Goal: Task Accomplishment & Management: Manage account settings

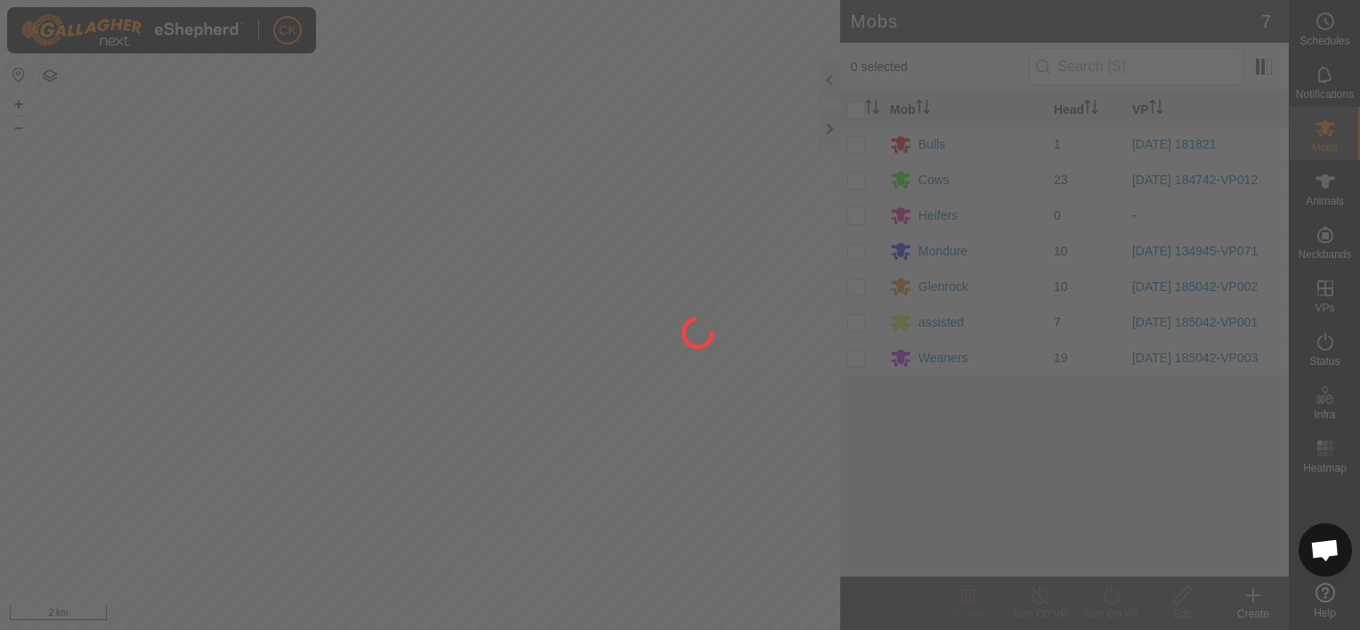
scroll to position [534, 0]
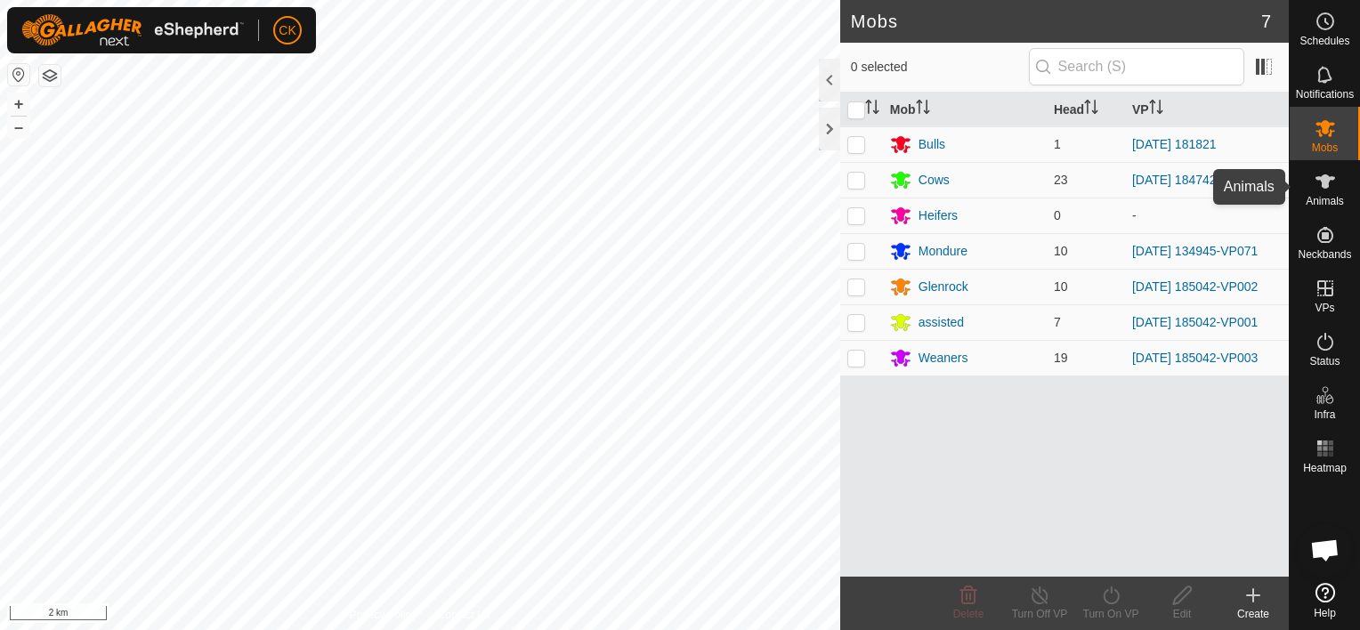
click at [1323, 182] on icon at bounding box center [1326, 181] width 20 height 14
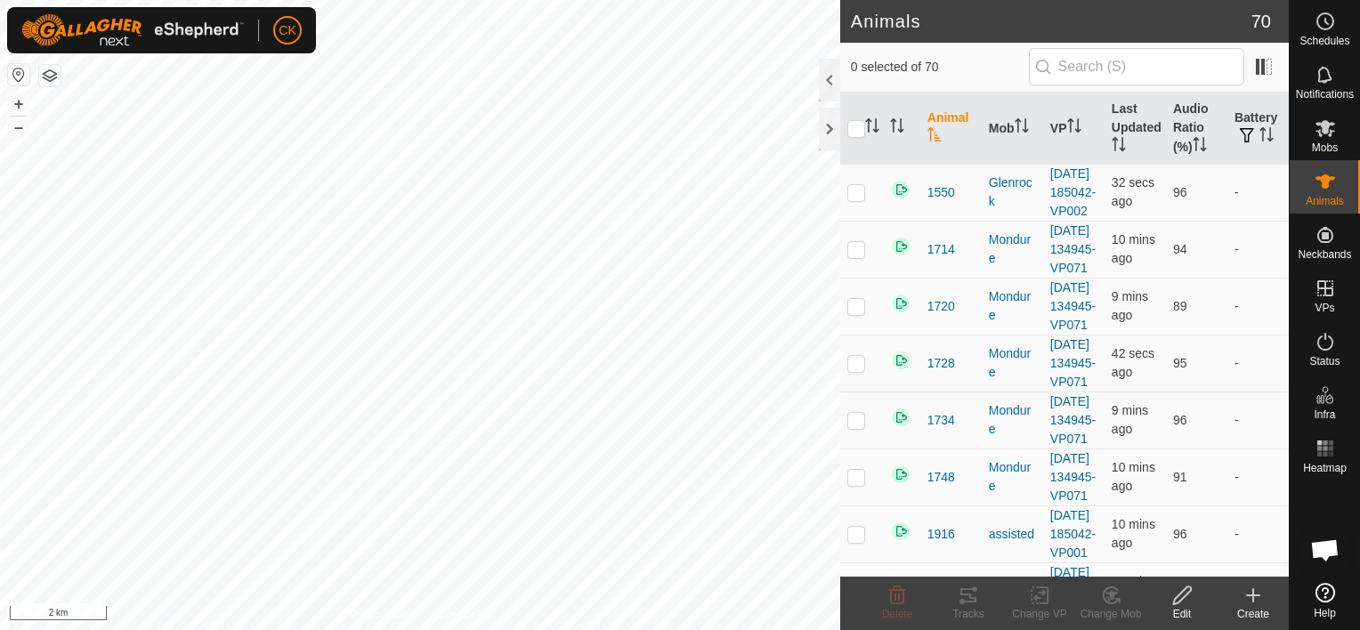
click at [1247, 596] on icon at bounding box center [1253, 596] width 12 height 0
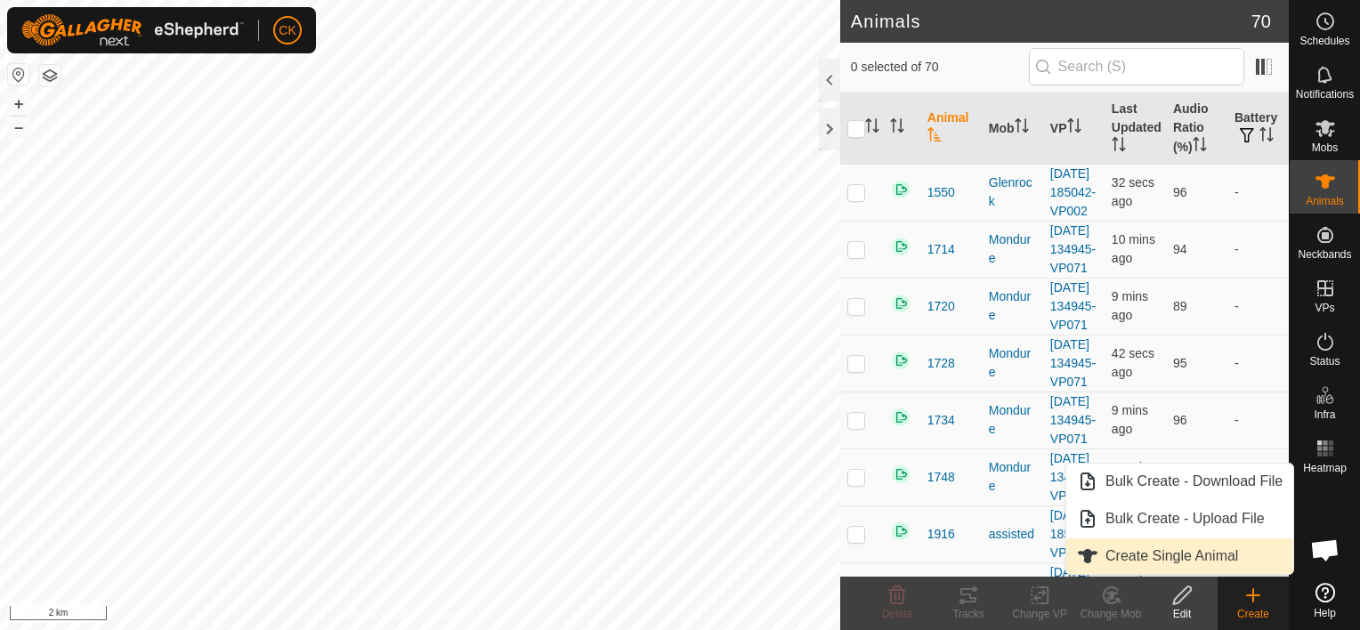
click at [1152, 552] on link "Create Single Animal" at bounding box center [1180, 557] width 227 height 36
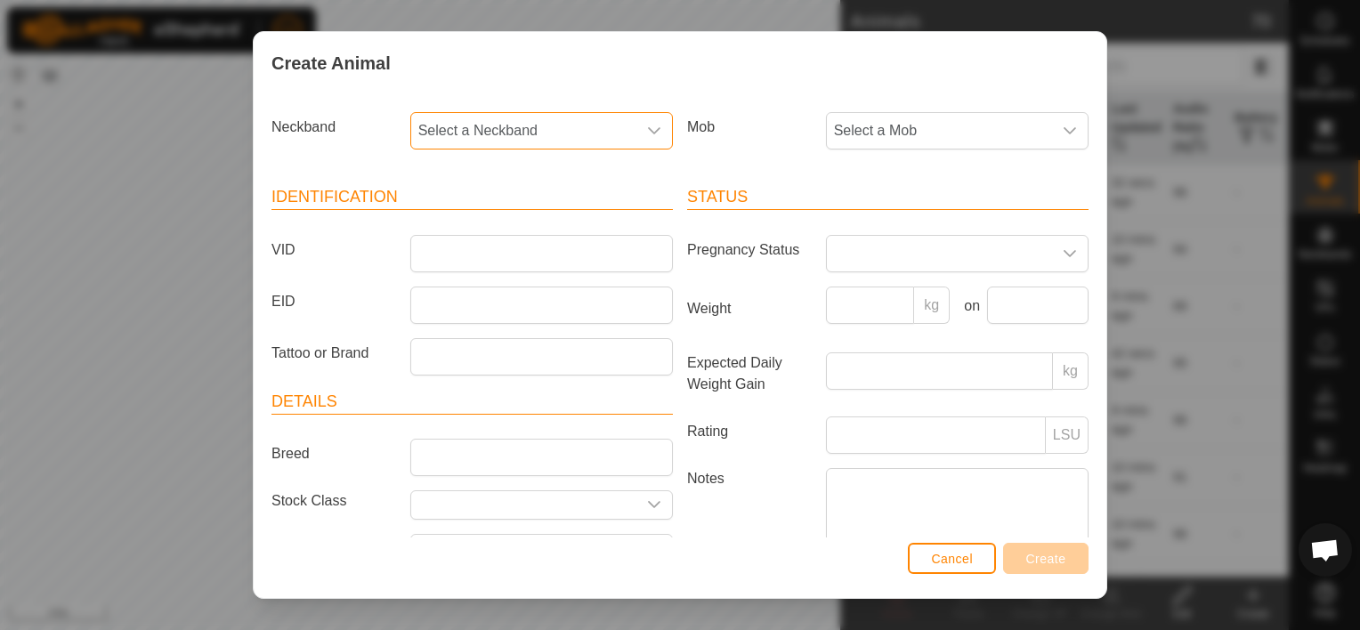
click at [491, 124] on span "Select a Neckband" at bounding box center [523, 131] width 225 height 36
type input "916"
click at [476, 214] on li "3475951916" at bounding box center [540, 223] width 256 height 36
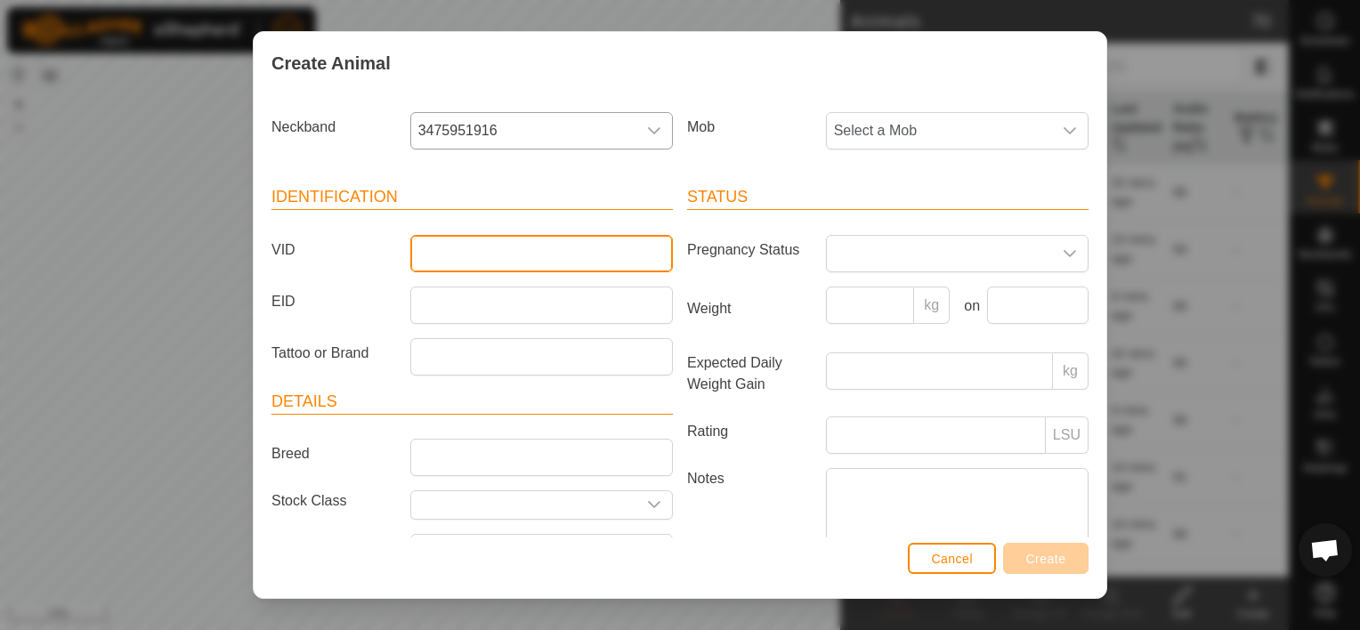
click at [466, 242] on input "VID" at bounding box center [541, 253] width 263 height 37
type input "1710"
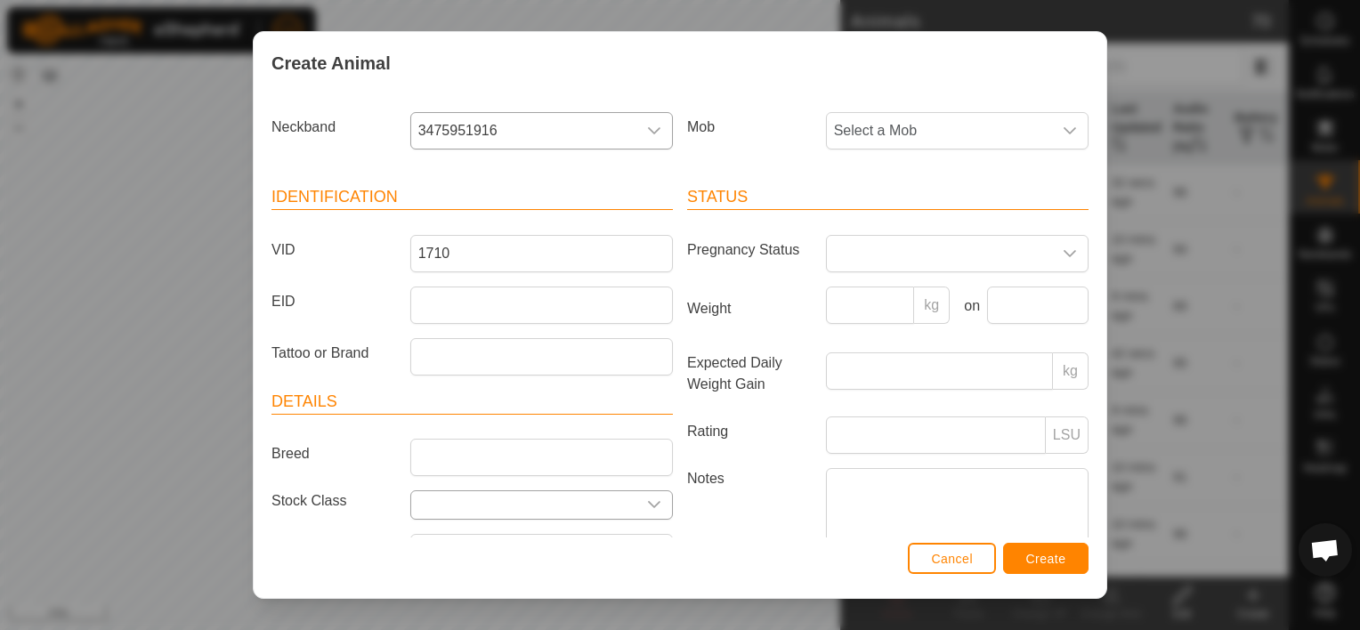
click at [647, 507] on icon "dropdown trigger" at bounding box center [654, 505] width 14 height 14
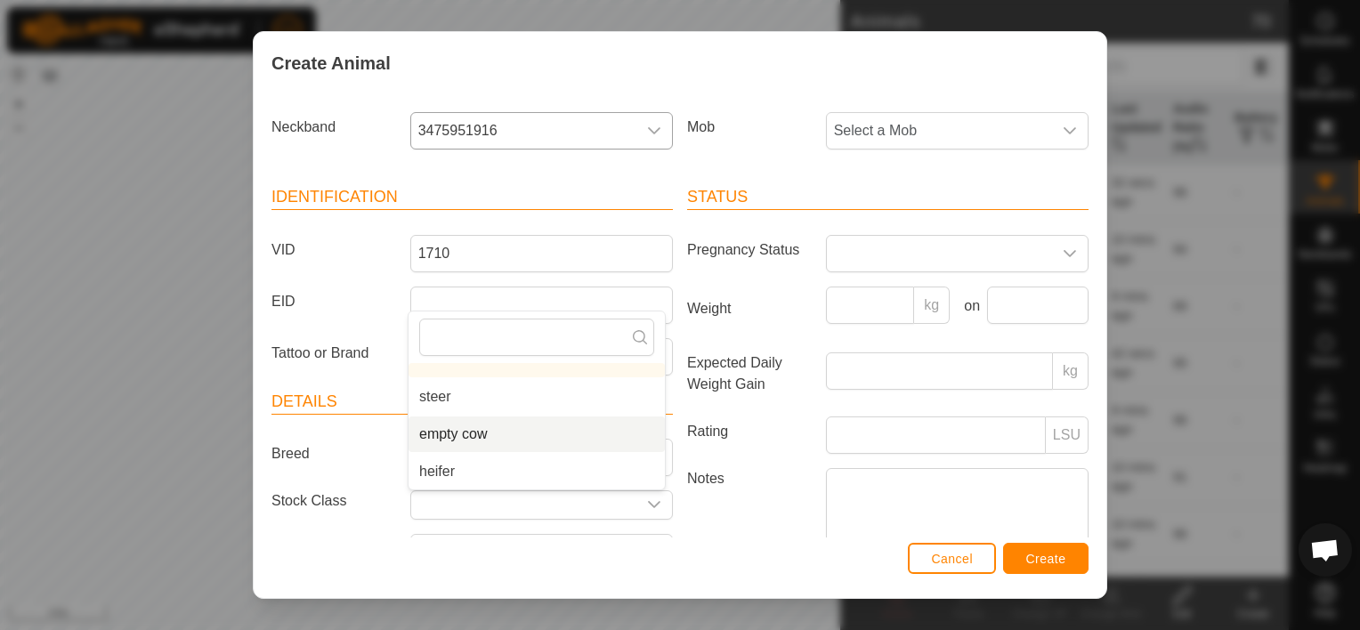
click at [574, 435] on li "empty cow" at bounding box center [537, 435] width 256 height 36
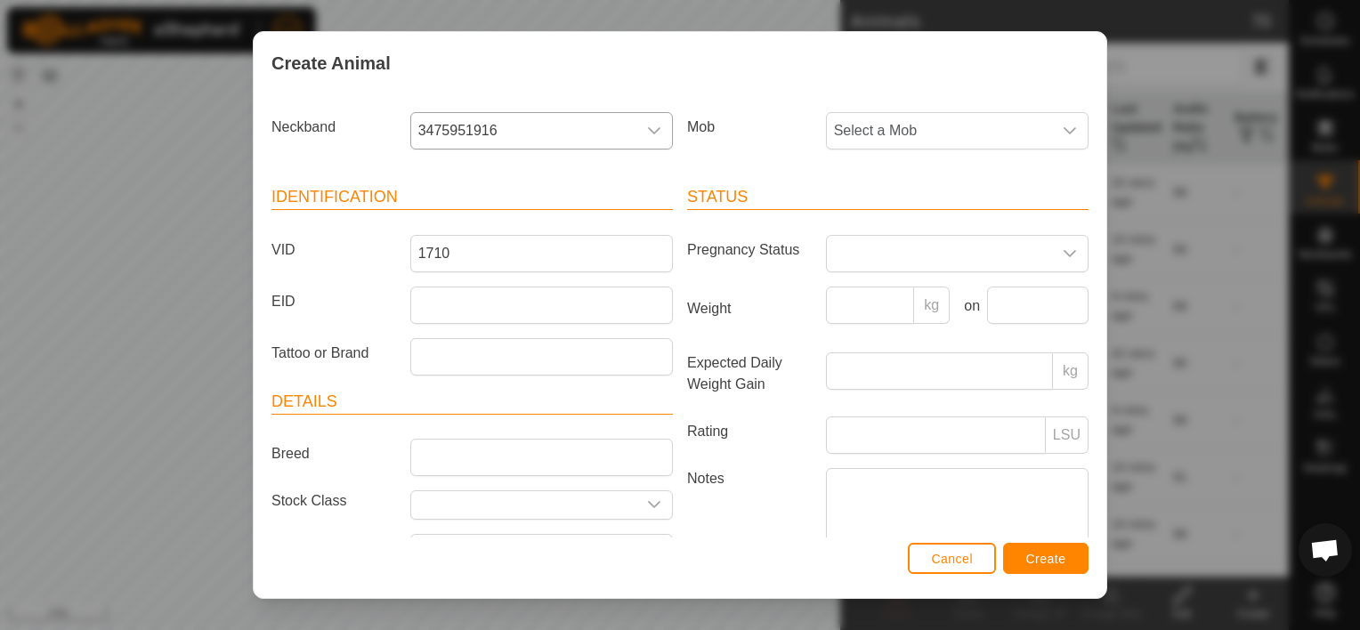
type input "empty cow"
click at [1041, 557] on span "Create" at bounding box center [1047, 559] width 40 height 14
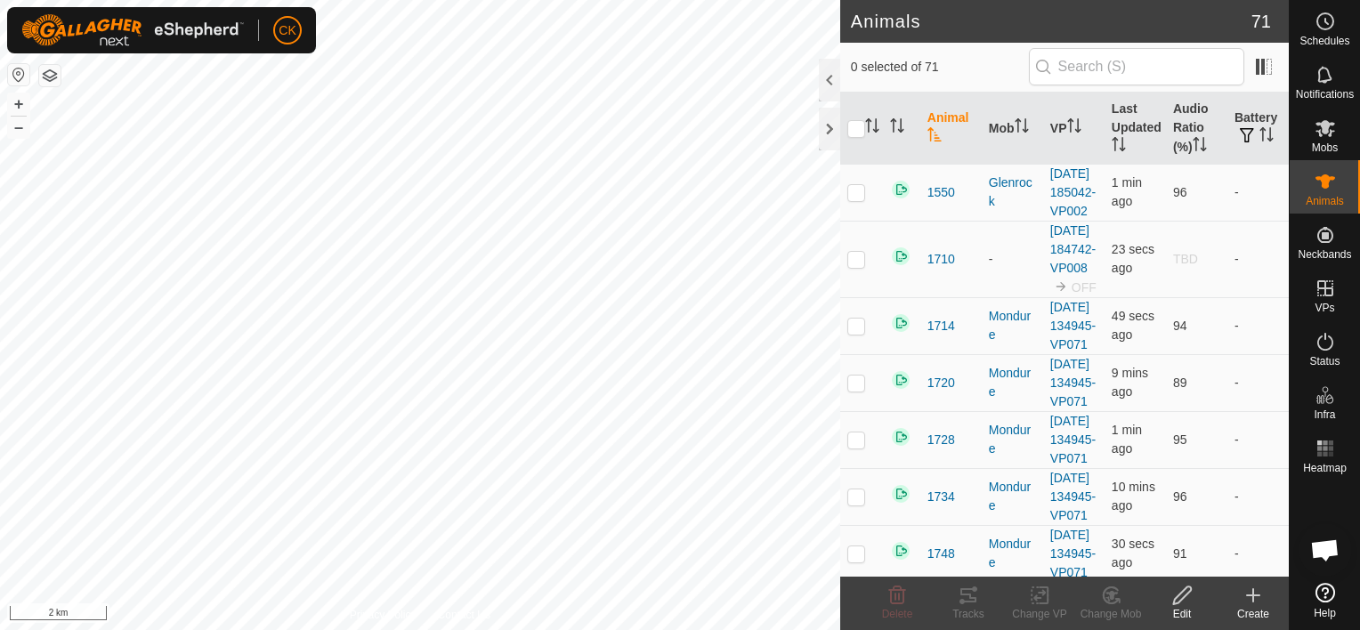
click at [1254, 590] on icon at bounding box center [1254, 595] width 0 height 12
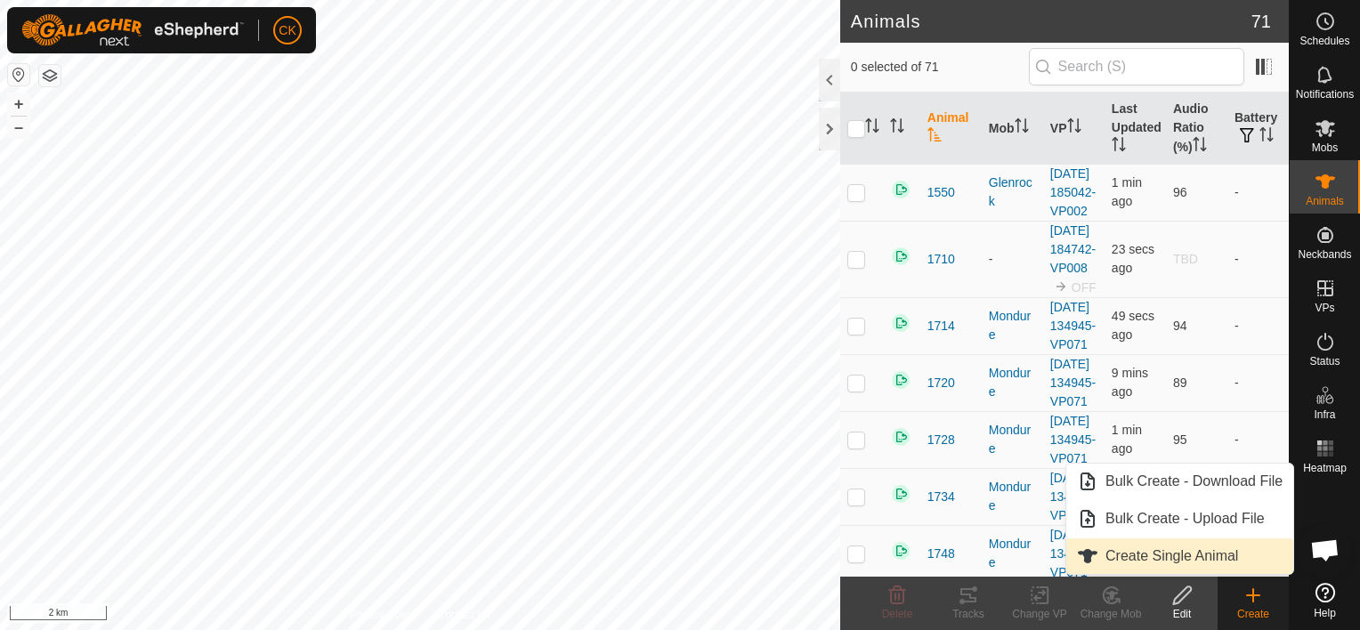
click at [1214, 551] on link "Create Single Animal" at bounding box center [1180, 557] width 227 height 36
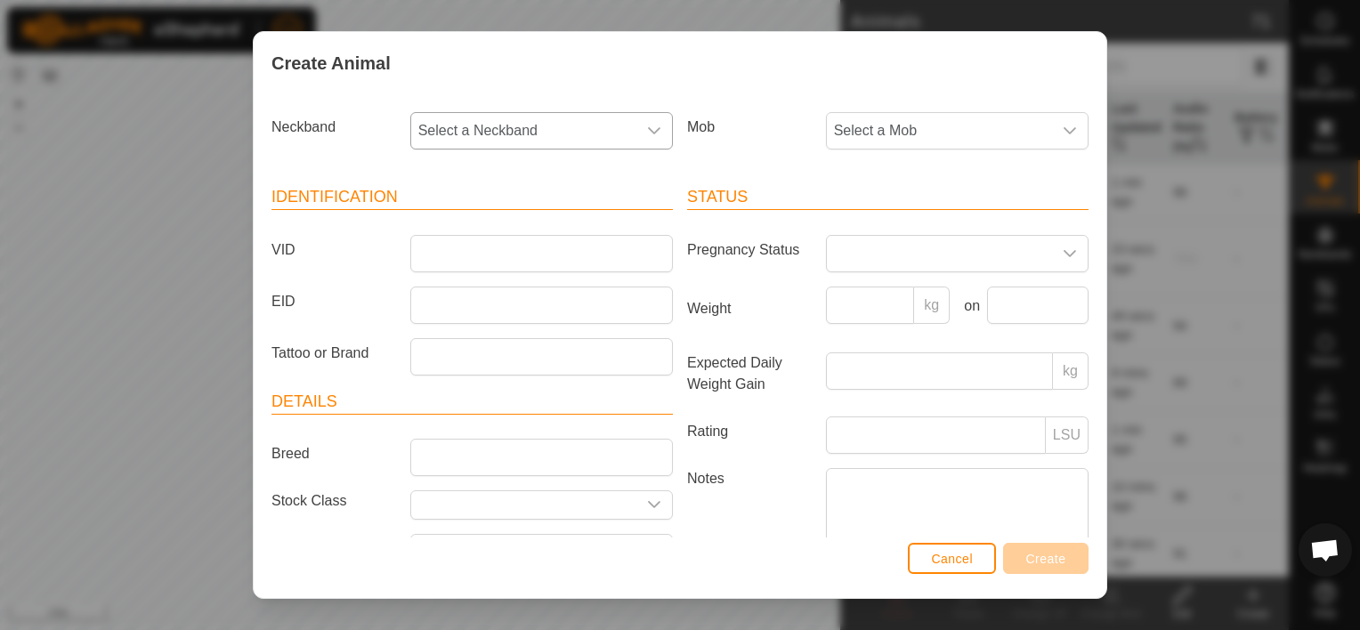
click at [433, 125] on span "Select a Neckband" at bounding box center [523, 131] width 225 height 36
type input "790"
click at [481, 217] on li "1123122790" at bounding box center [540, 223] width 256 height 36
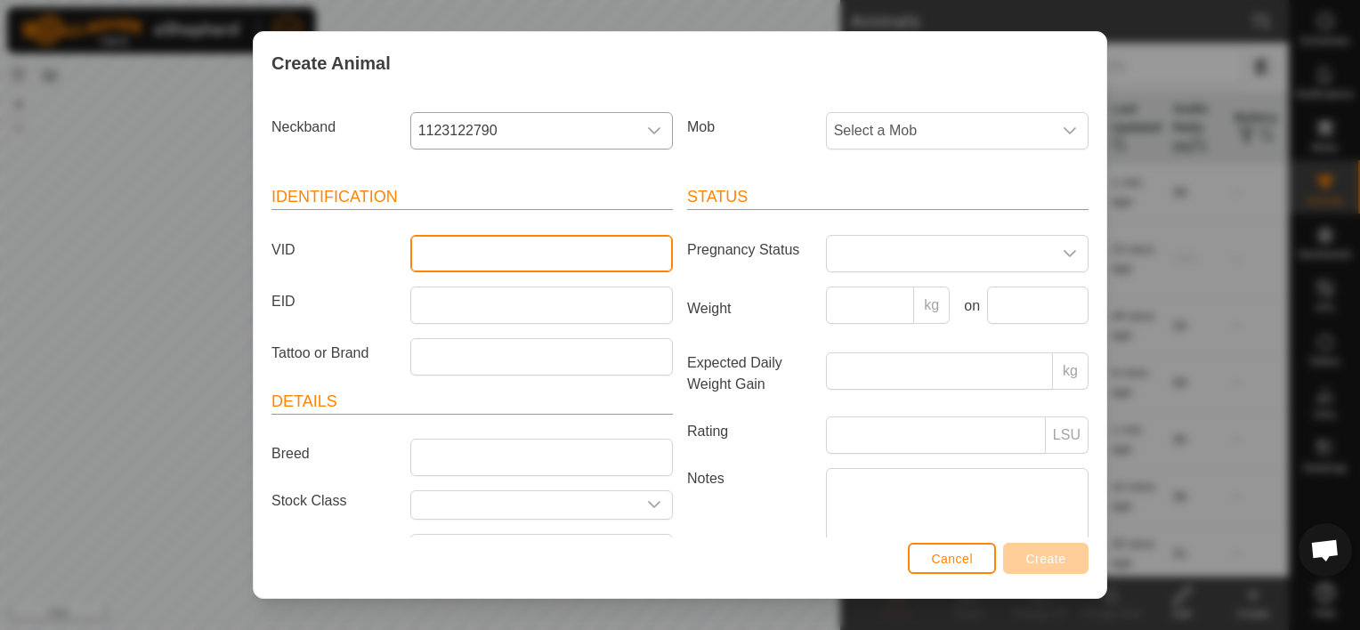
click at [477, 248] on input "VID" at bounding box center [541, 253] width 263 height 37
type input "1924"
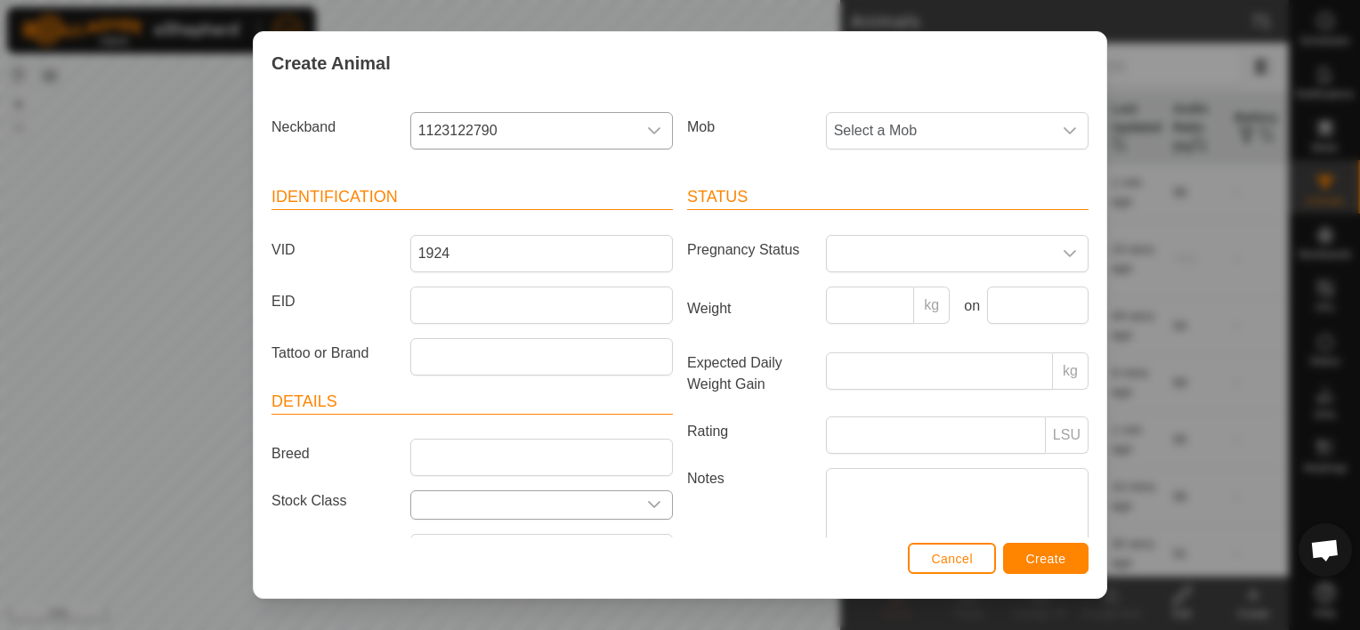
click at [655, 507] on div "dropdown trigger" at bounding box center [655, 505] width 36 height 28
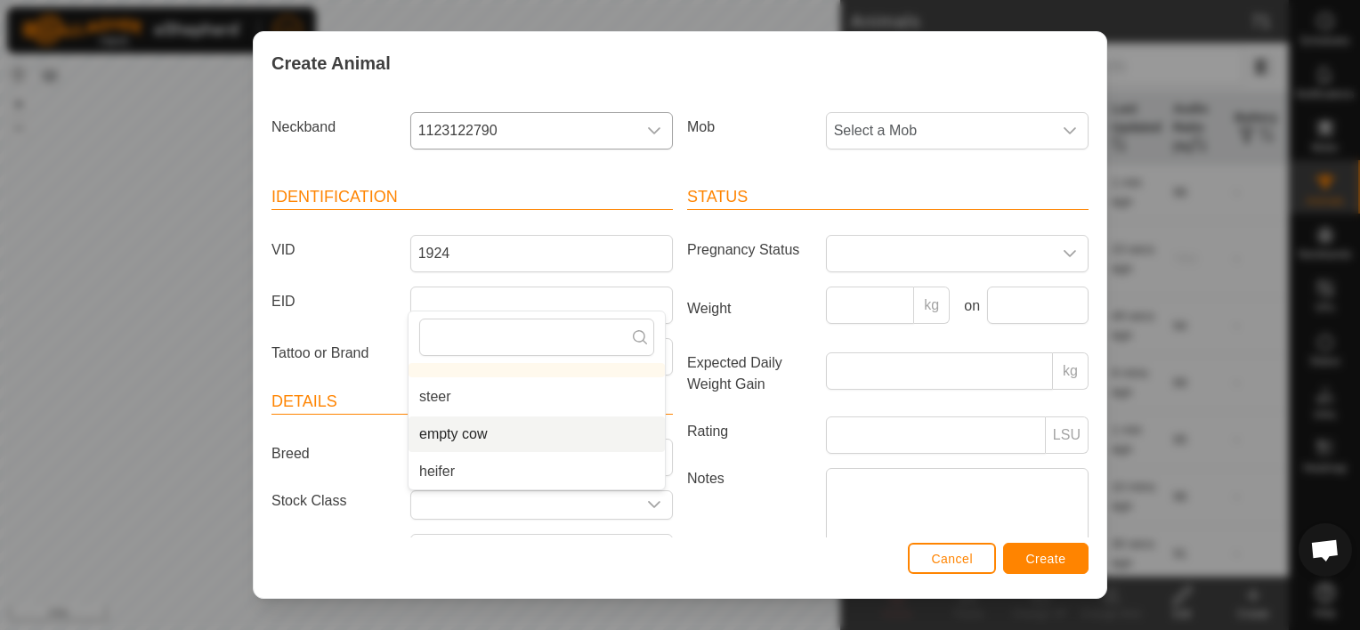
click at [524, 430] on li "empty cow" at bounding box center [537, 435] width 256 height 36
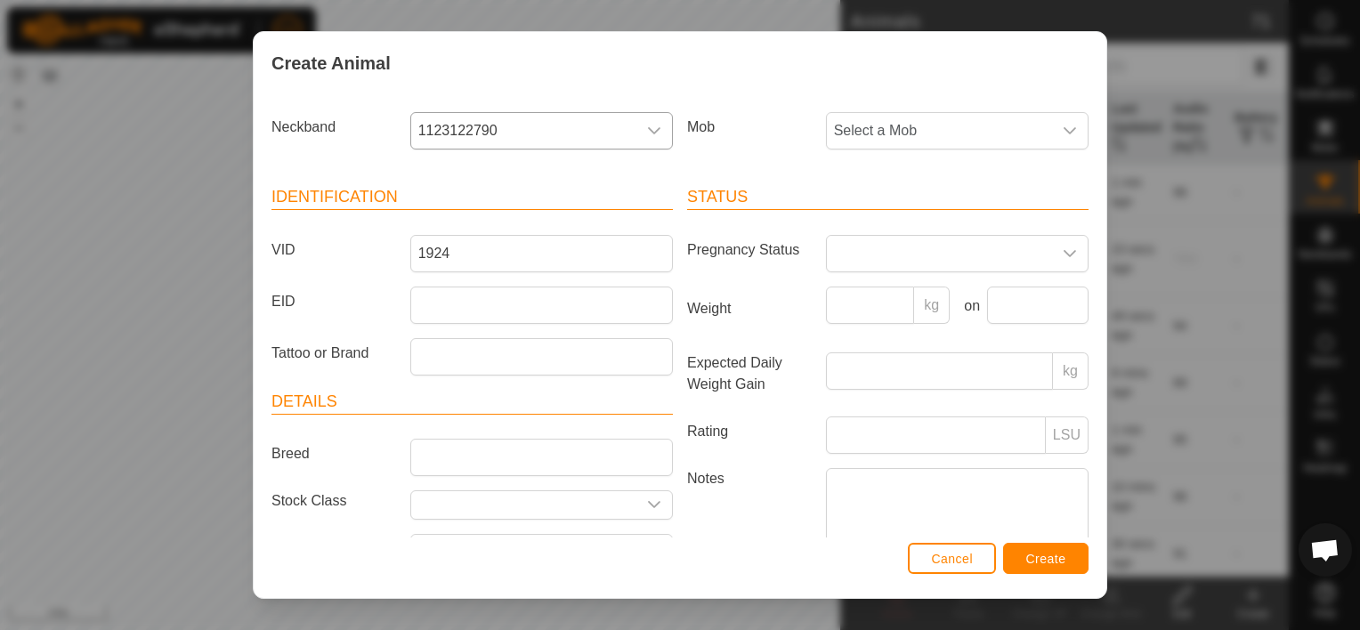
type input "empty cow"
click at [1078, 556] on button "Create" at bounding box center [1045, 558] width 85 height 31
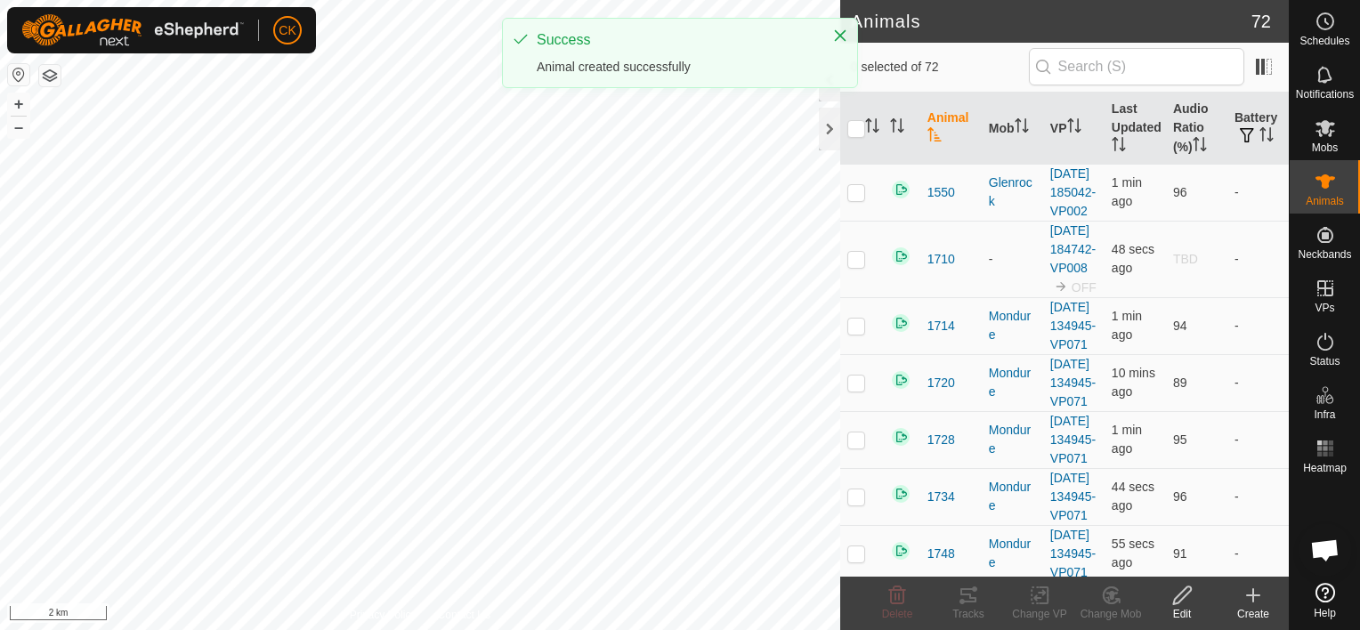
click at [1256, 589] on icon at bounding box center [1253, 595] width 21 height 21
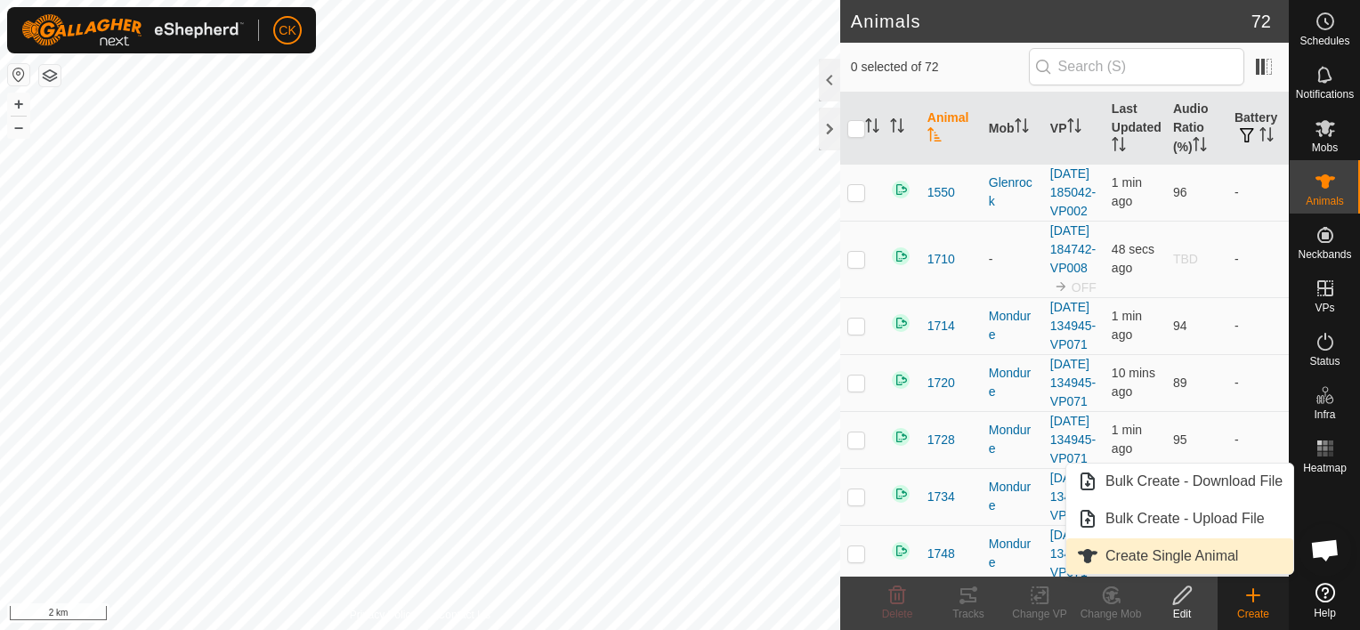
click at [1221, 552] on link "Create Single Animal" at bounding box center [1180, 557] width 227 height 36
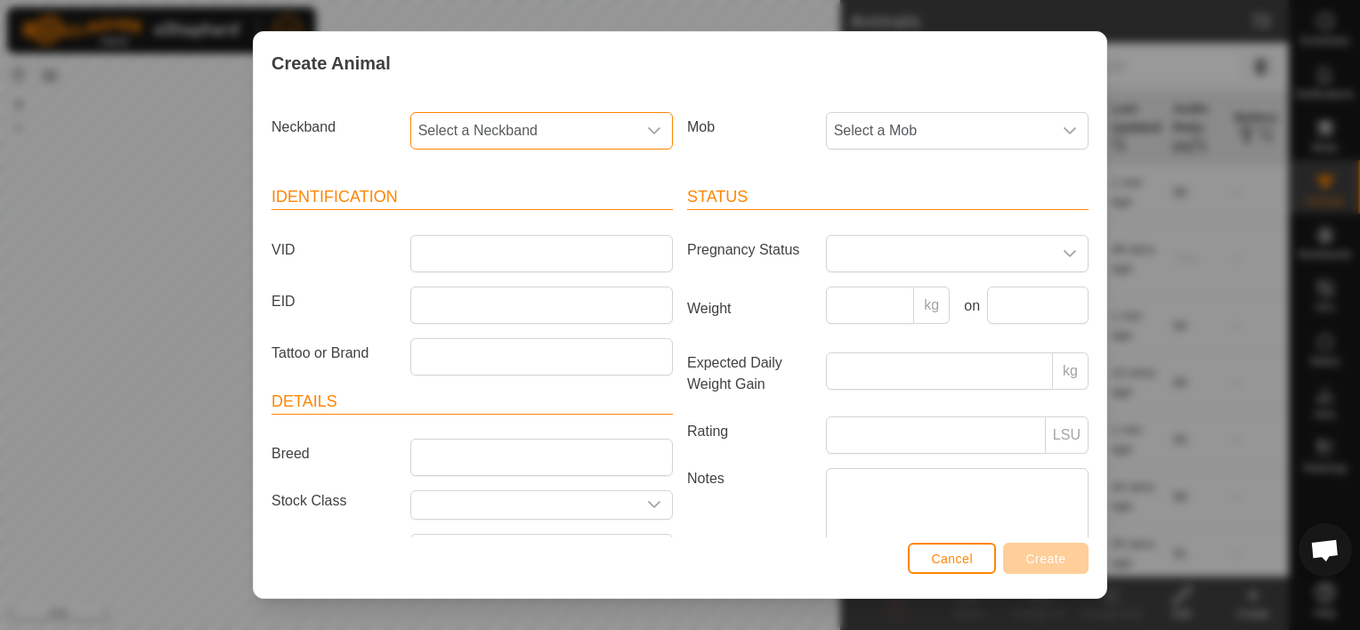
click at [447, 130] on span "Select a Neckband" at bounding box center [523, 131] width 225 height 36
type input "084"
click at [470, 219] on li "0828547084" at bounding box center [540, 223] width 256 height 36
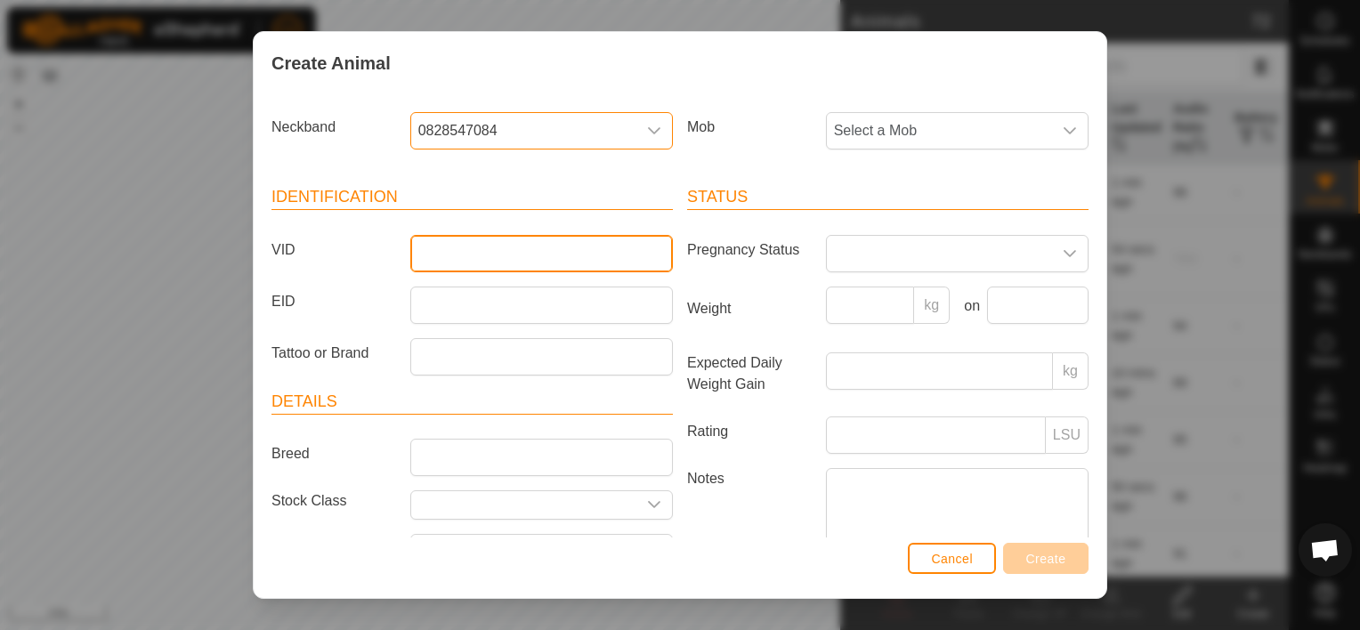
click at [459, 250] on input "VID" at bounding box center [541, 253] width 263 height 37
type input "2106"
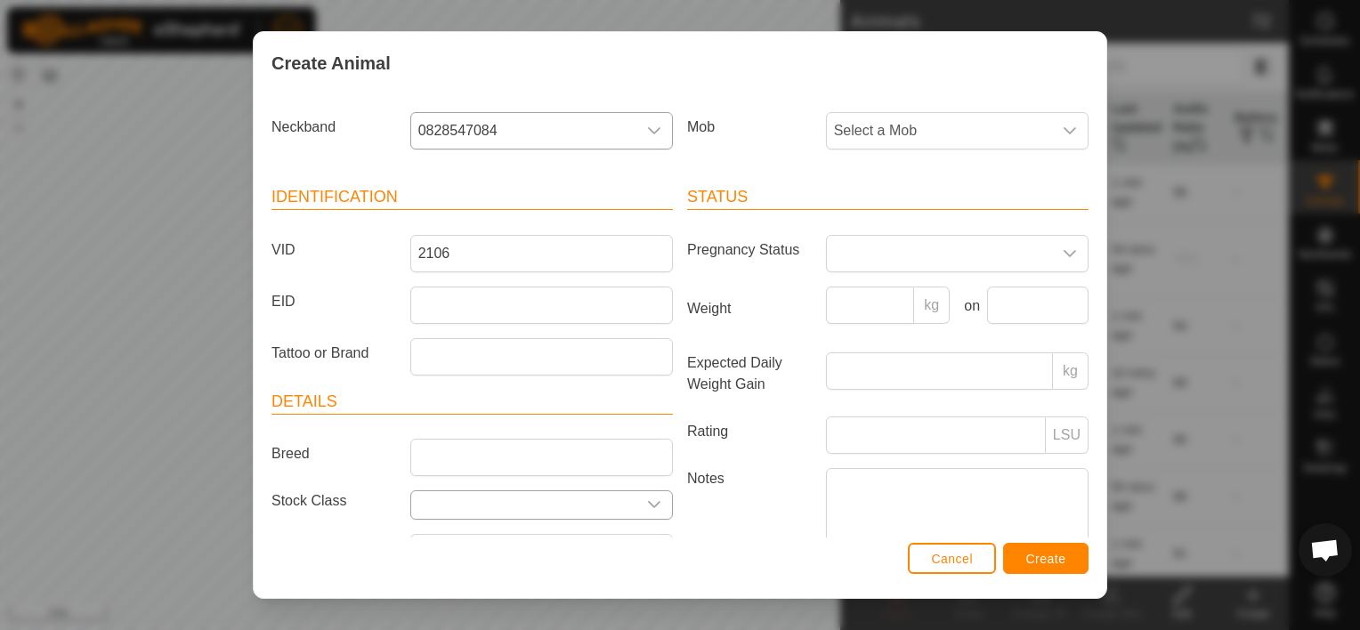
click at [650, 506] on icon "dropdown trigger" at bounding box center [654, 505] width 14 height 14
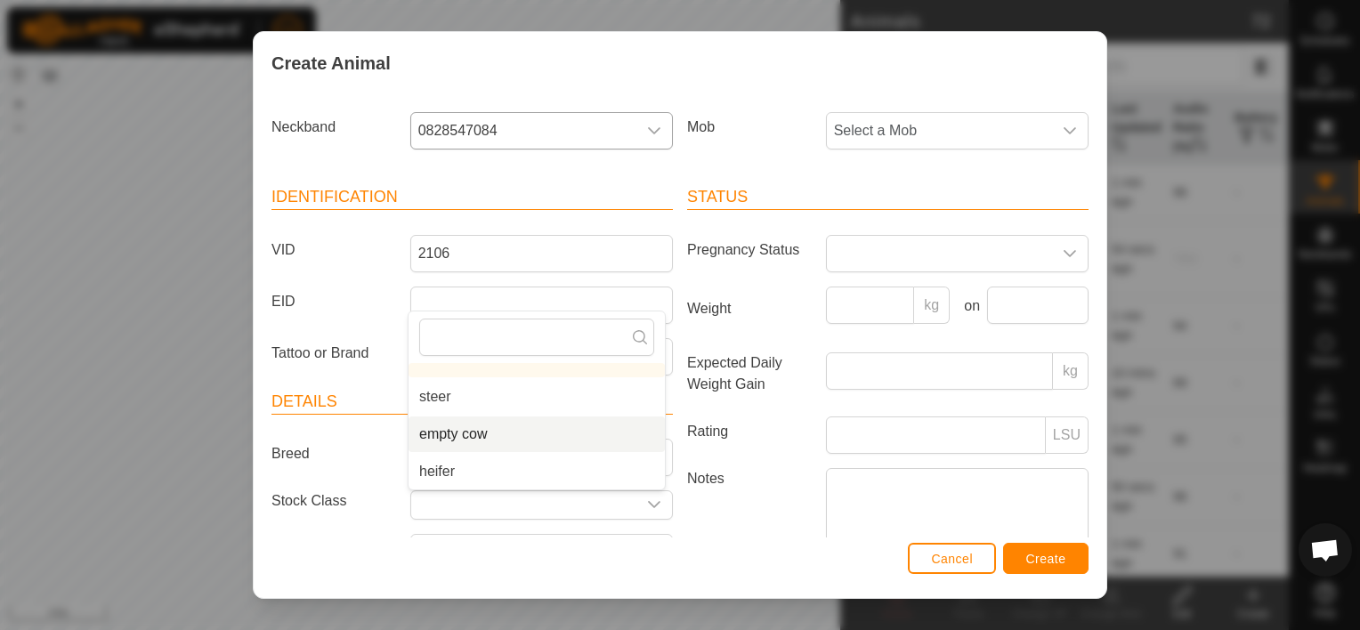
click at [543, 424] on li "empty cow" at bounding box center [537, 435] width 256 height 36
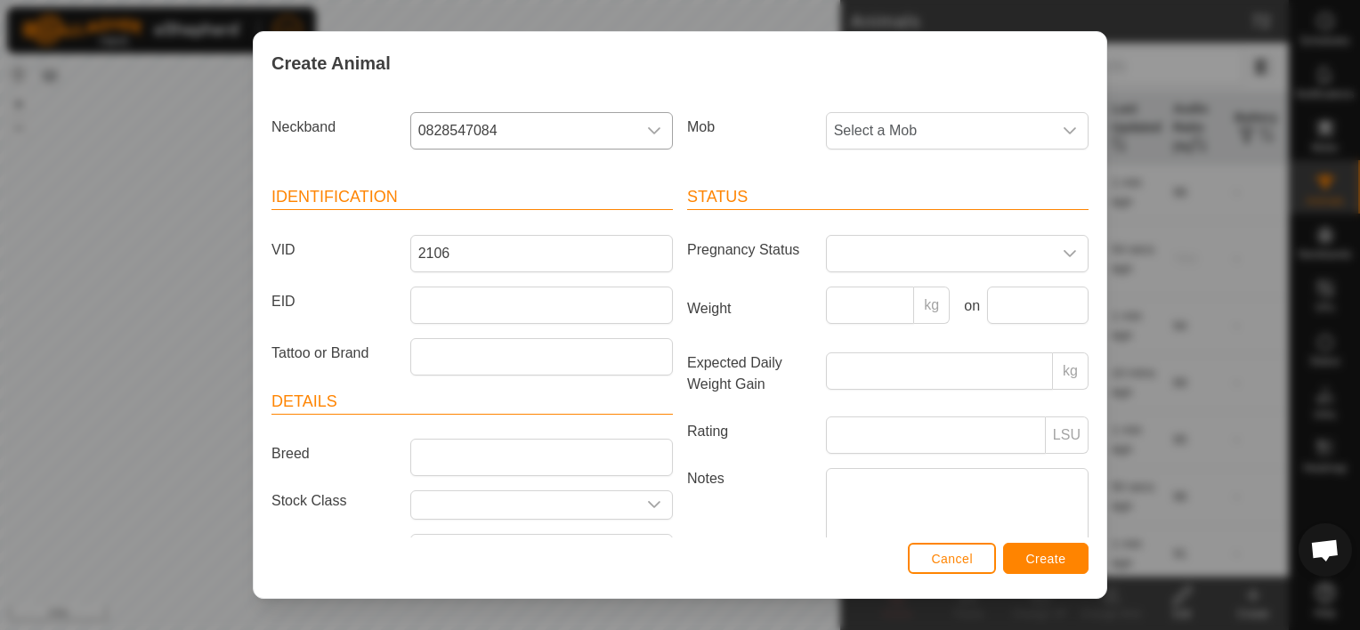
type input "empty cow"
click at [1050, 552] on span "Create" at bounding box center [1047, 559] width 40 height 14
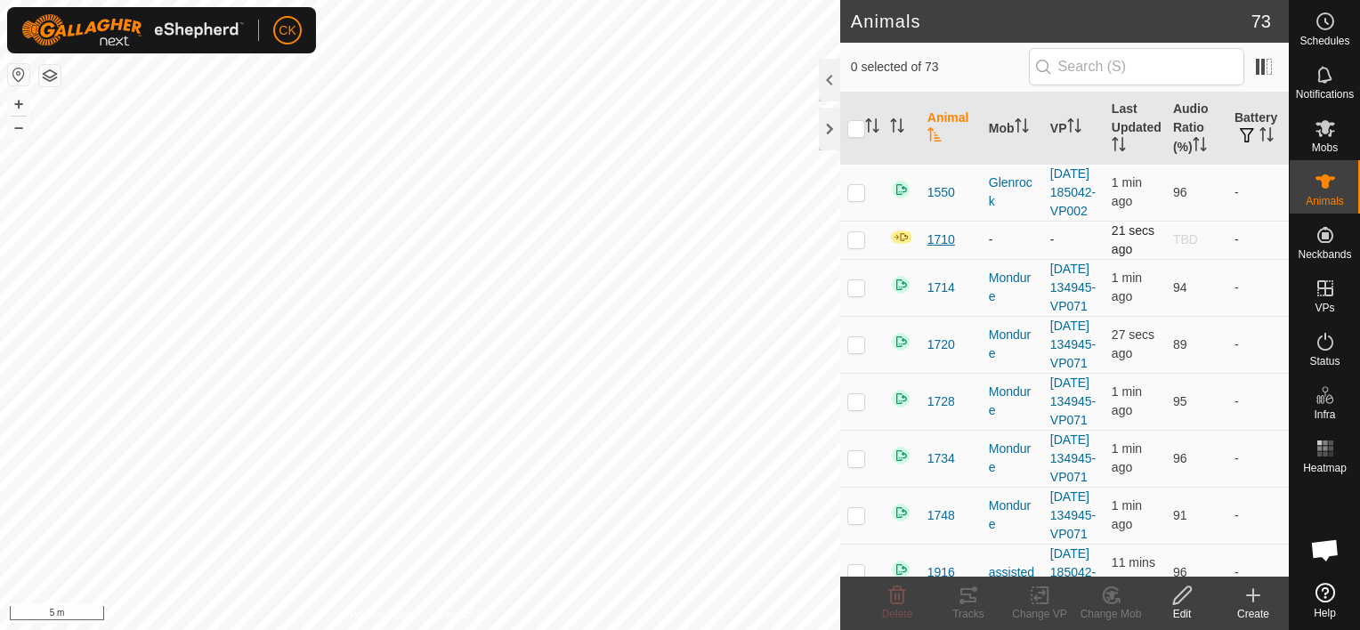
click at [941, 249] on span "1710" at bounding box center [942, 240] width 28 height 19
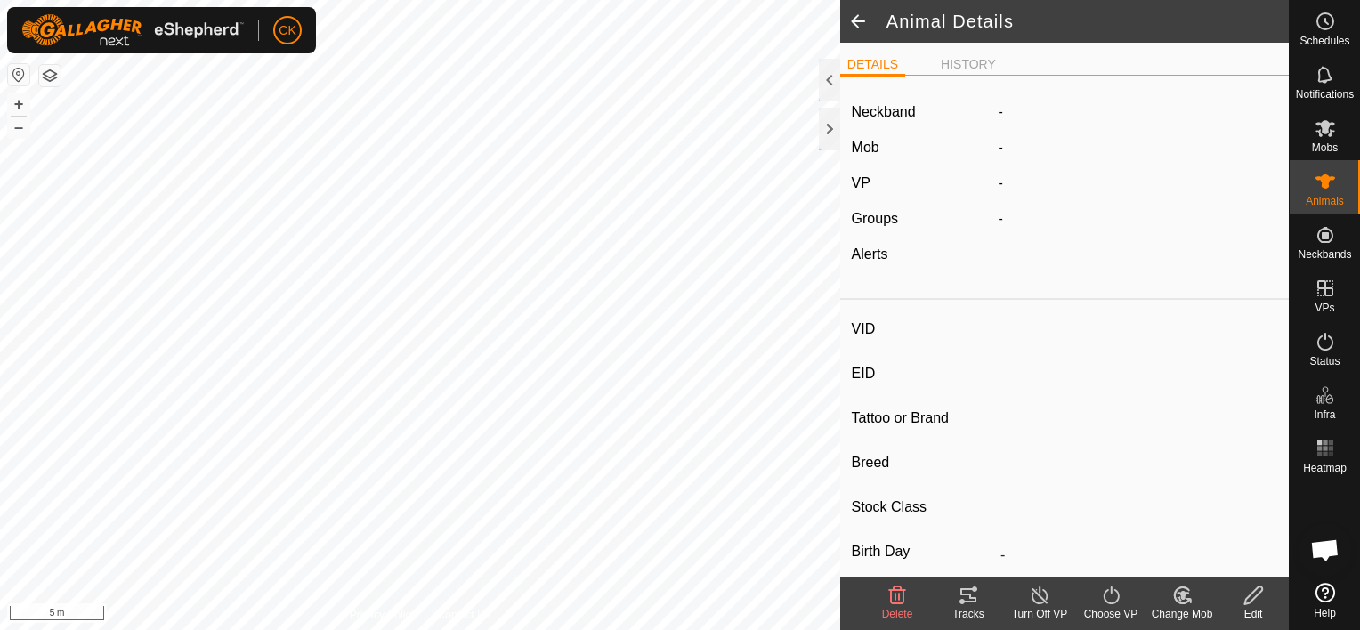
type input "1710"
type input "-"
type input "empty cow"
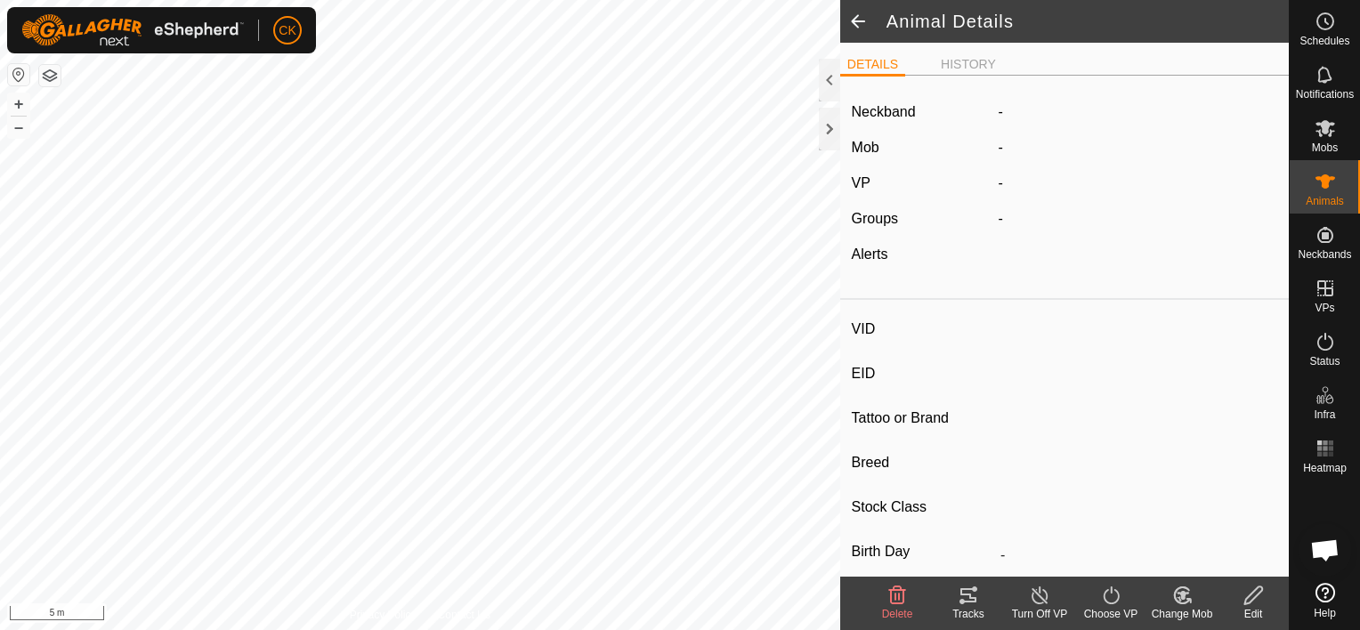
type input "0 kg"
type input "-"
click at [1180, 597] on icon at bounding box center [1179, 599] width 4 height 5
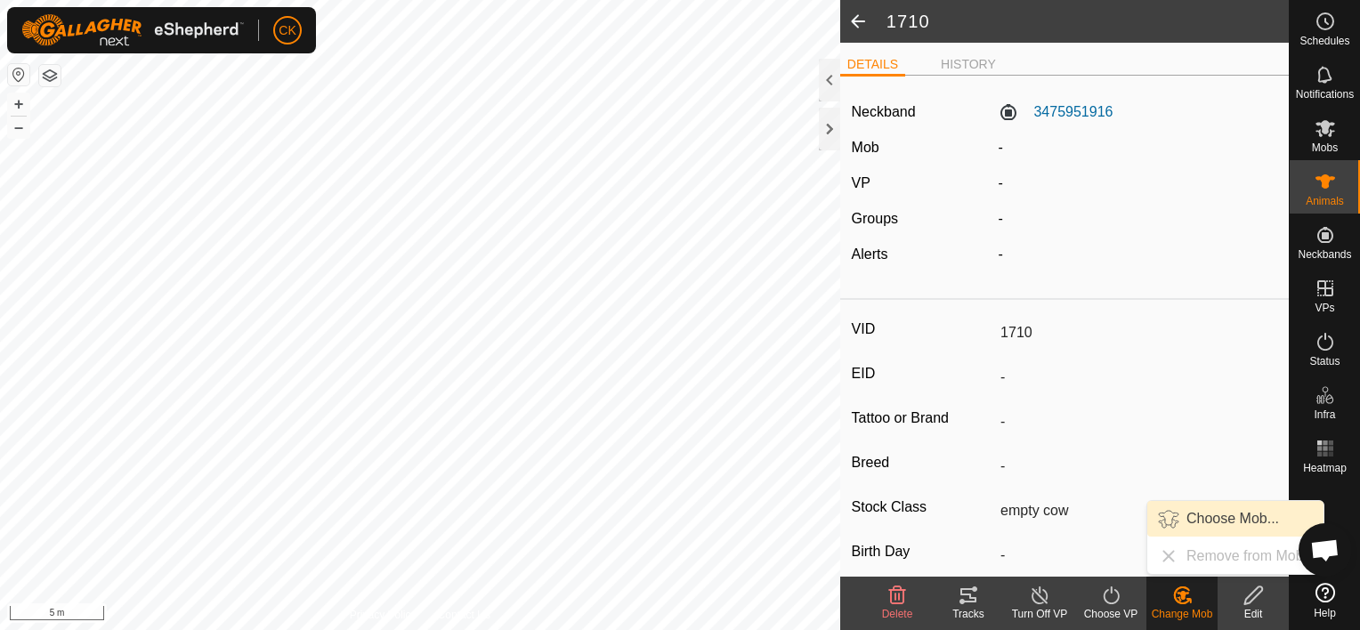
click at [1231, 516] on link "Choose Mob..." at bounding box center [1236, 519] width 176 height 36
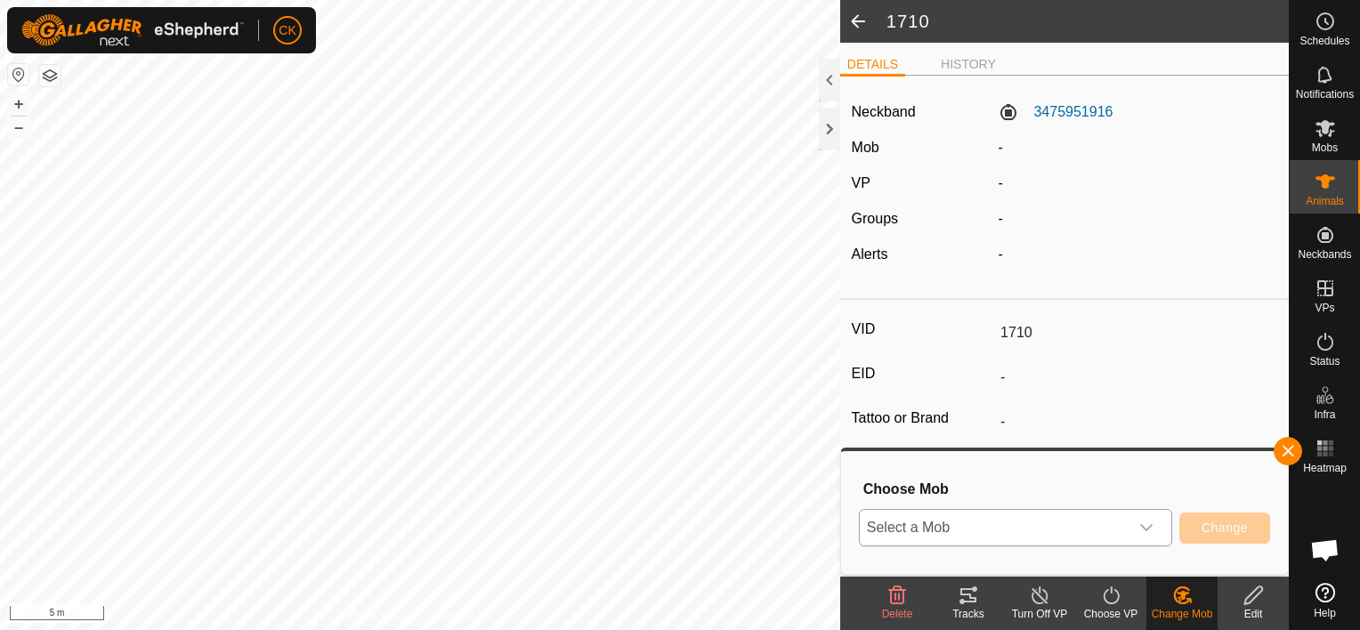
click at [1157, 523] on div "dropdown trigger" at bounding box center [1147, 528] width 36 height 36
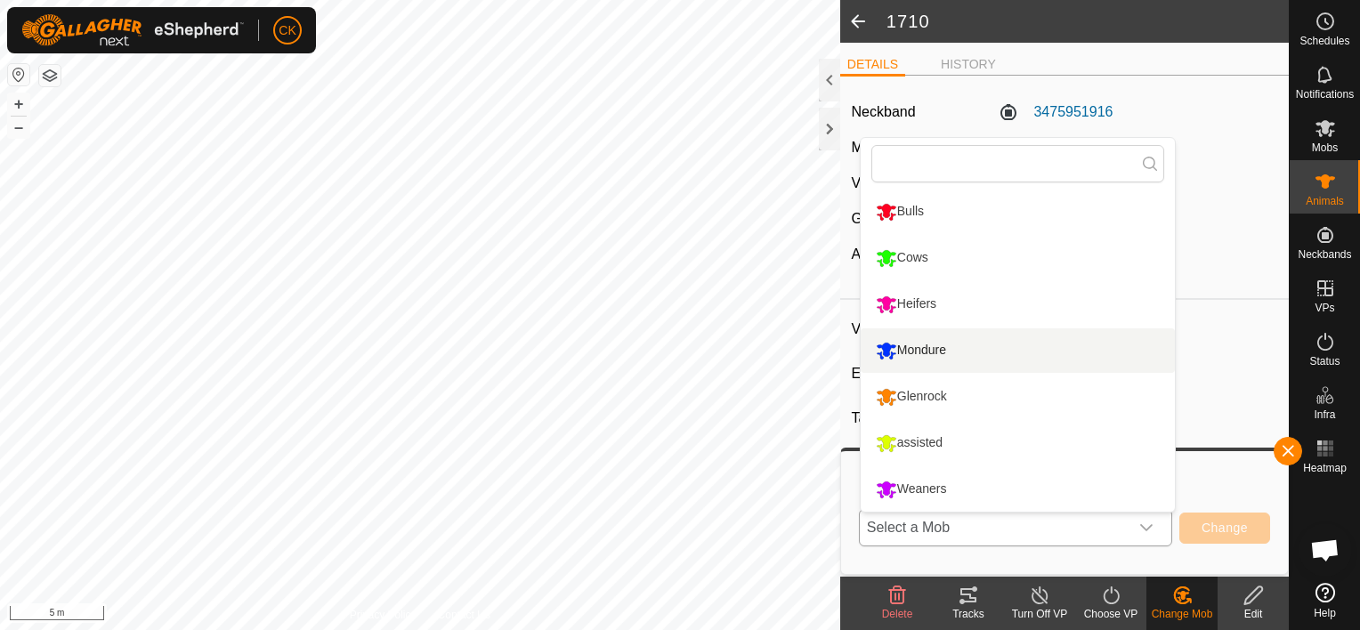
click at [927, 347] on li "Mondure" at bounding box center [1018, 351] width 314 height 45
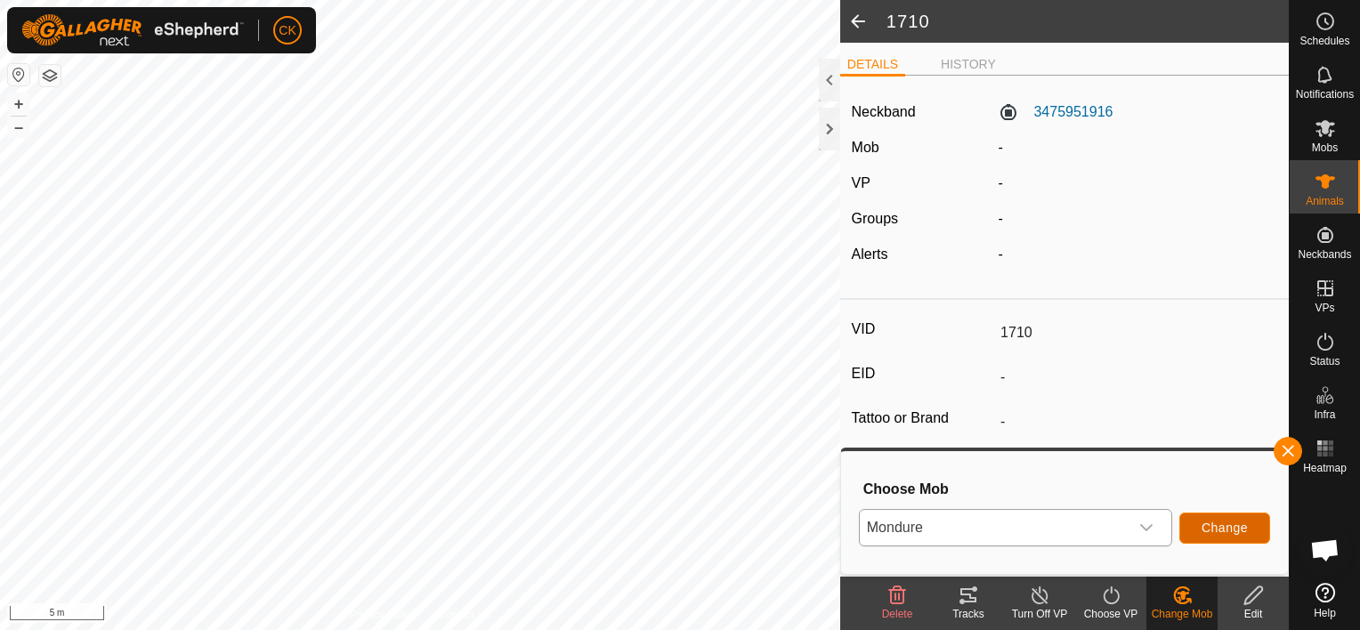
click at [1226, 521] on span "Change" at bounding box center [1225, 528] width 46 height 14
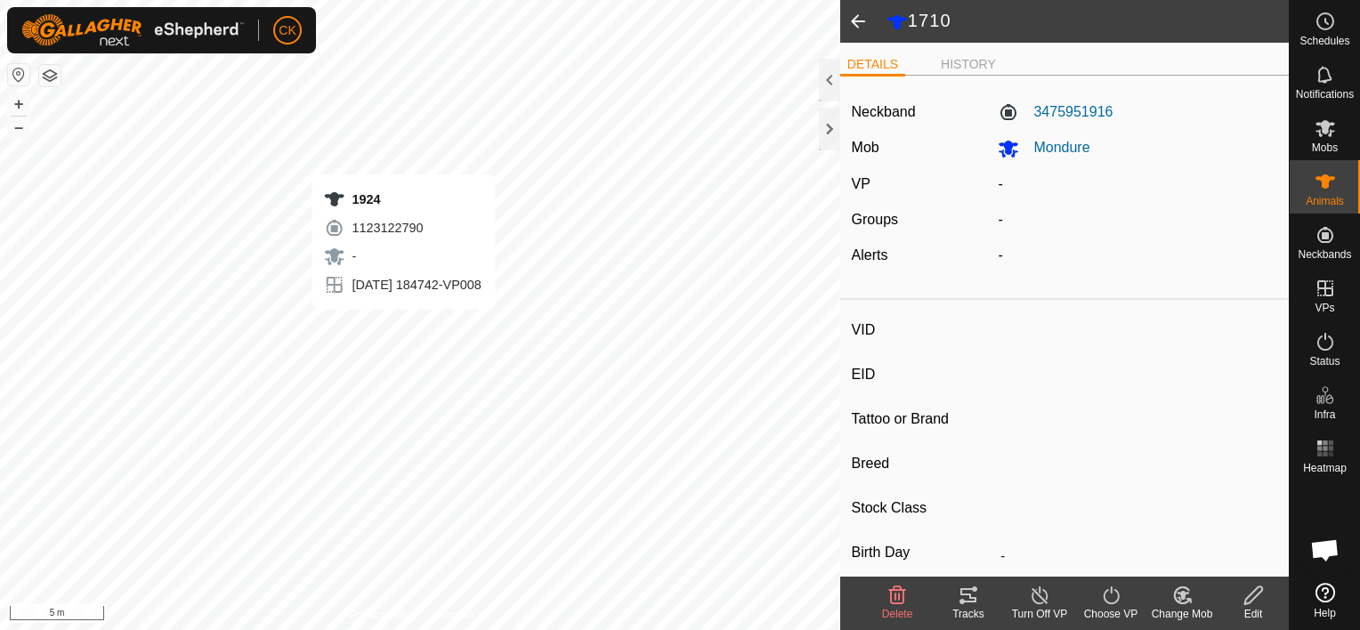
type input "1924"
type input "-"
type input "empty cow"
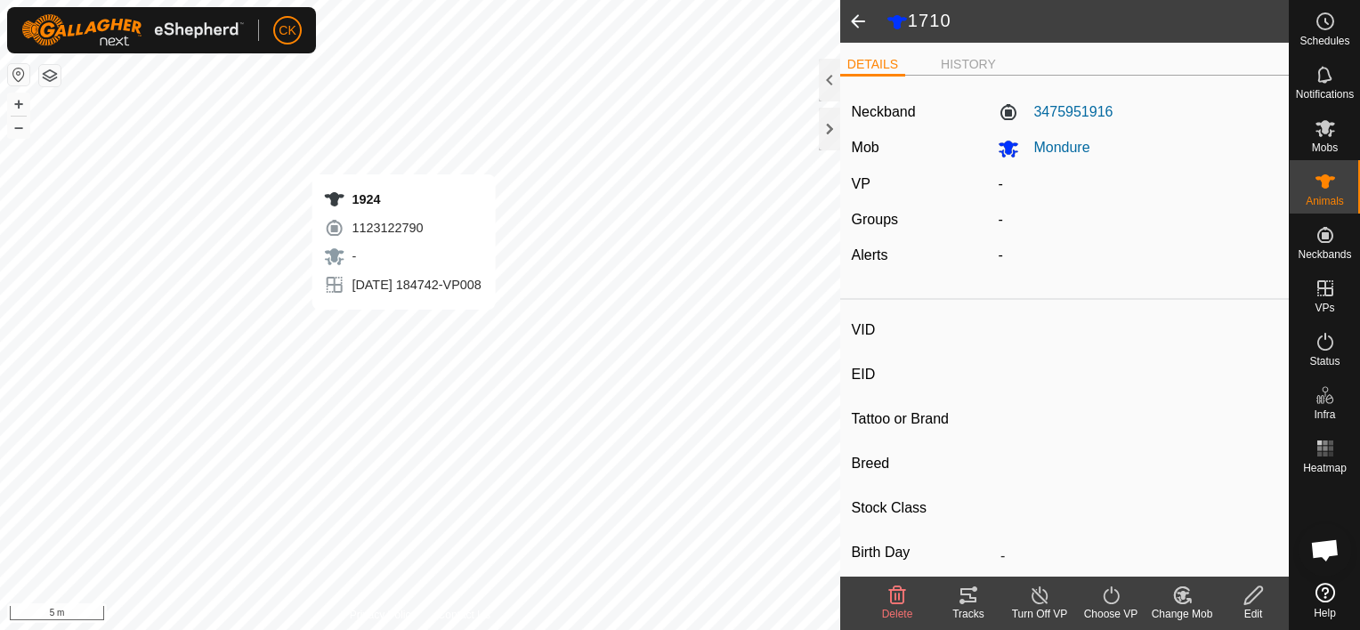
type input "0 kg"
type input "-"
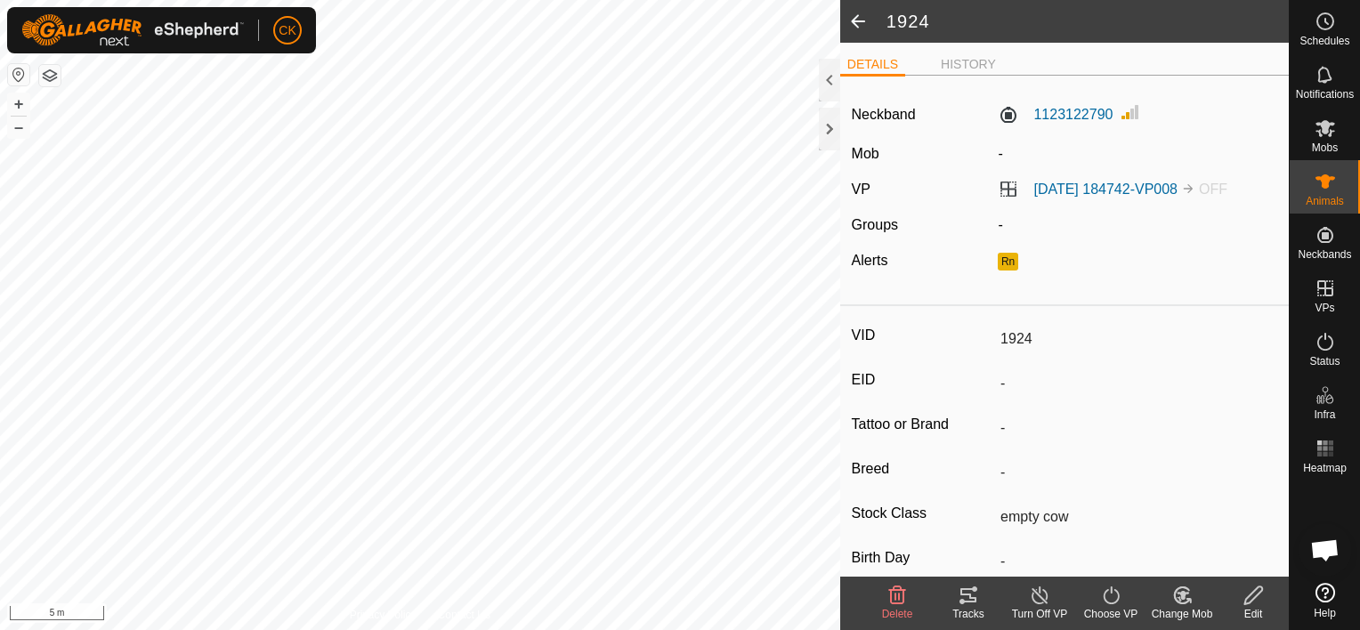
click at [1184, 601] on icon at bounding box center [1183, 595] width 22 height 21
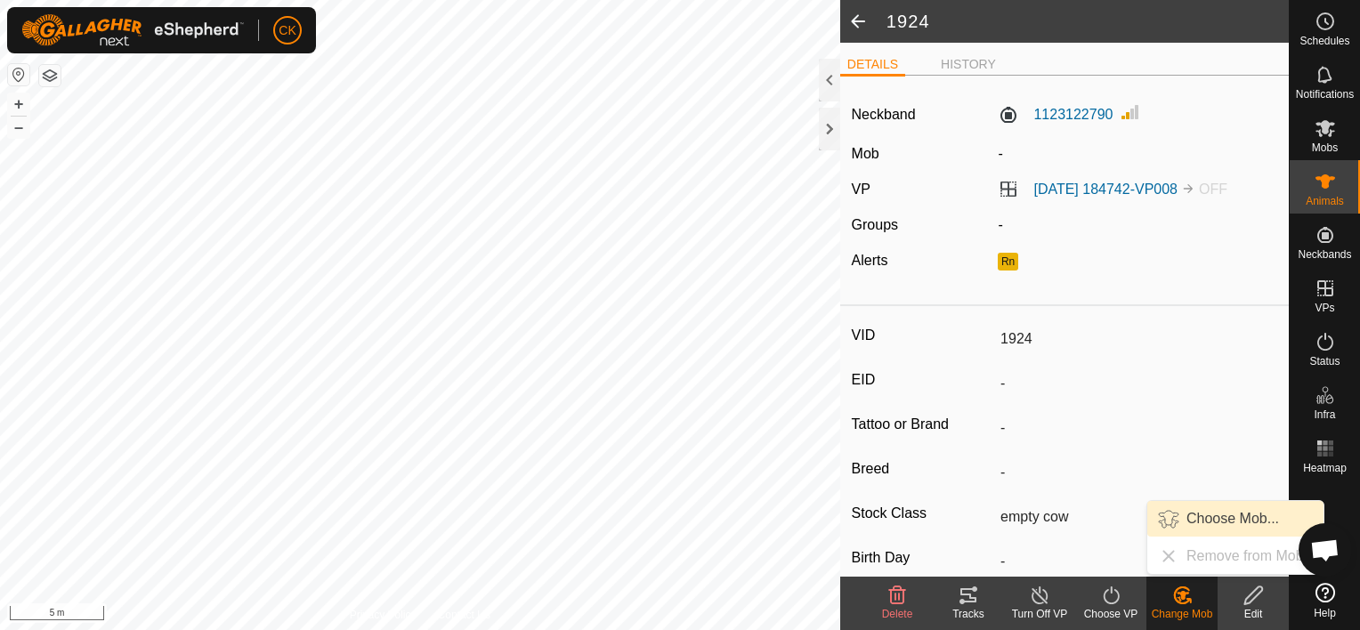
click at [1200, 511] on link "Choose Mob..." at bounding box center [1236, 519] width 176 height 36
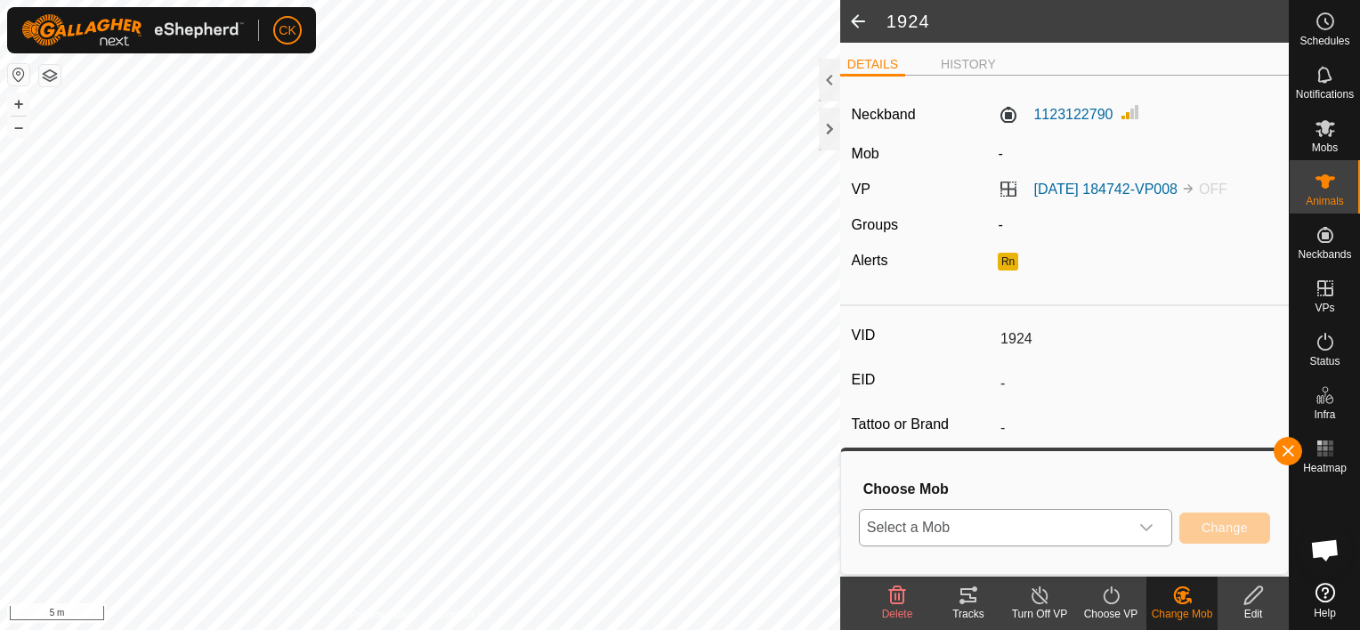
click at [1153, 530] on icon "dropdown trigger" at bounding box center [1147, 528] width 14 height 14
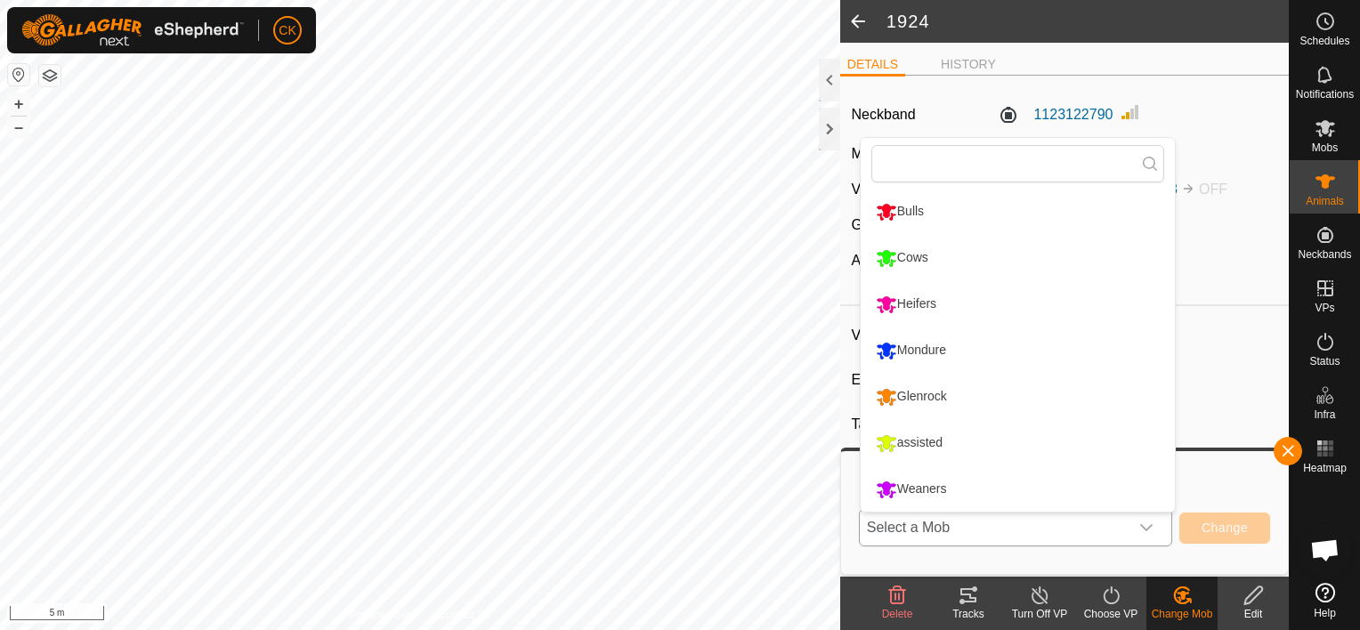
click at [938, 349] on li "Mondure" at bounding box center [1018, 351] width 314 height 45
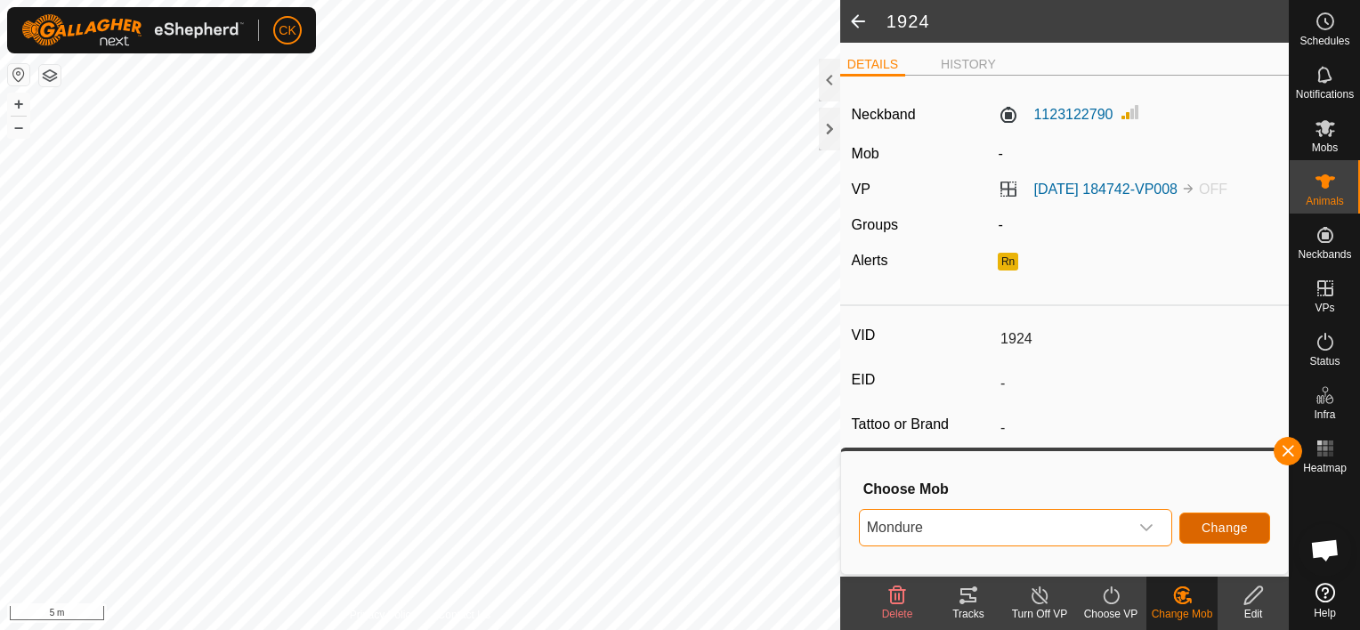
click at [1232, 524] on span "Change" at bounding box center [1225, 528] width 46 height 14
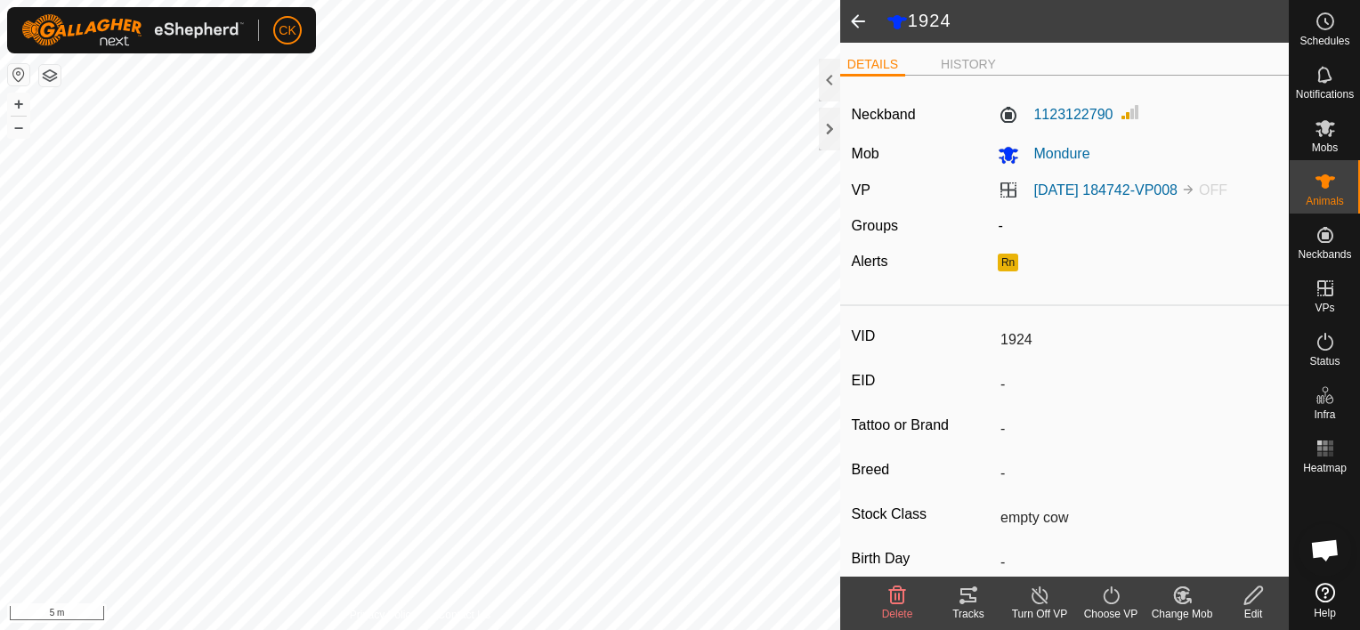
click at [859, 18] on span at bounding box center [858, 21] width 36 height 43
type input "1710"
type input "-"
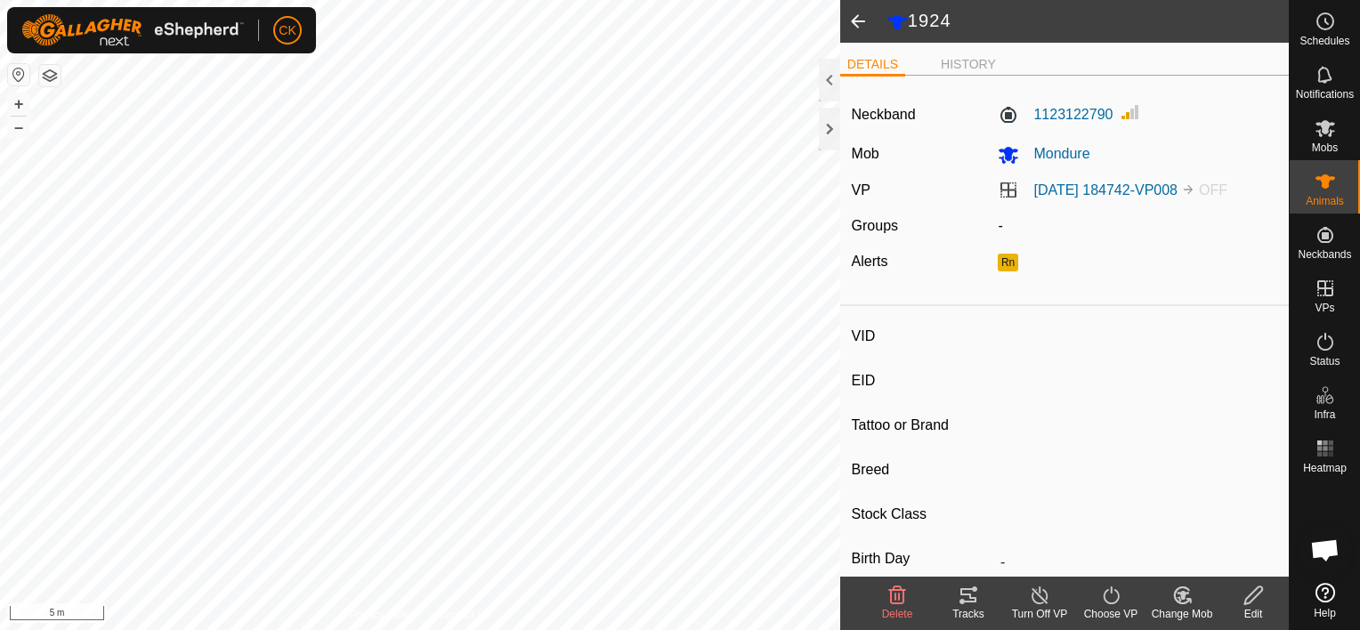
type input "empty cow"
type input "0 kg"
type input "-"
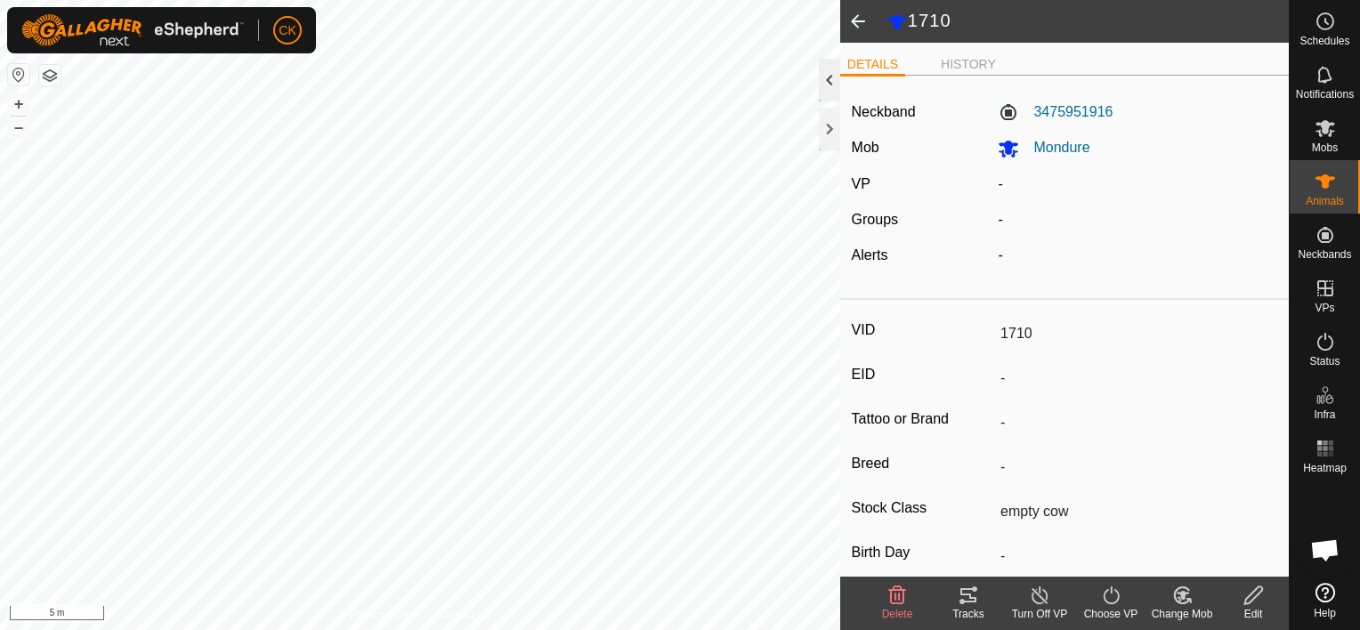
click at [830, 74] on div at bounding box center [829, 80] width 21 height 43
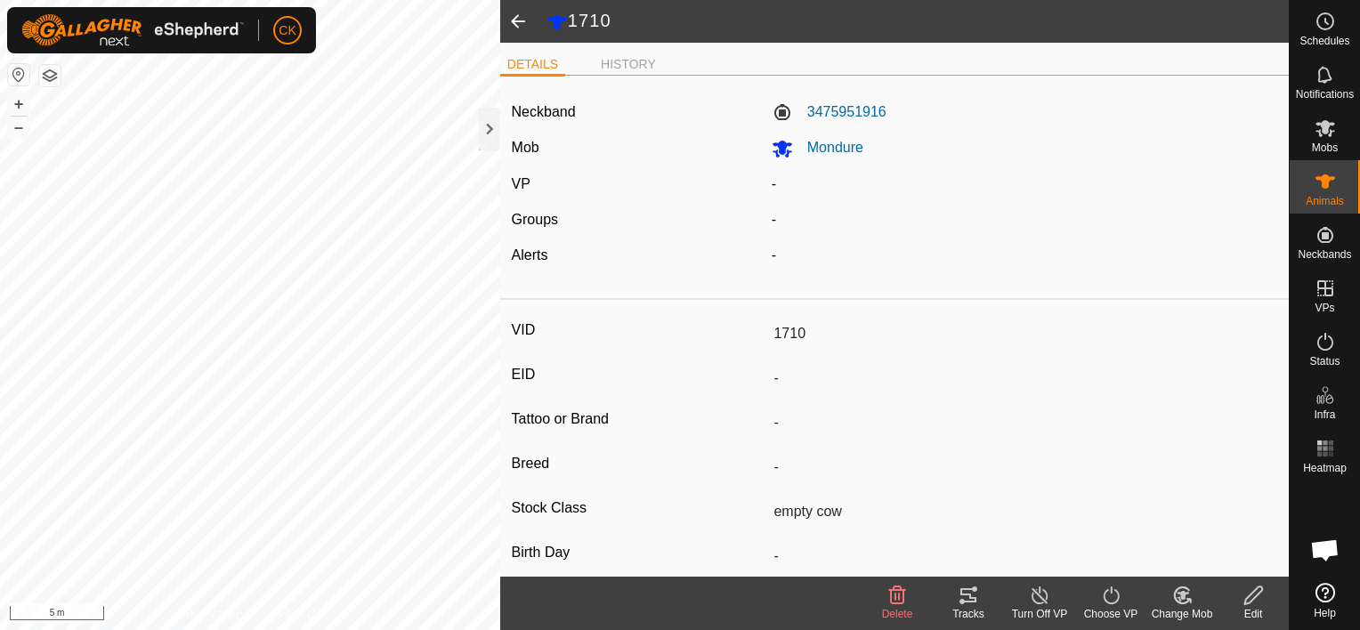
click at [513, 16] on span at bounding box center [518, 21] width 36 height 43
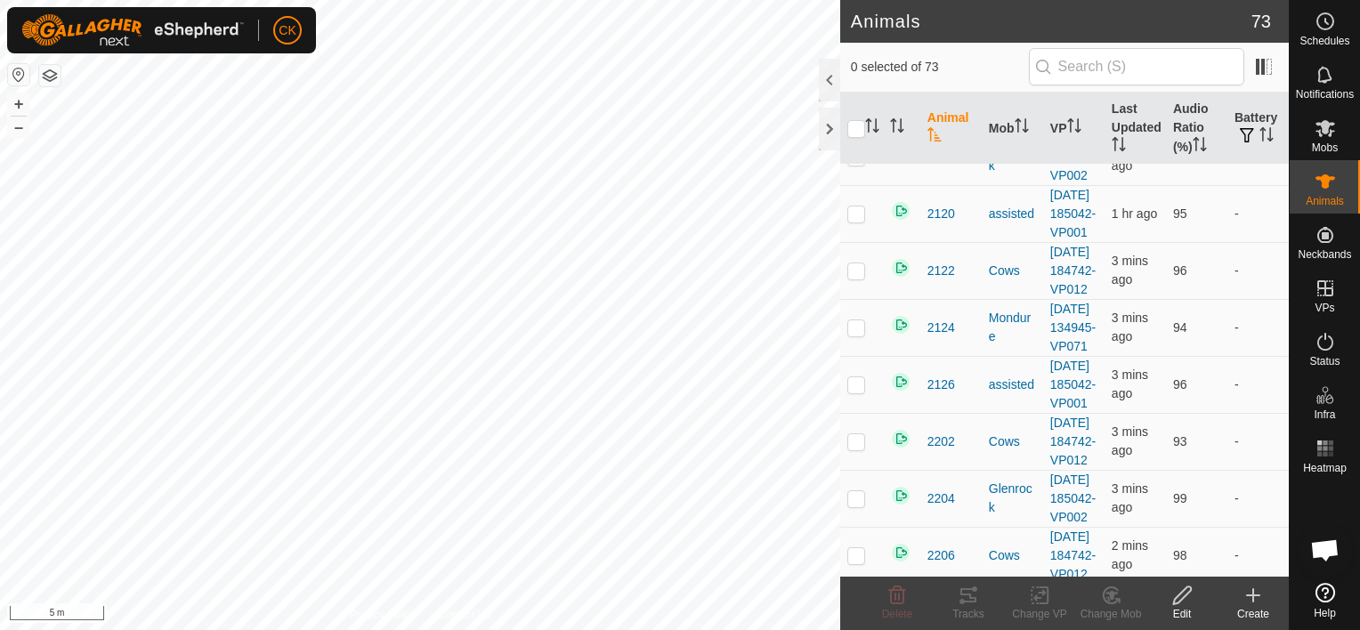
scroll to position [1068, 0]
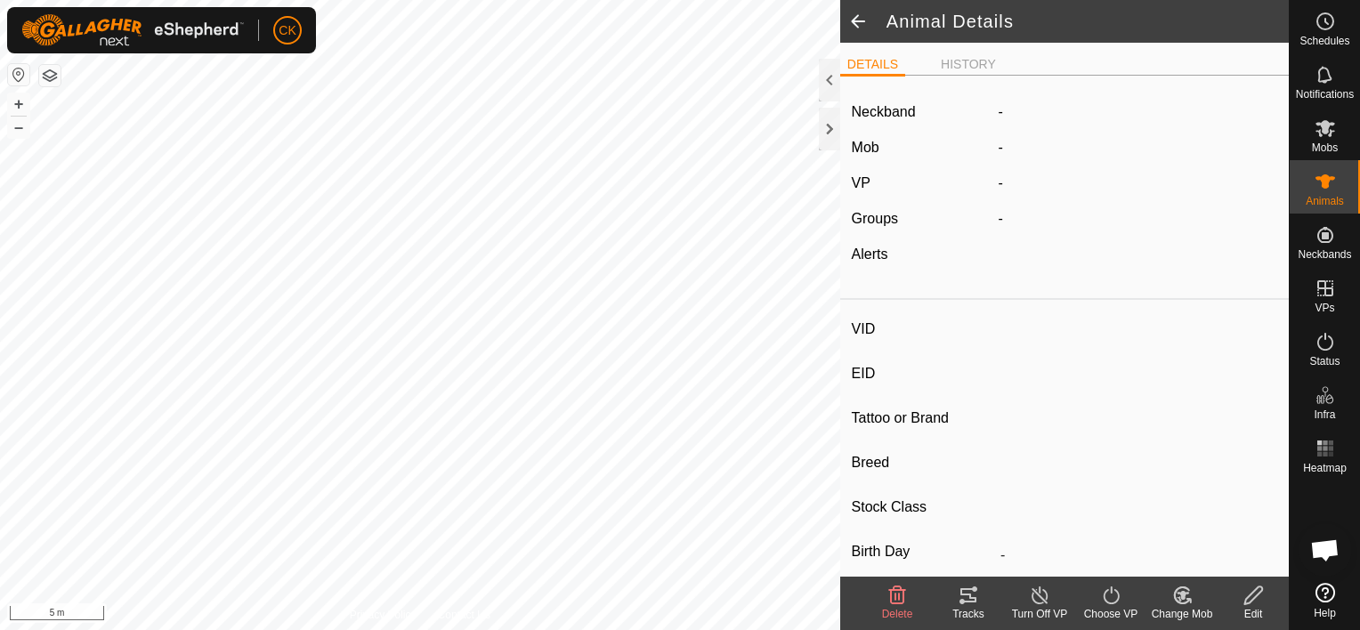
type input "2106"
type input "-"
type input "empty cow"
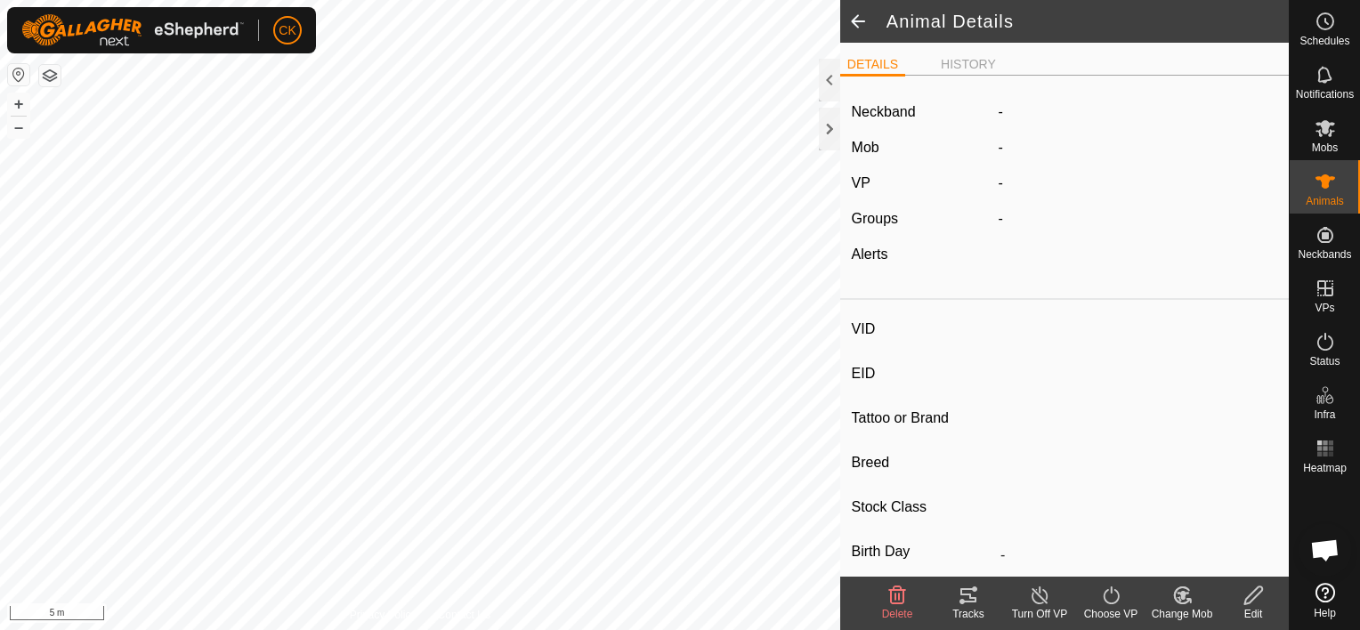
type input "0 kg"
type input "-"
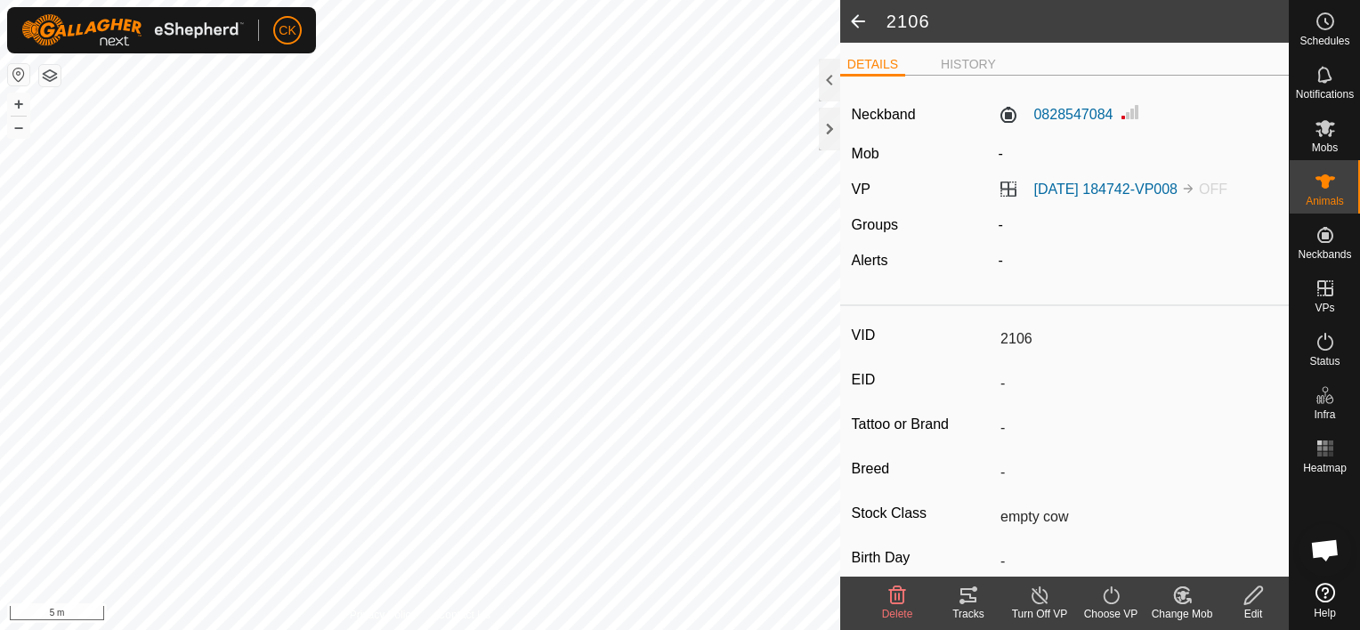
click at [1182, 606] on div "Change Mob" at bounding box center [1182, 614] width 71 height 16
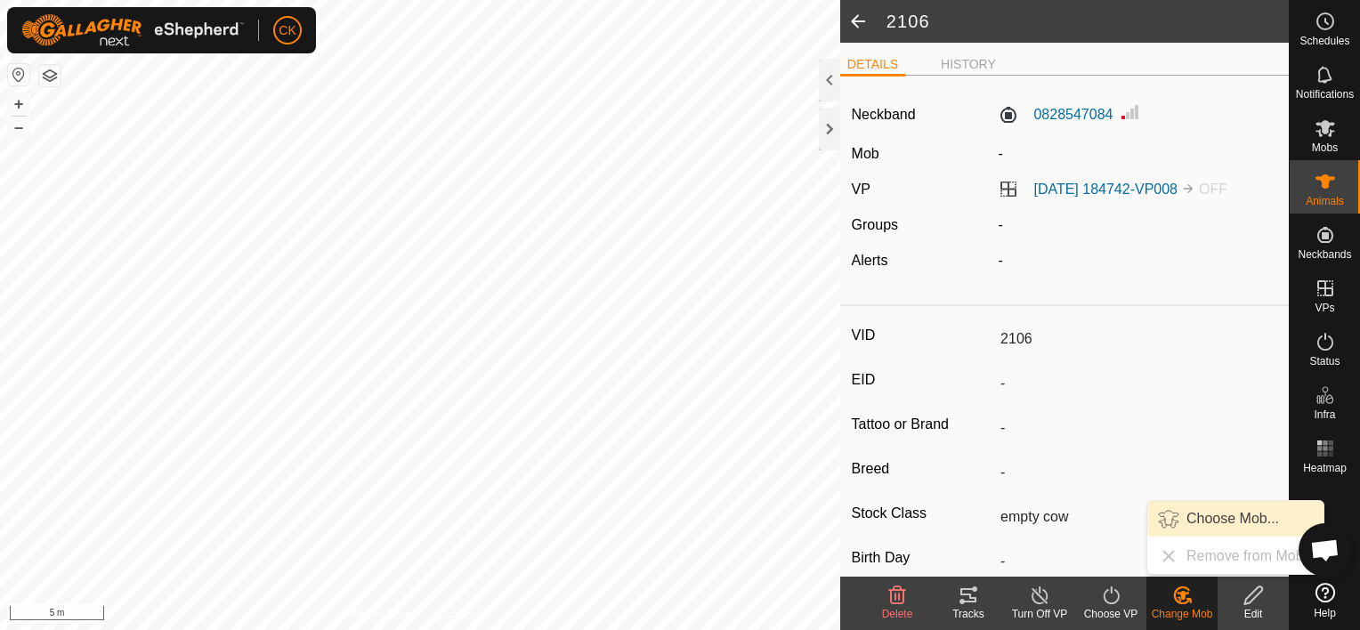
click at [1221, 517] on link "Choose Mob..." at bounding box center [1236, 519] width 176 height 36
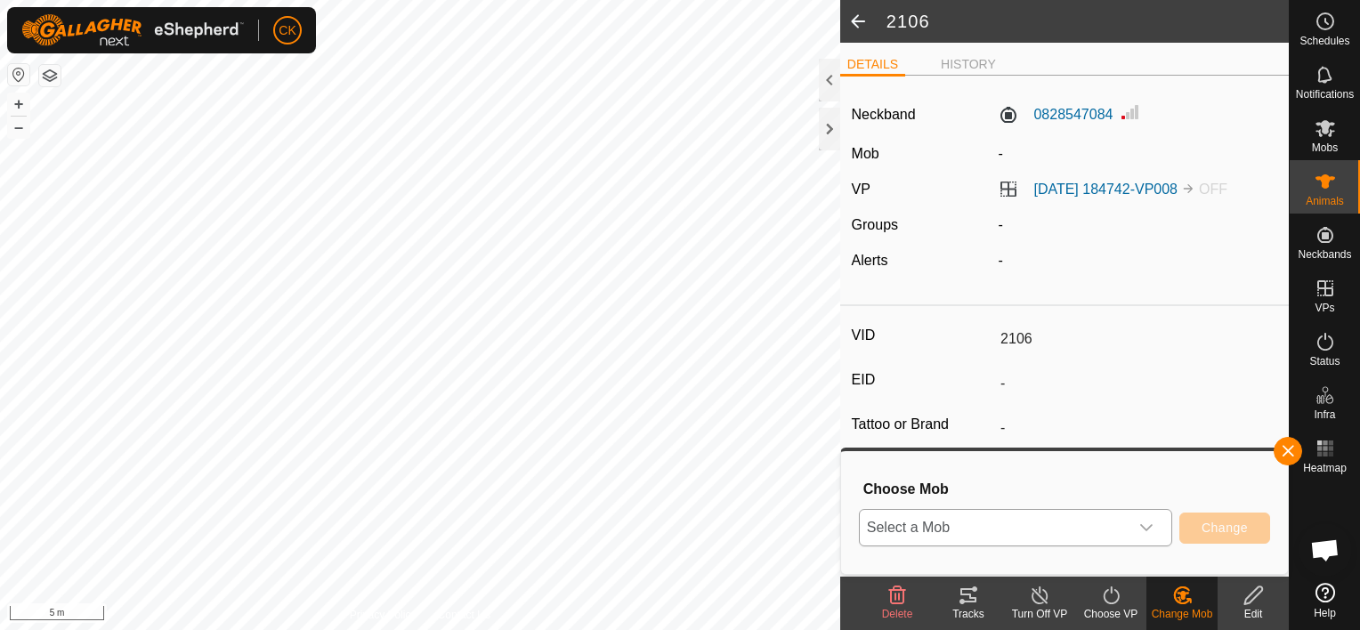
click at [1156, 520] on div "dropdown trigger" at bounding box center [1147, 528] width 36 height 36
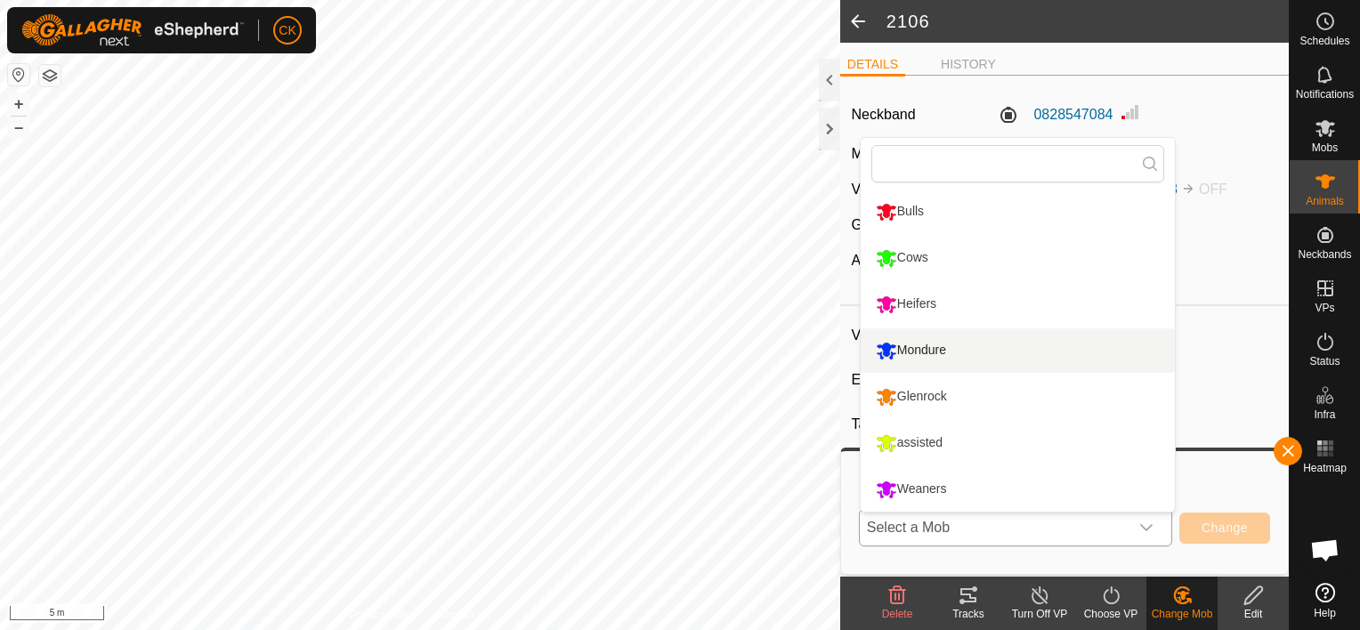
click at [935, 345] on li "Mondure" at bounding box center [1018, 351] width 314 height 45
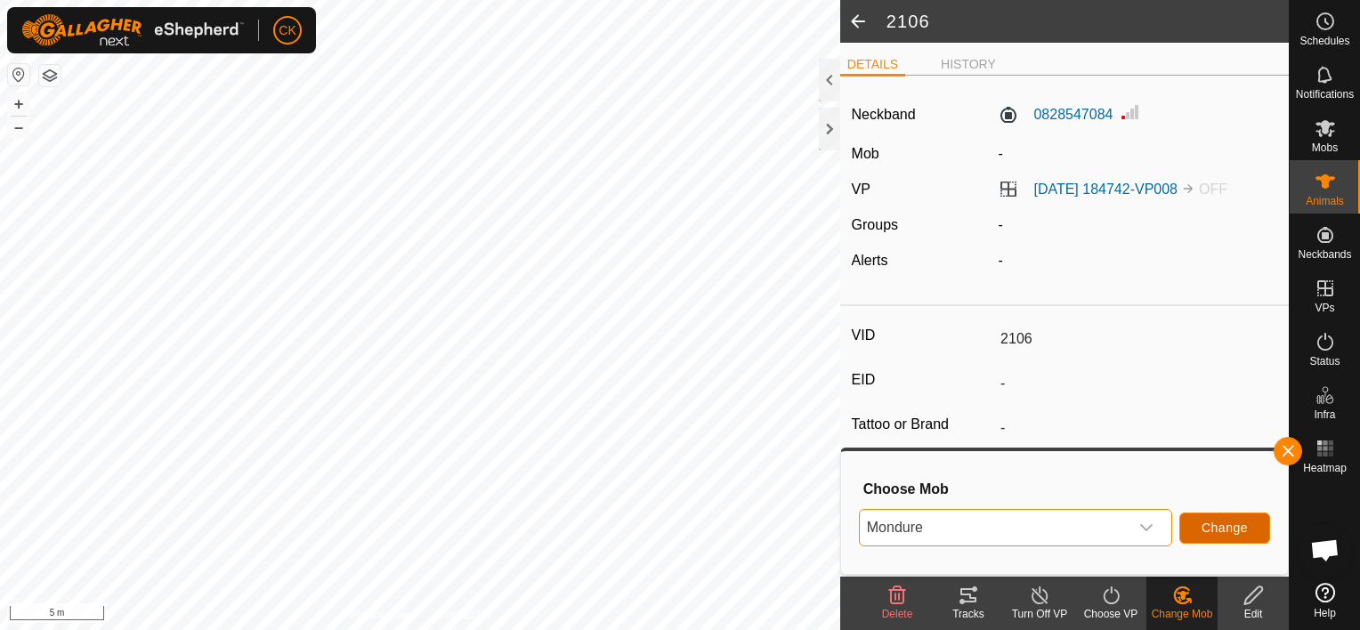
click at [1230, 526] on span "Change" at bounding box center [1225, 528] width 46 height 14
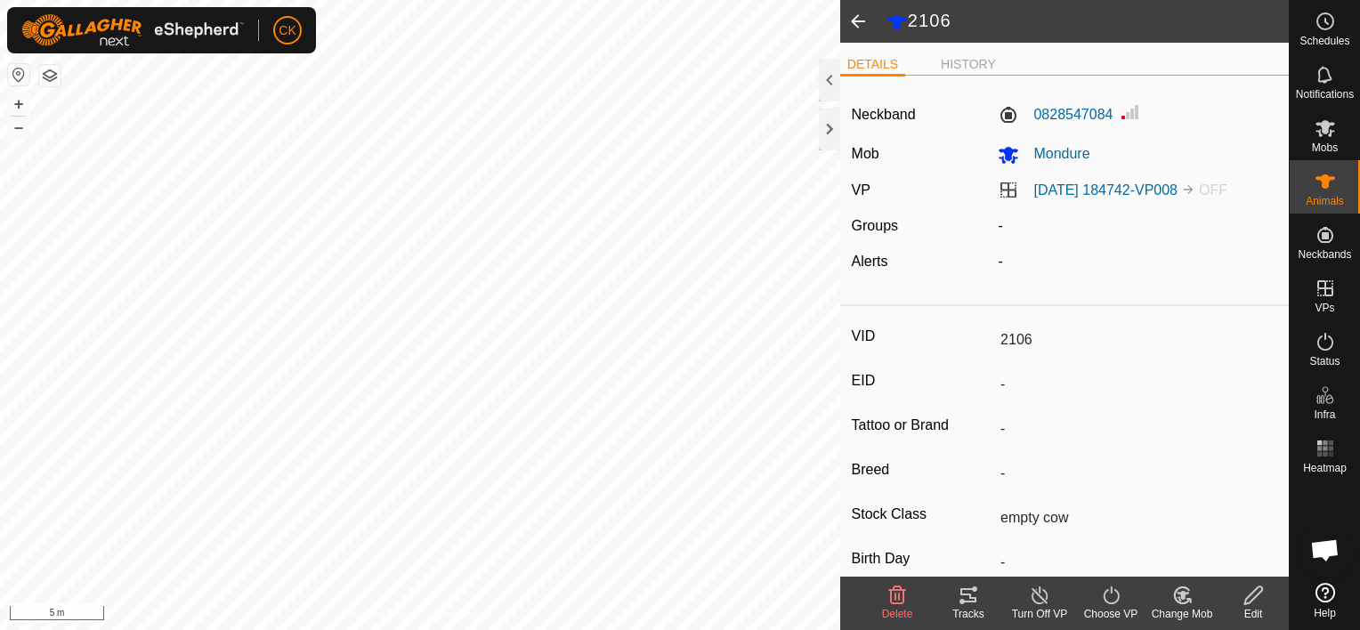
click at [1036, 597] on icon at bounding box center [1040, 595] width 22 height 21
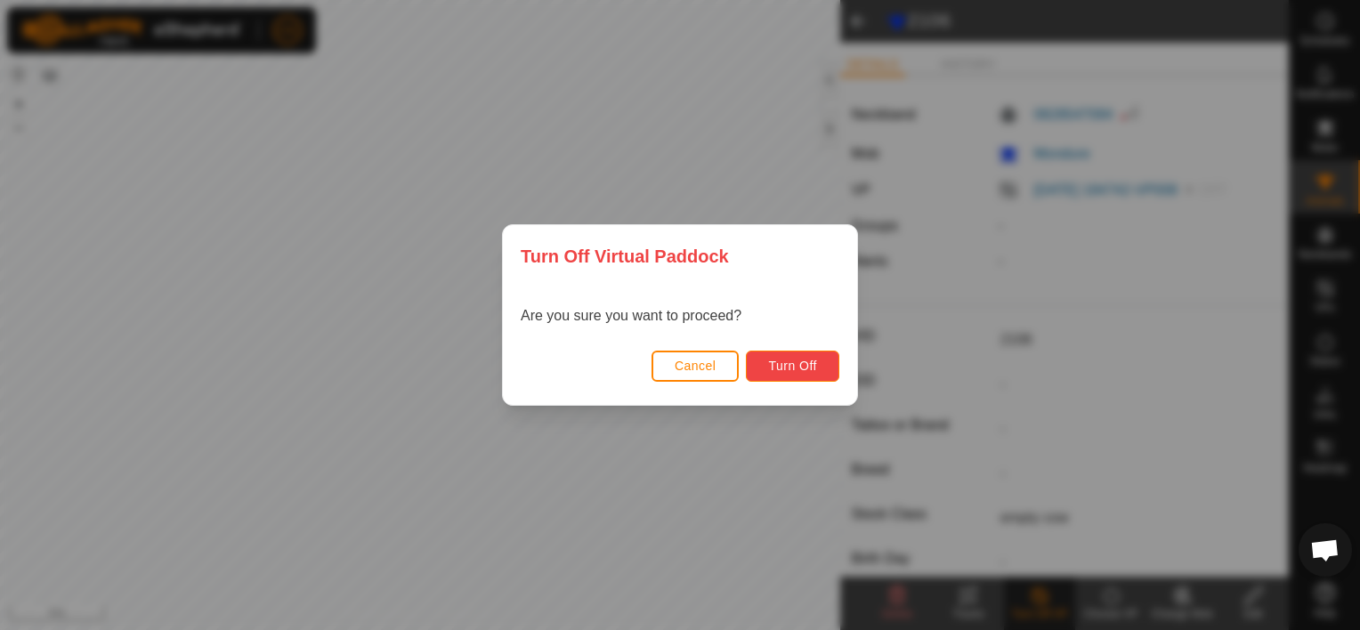
click at [793, 363] on span "Turn Off" at bounding box center [792, 366] width 49 height 14
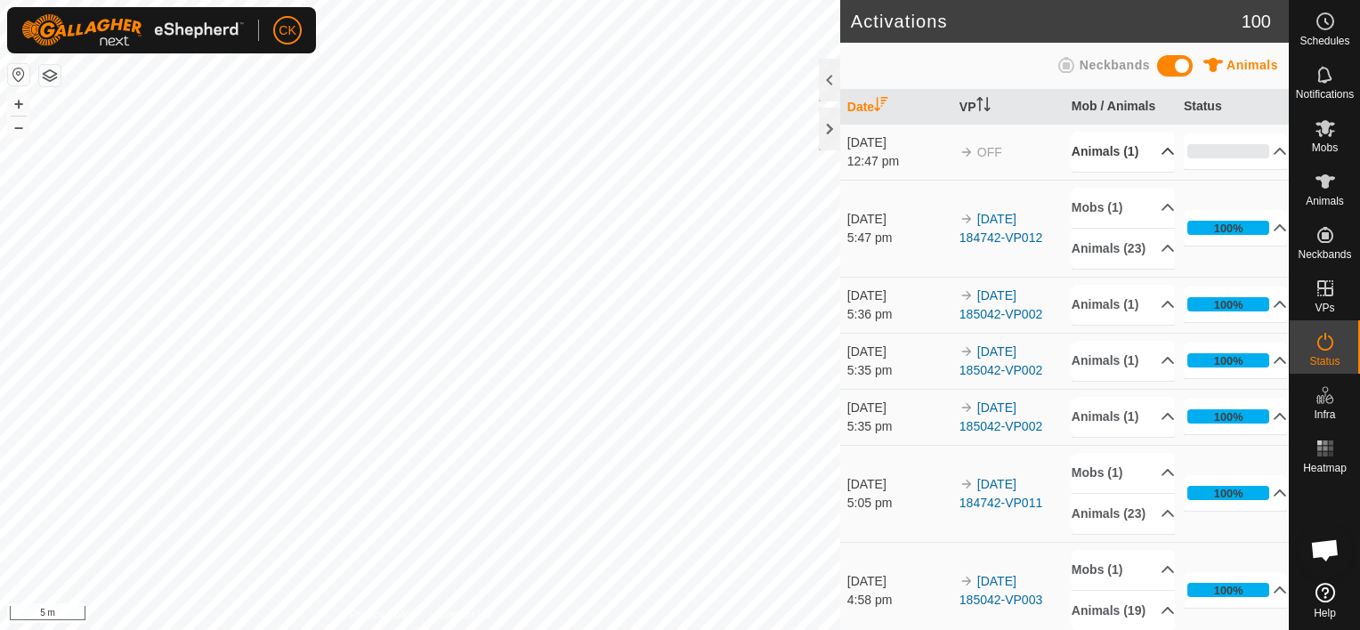
click at [1147, 152] on p-accordion-header "Animals (1)" at bounding box center [1123, 152] width 103 height 40
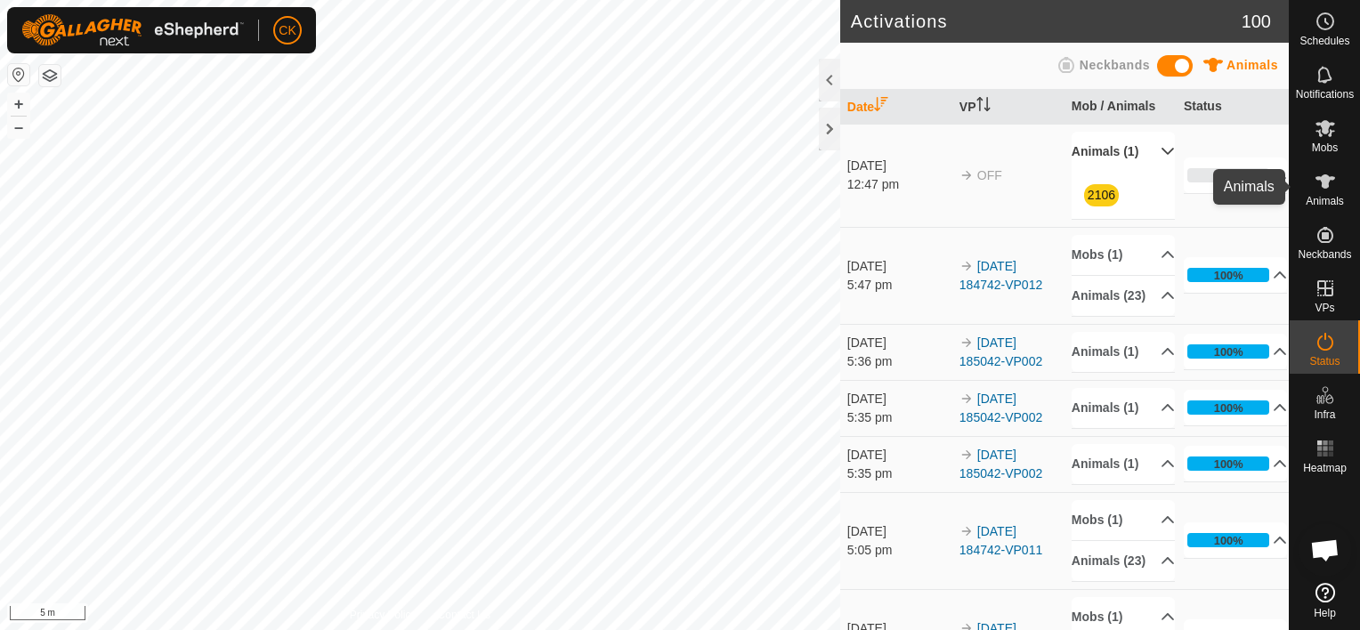
click at [1328, 167] on es-animals-svg-icon at bounding box center [1326, 181] width 32 height 28
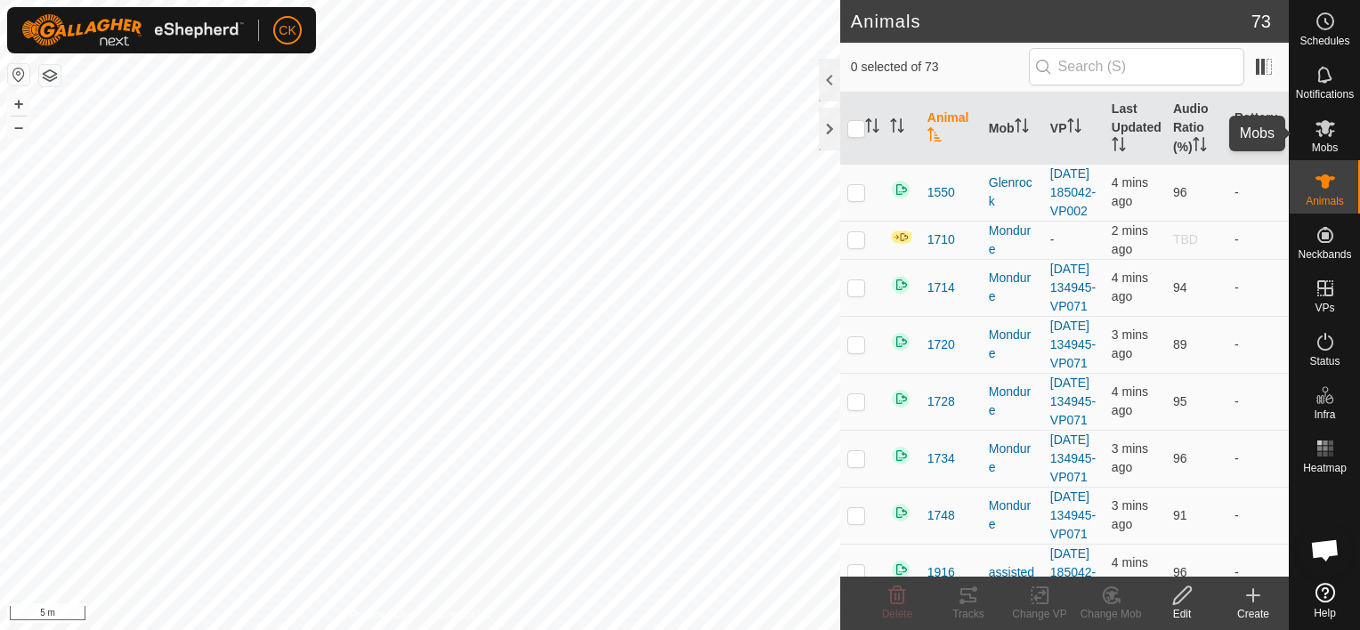
click at [1328, 121] on icon at bounding box center [1325, 128] width 21 height 21
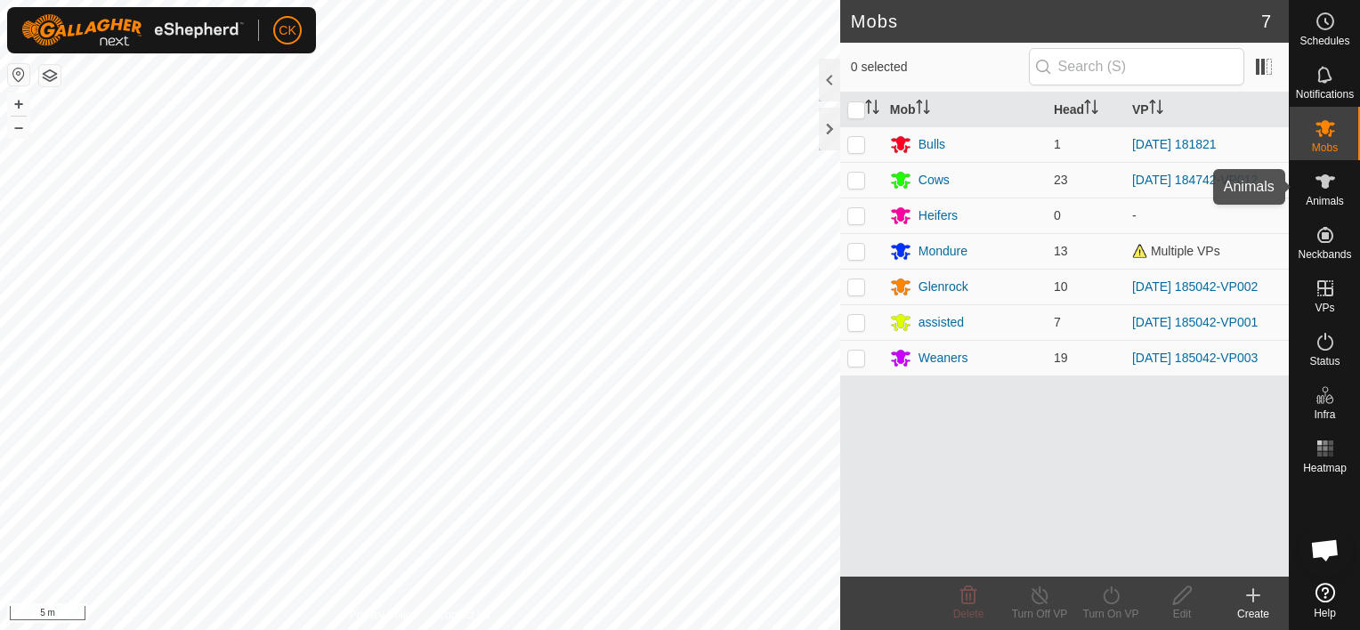
click at [1323, 180] on icon at bounding box center [1326, 181] width 20 height 14
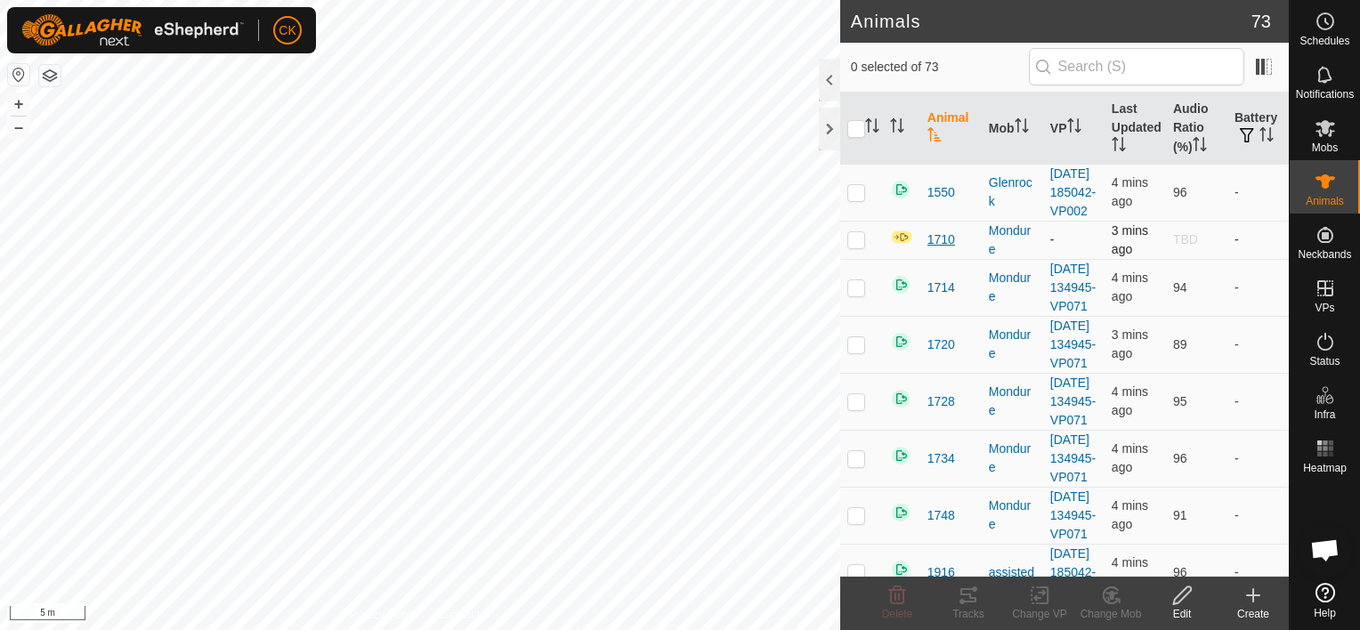
click at [944, 249] on span "1710" at bounding box center [942, 240] width 28 height 19
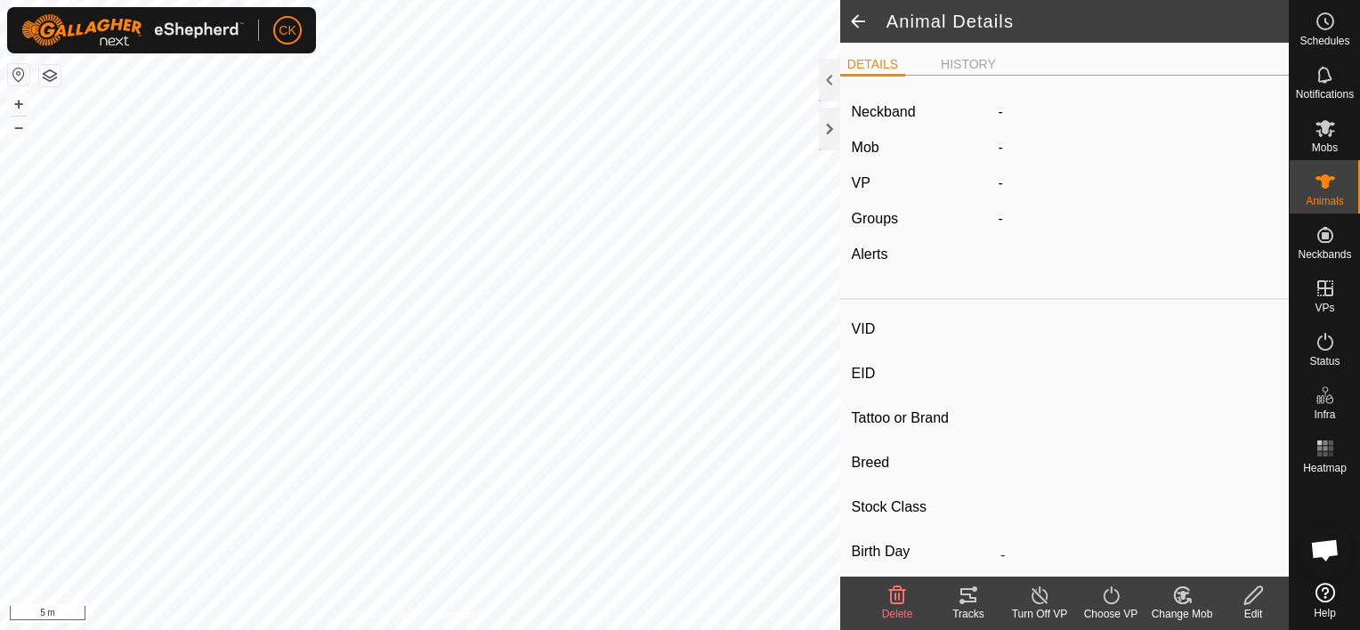
type input "1710"
type input "-"
type input "empty cow"
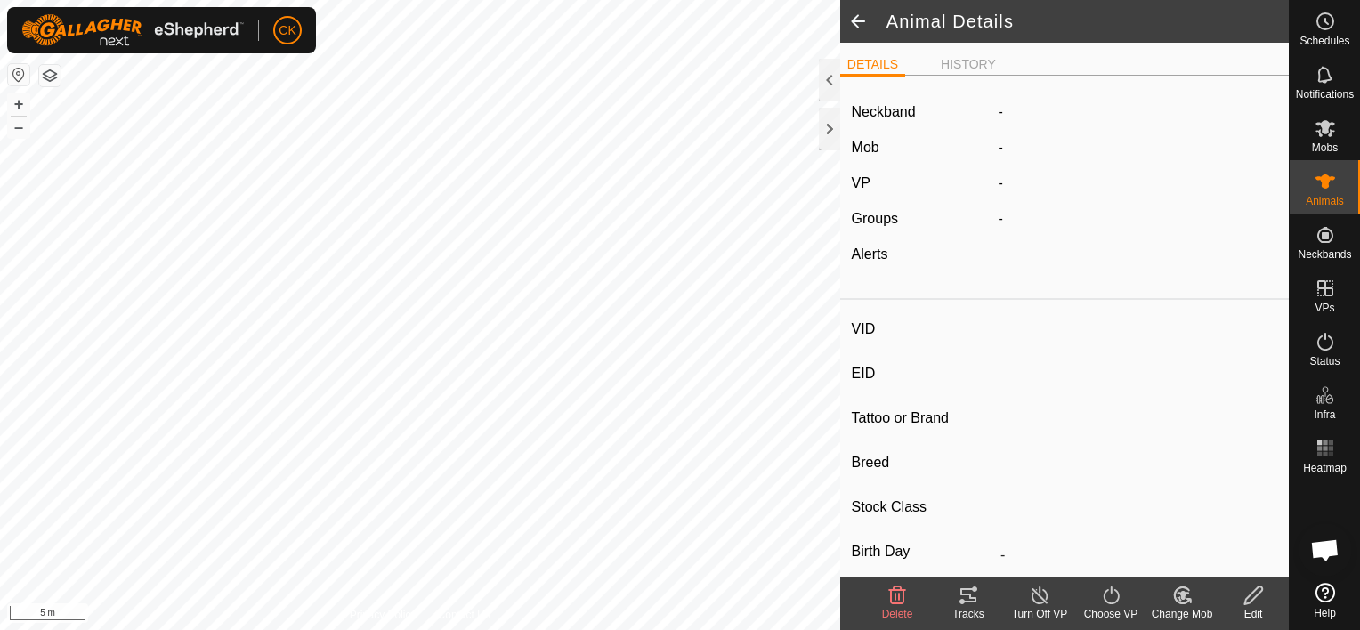
type input "0 kg"
type input "-"
click at [861, 14] on span at bounding box center [858, 21] width 36 height 43
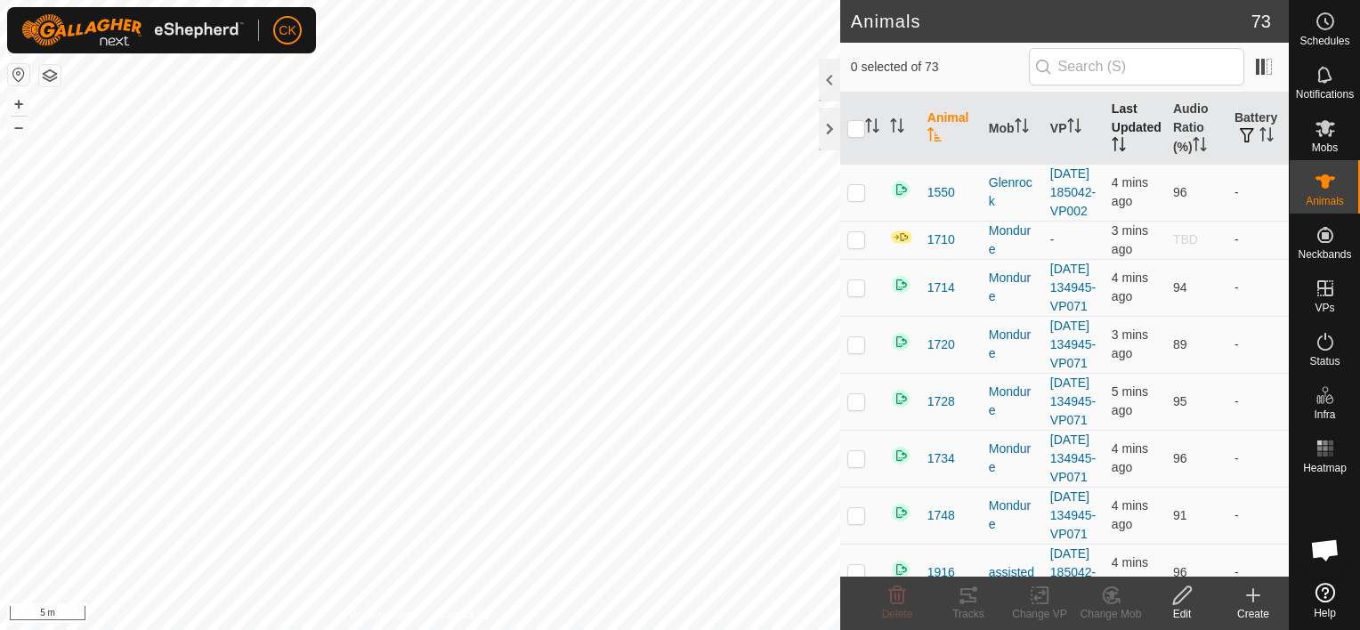
click at [1127, 121] on th "Last Updated" at bounding box center [1135, 129] width 61 height 72
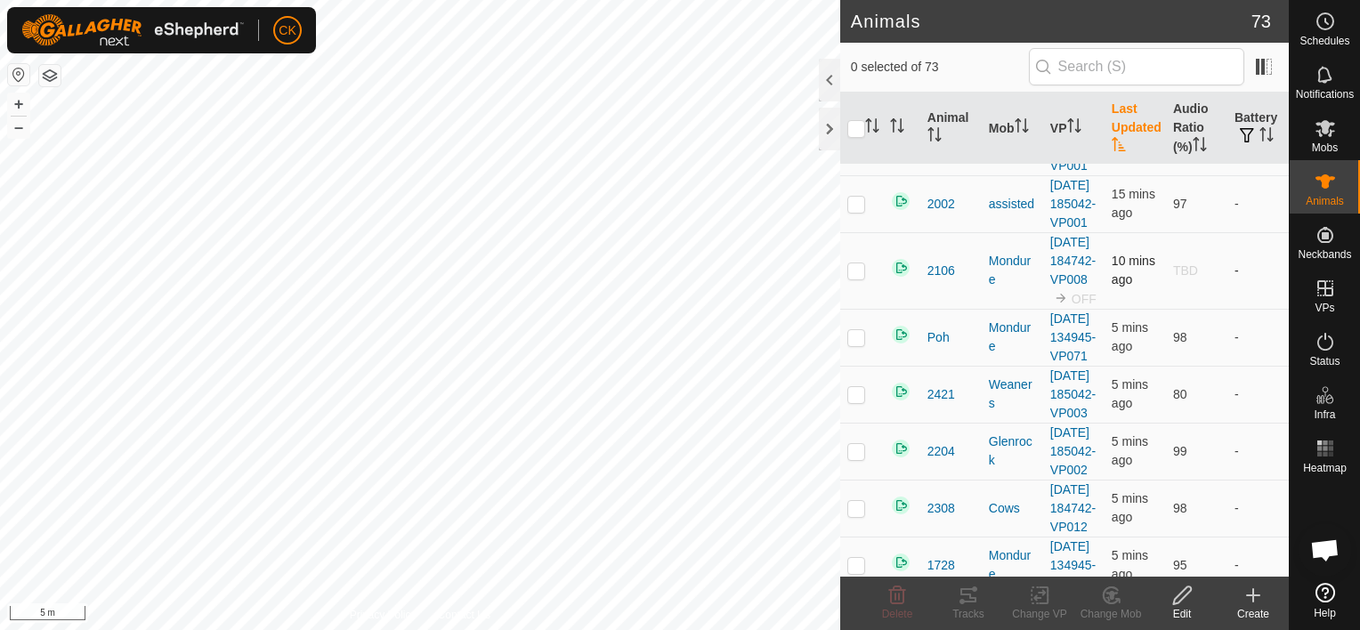
scroll to position [89, 0]
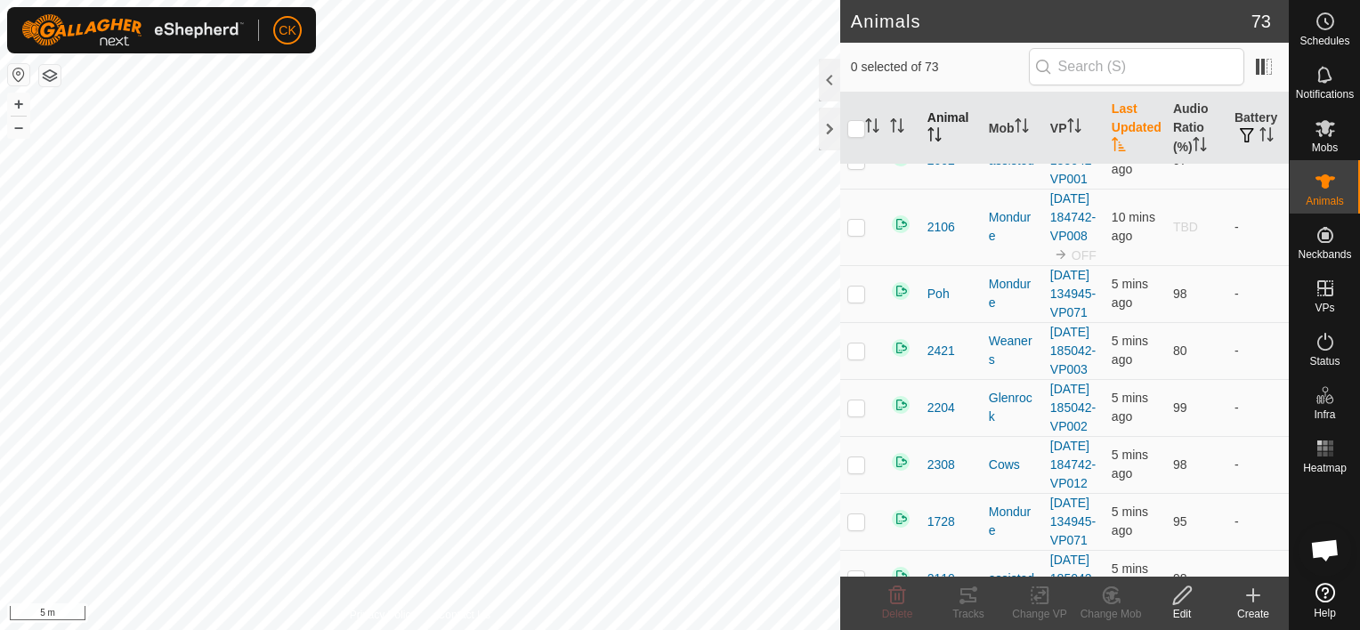
click at [937, 125] on th "Animal" at bounding box center [951, 129] width 61 height 72
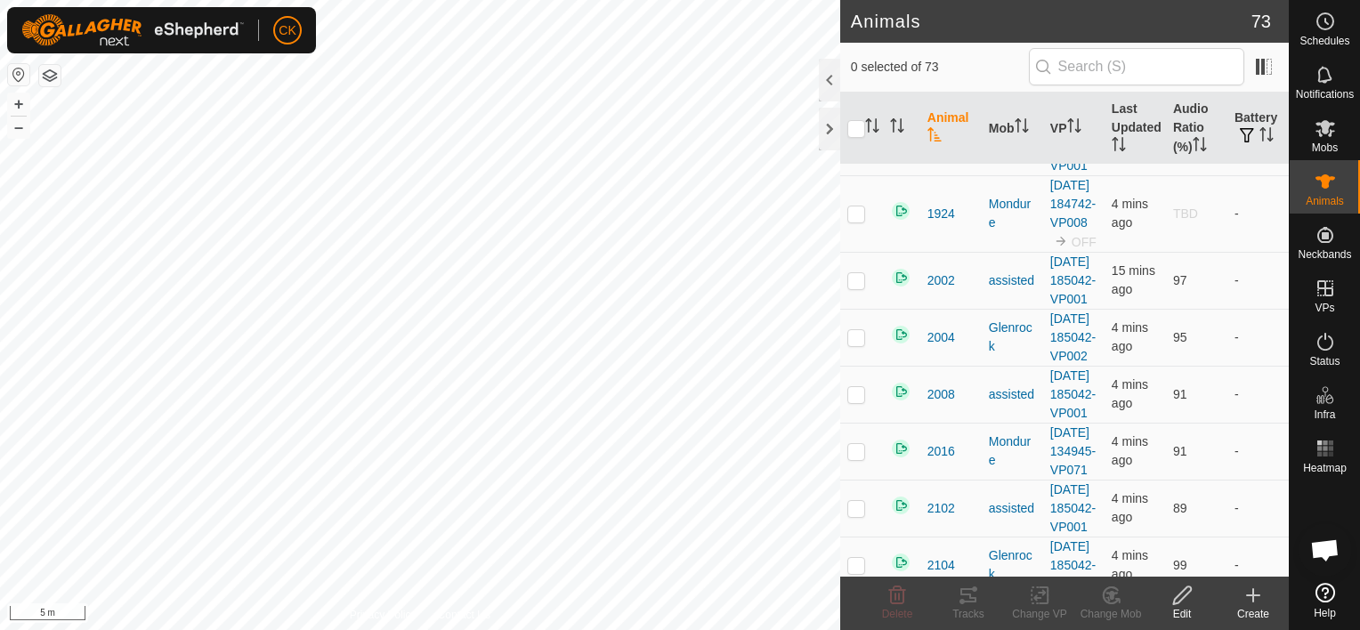
scroll to position [445, 0]
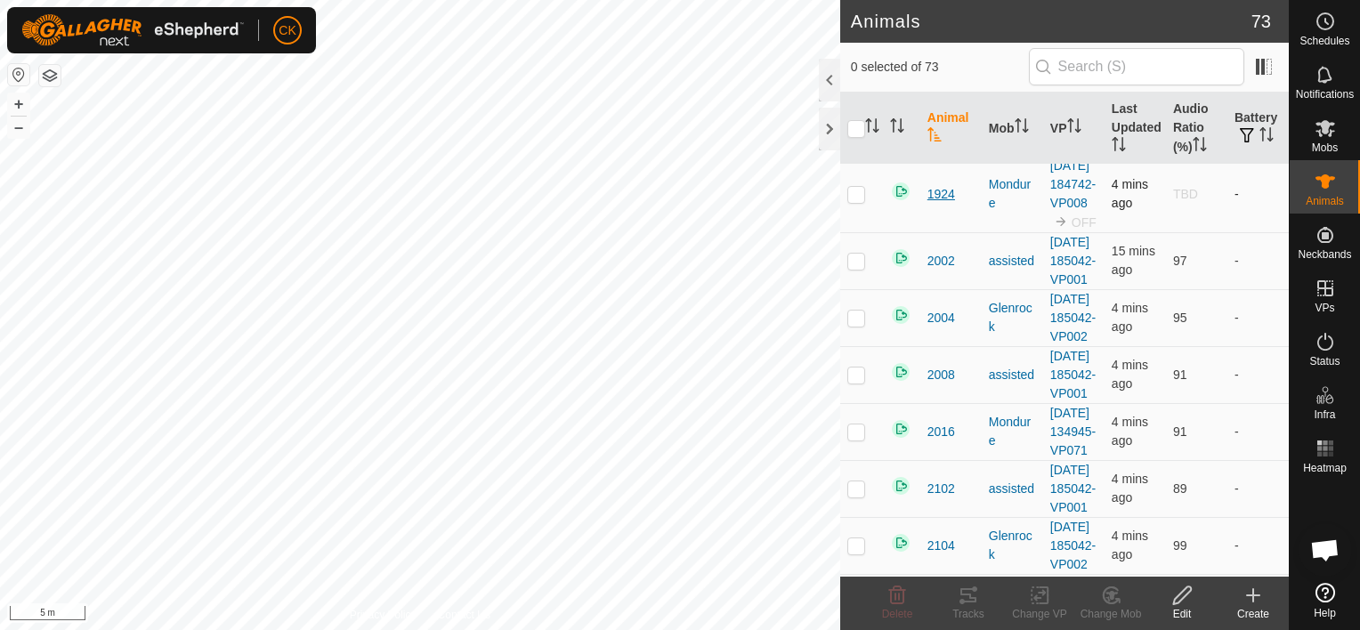
click at [943, 204] on span "1924" at bounding box center [942, 194] width 28 height 19
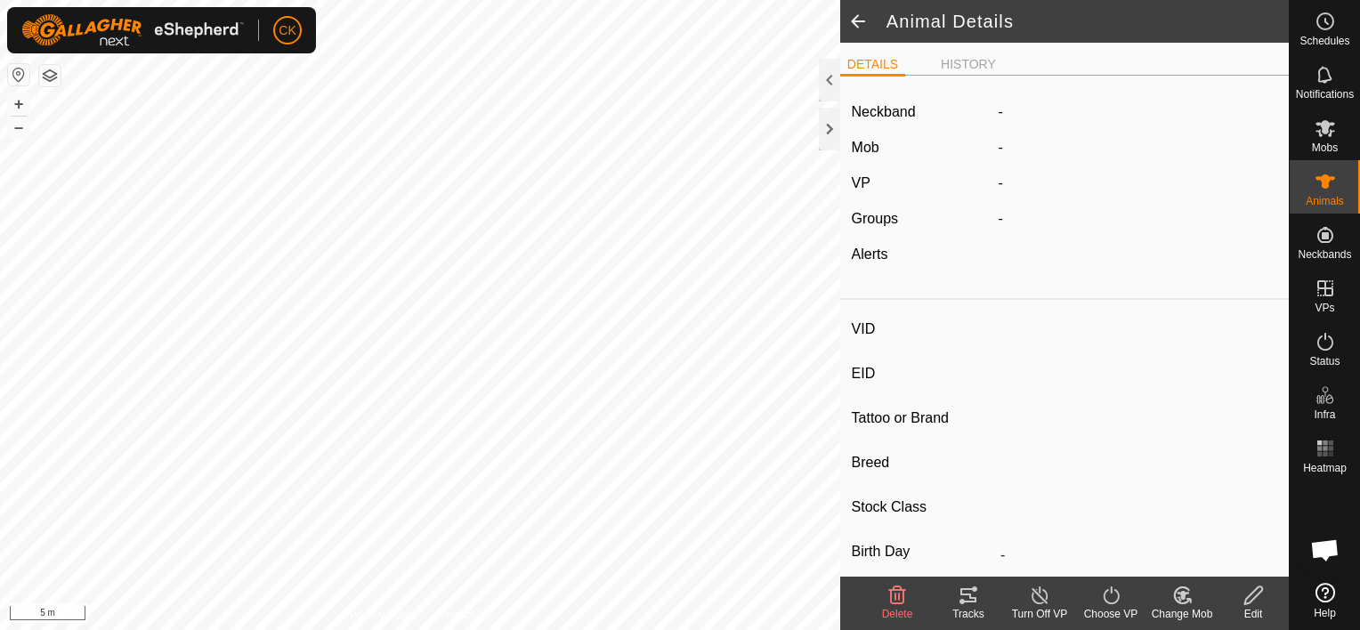
type input "1924"
type input "-"
type input "empty cow"
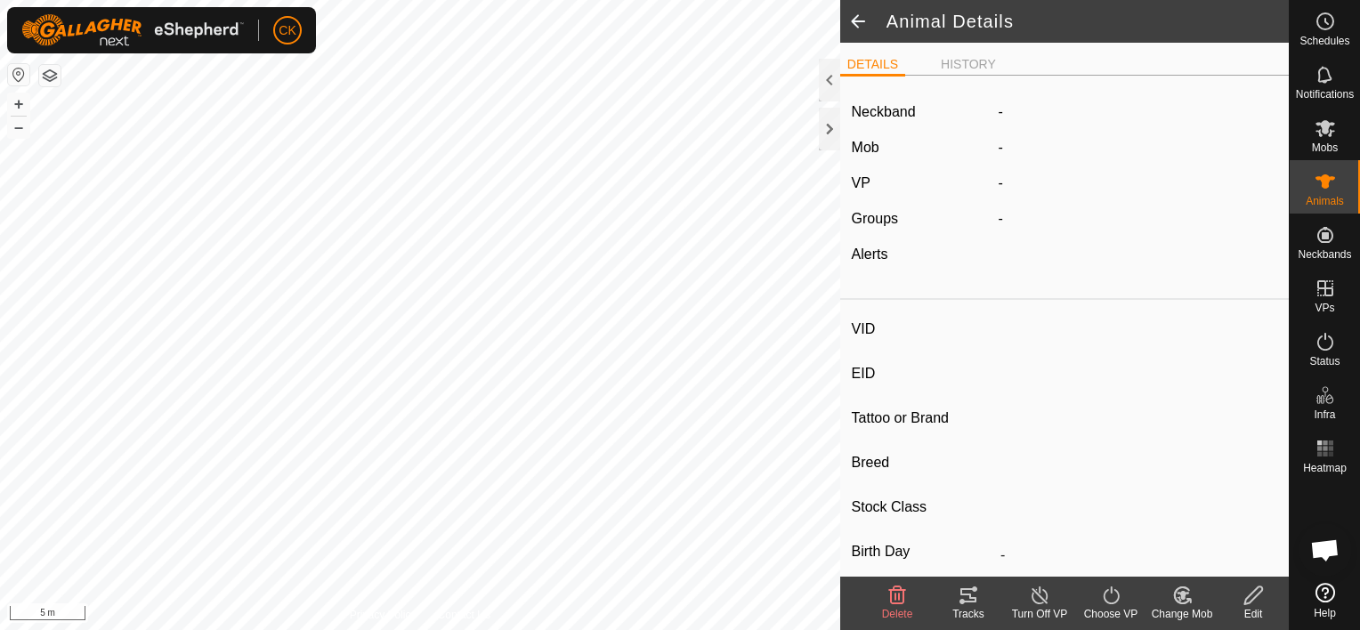
type input "0 kg"
type input "-"
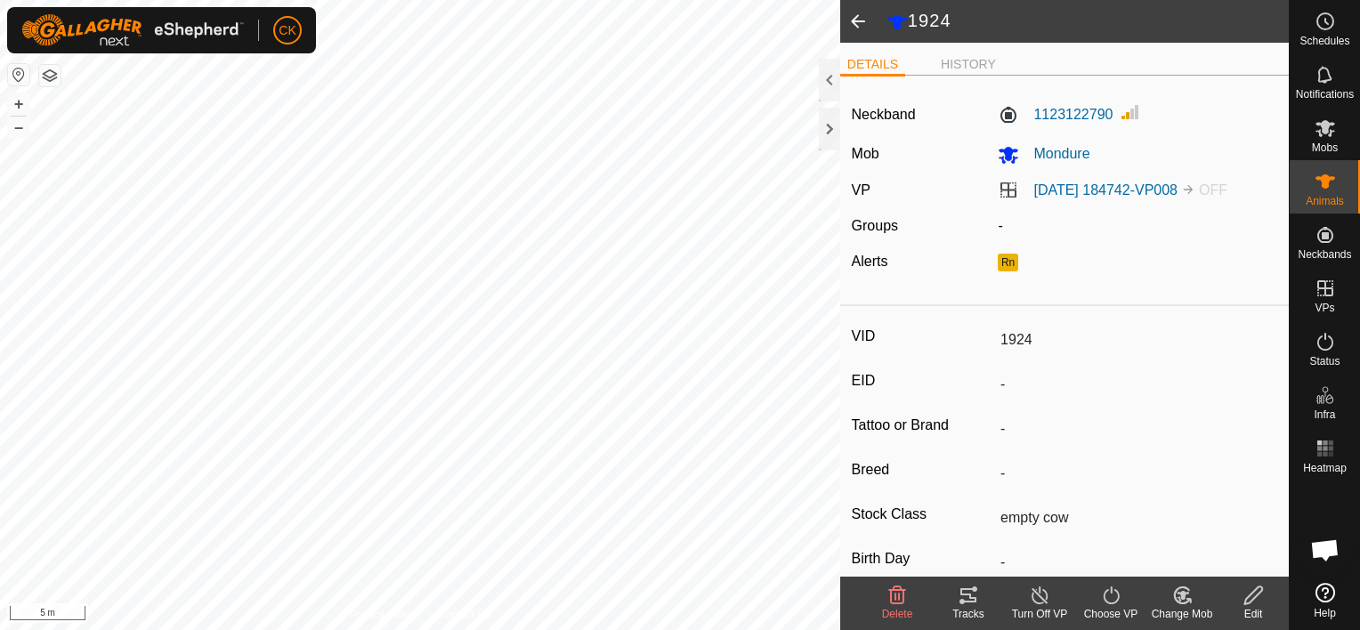
click at [1039, 600] on icon at bounding box center [1040, 595] width 22 height 21
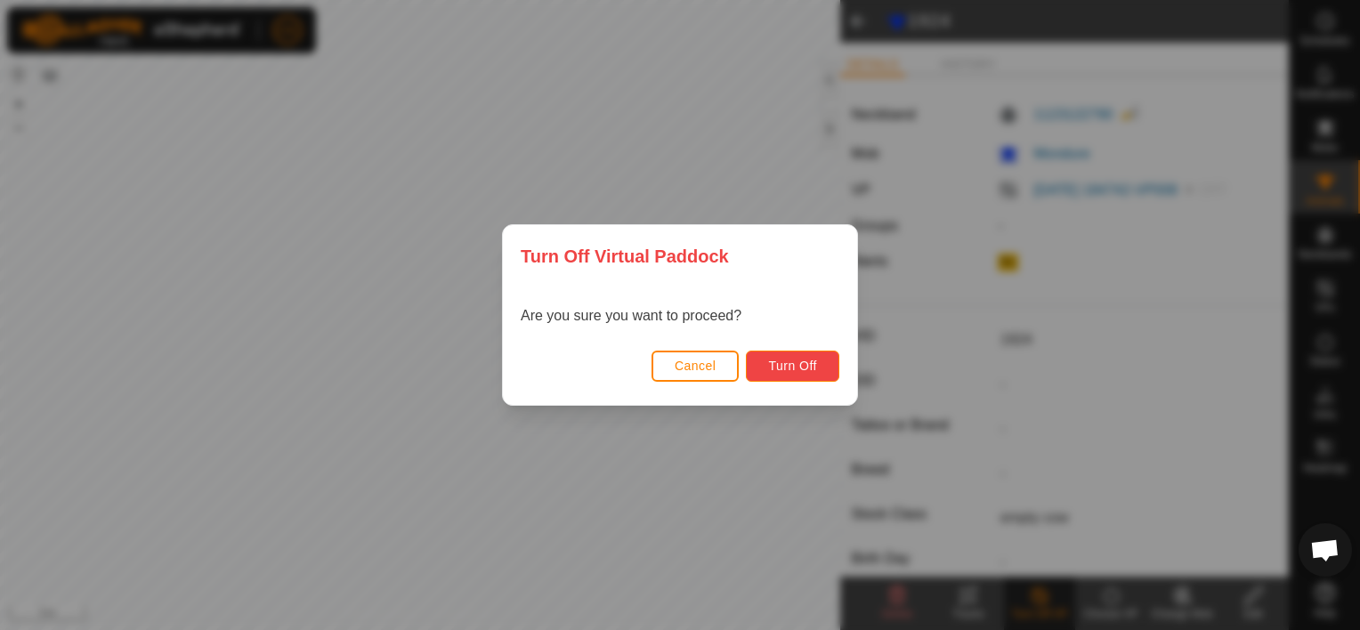
click at [814, 354] on button "Turn Off" at bounding box center [792, 366] width 93 height 31
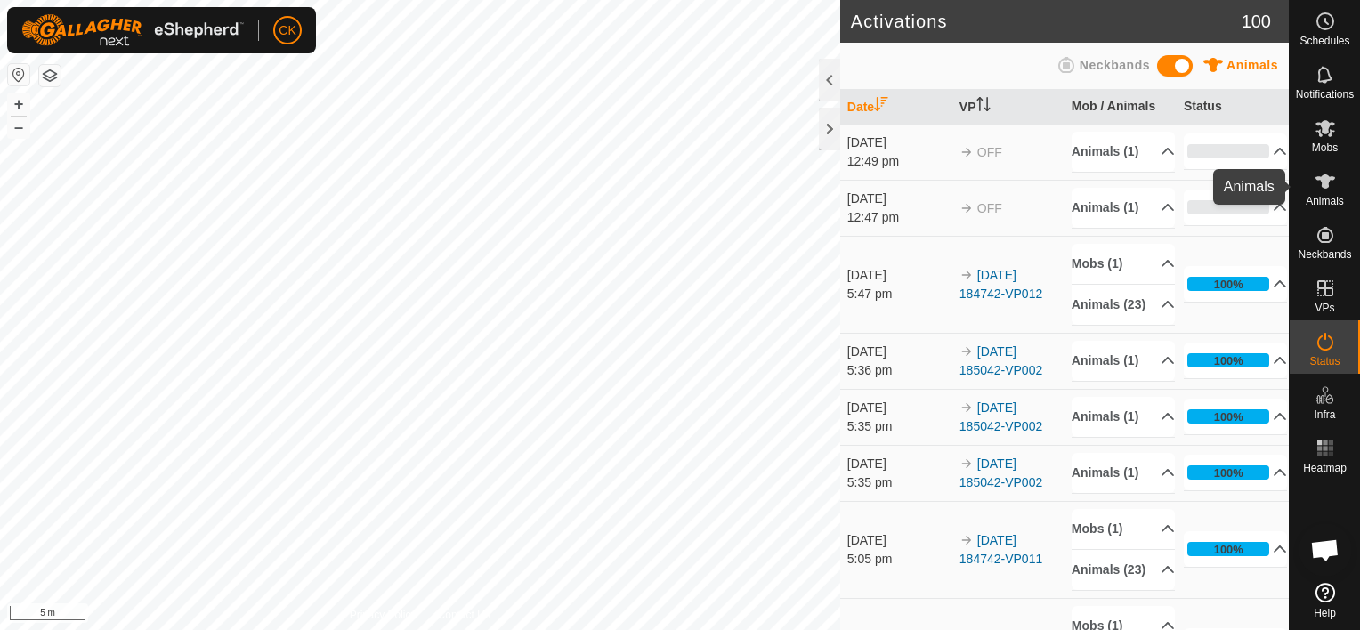
click at [1324, 182] on icon at bounding box center [1326, 181] width 20 height 14
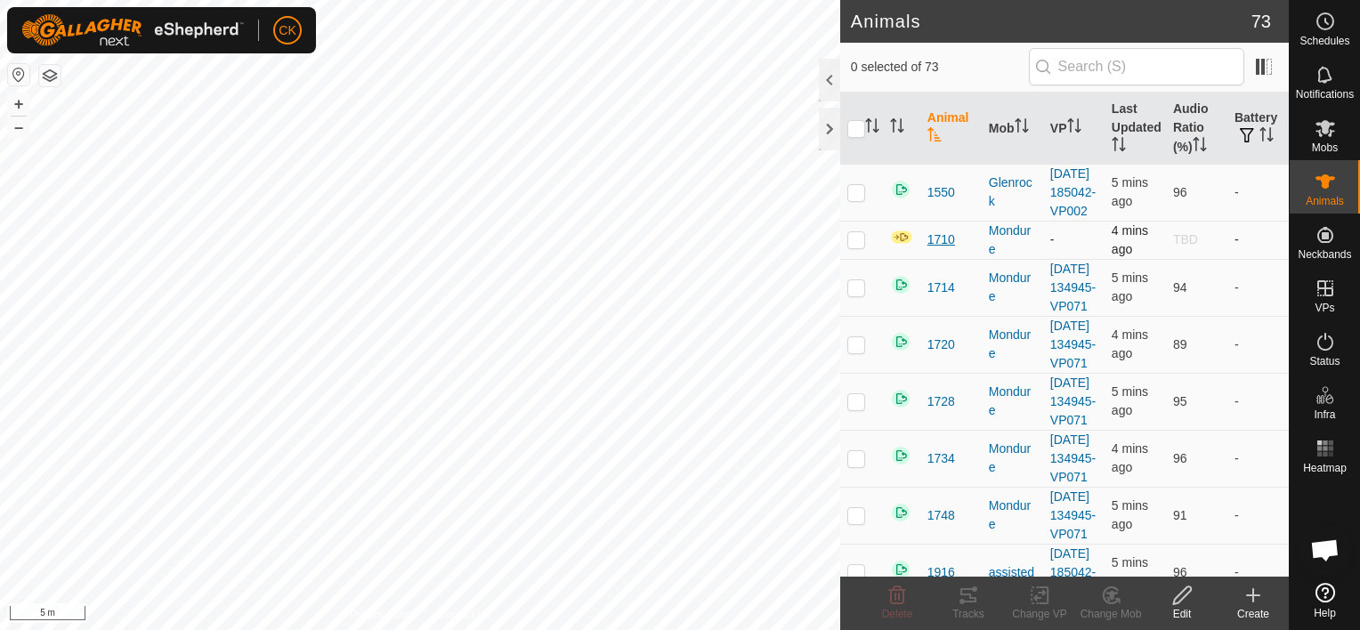
click at [945, 249] on span "1710" at bounding box center [942, 240] width 28 height 19
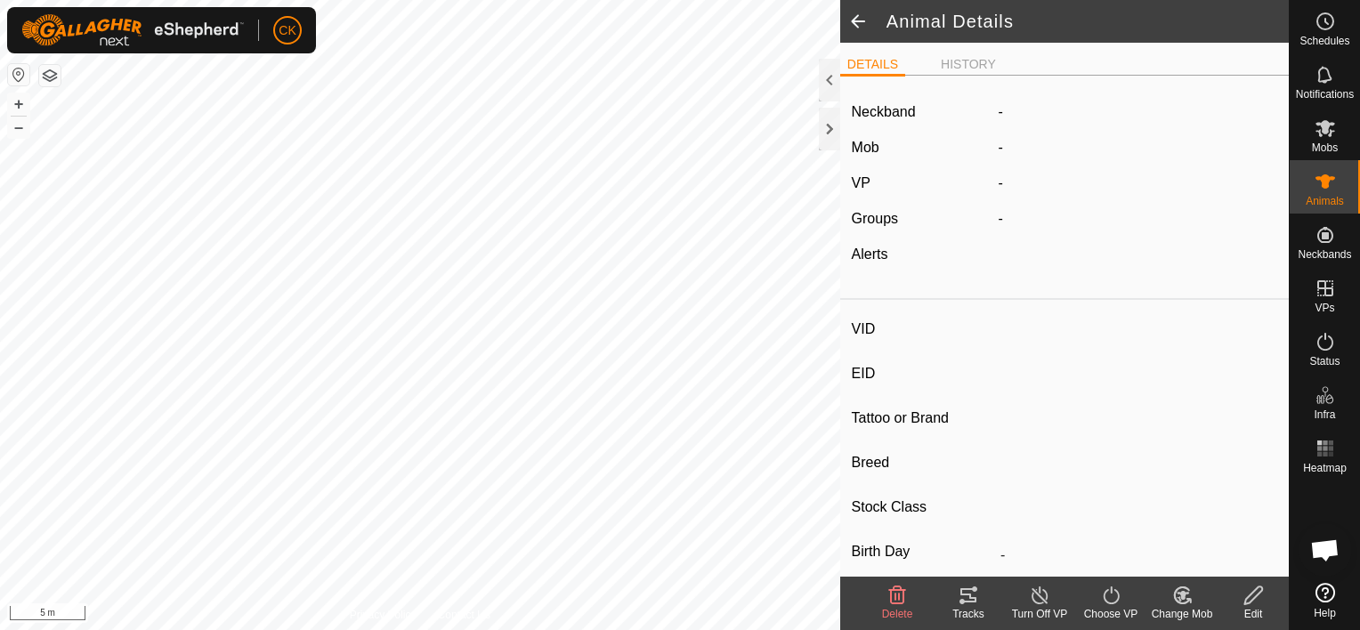
type input "1710"
type input "-"
type input "empty cow"
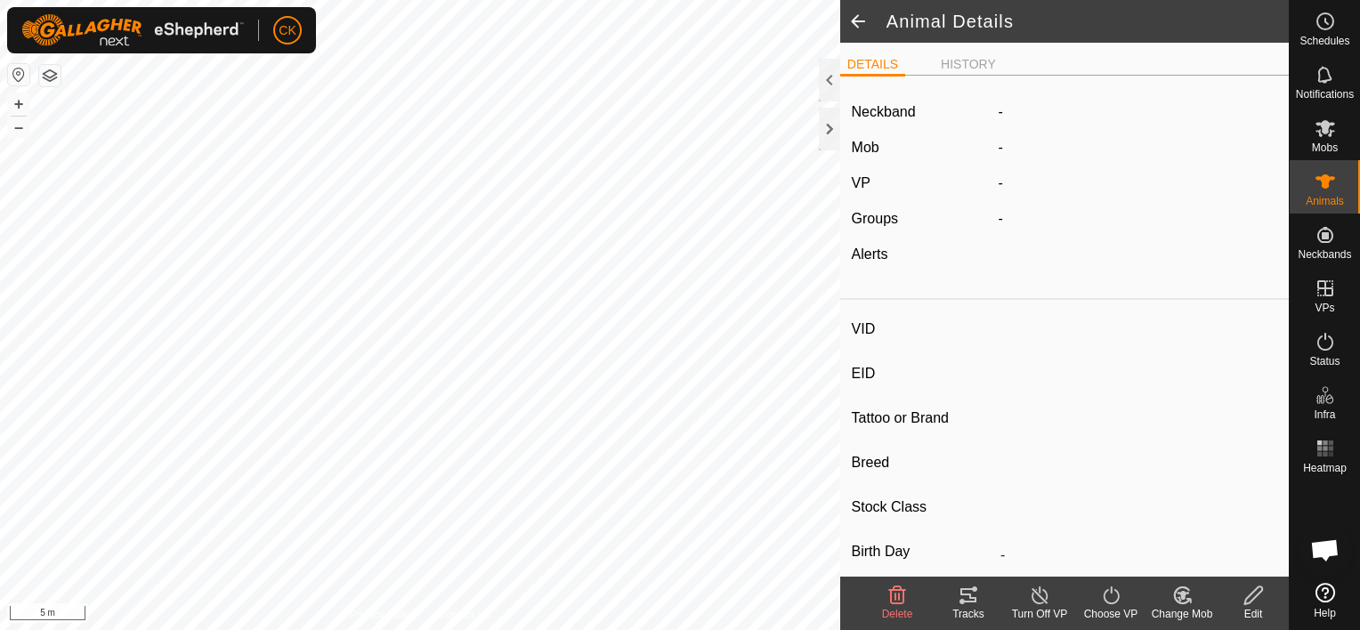
type input "0 kg"
type input "-"
click at [1108, 598] on icon at bounding box center [1111, 595] width 22 height 21
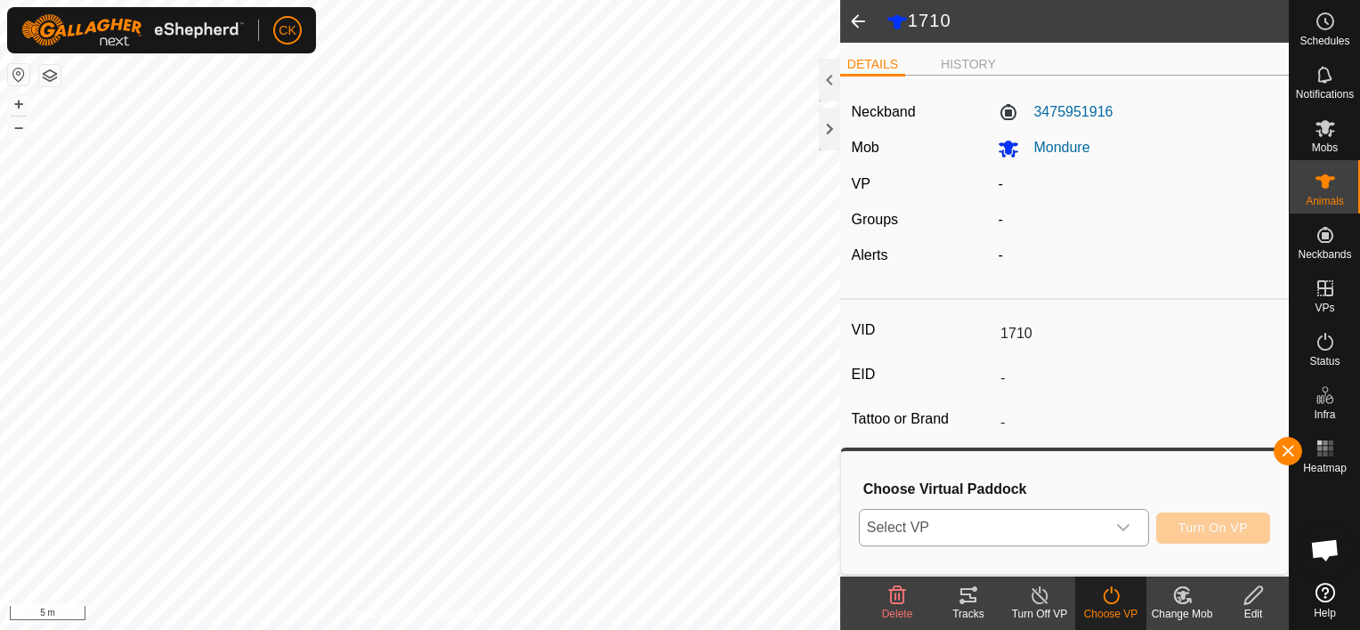
click at [1130, 526] on icon "dropdown trigger" at bounding box center [1123, 527] width 12 height 7
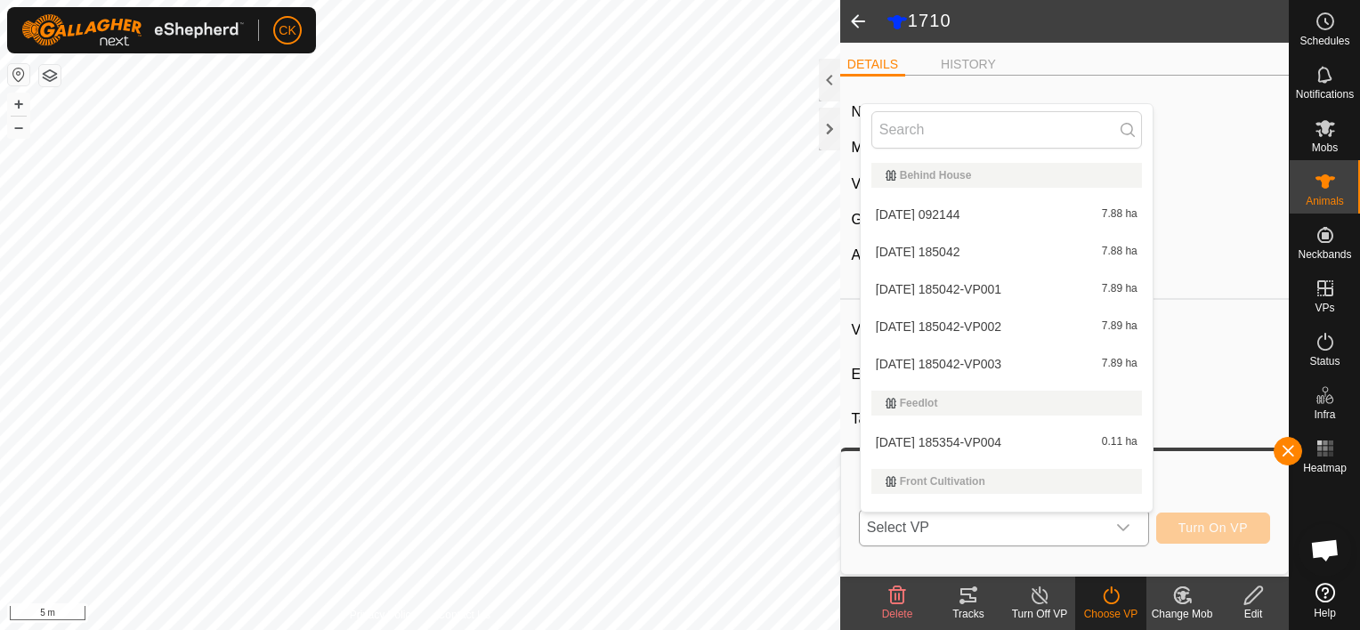
scroll to position [27, 0]
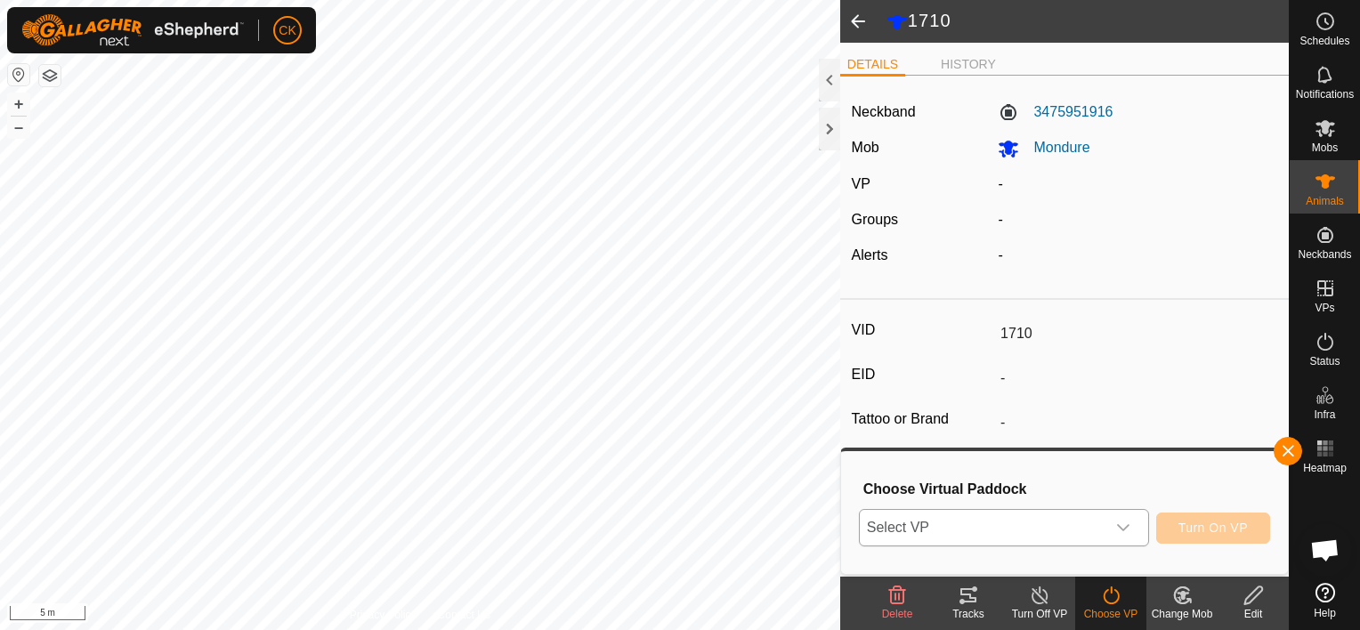
click at [1129, 526] on icon "dropdown trigger" at bounding box center [1123, 528] width 14 height 14
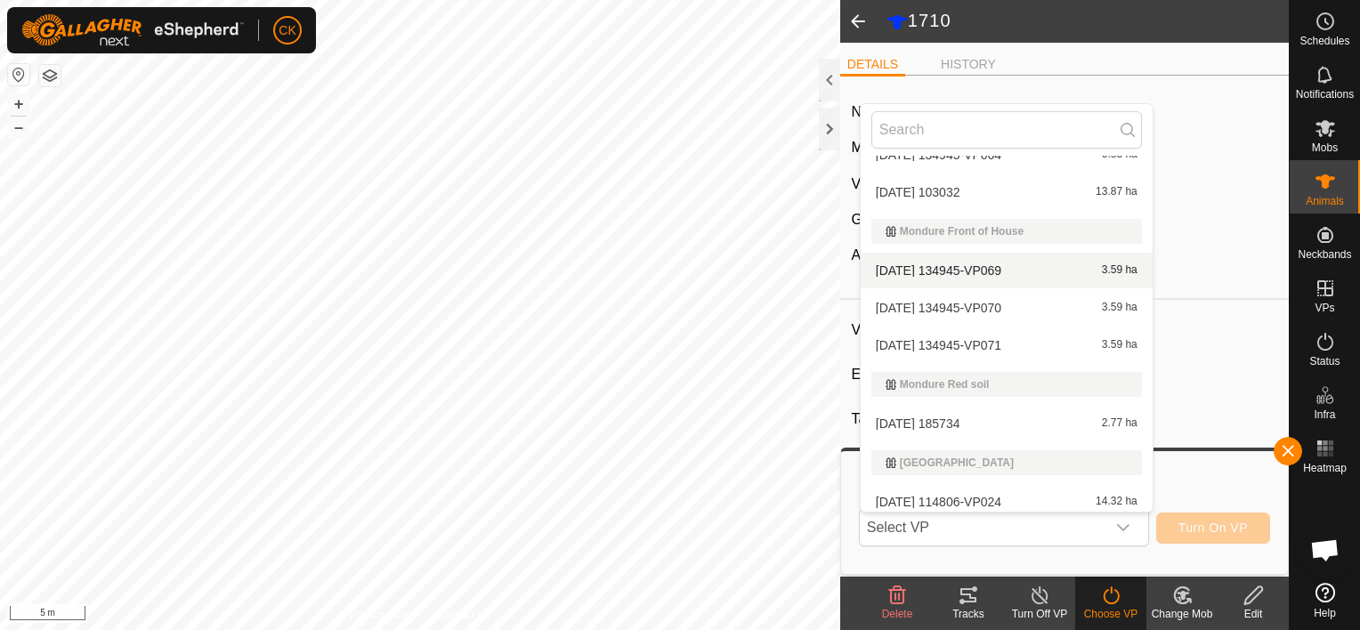
scroll to position [561, 0]
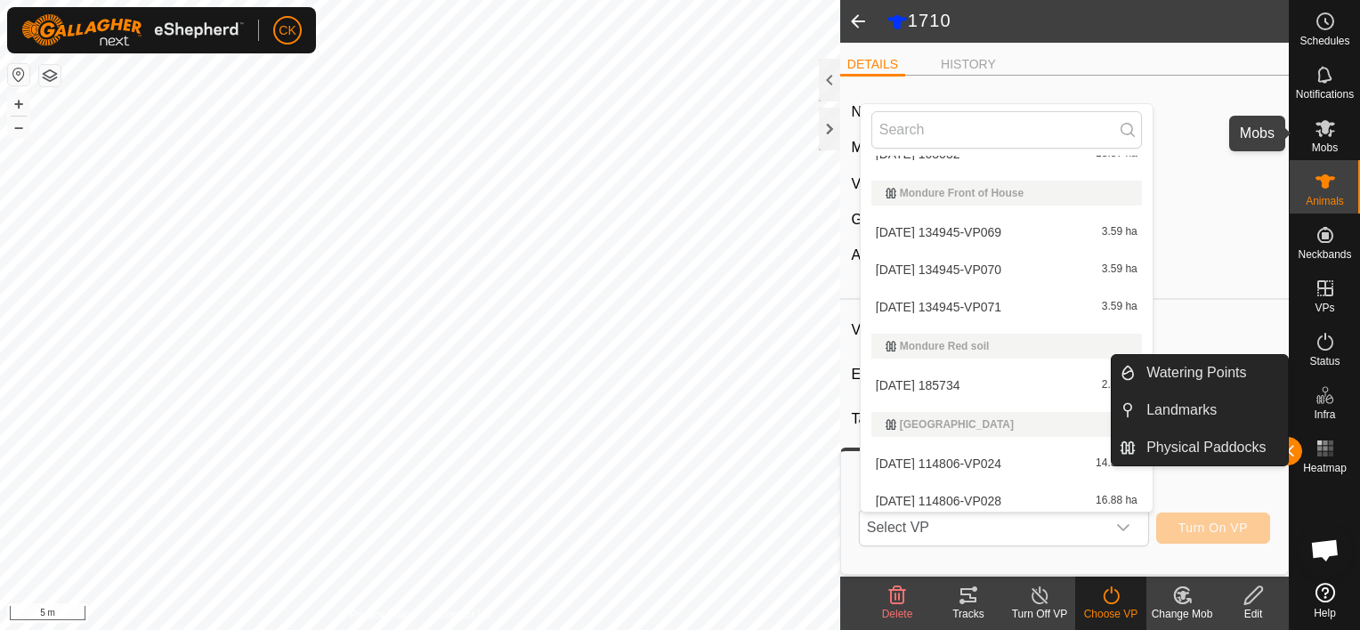
click at [1321, 128] on icon at bounding box center [1325, 128] width 21 height 21
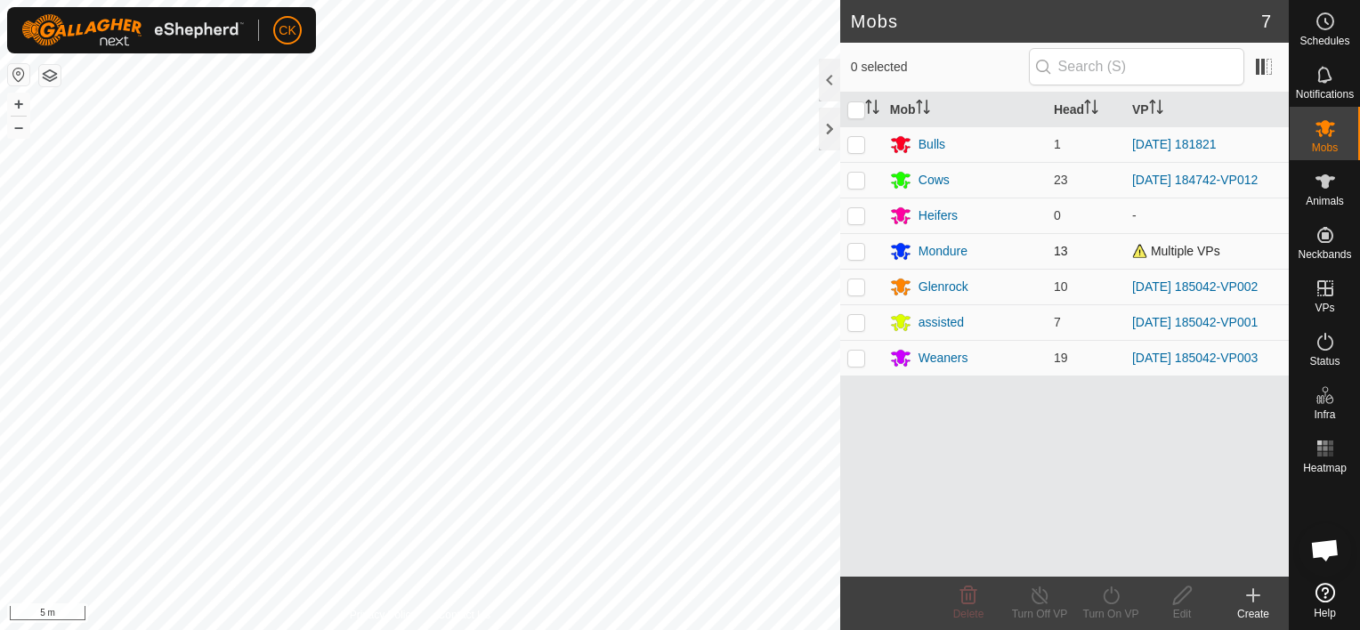
click at [857, 248] on p-checkbox at bounding box center [857, 251] width 18 height 14
checkbox input "true"
click at [1108, 595] on icon at bounding box center [1111, 595] width 22 height 21
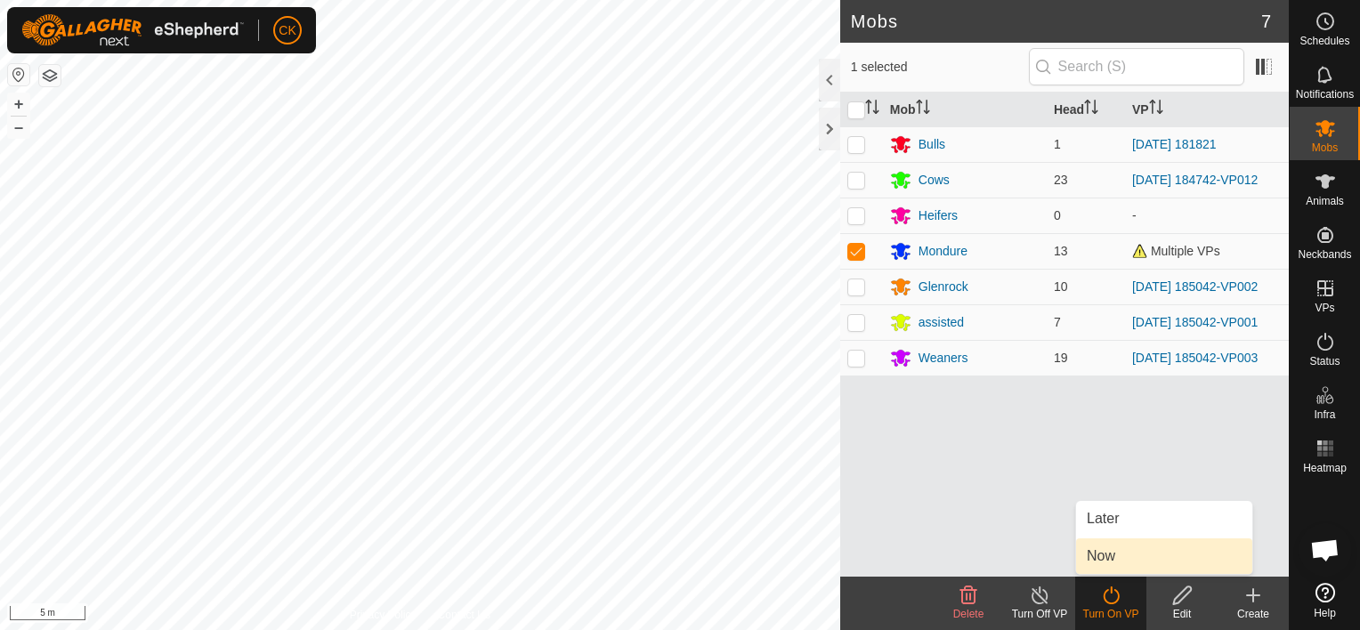
click at [1108, 552] on link "Now" at bounding box center [1164, 557] width 176 height 36
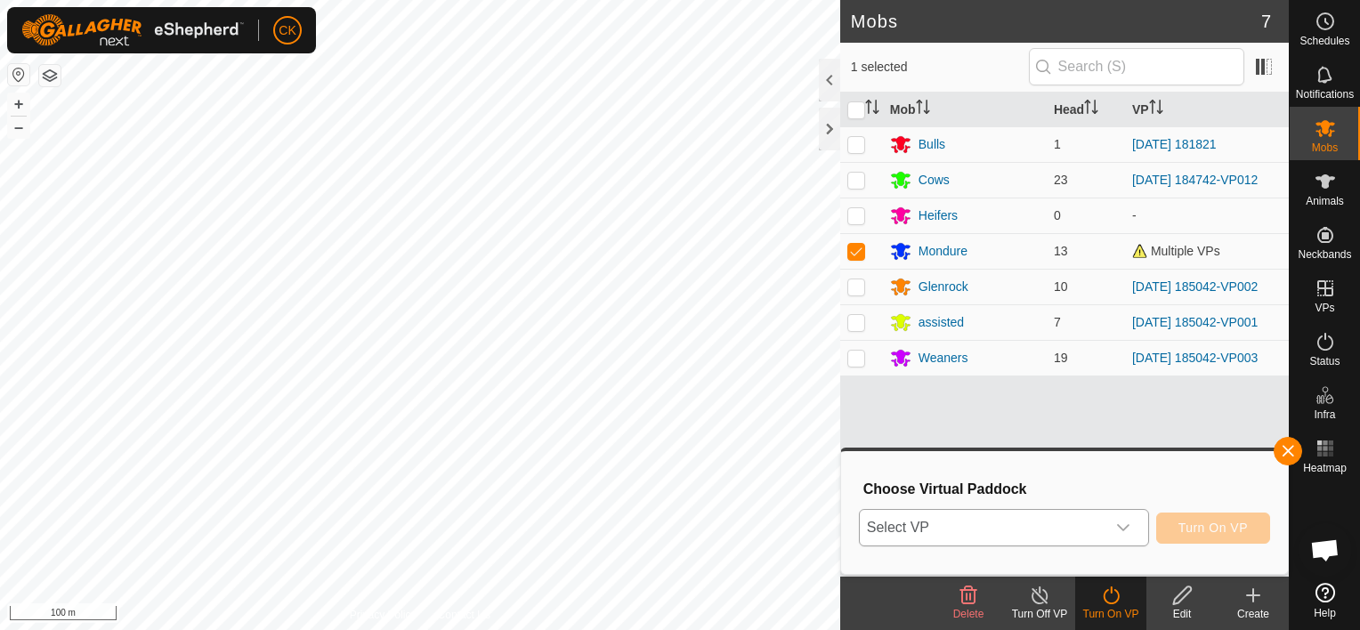
click at [1126, 525] on icon "dropdown trigger" at bounding box center [1123, 528] width 14 height 14
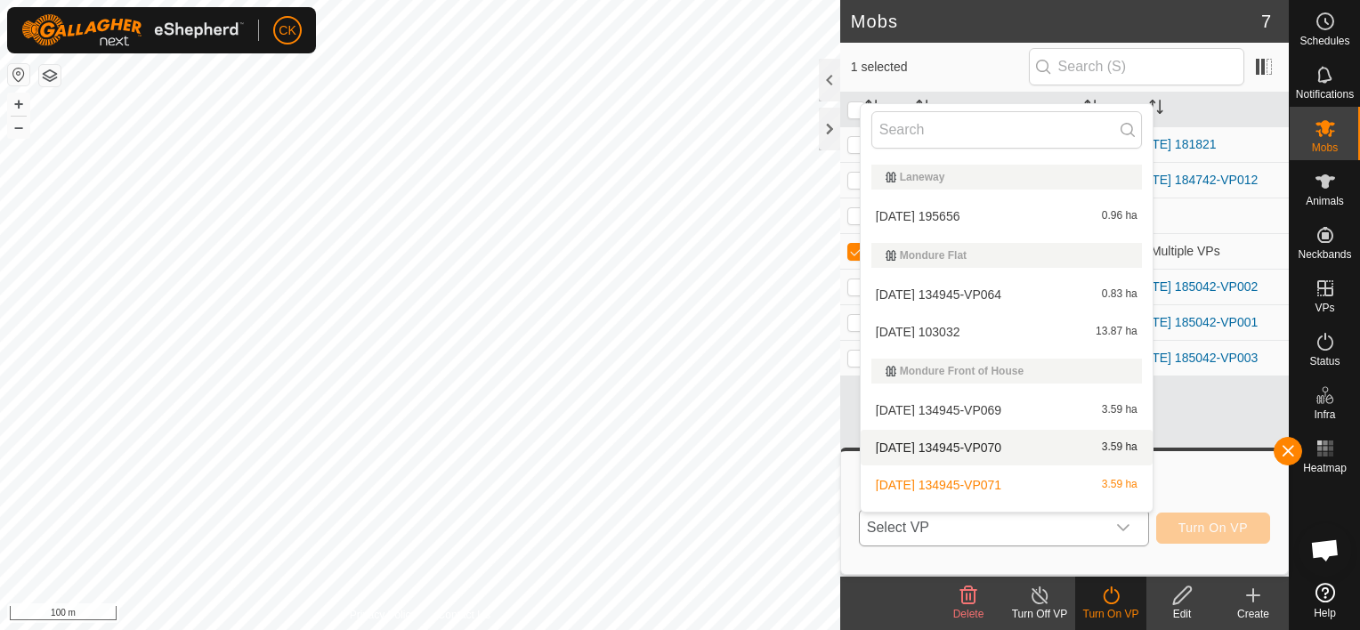
scroll to position [472, 0]
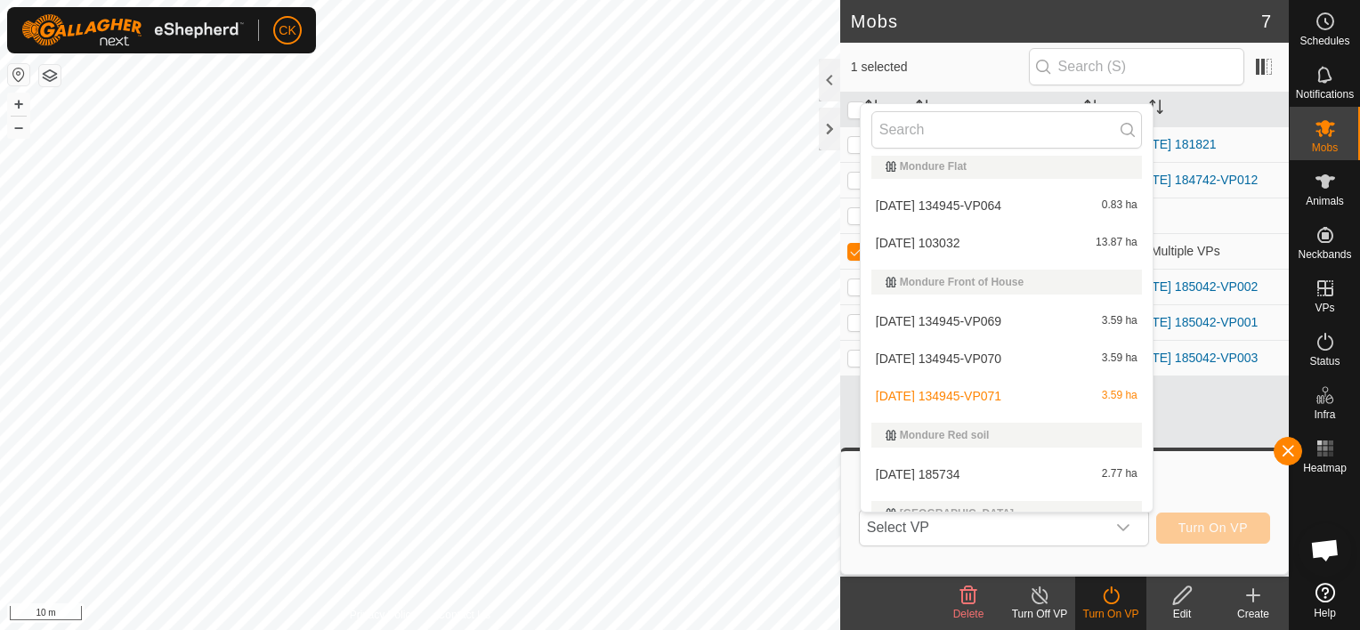
click at [767, 629] on html "CK Schedules Notifications Mobs Animals Neckbands VPs Status Infra Heatmap Help…" at bounding box center [680, 315] width 1360 height 630
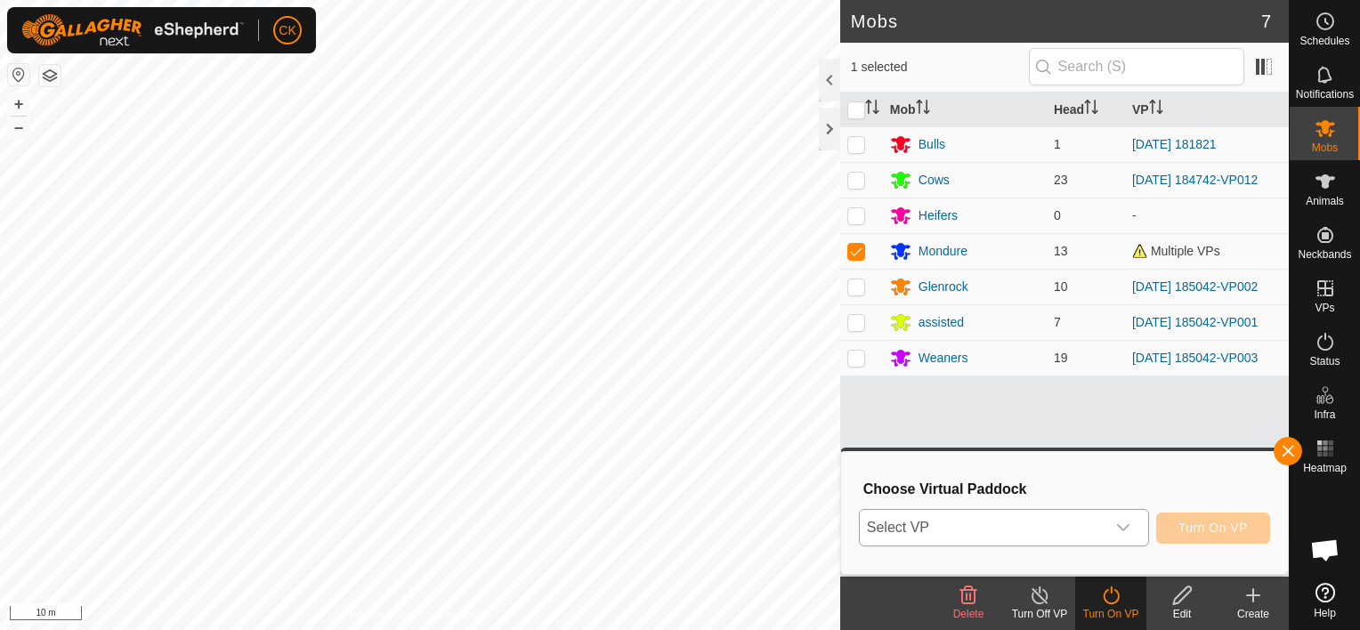
click at [1124, 528] on icon "dropdown trigger" at bounding box center [1123, 527] width 12 height 7
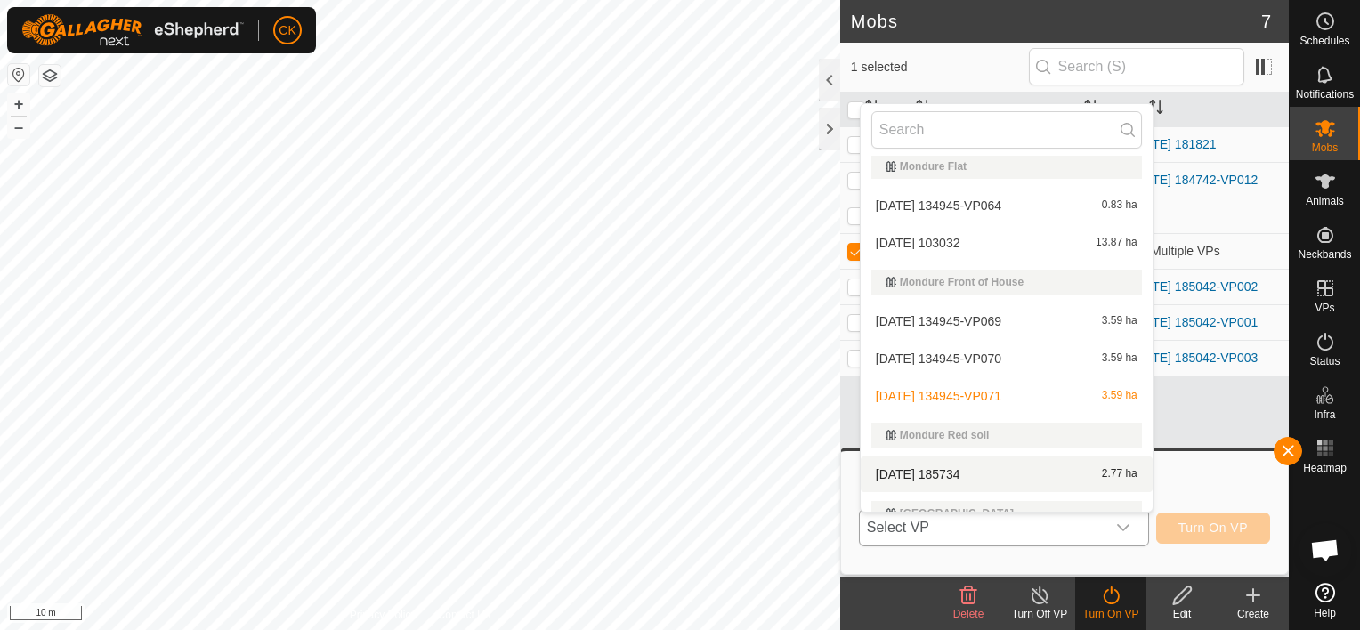
scroll to position [561, 0]
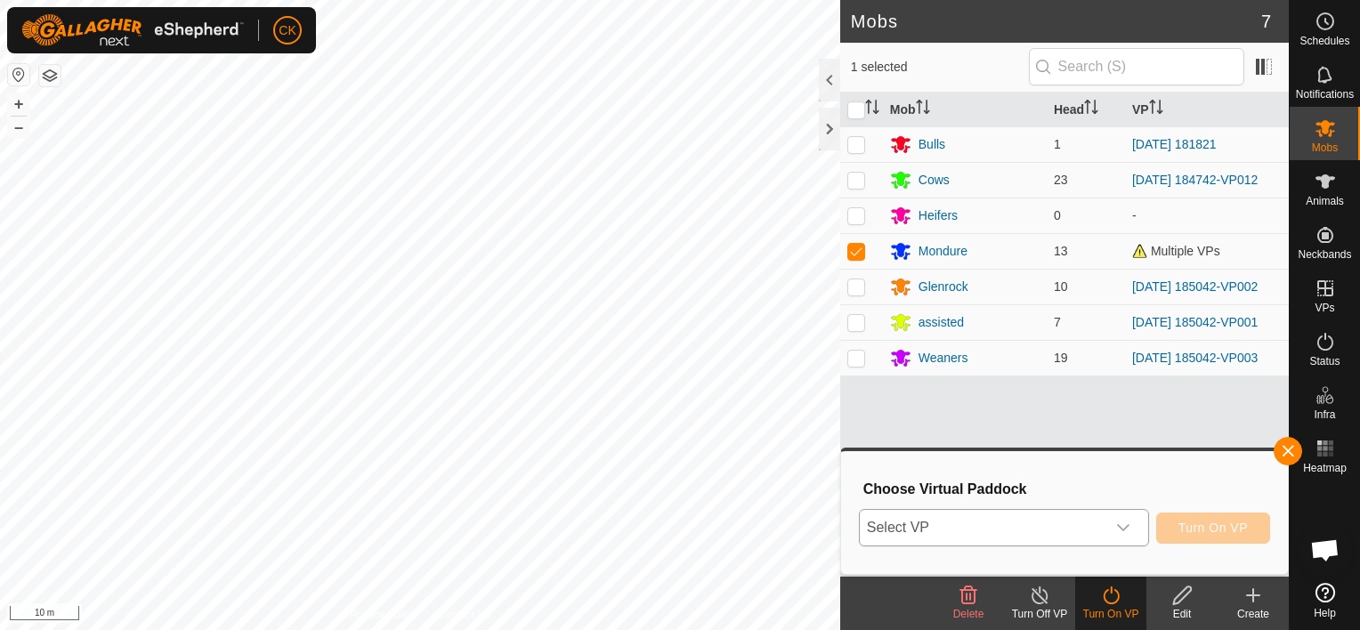
click at [1122, 523] on icon "dropdown trigger" at bounding box center [1123, 528] width 14 height 14
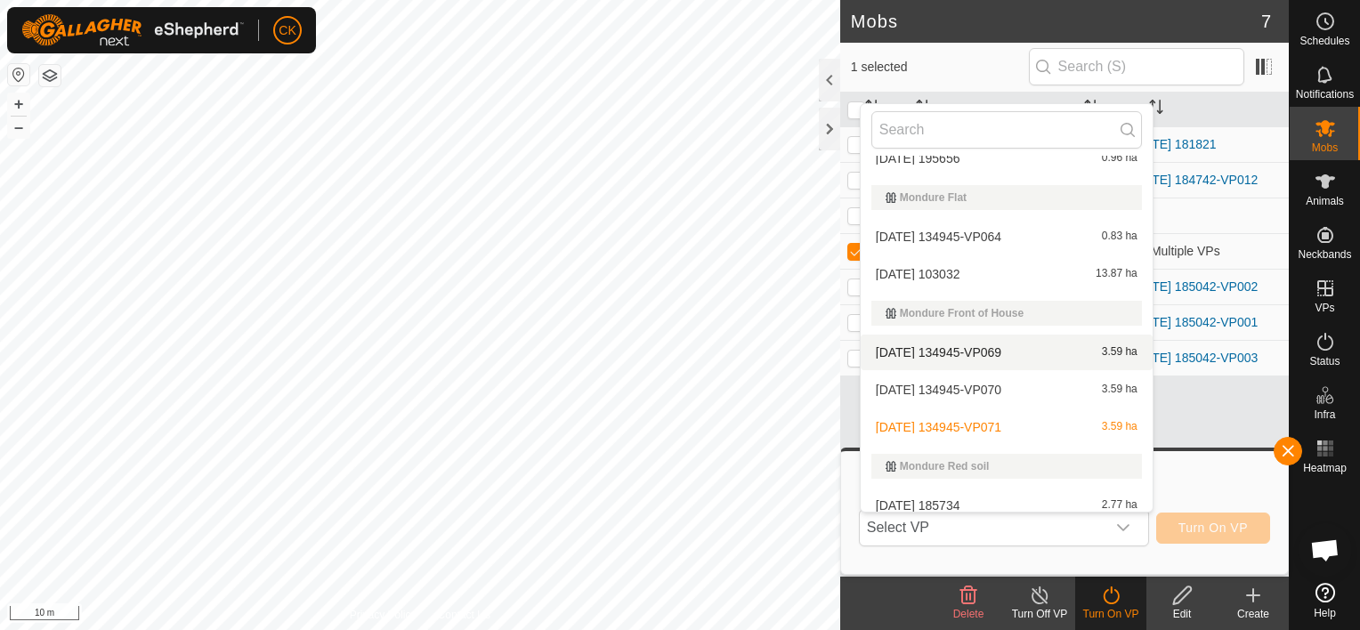
scroll to position [472, 0]
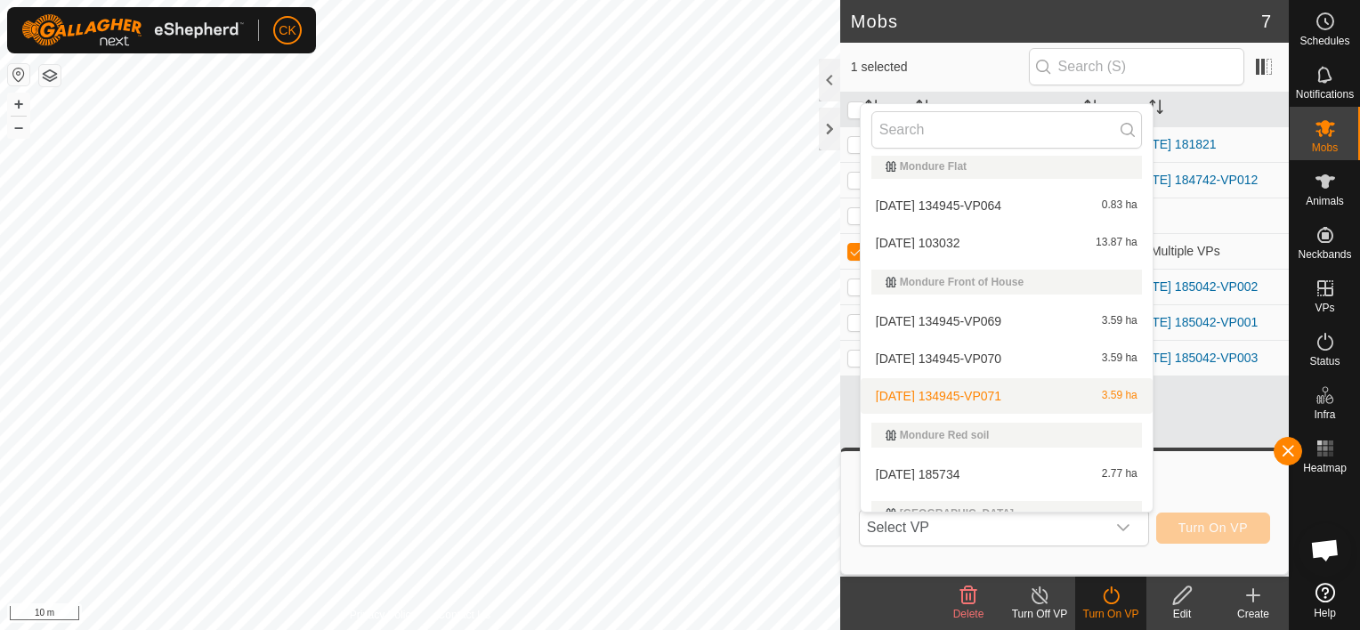
click at [999, 393] on li "2025-08-17 134945-VP071 3.59 ha" at bounding box center [1007, 396] width 292 height 36
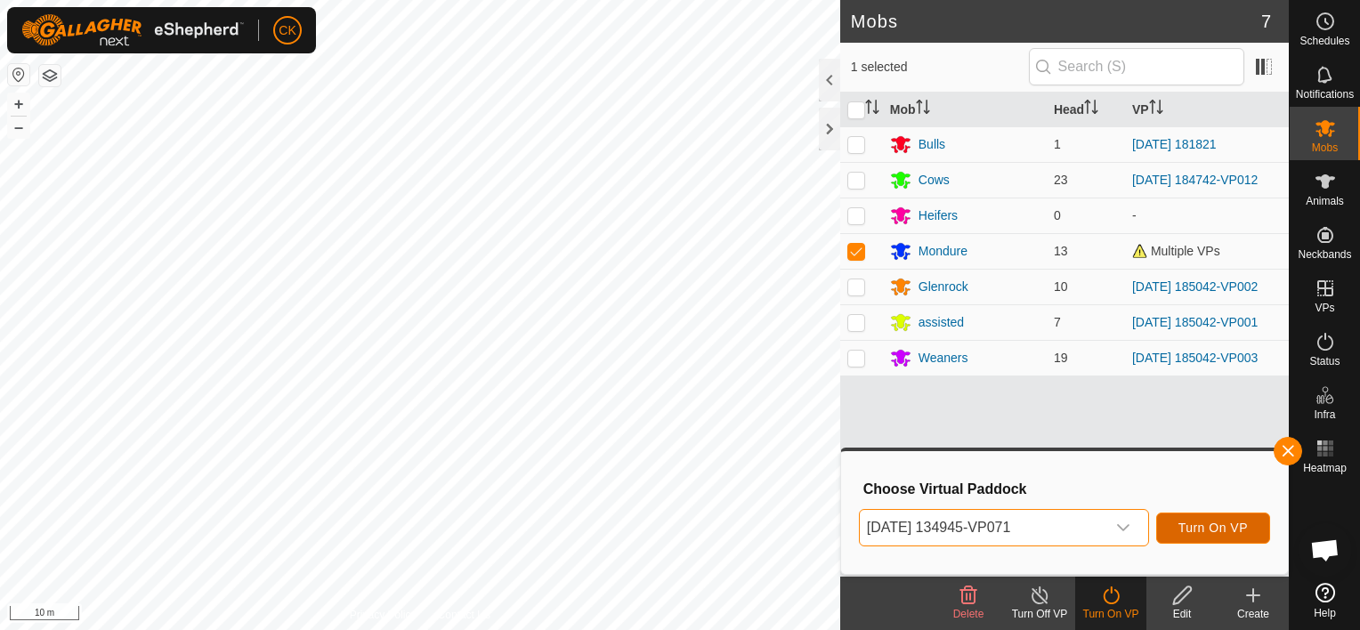
click at [1218, 522] on span "Turn On VP" at bounding box center [1213, 528] width 69 height 14
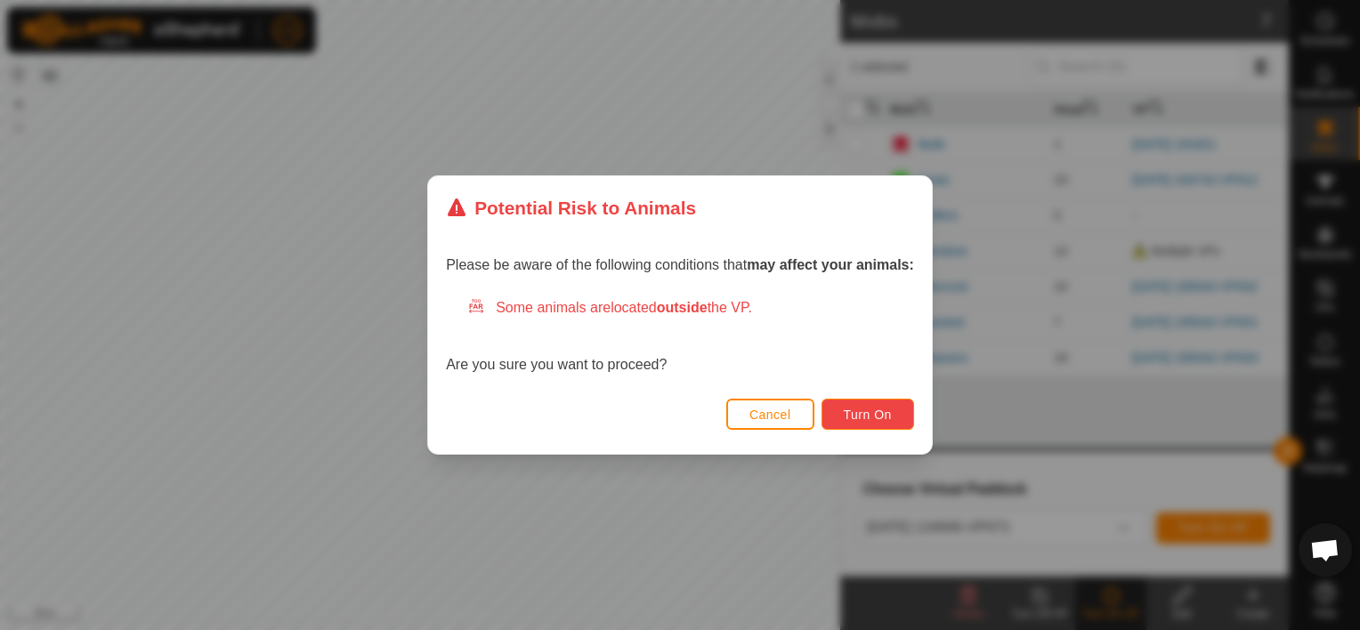
click at [878, 410] on span "Turn On" at bounding box center [868, 415] width 48 height 14
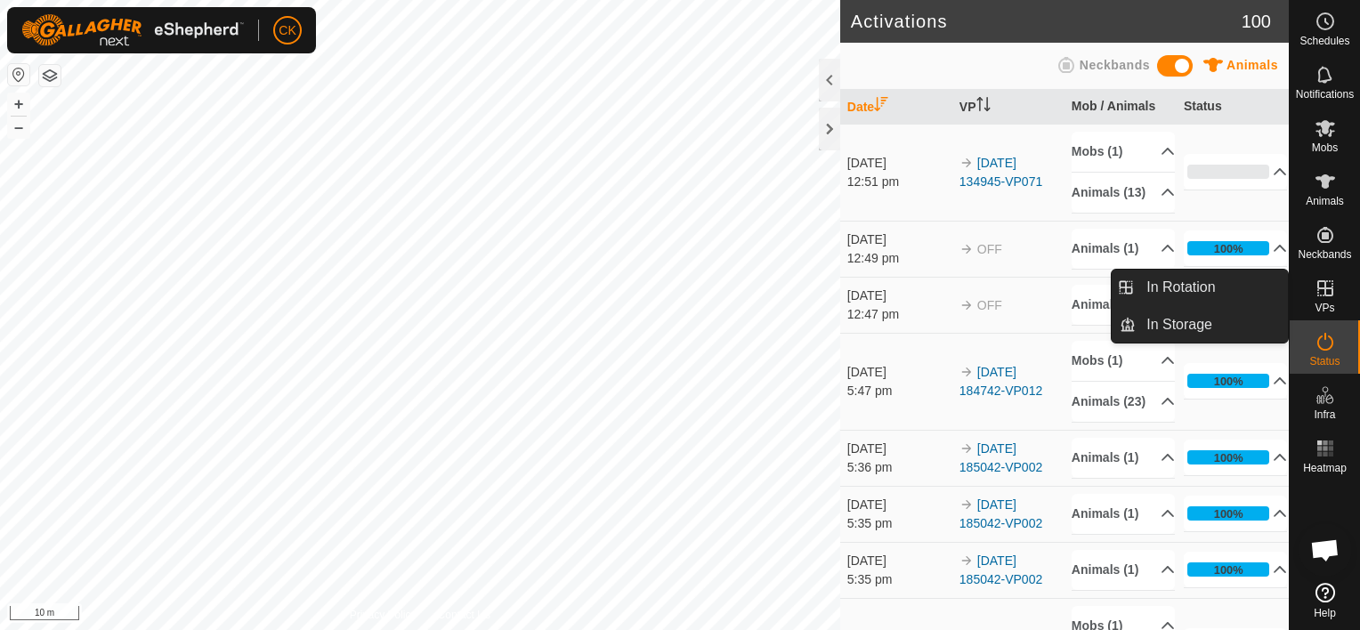
click at [1288, 288] on div "In Rotation In Storage" at bounding box center [1200, 306] width 178 height 75
click at [1229, 289] on link "In Rotation" at bounding box center [1212, 288] width 152 height 36
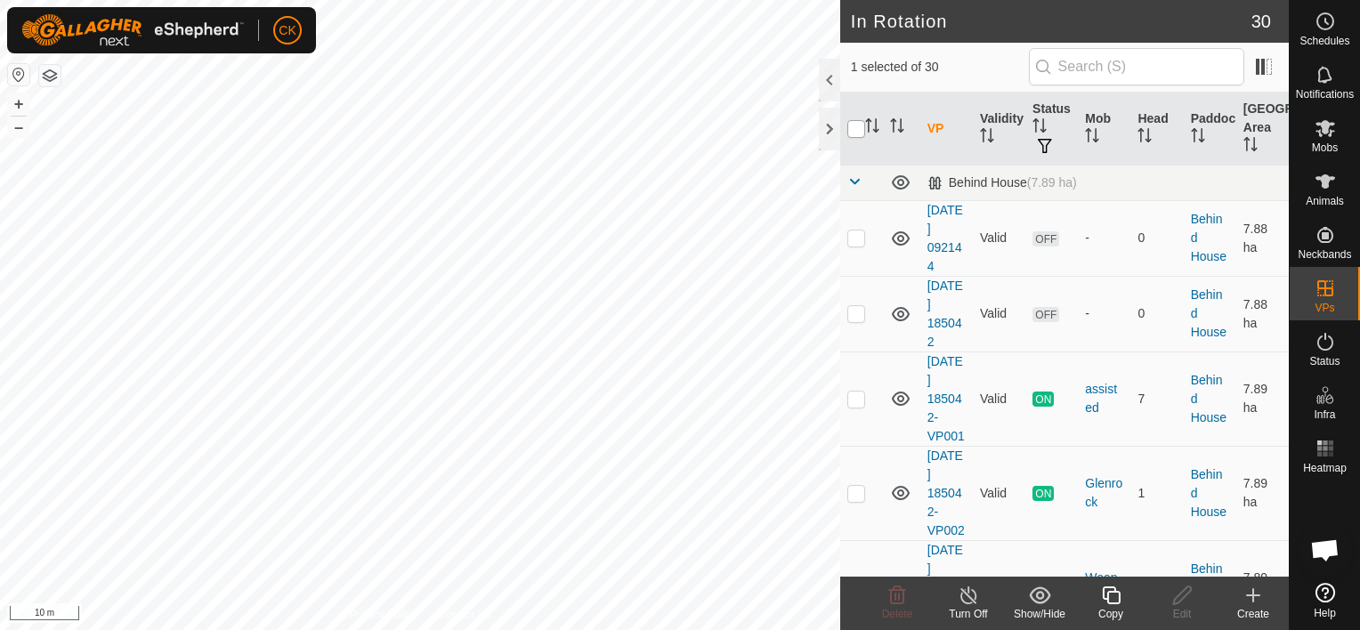
click at [855, 126] on input "checkbox" at bounding box center [857, 129] width 18 height 18
checkbox input "true"
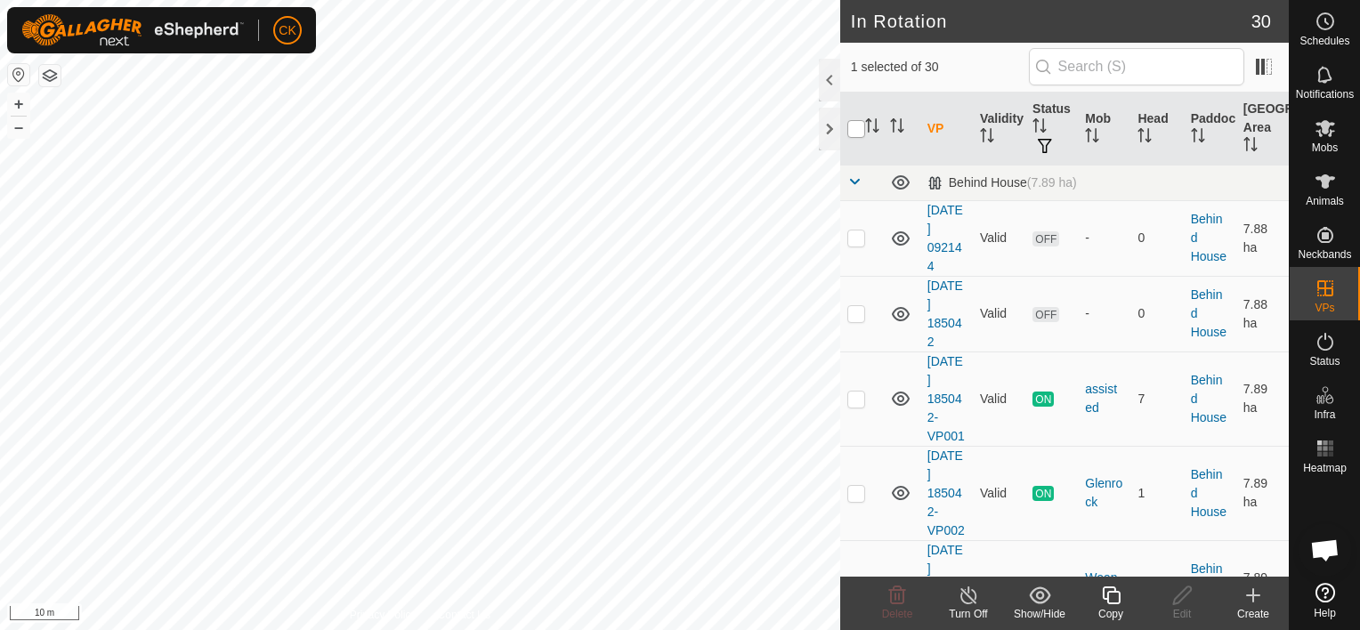
checkbox input "true"
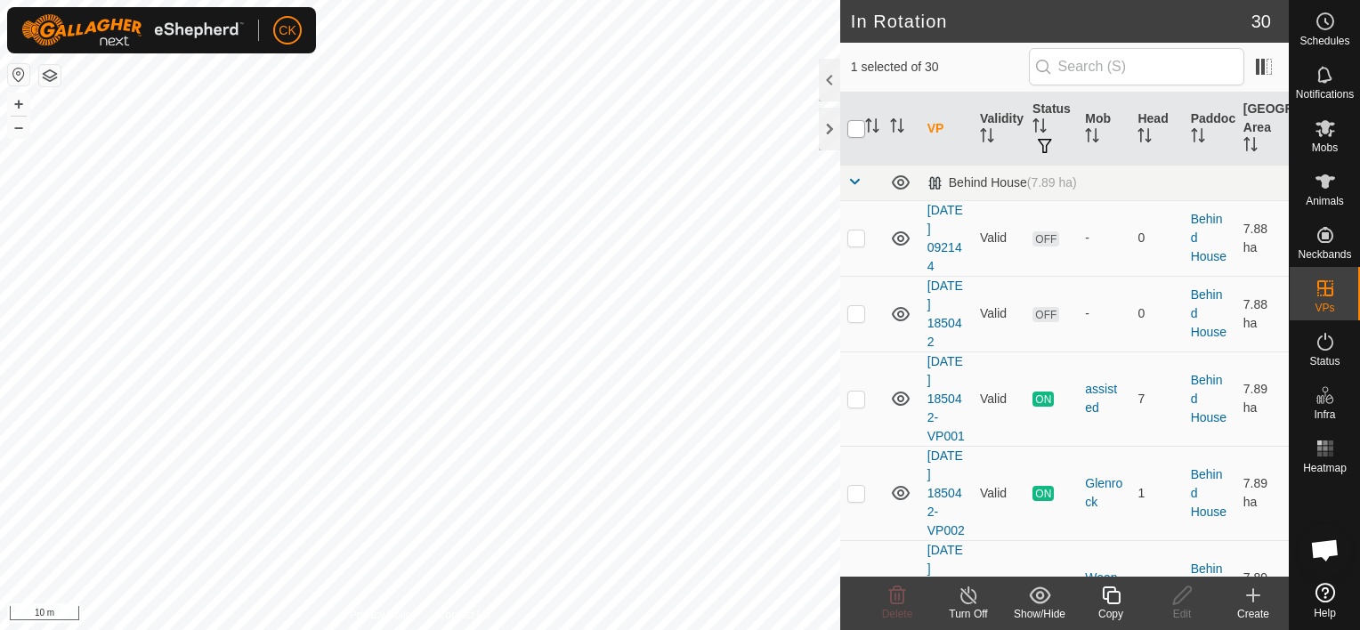
checkbox input "true"
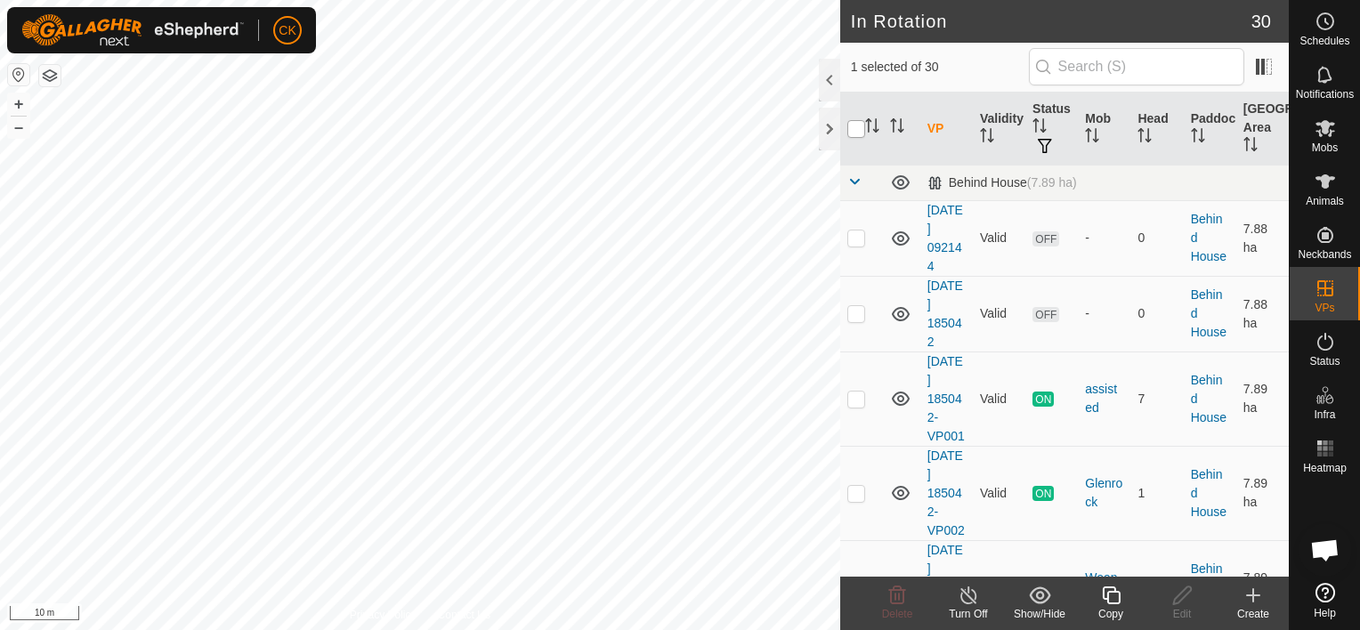
checkbox input "true"
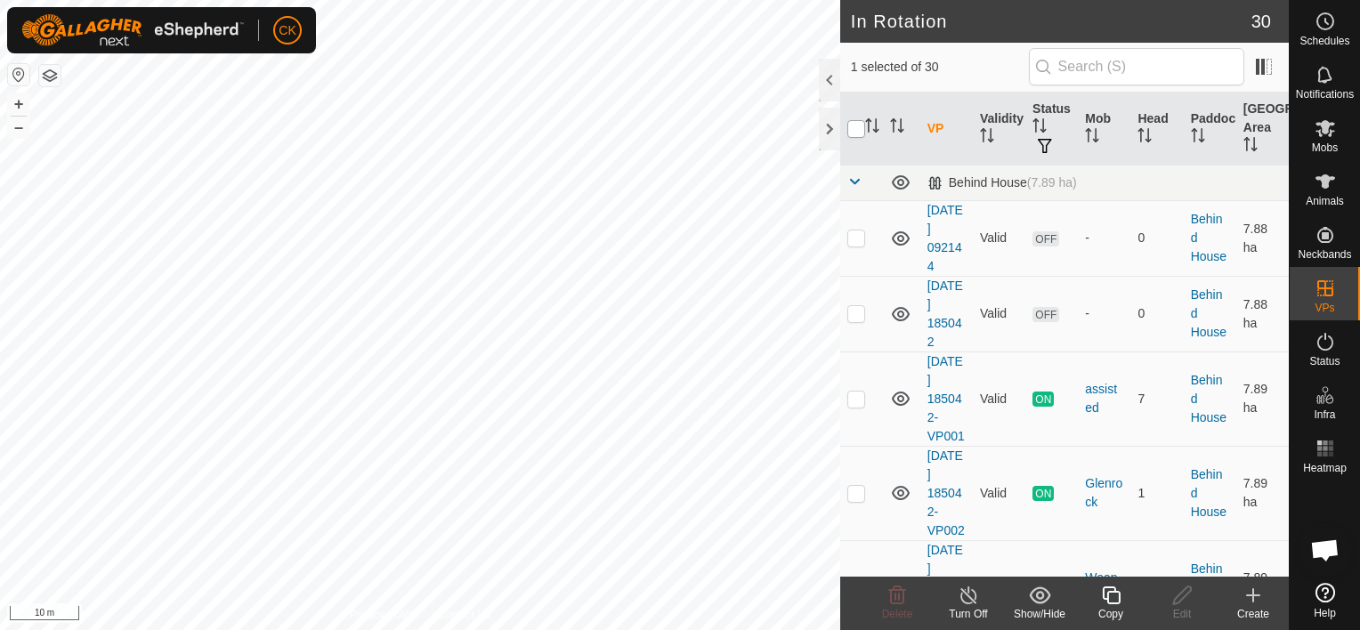
checkbox input "true"
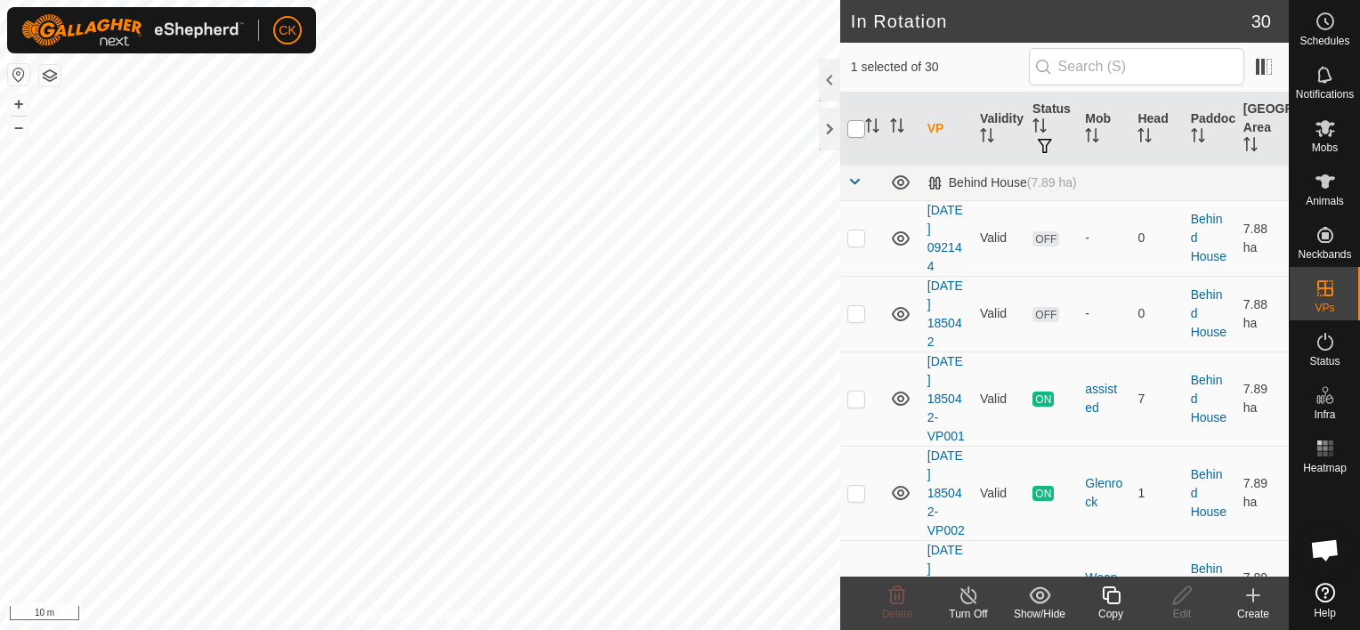
checkbox input "true"
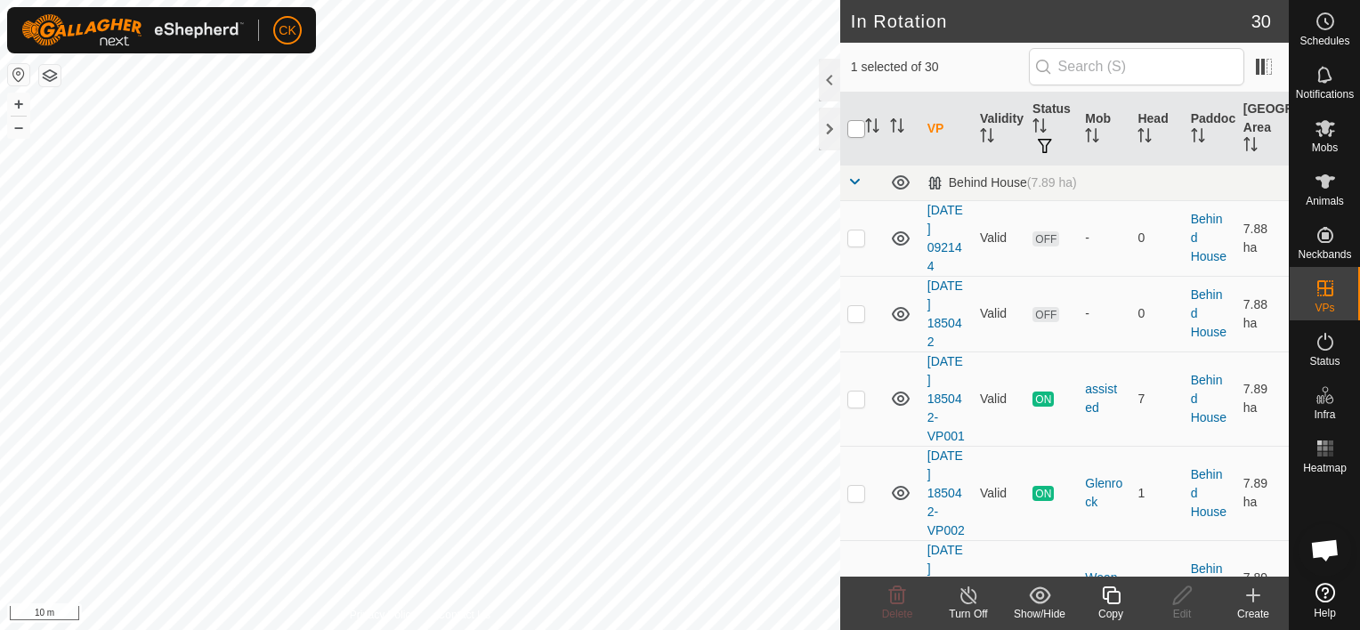
checkbox input "true"
click at [855, 126] on input "checkbox" at bounding box center [857, 129] width 18 height 18
checkbox input "false"
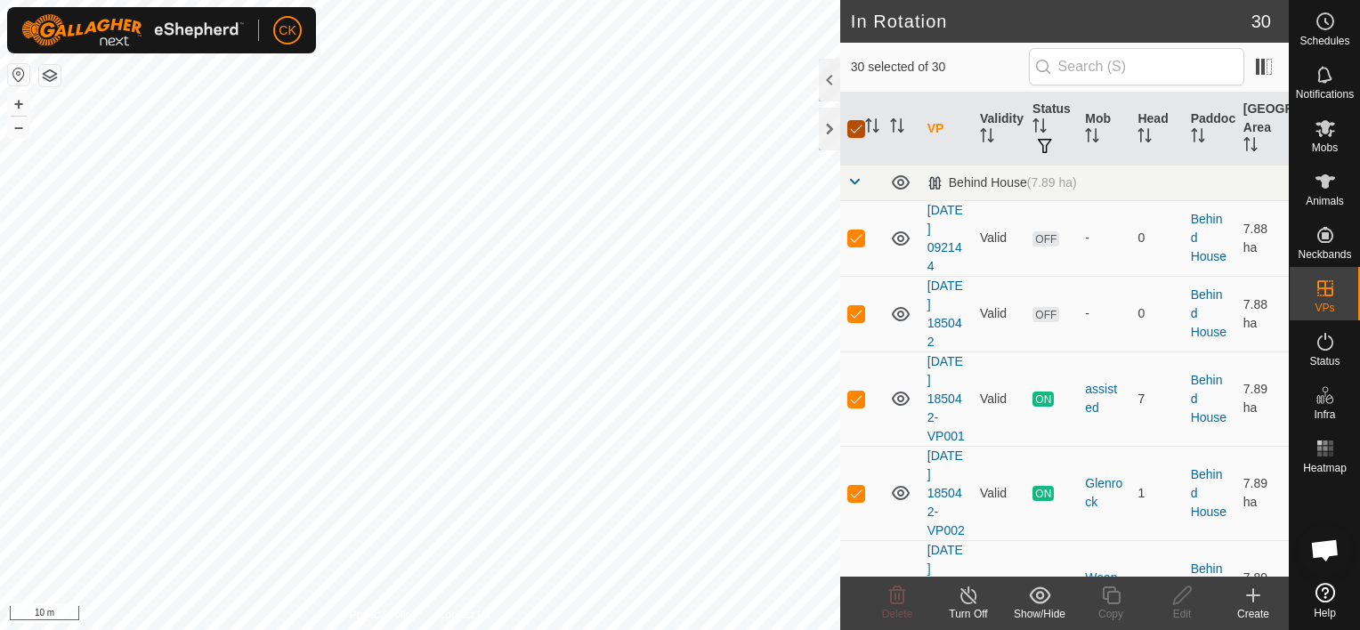
checkbox input "false"
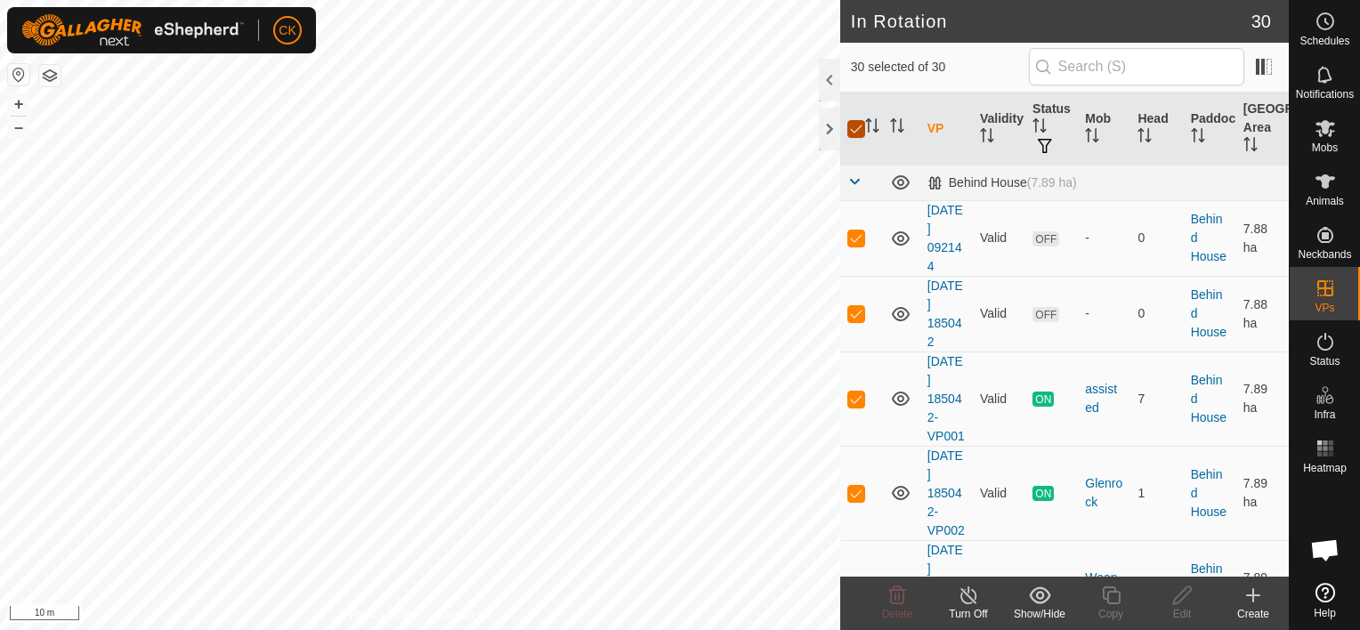
checkbox input "false"
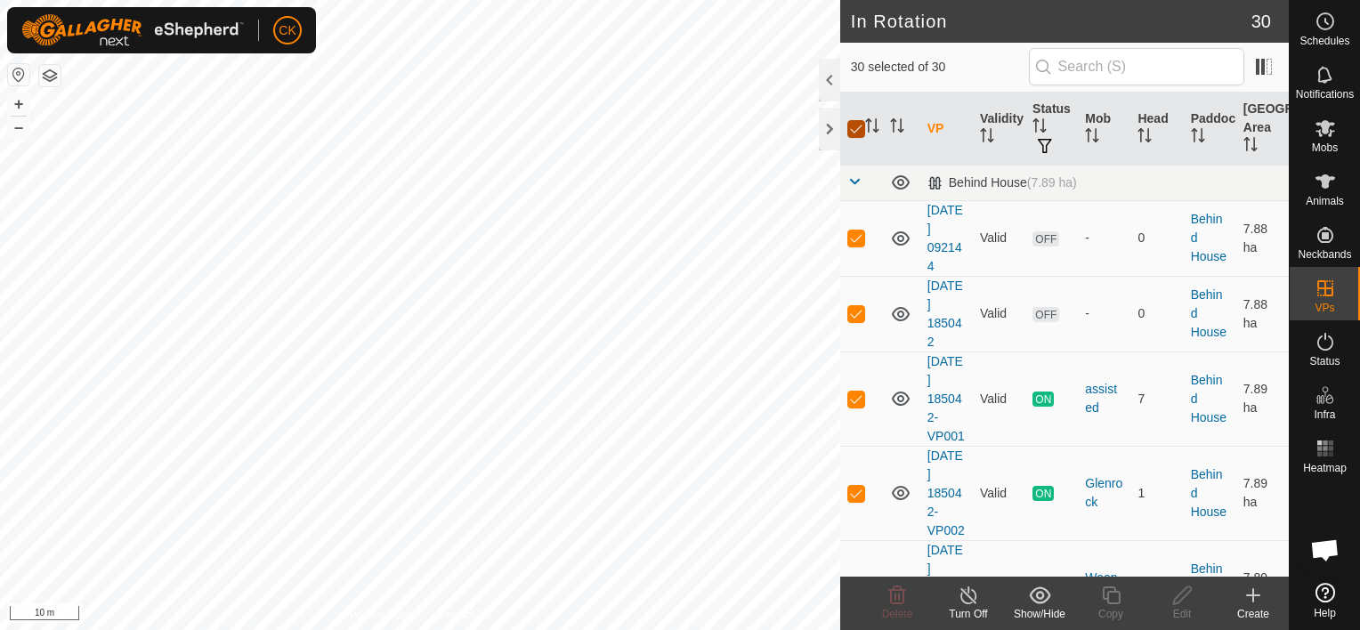
checkbox input "false"
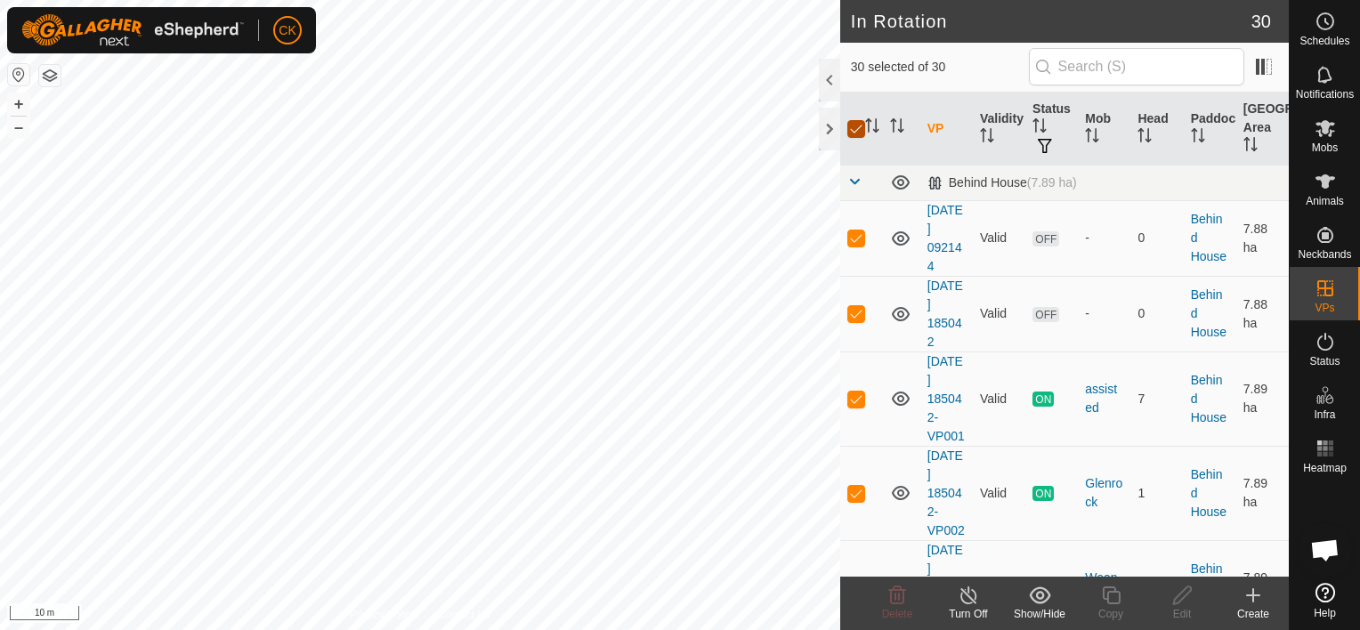
checkbox input "false"
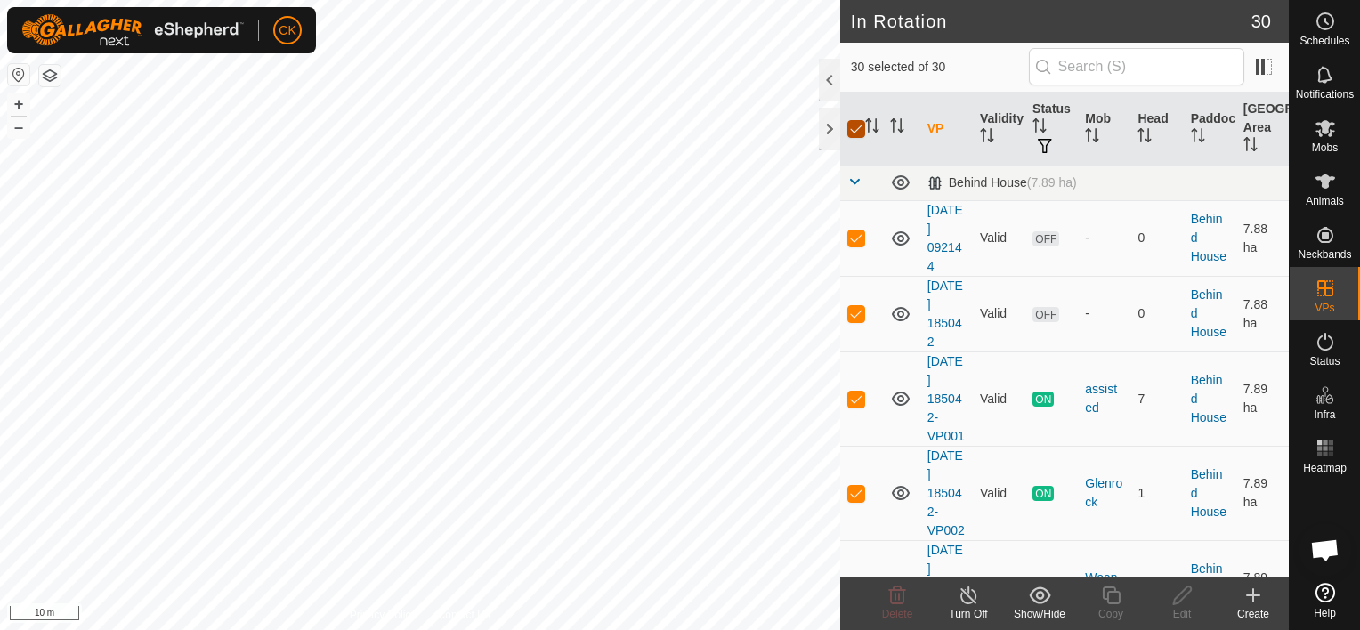
checkbox input "false"
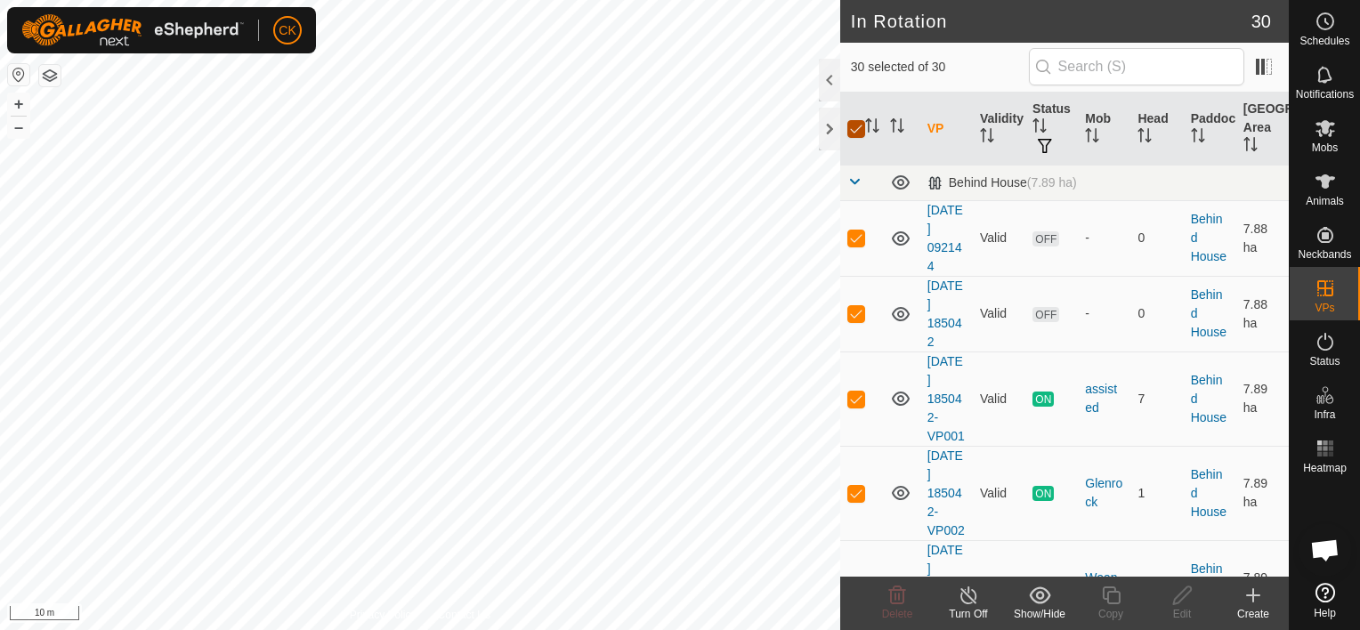
checkbox input "false"
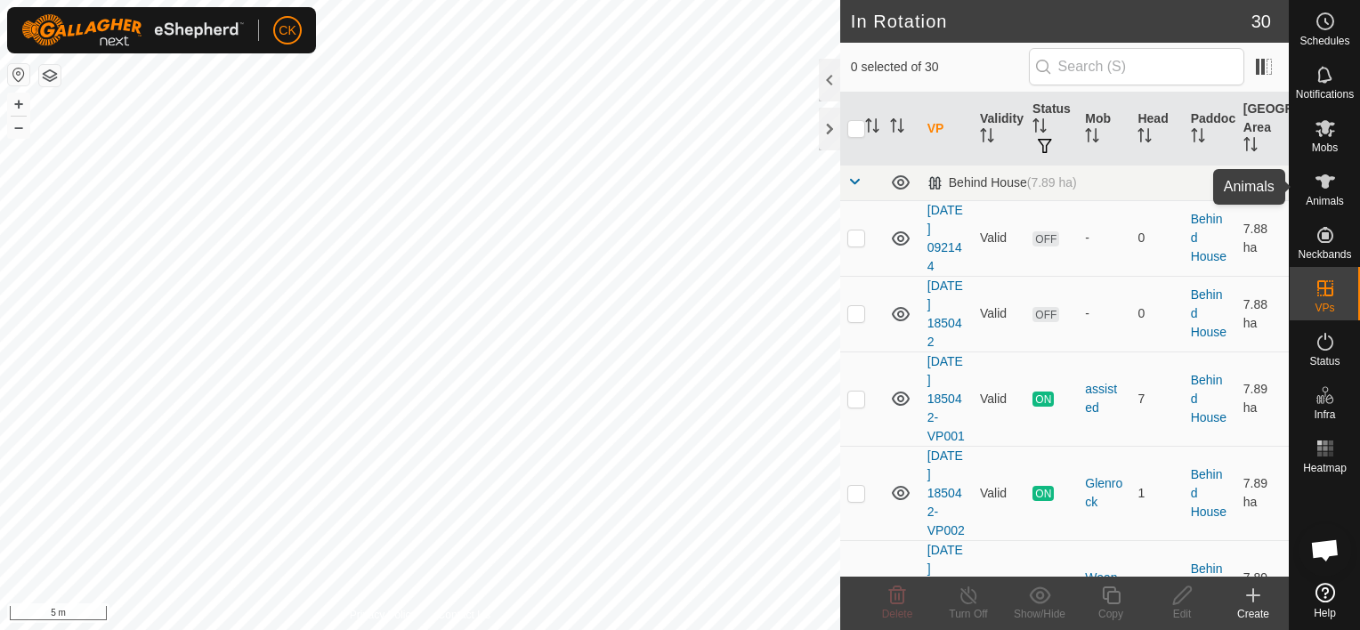
click at [1327, 180] on icon at bounding box center [1326, 181] width 20 height 14
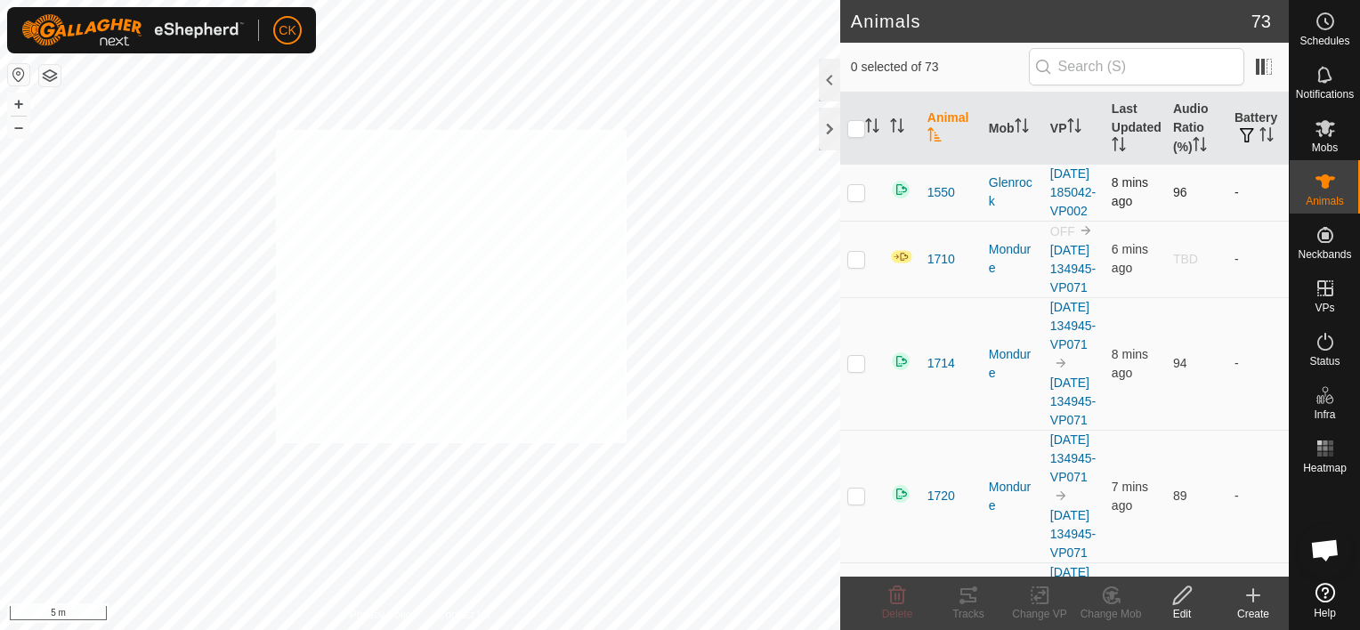
checkbox input "true"
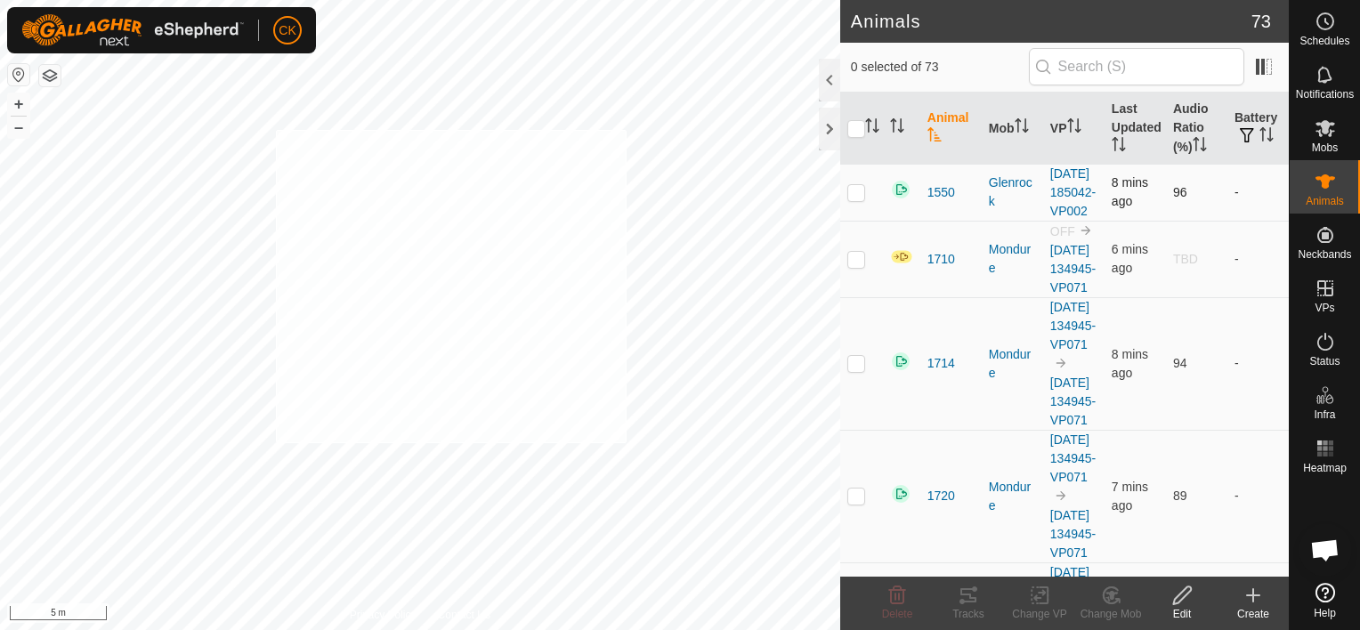
checkbox input "true"
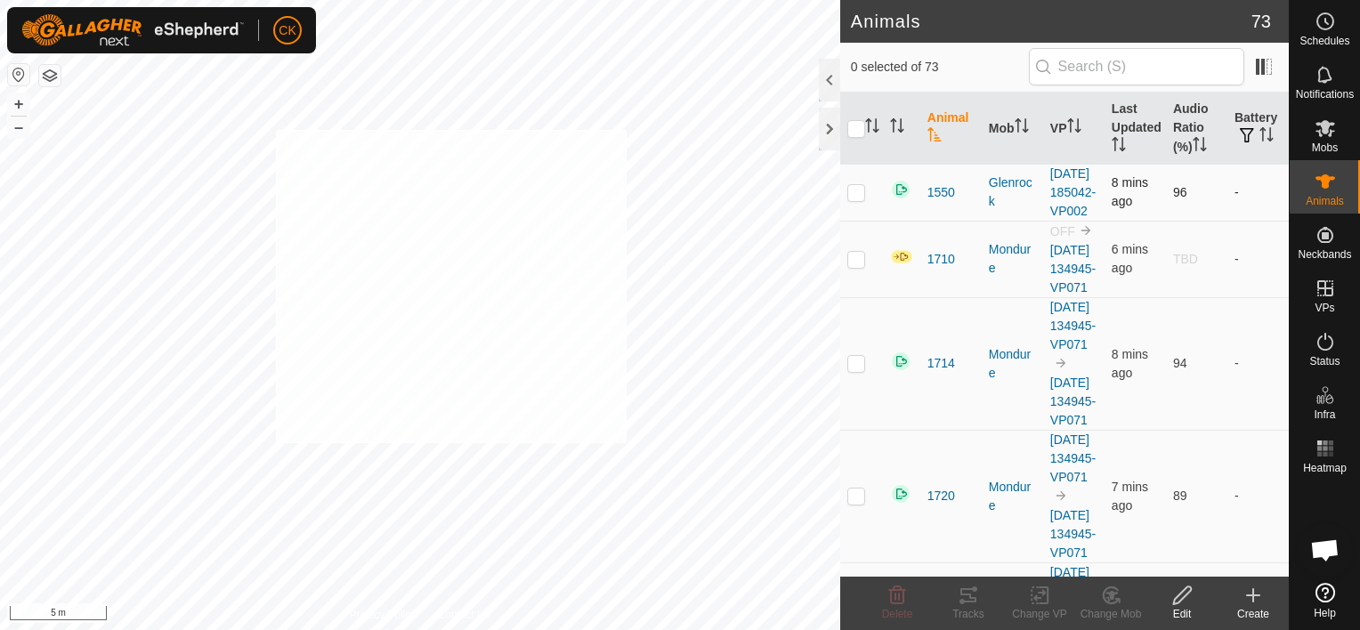
checkbox input "true"
click at [855, 128] on input "checkbox" at bounding box center [857, 129] width 18 height 18
checkbox input "true"
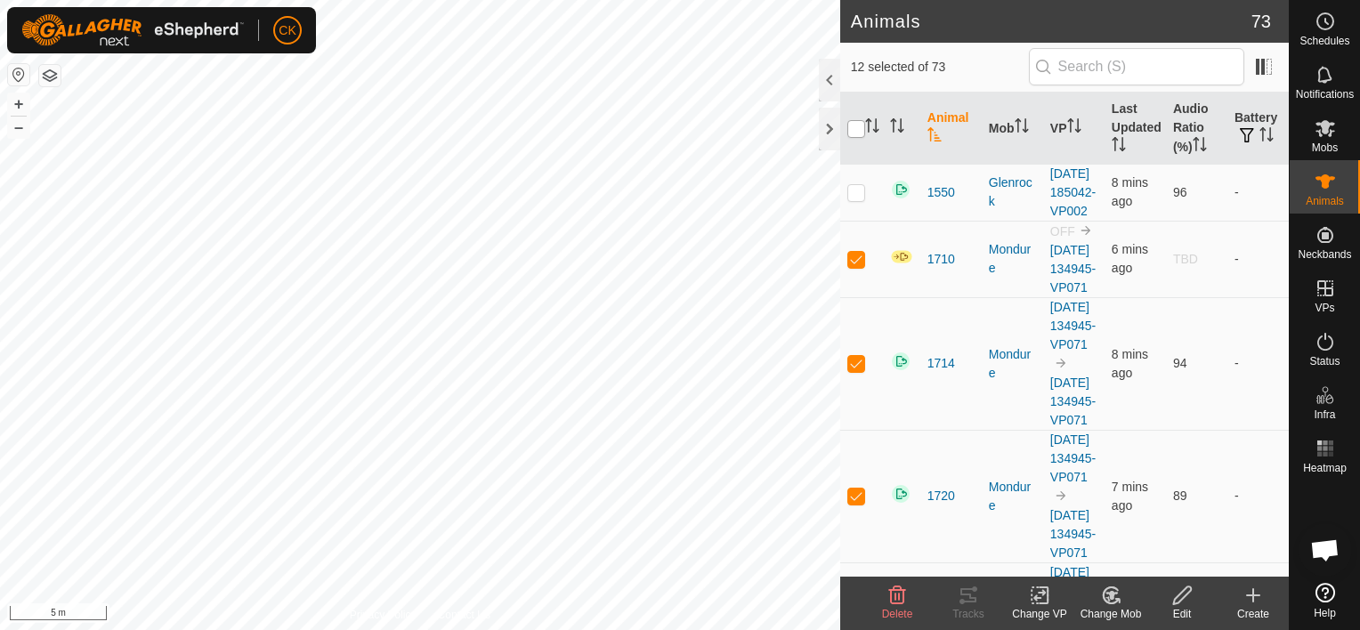
checkbox input "true"
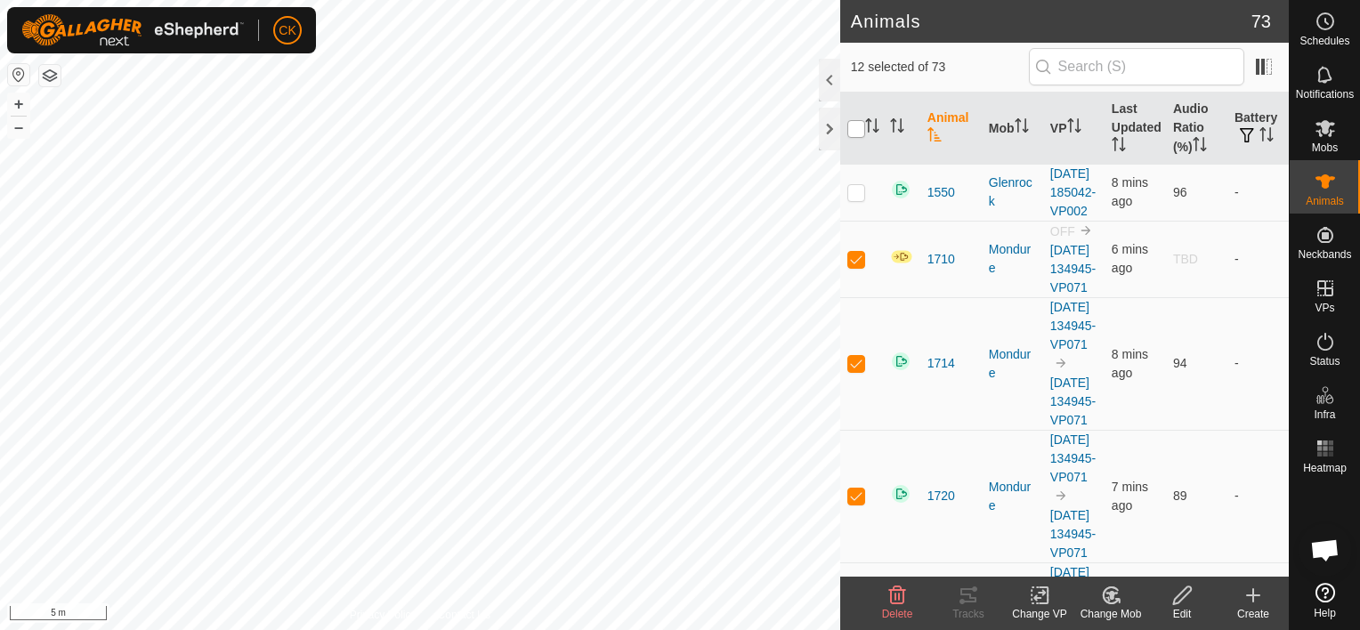
checkbox input "true"
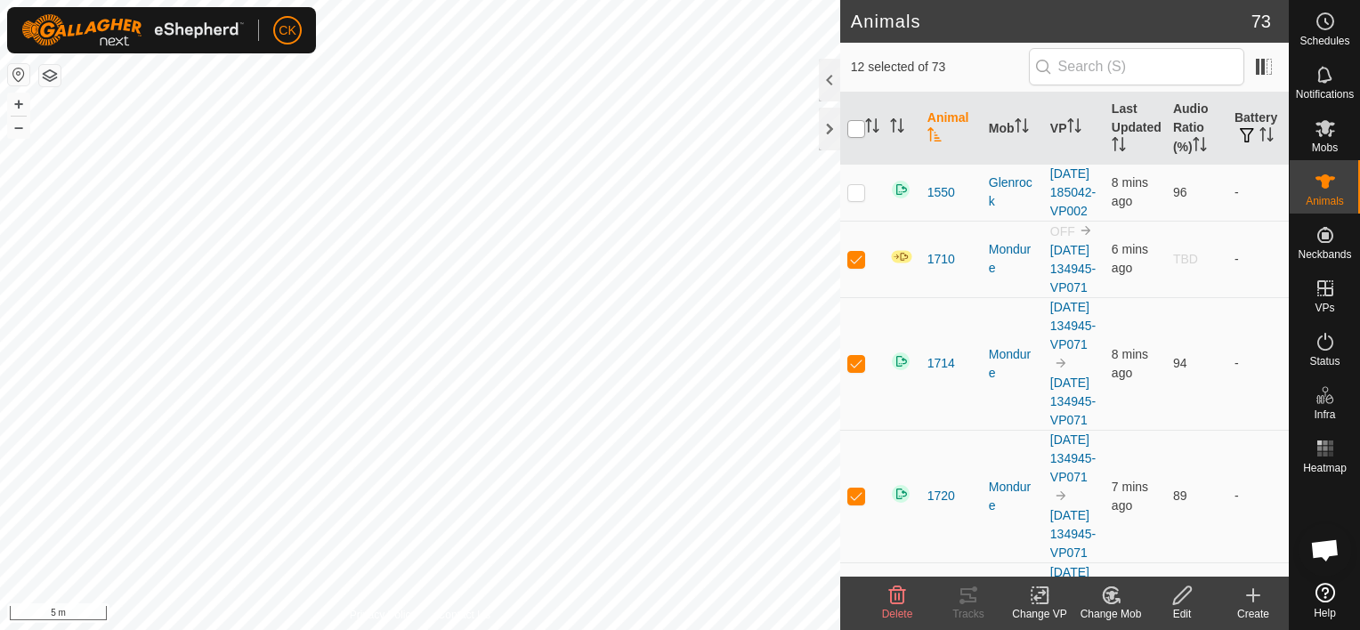
checkbox input "true"
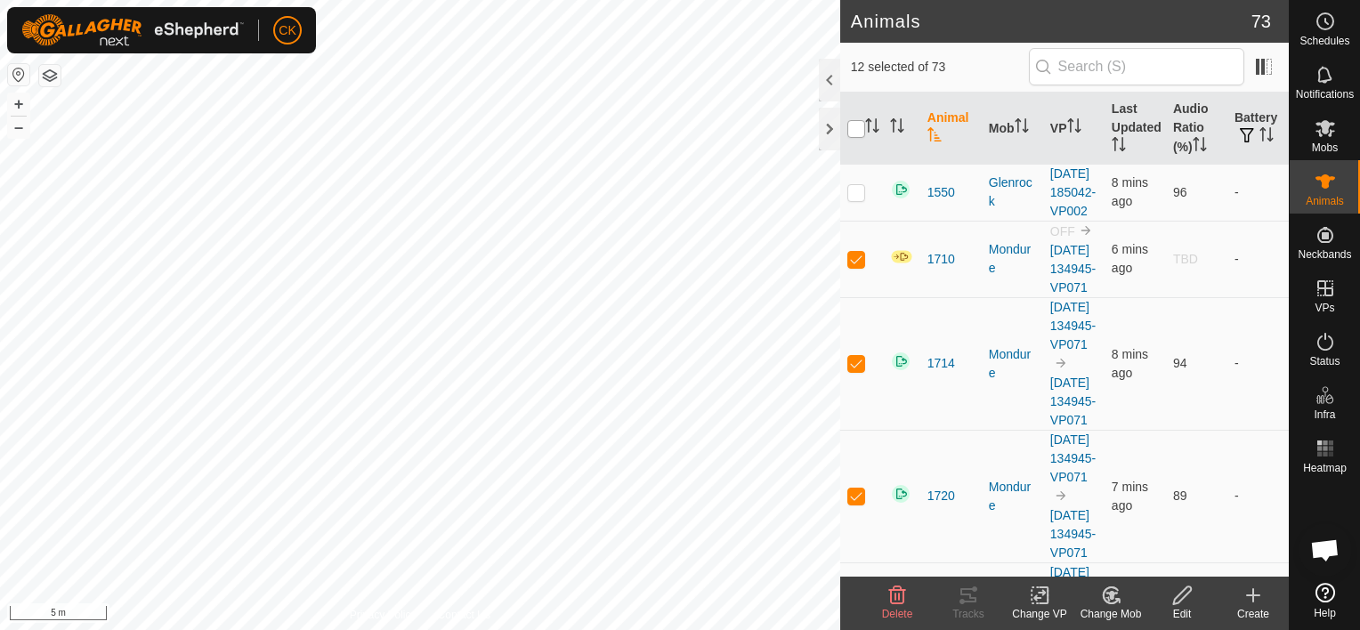
checkbox input "true"
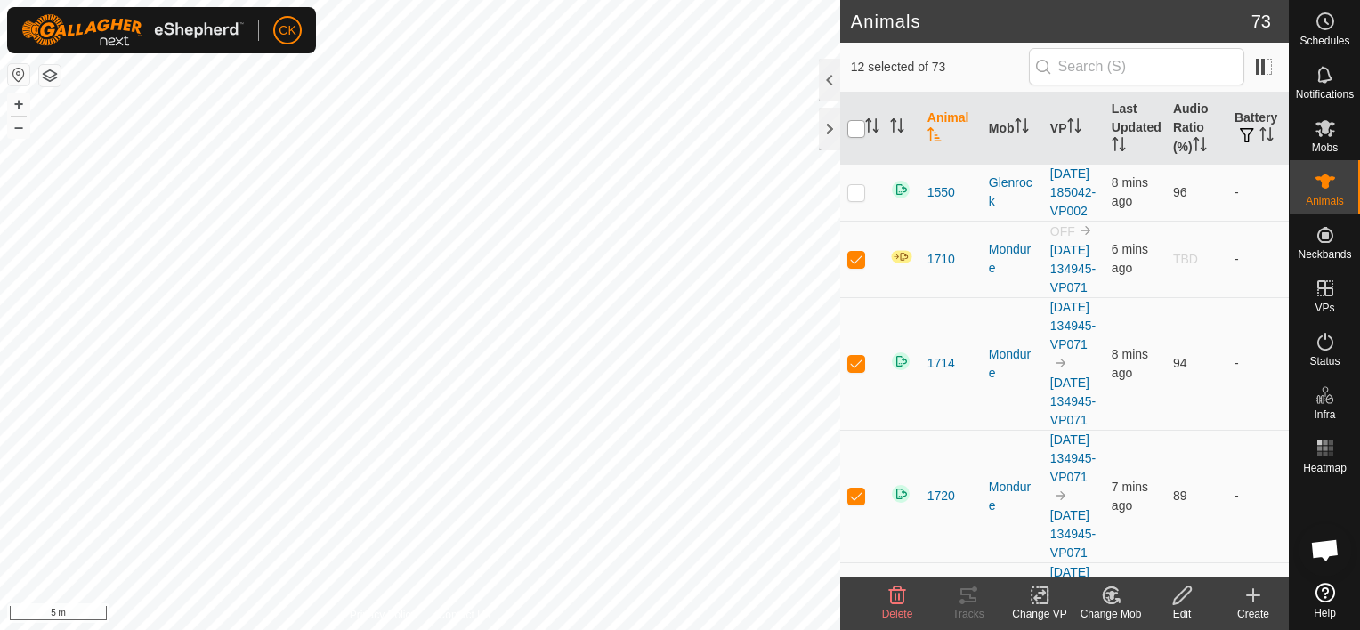
checkbox input "true"
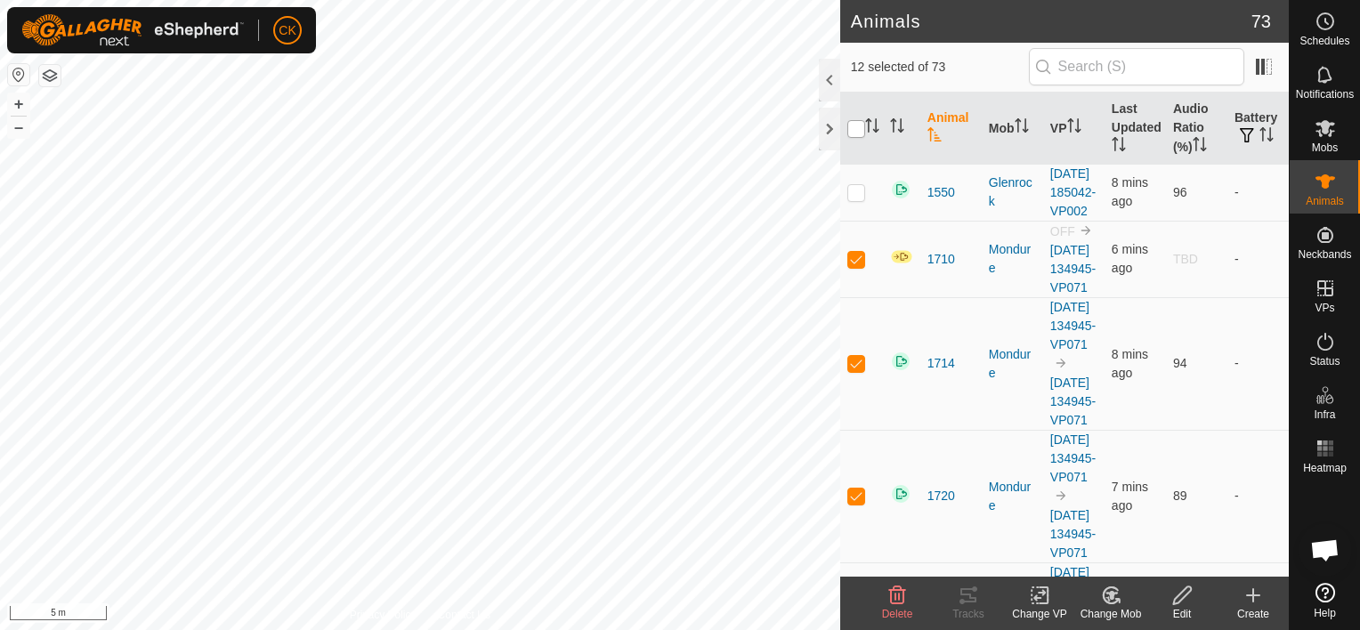
checkbox input "true"
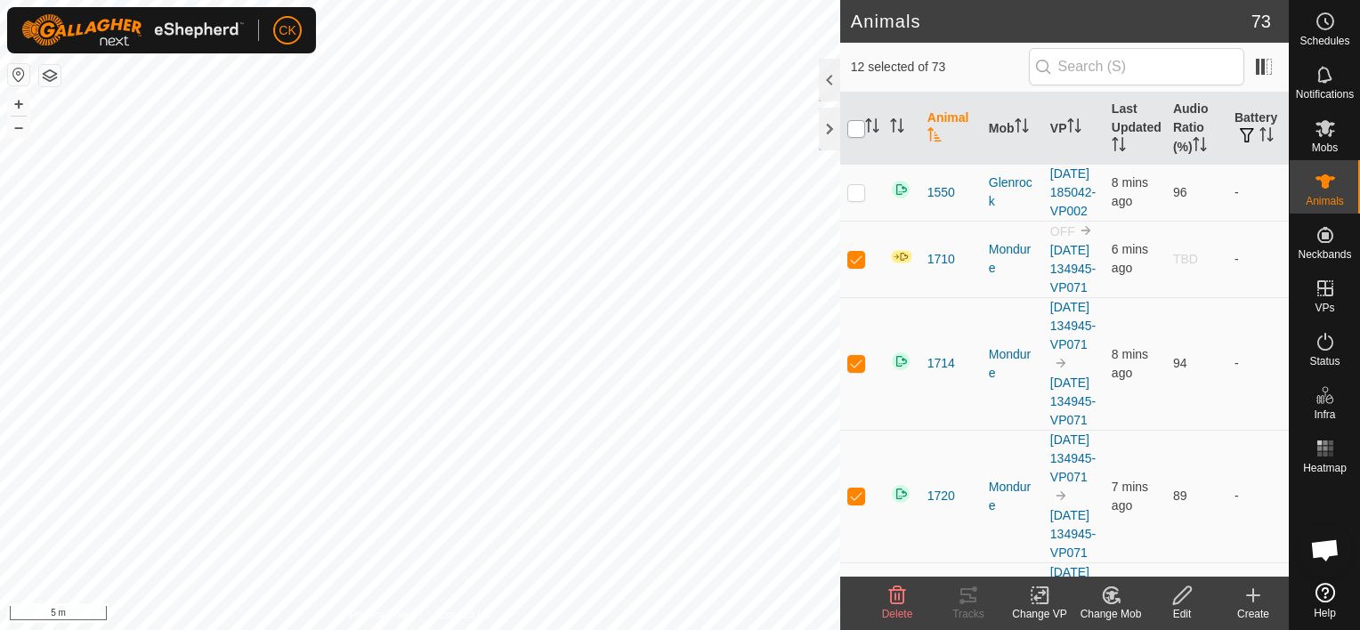
checkbox input "true"
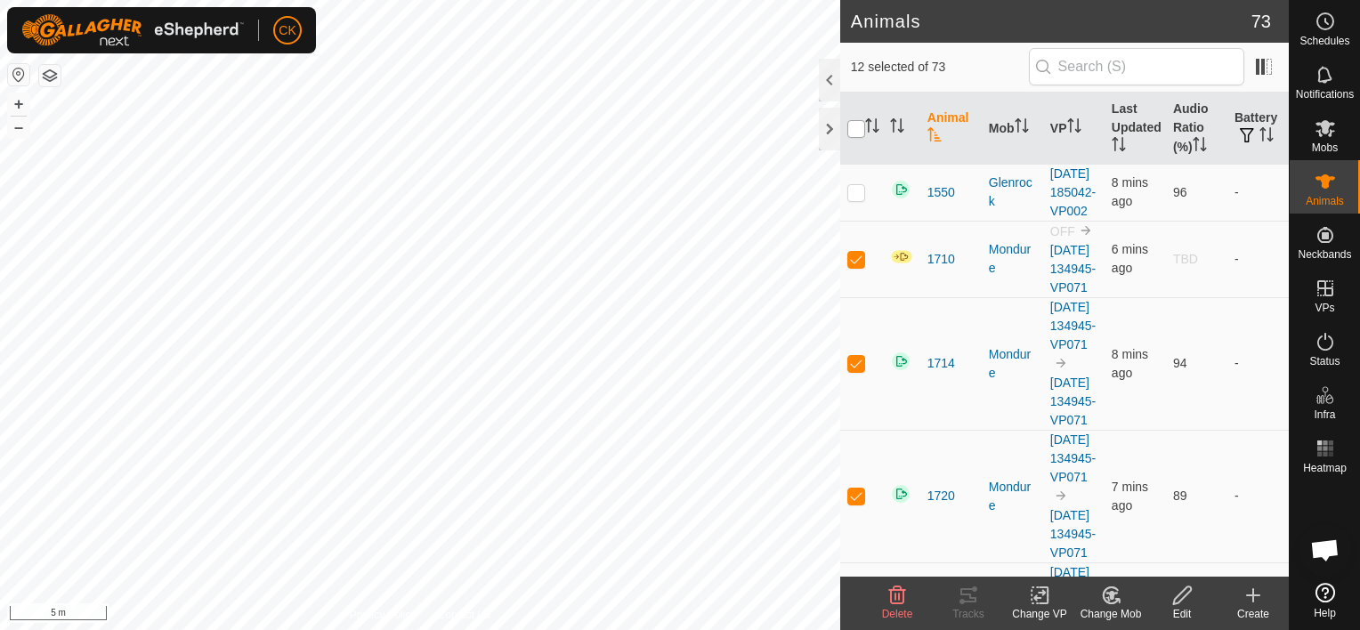
checkbox input "true"
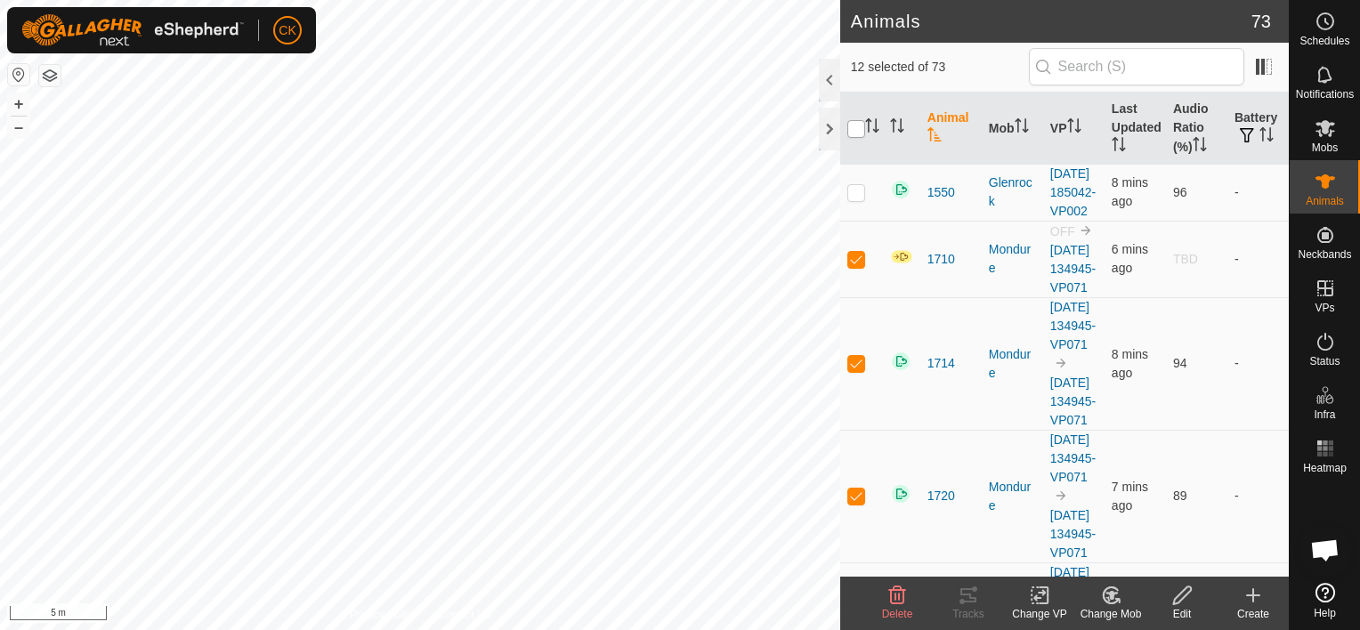
checkbox input "true"
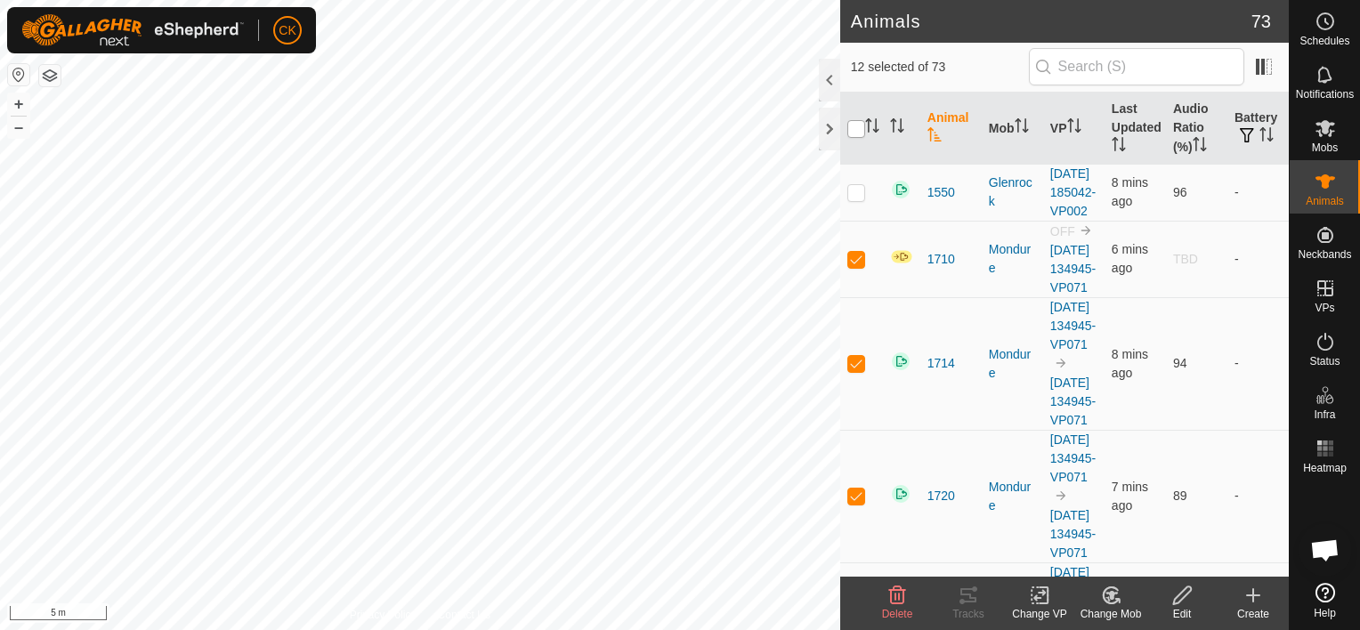
checkbox input "true"
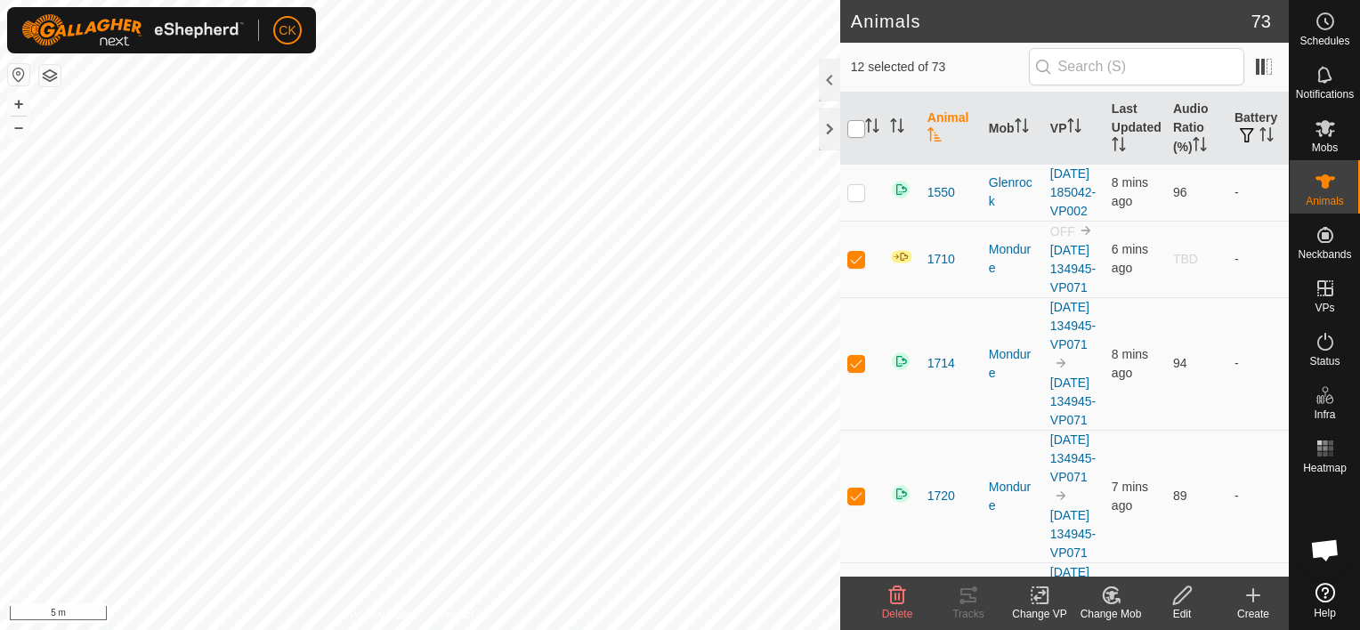
checkbox input "true"
click at [855, 128] on input "checkbox" at bounding box center [857, 129] width 18 height 18
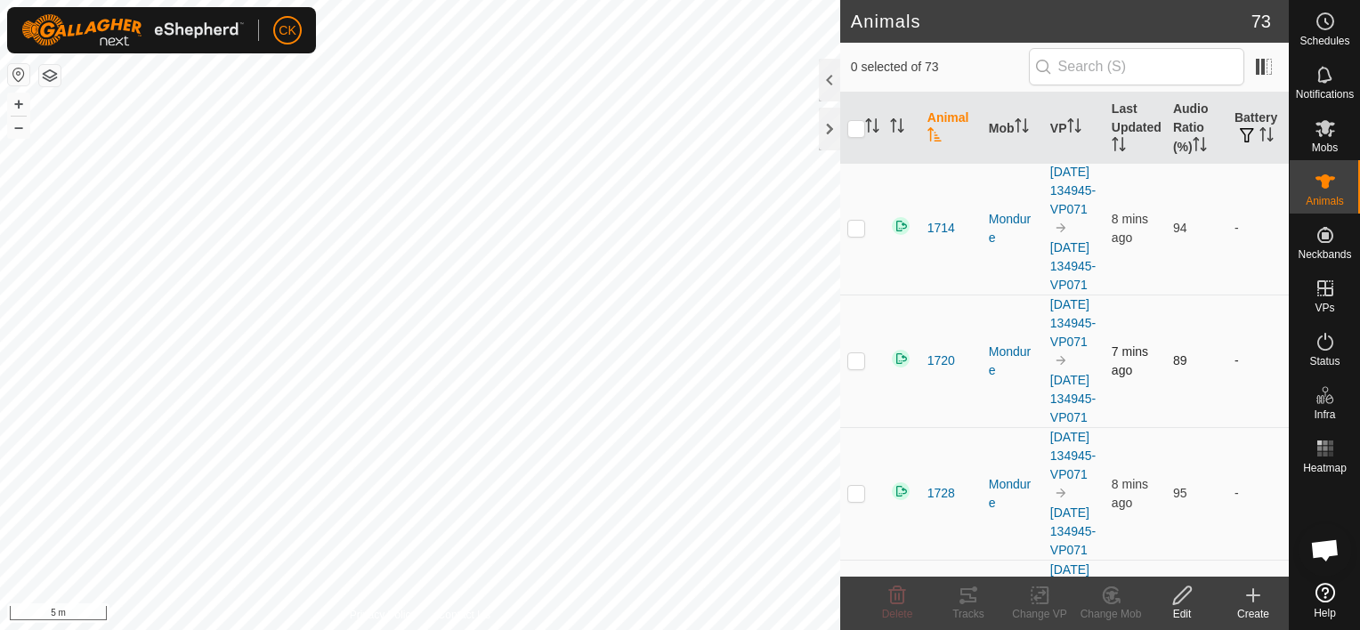
scroll to position [178, 0]
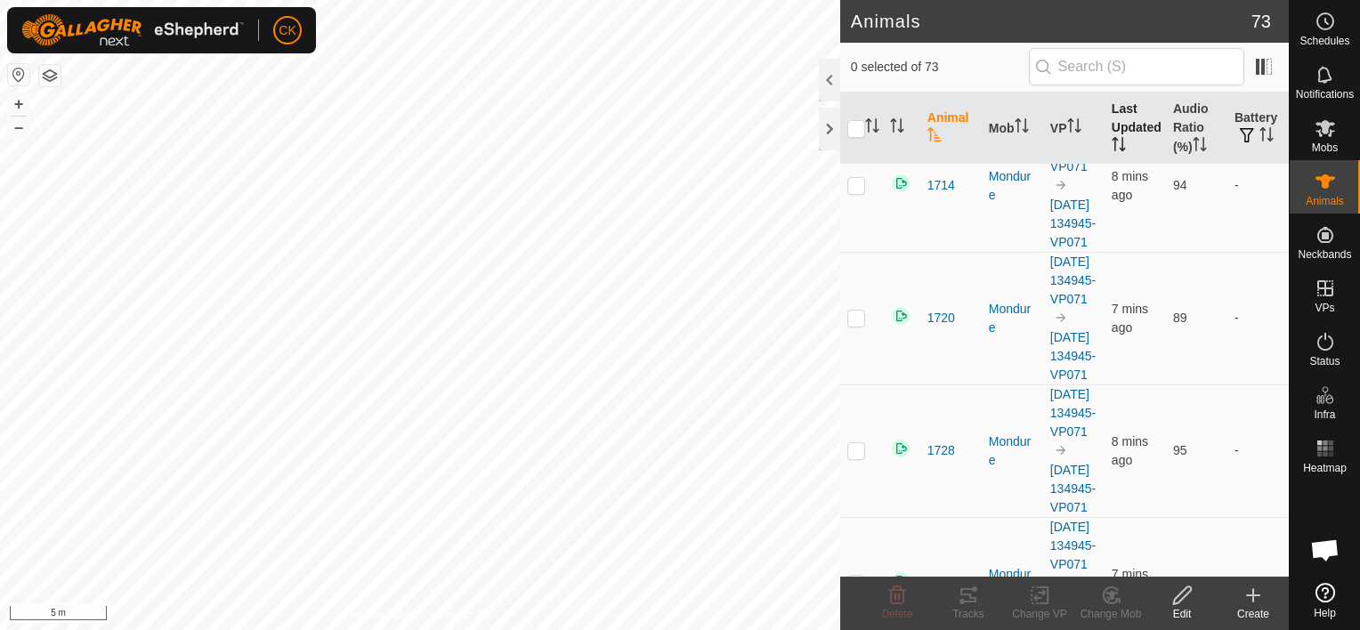
click at [1113, 125] on th "Last Updated" at bounding box center [1135, 129] width 61 height 72
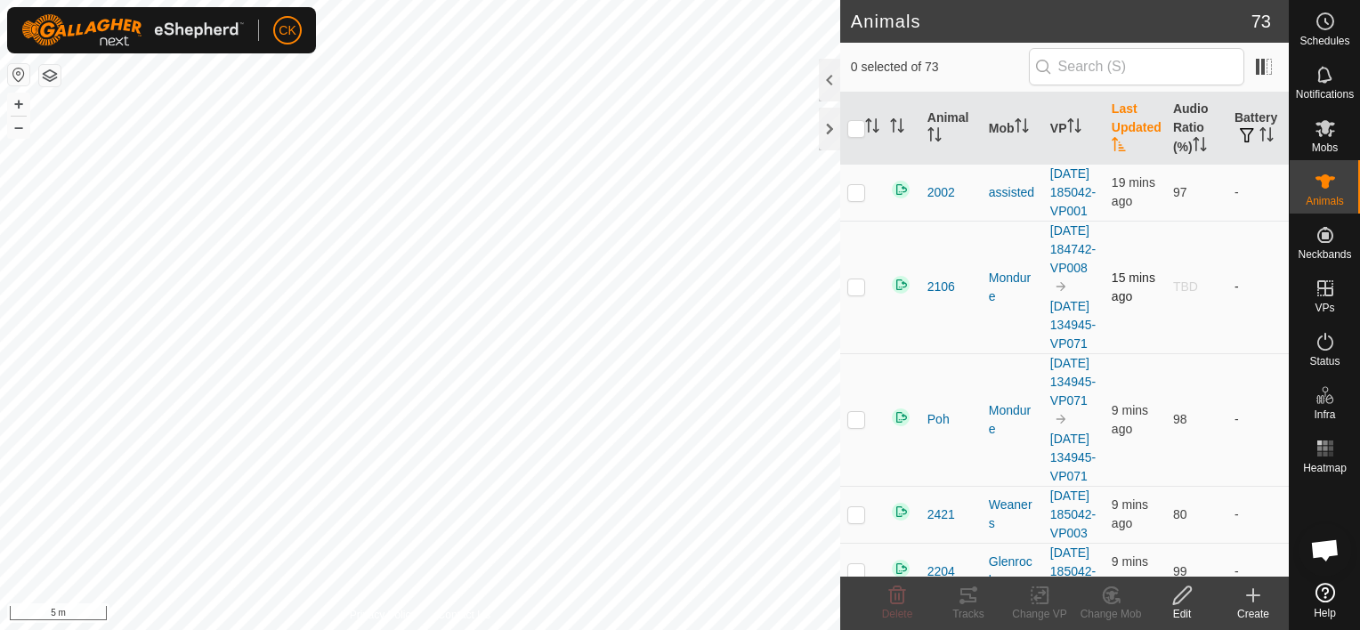
scroll to position [89, 0]
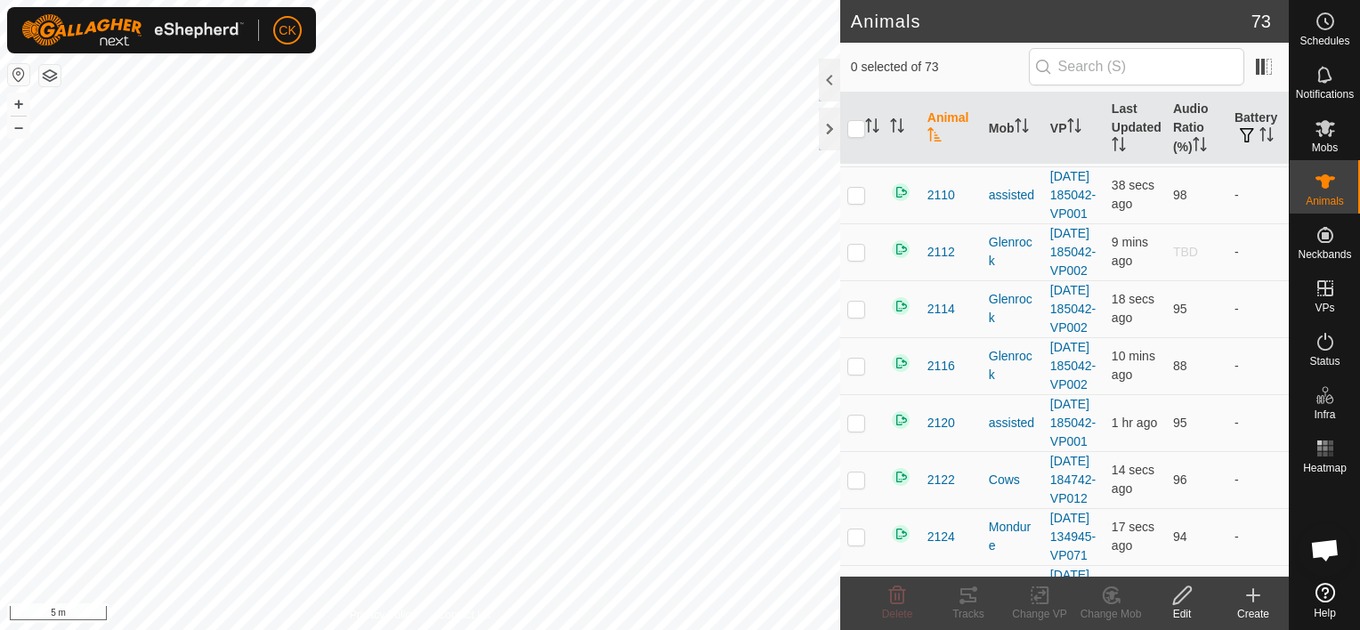
scroll to position [1424, 0]
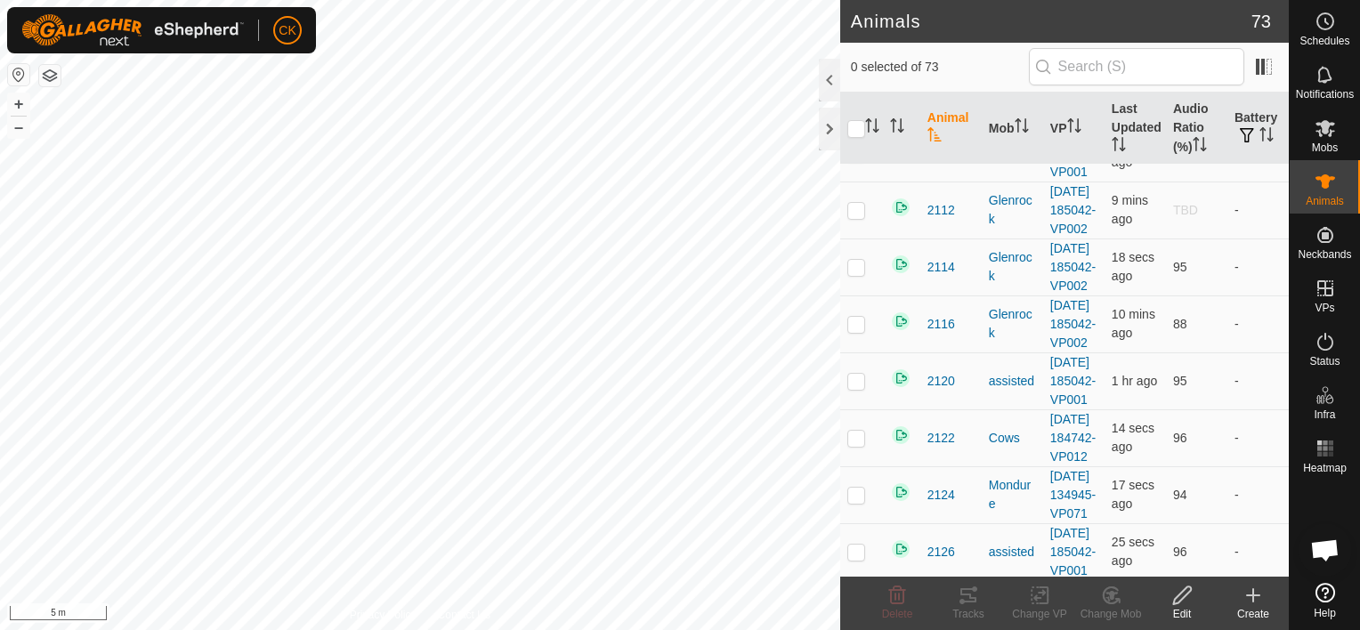
click at [852, 65] on p-checkbox at bounding box center [857, 58] width 18 height 14
click at [853, 65] on p-checkbox at bounding box center [857, 58] width 18 height 14
click at [855, 65] on p-checkbox at bounding box center [857, 58] width 18 height 14
checkbox input "false"
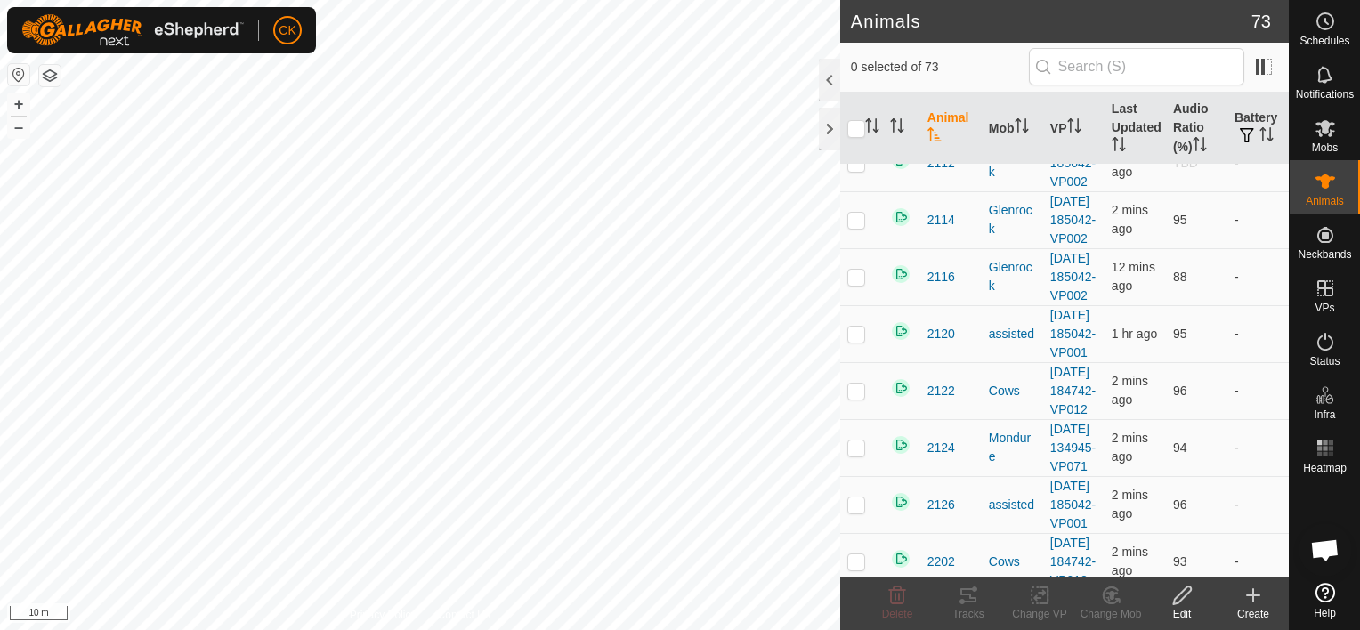
scroll to position [1692, 0]
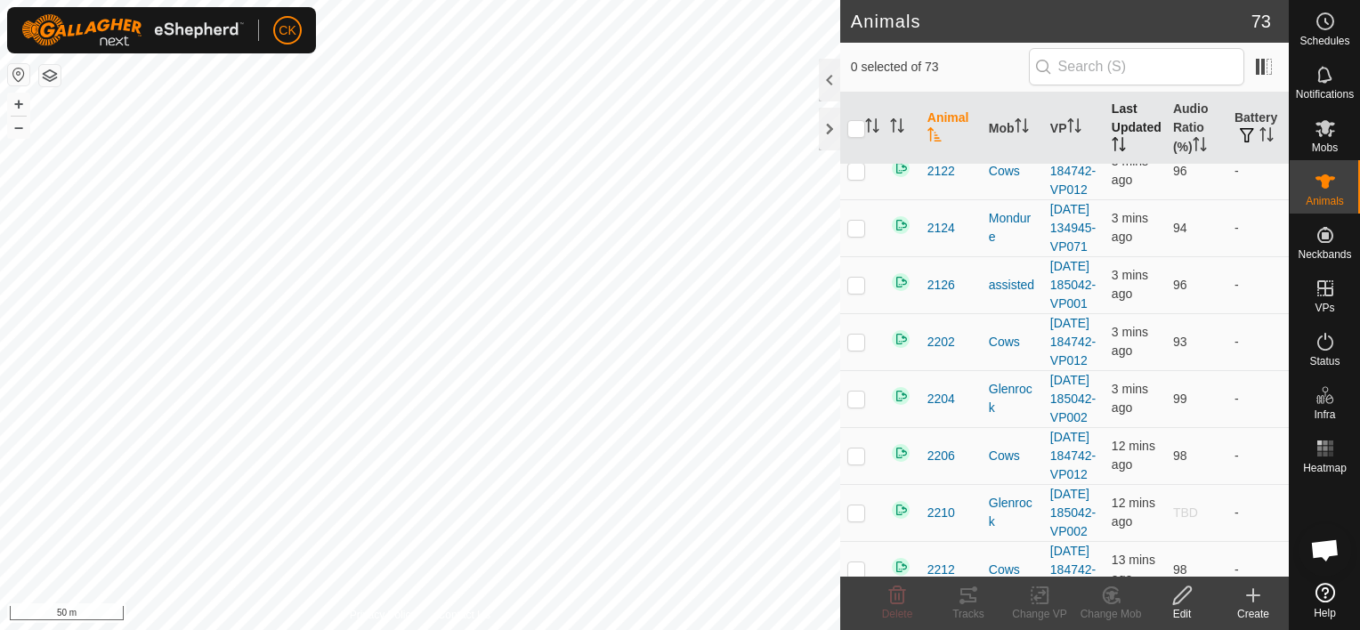
click at [1112, 118] on th "Last Updated" at bounding box center [1135, 129] width 61 height 72
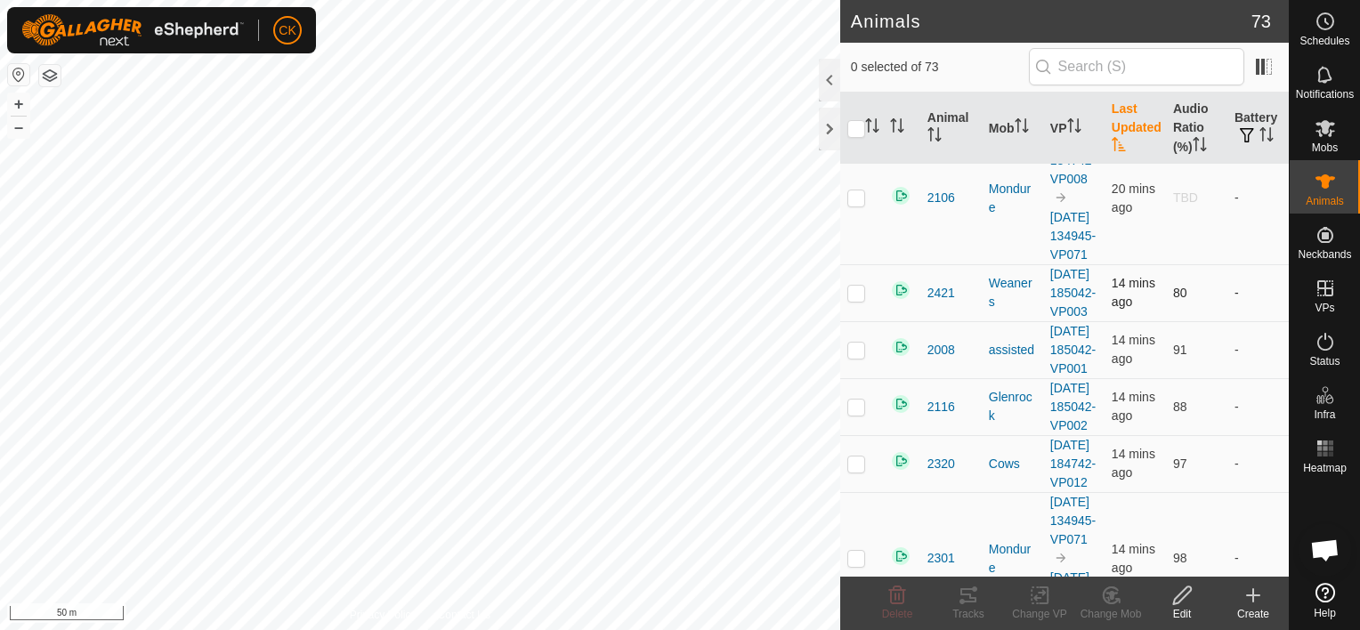
scroll to position [0, 0]
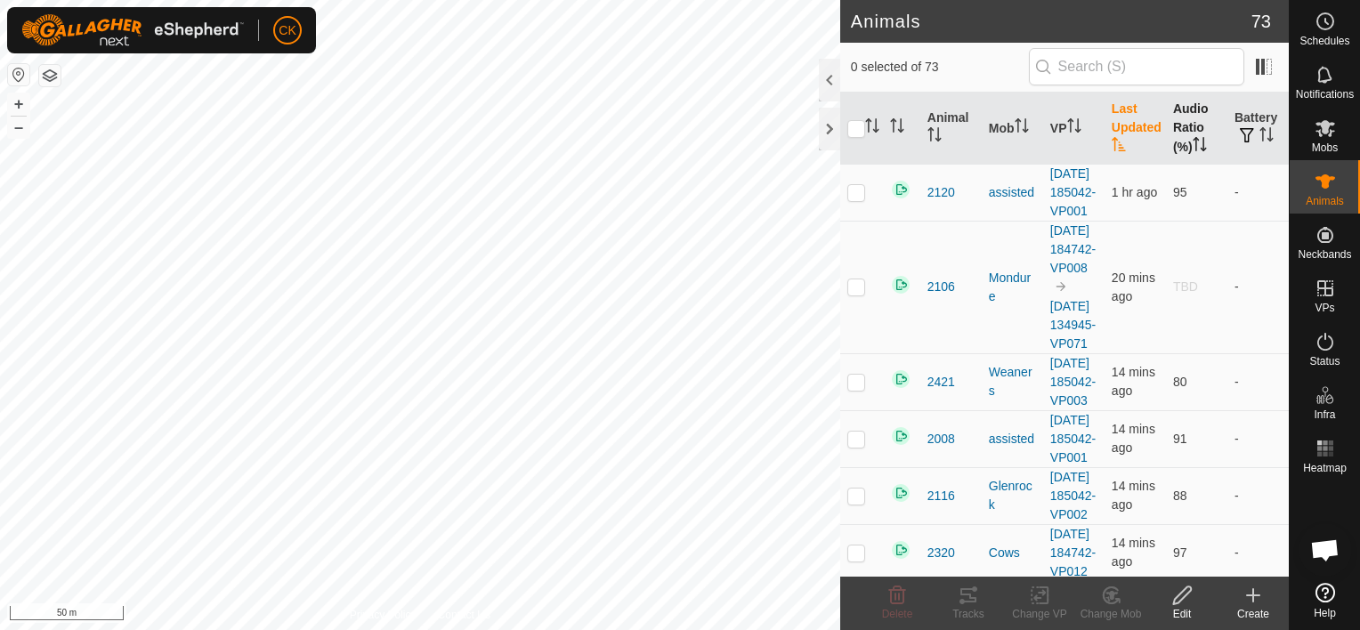
click at [1177, 120] on th "Audio Ratio (%)" at bounding box center [1196, 129] width 61 height 72
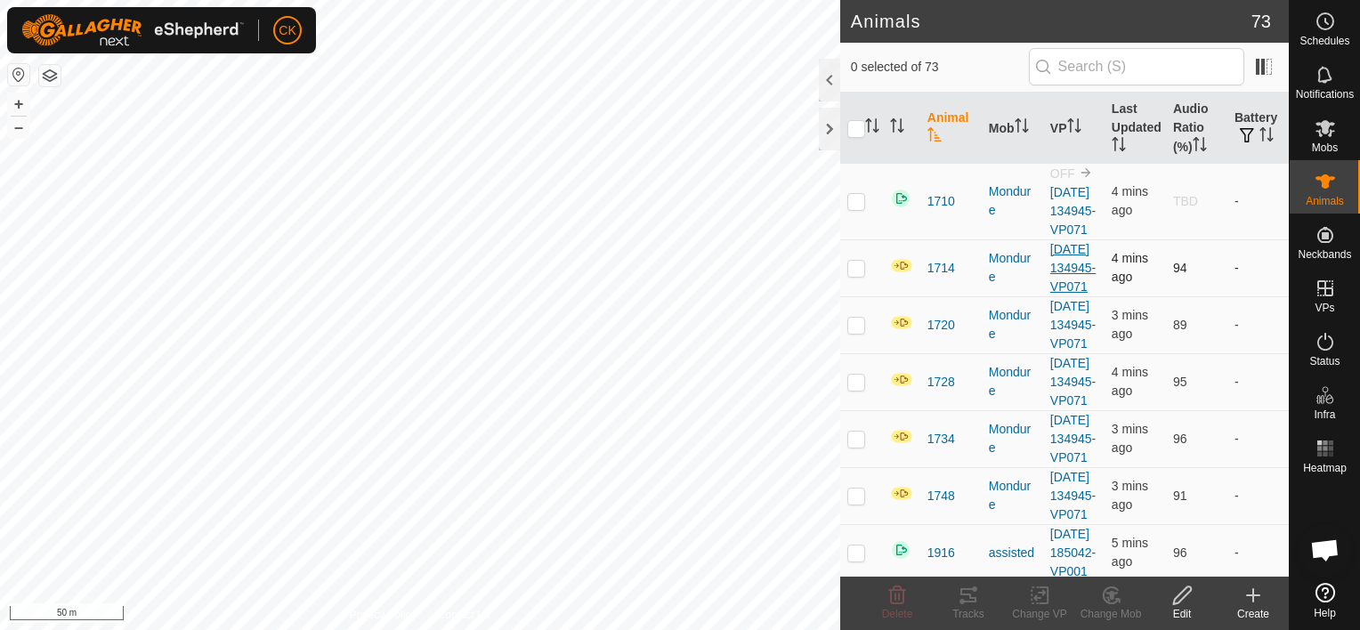
scroll to position [89, 0]
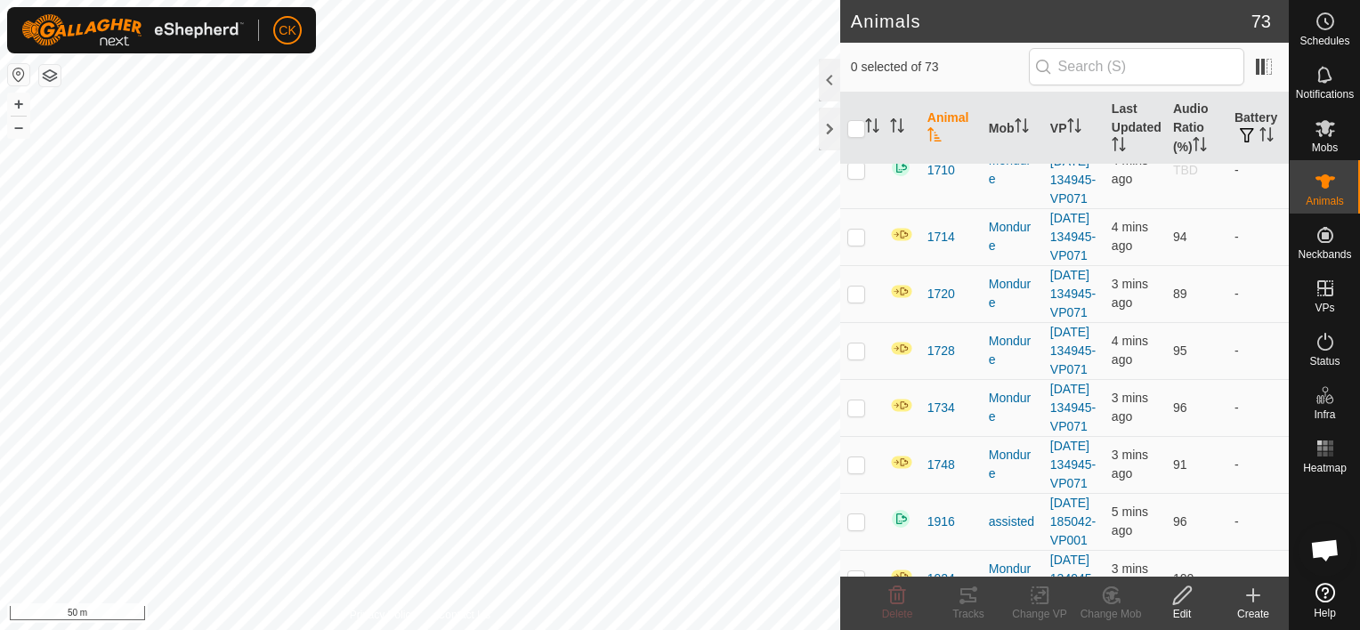
click at [626, 629] on html "CK Schedules Notifications Mobs Animals Neckbands VPs Status Infra Heatmap Help…" at bounding box center [680, 315] width 1360 height 630
checkbox input "true"
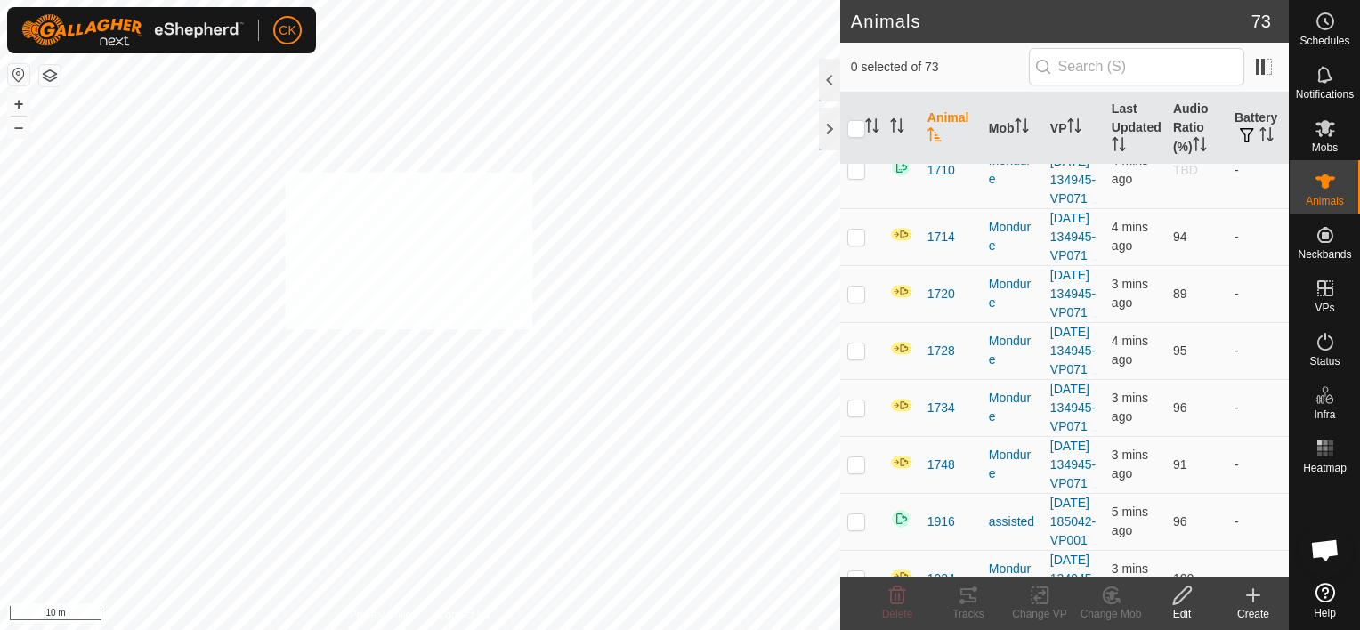
checkbox input "true"
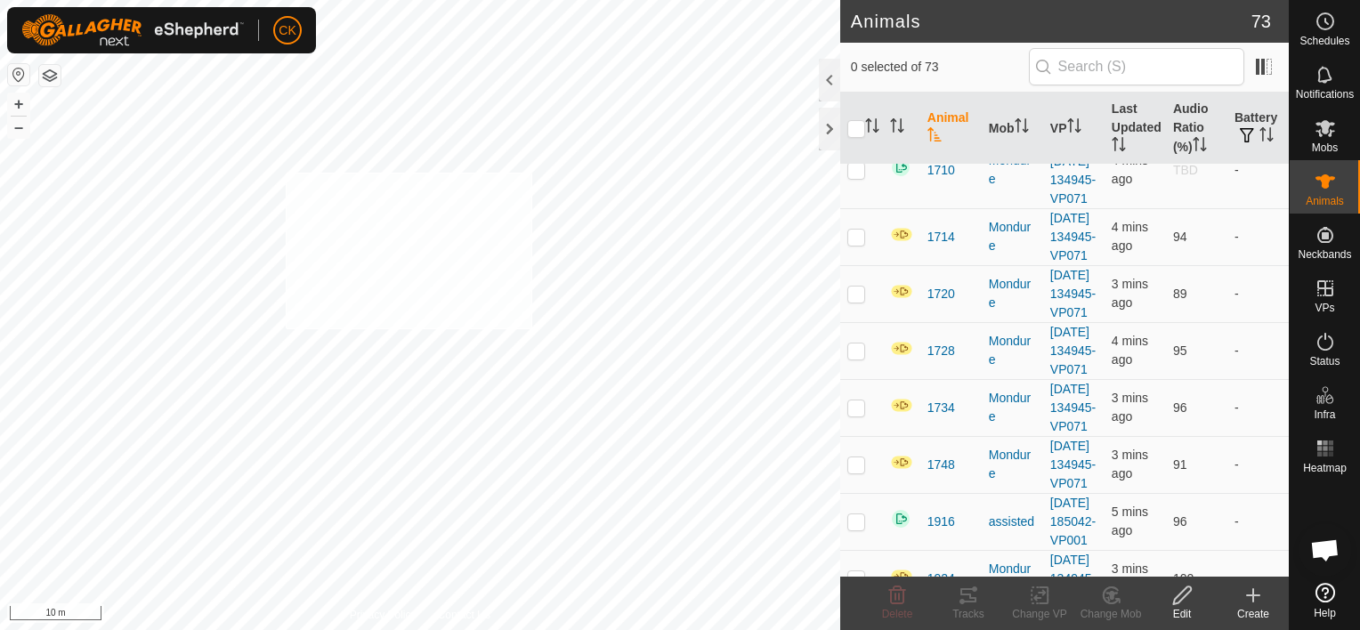
checkbox input "true"
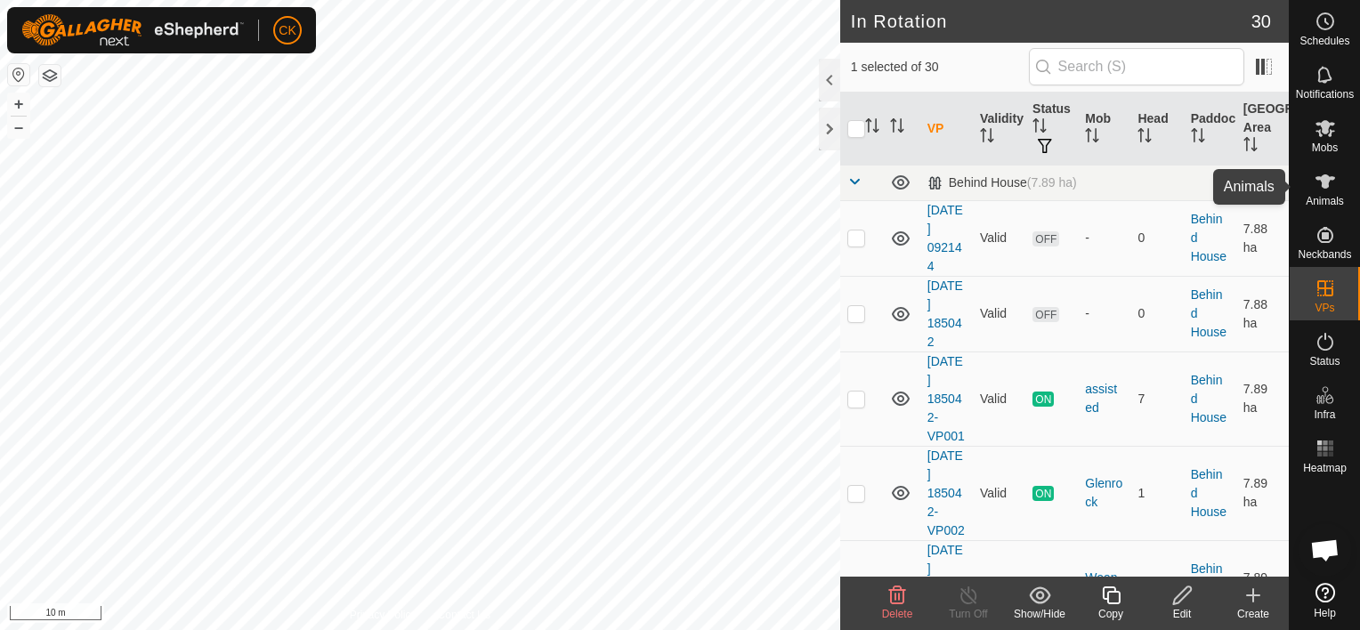
drag, startPoint x: 1331, startPoint y: 178, endPoint x: 1300, endPoint y: 215, distance: 48.0
click at [1331, 178] on icon at bounding box center [1326, 181] width 20 height 14
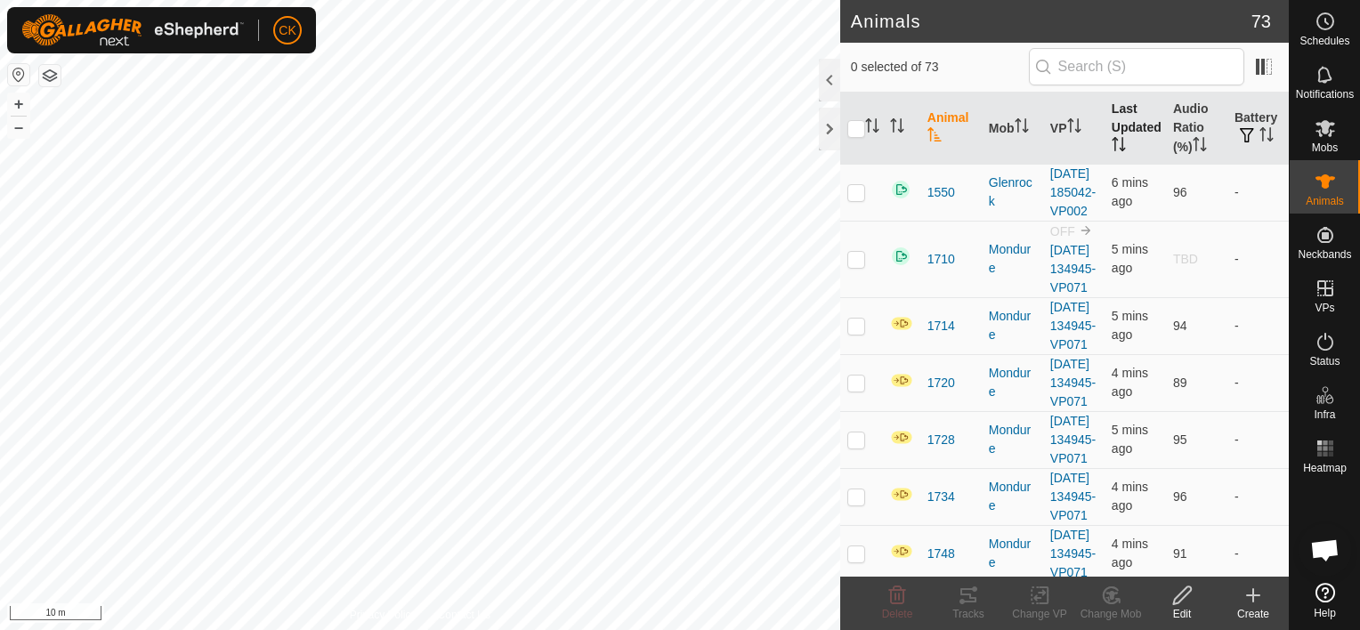
click at [1113, 110] on th "Last Updated" at bounding box center [1135, 129] width 61 height 72
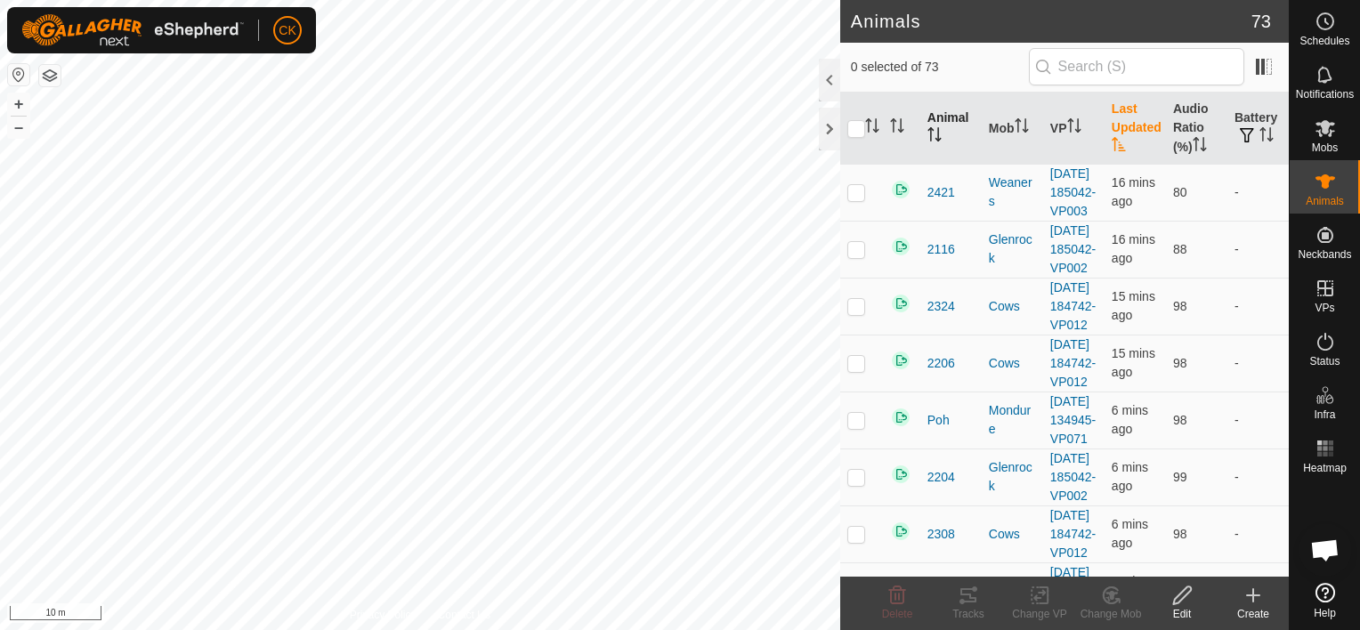
click at [933, 111] on th "Animal" at bounding box center [951, 129] width 61 height 72
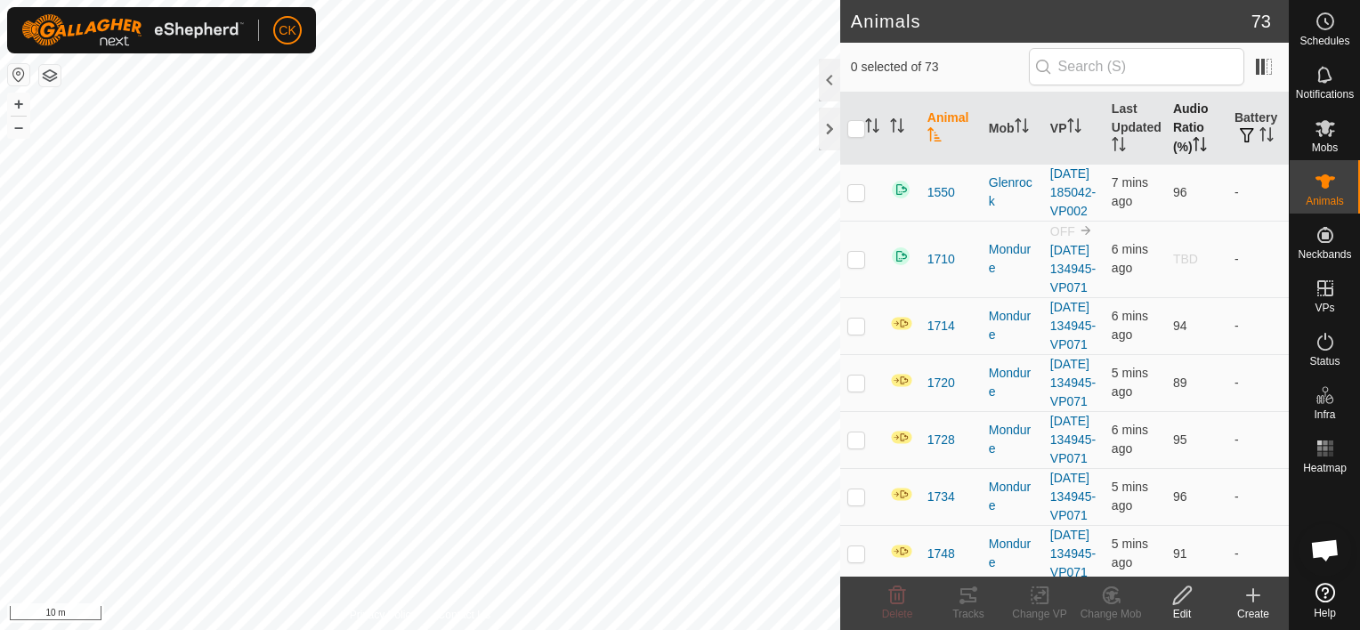
click at [1177, 121] on th "Audio Ratio (%)" at bounding box center [1196, 129] width 61 height 72
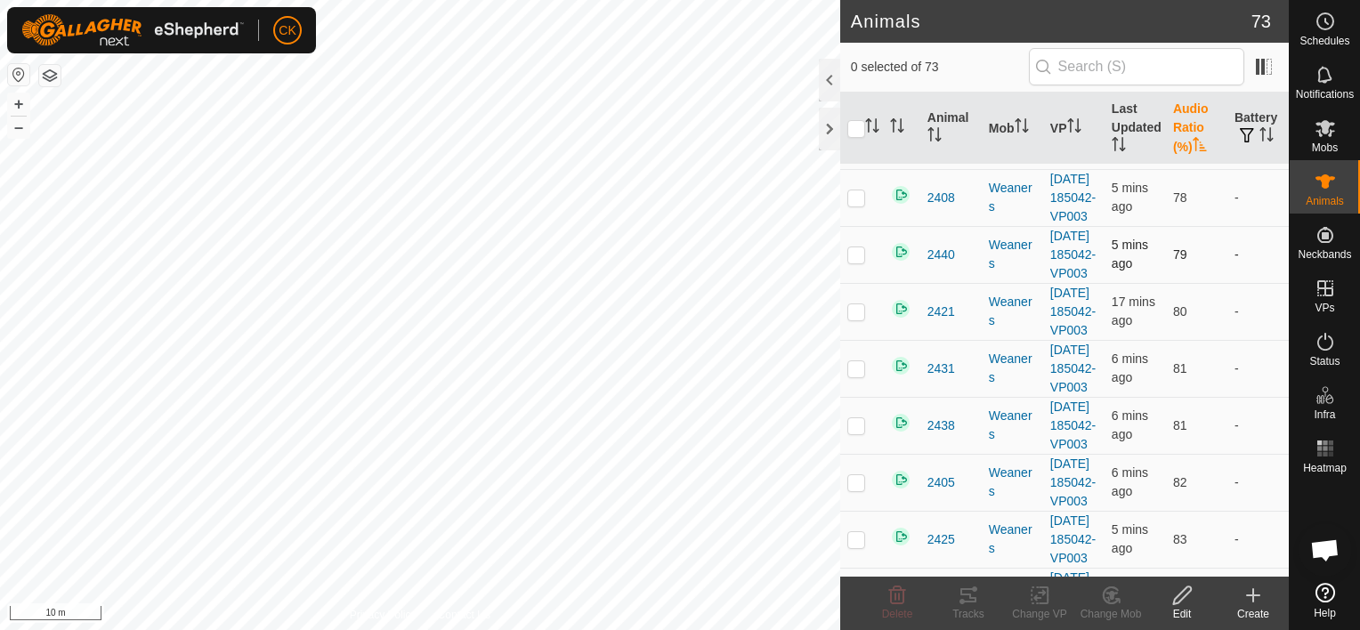
scroll to position [445, 0]
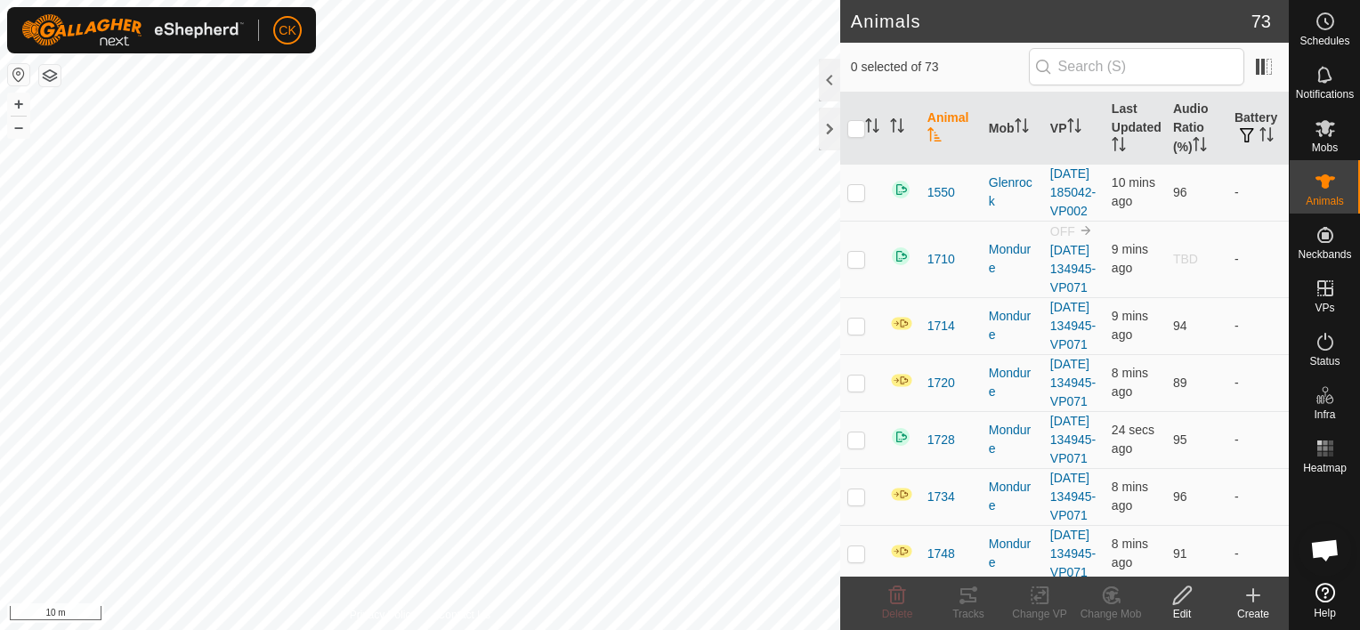
scroll to position [534, 0]
click at [1122, 118] on th "Last Updated" at bounding box center [1135, 129] width 61 height 72
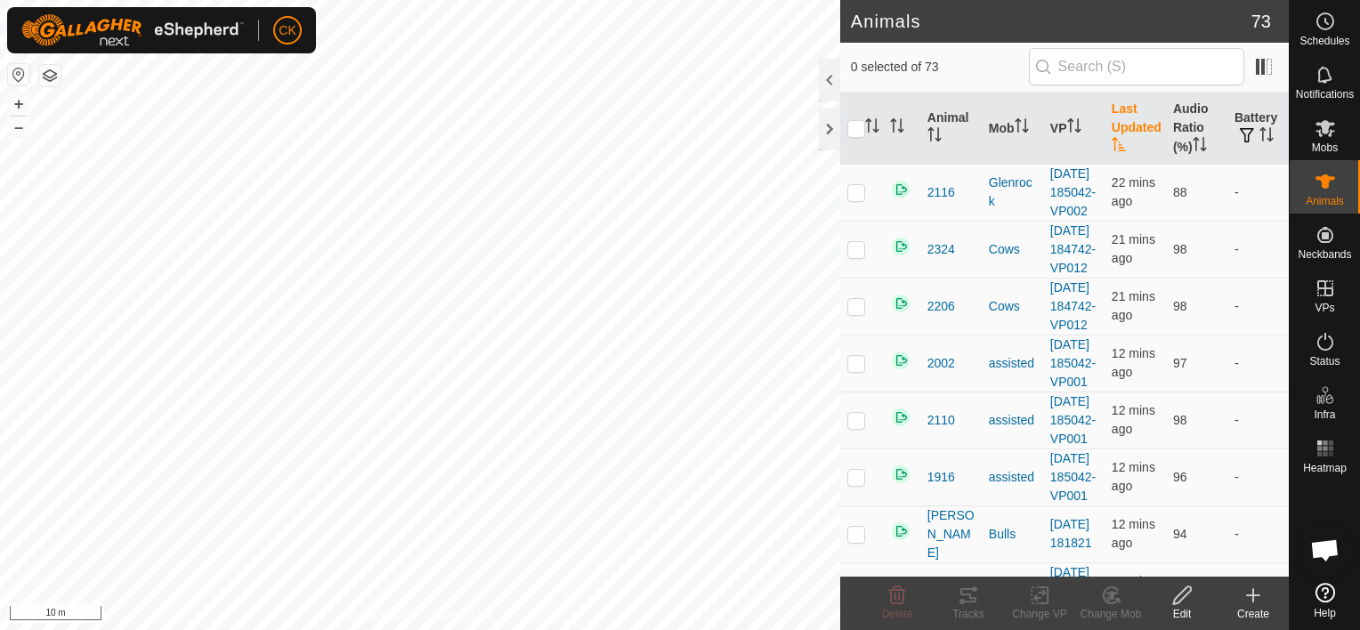
click at [1122, 118] on th "Last Updated" at bounding box center [1135, 129] width 61 height 72
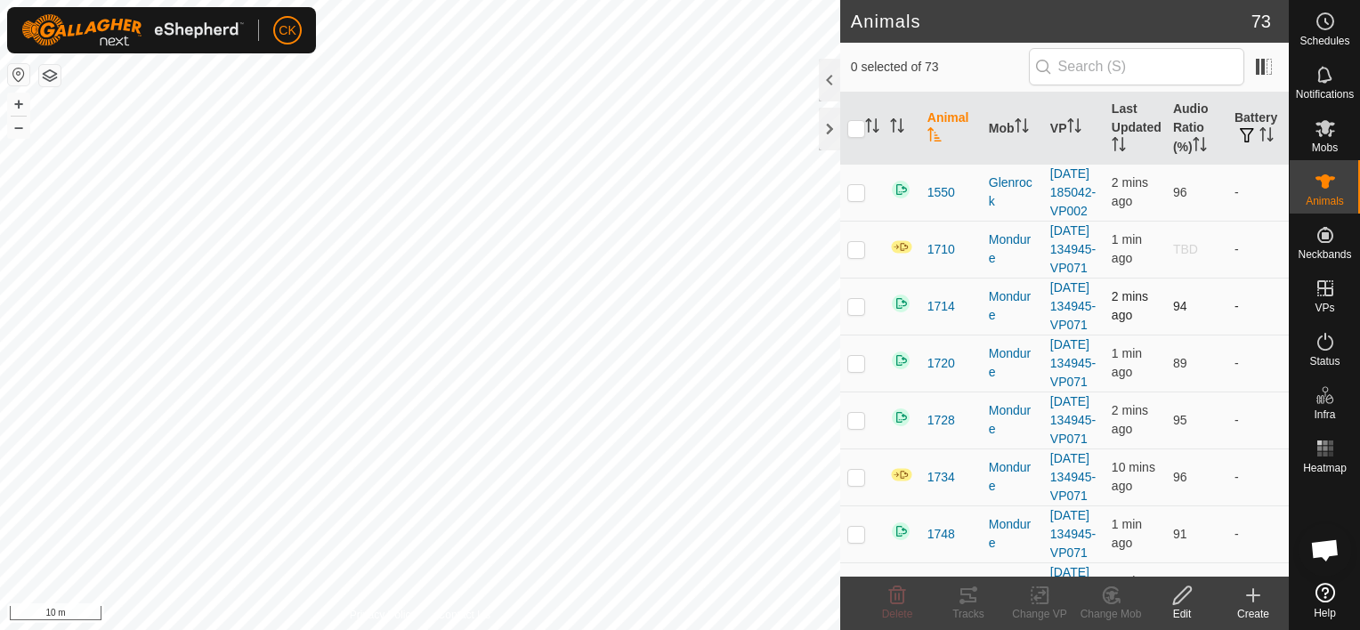
scroll to position [534, 0]
checkbox input "true"
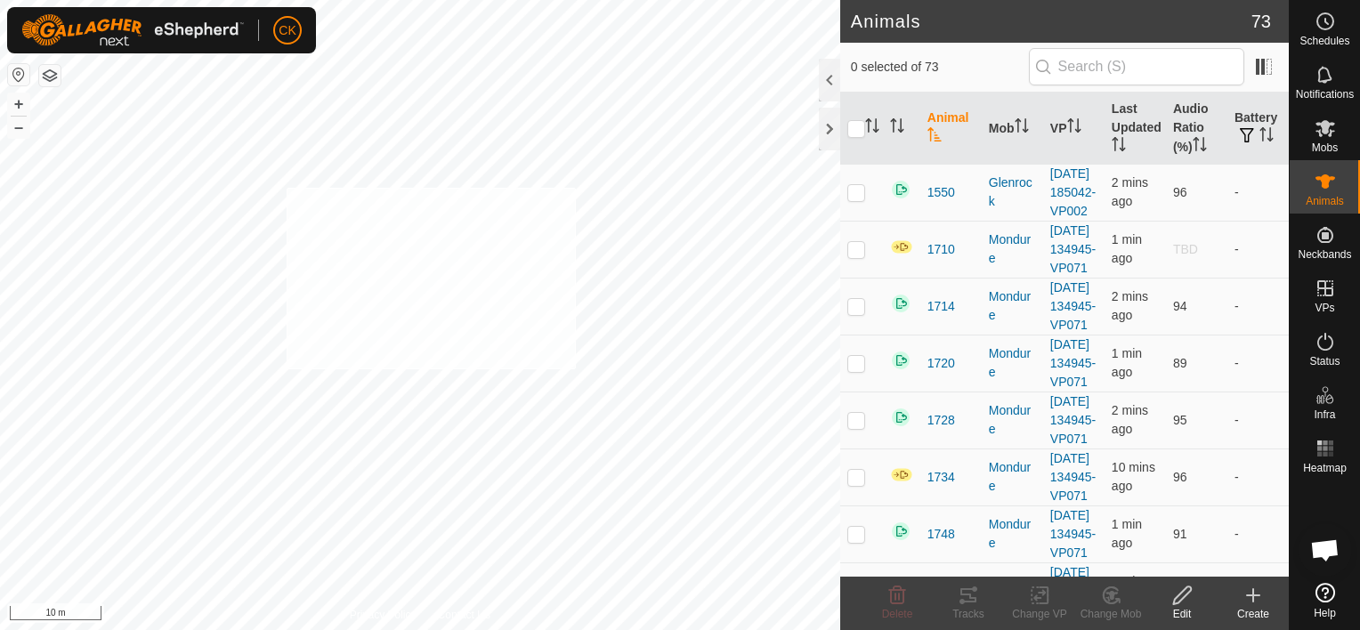
checkbox input "true"
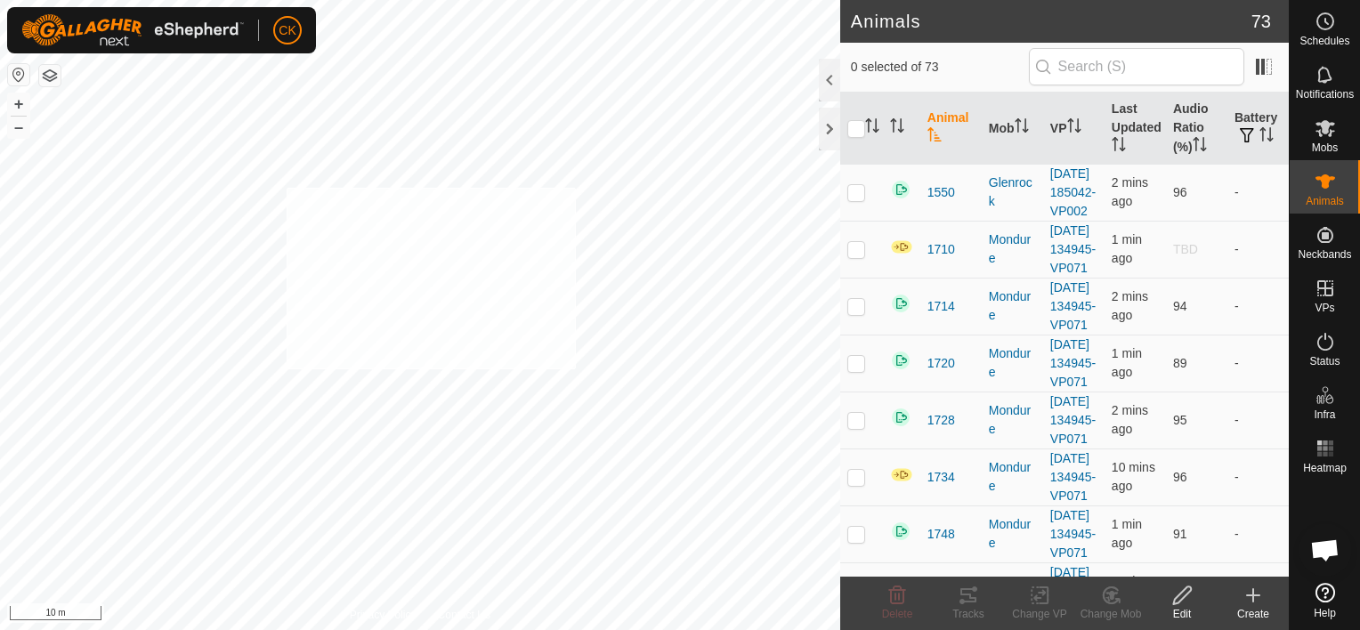
checkbox input "true"
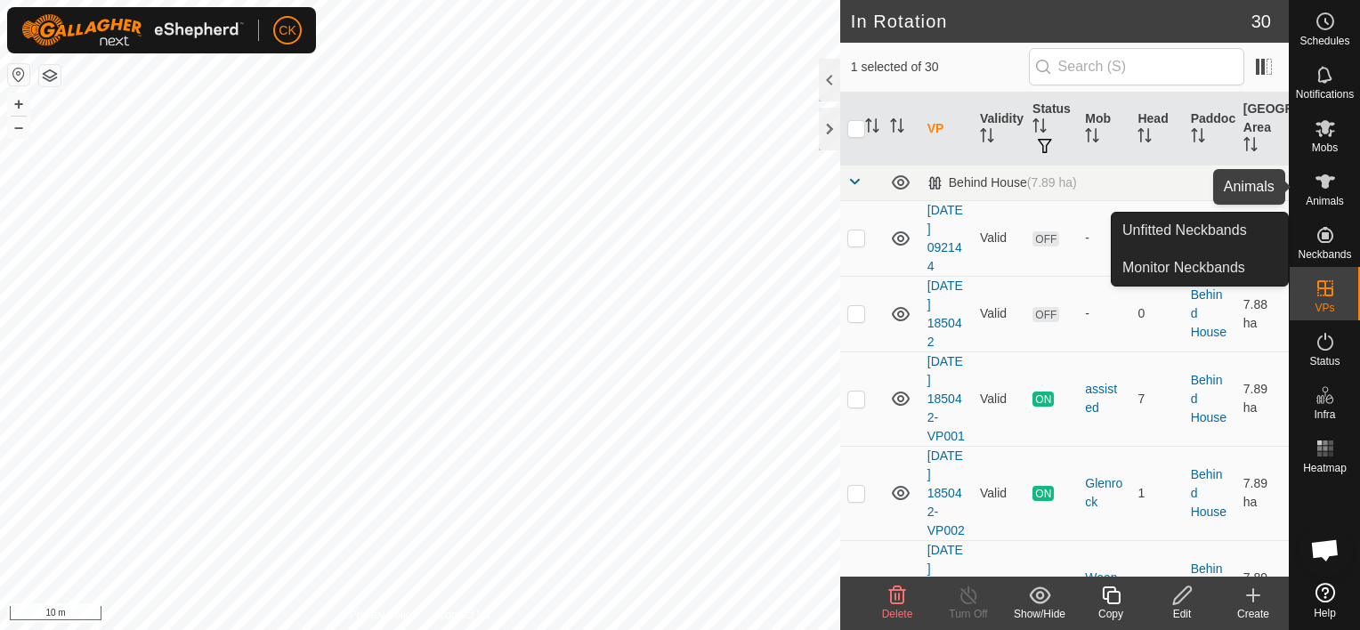
click at [1329, 183] on icon at bounding box center [1325, 181] width 21 height 21
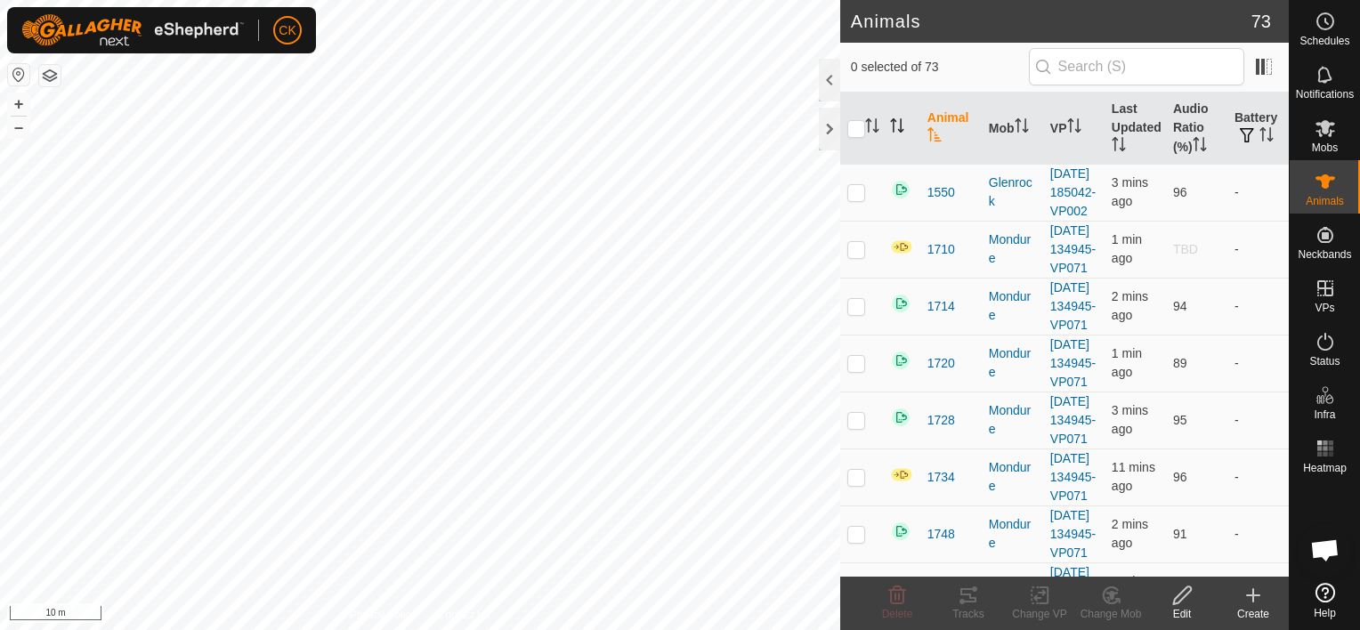
click at [897, 118] on icon "Activate to sort" at bounding box center [897, 125] width 14 height 14
click at [897, 123] on icon "Activate to sort" at bounding box center [896, 125] width 13 height 14
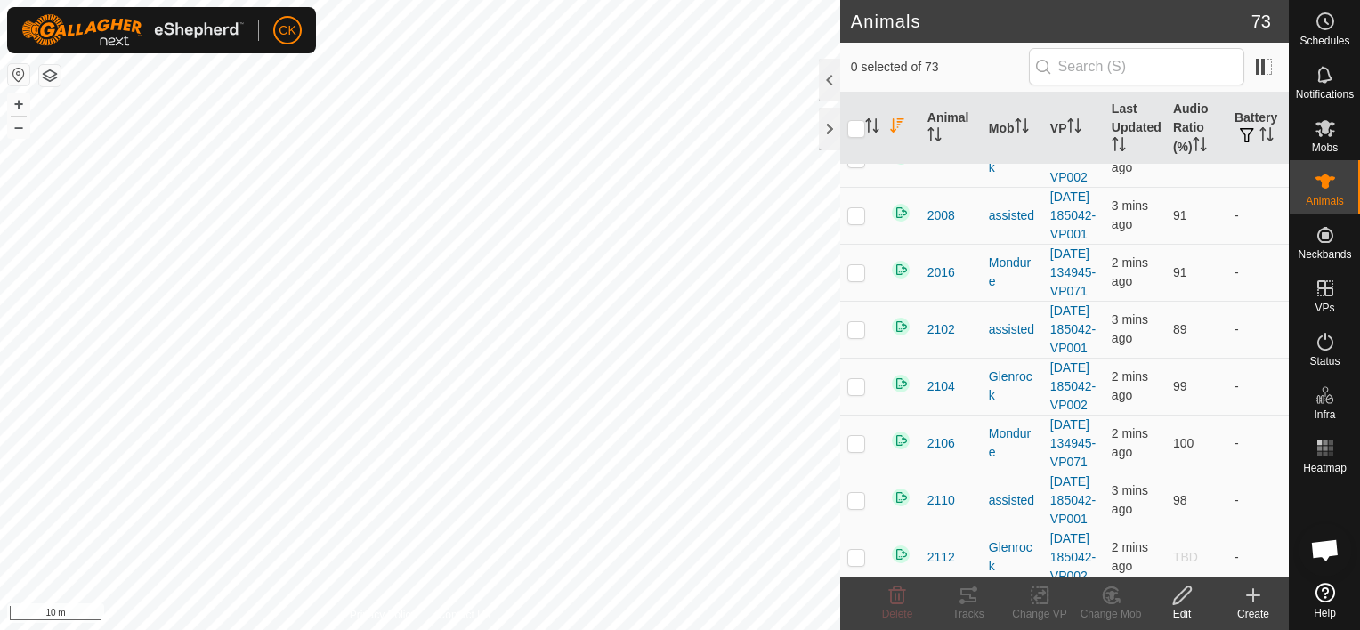
scroll to position [623, 0]
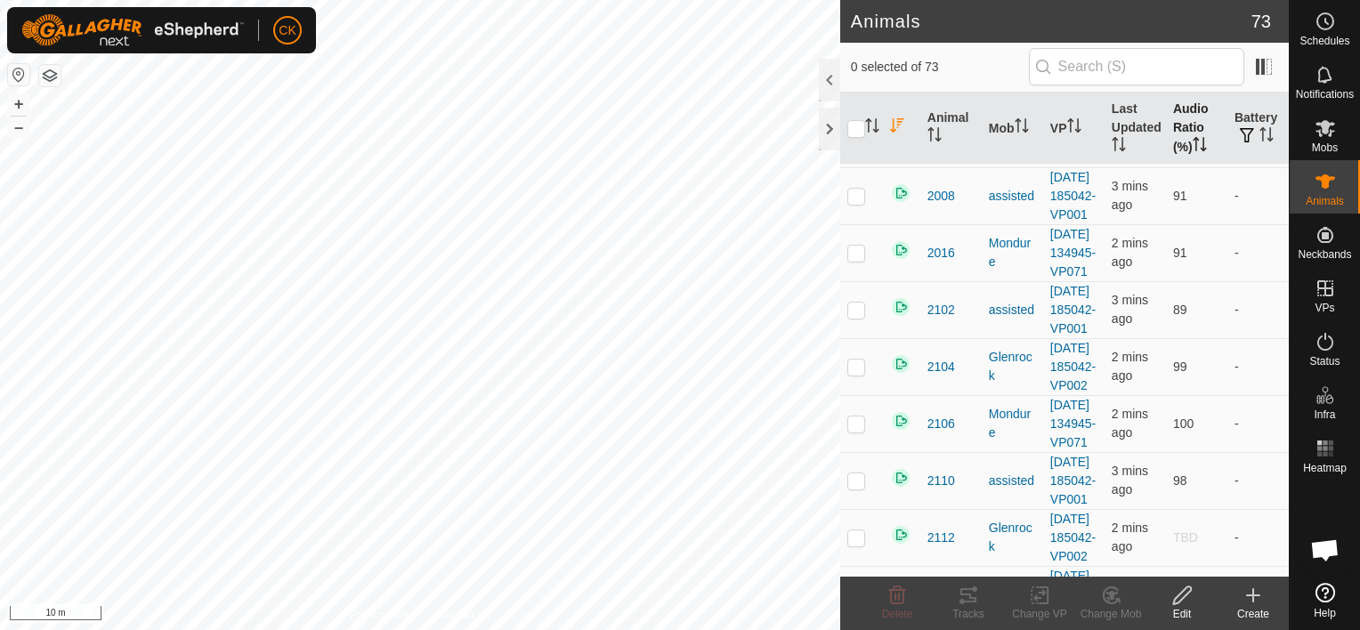
click at [1175, 121] on th "Audio Ratio (%)" at bounding box center [1196, 129] width 61 height 72
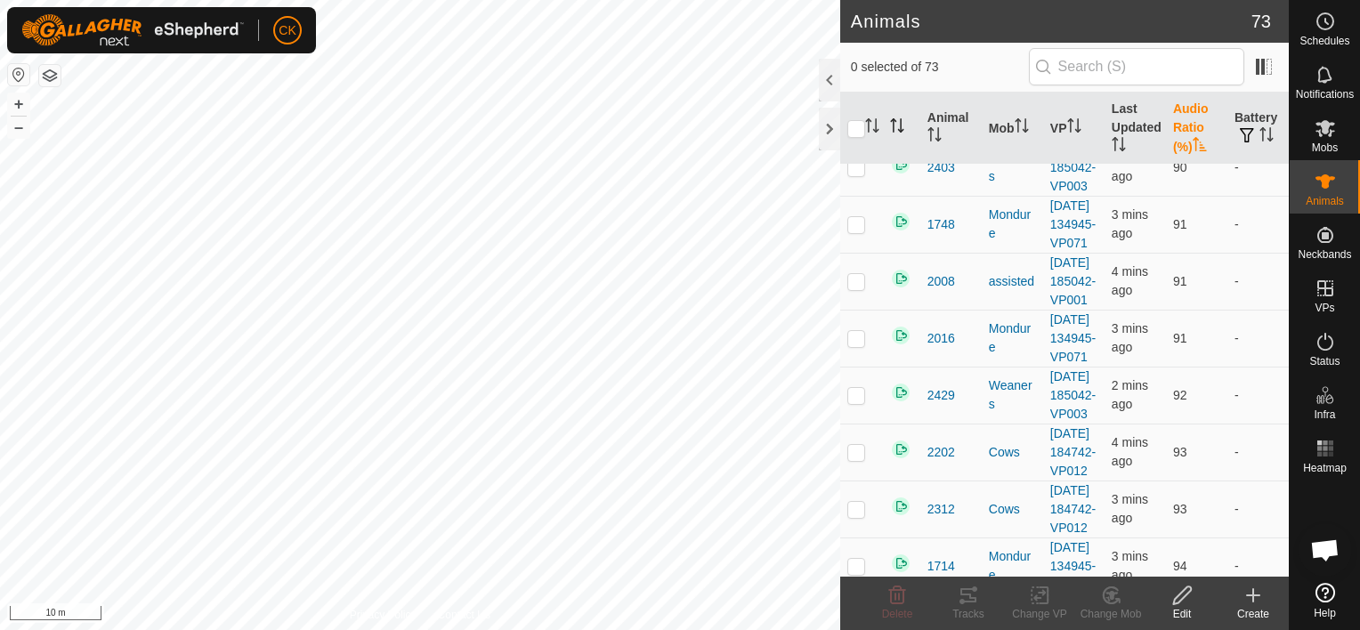
scroll to position [1514, 0]
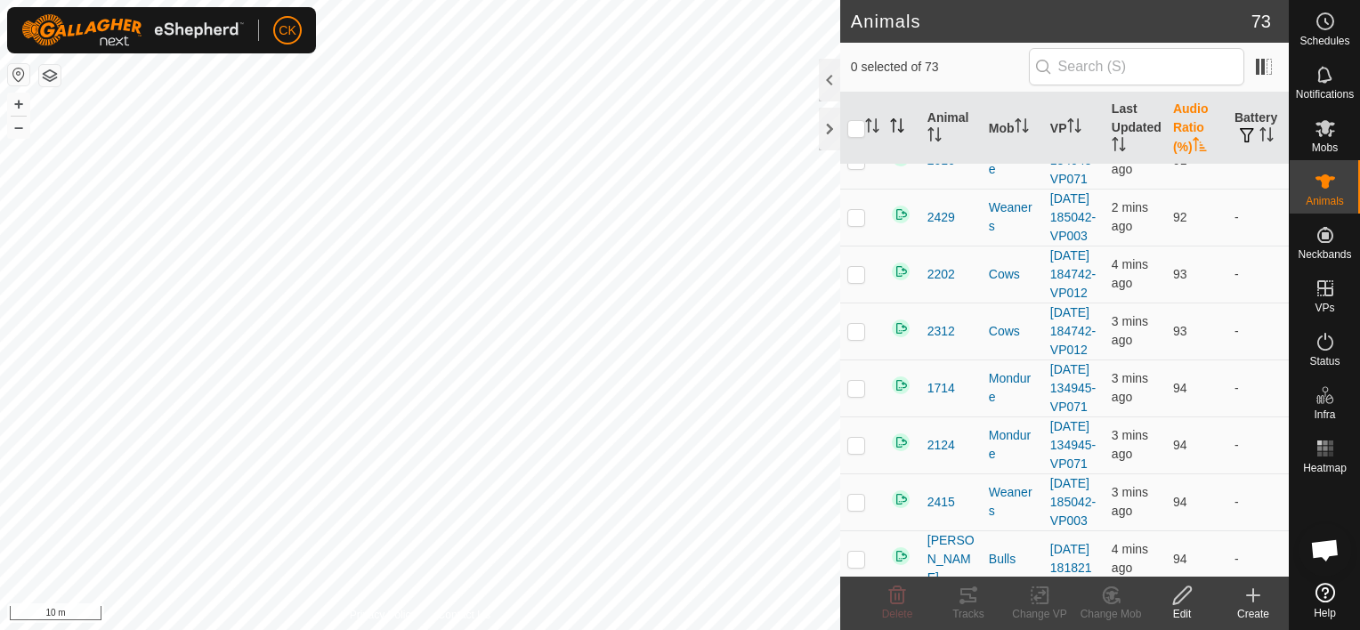
click at [1186, 117] on th "Audio Ratio (%)" at bounding box center [1196, 129] width 61 height 72
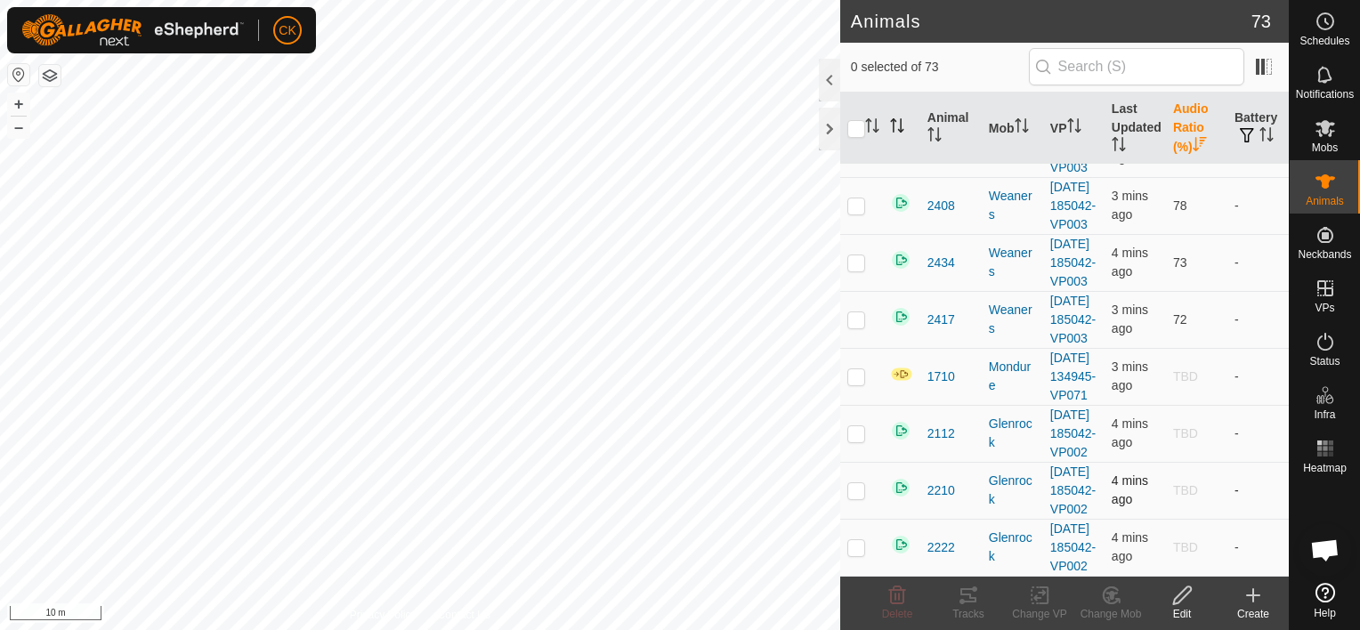
scroll to position [5079, 0]
click at [853, 123] on input "checkbox" at bounding box center [857, 129] width 18 height 18
checkbox input "true"
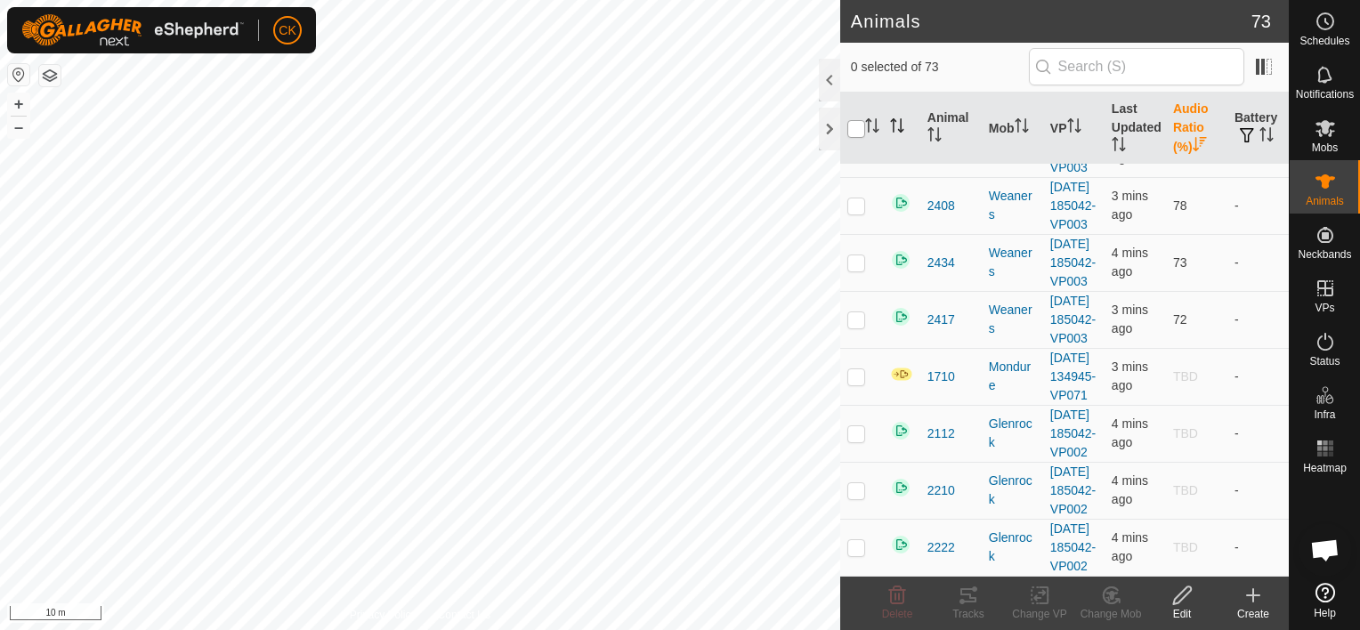
checkbox input "true"
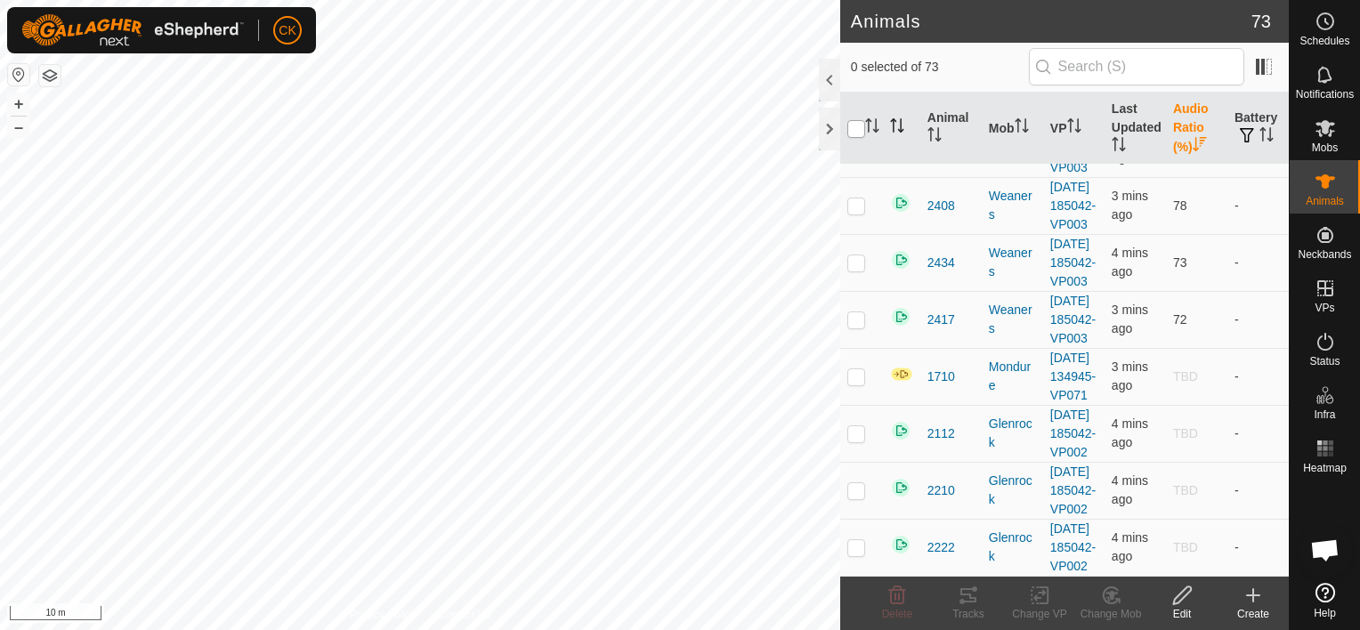
checkbox input "true"
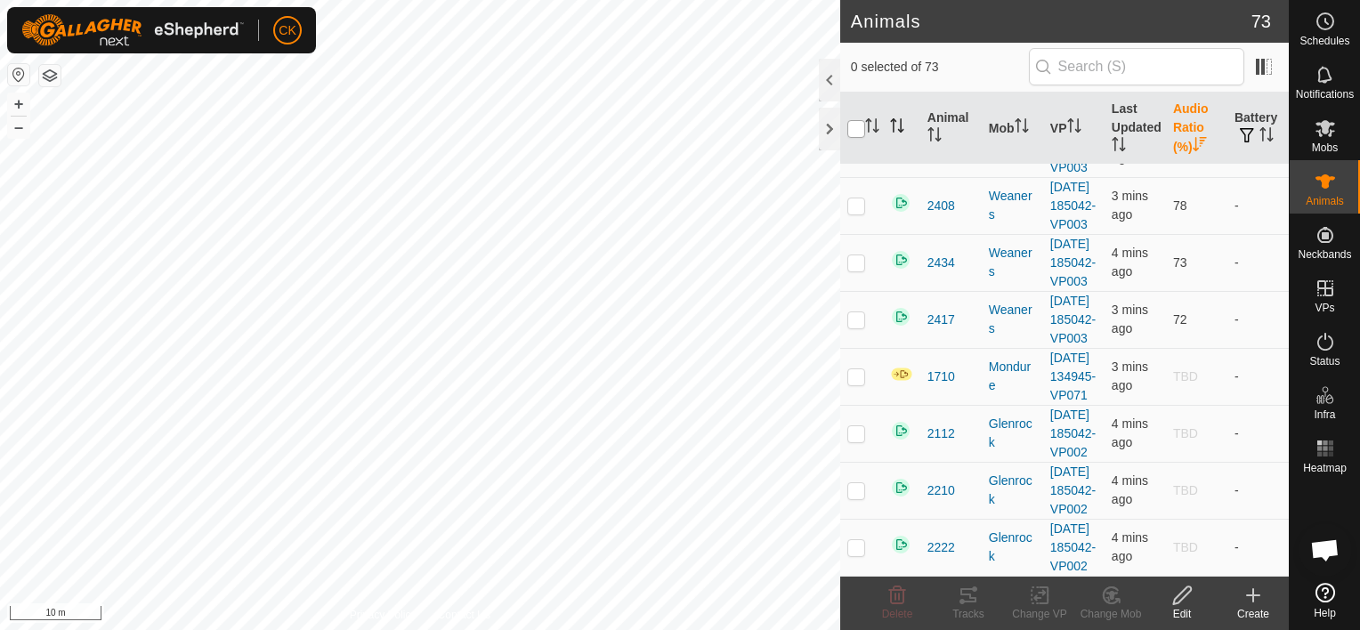
checkbox input "true"
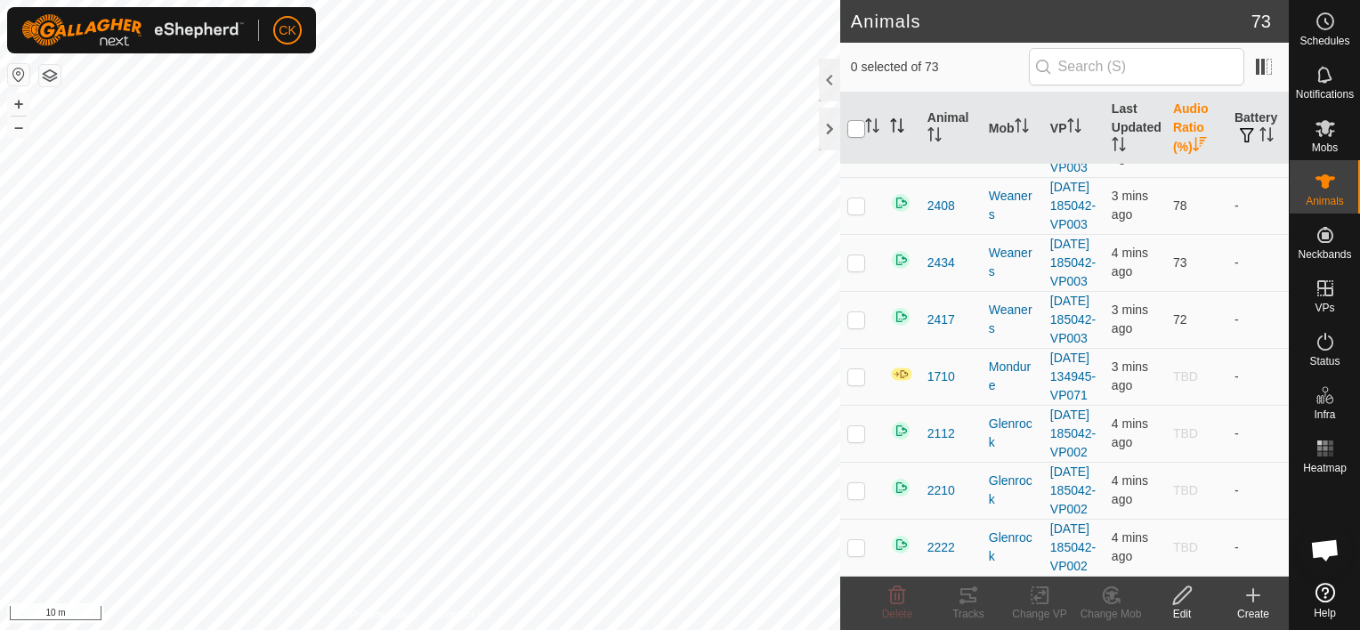
checkbox input "true"
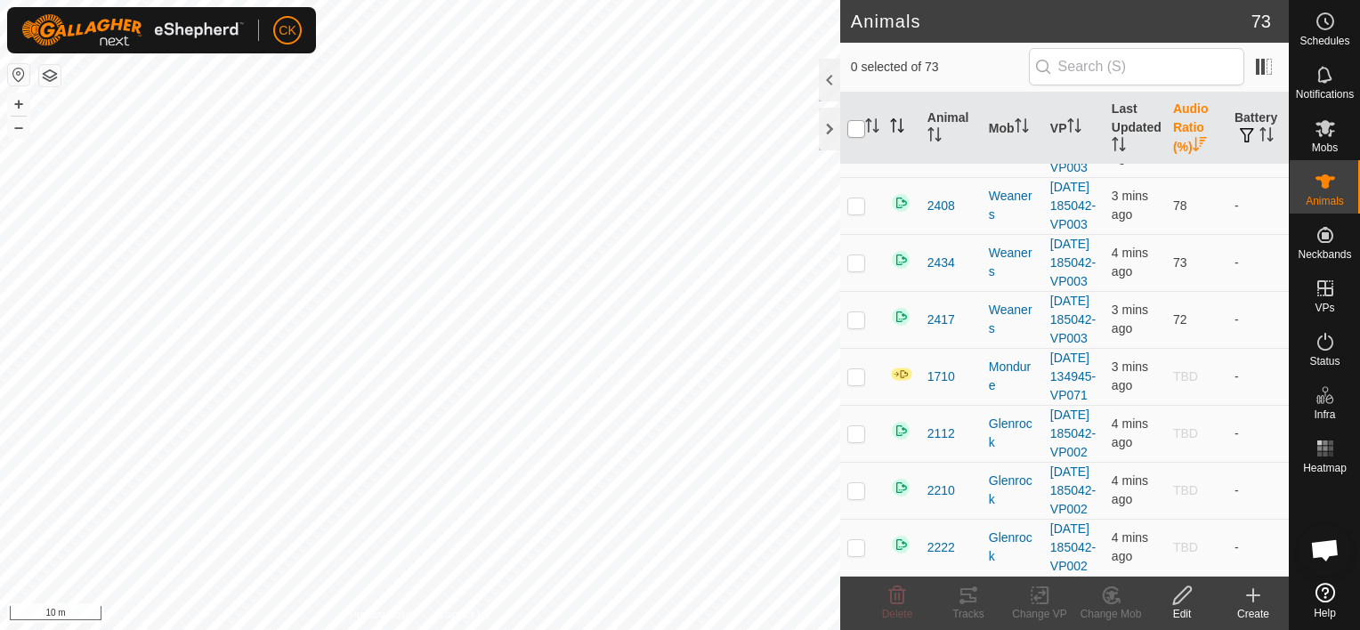
checkbox input "true"
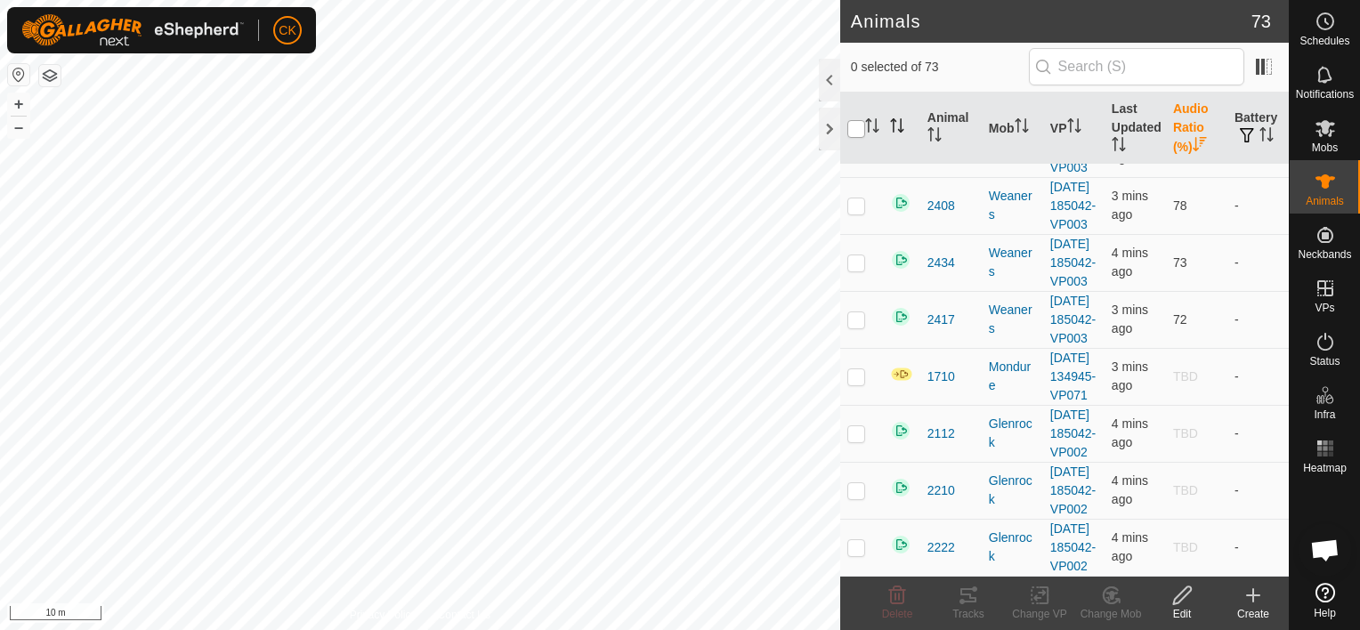
checkbox input "true"
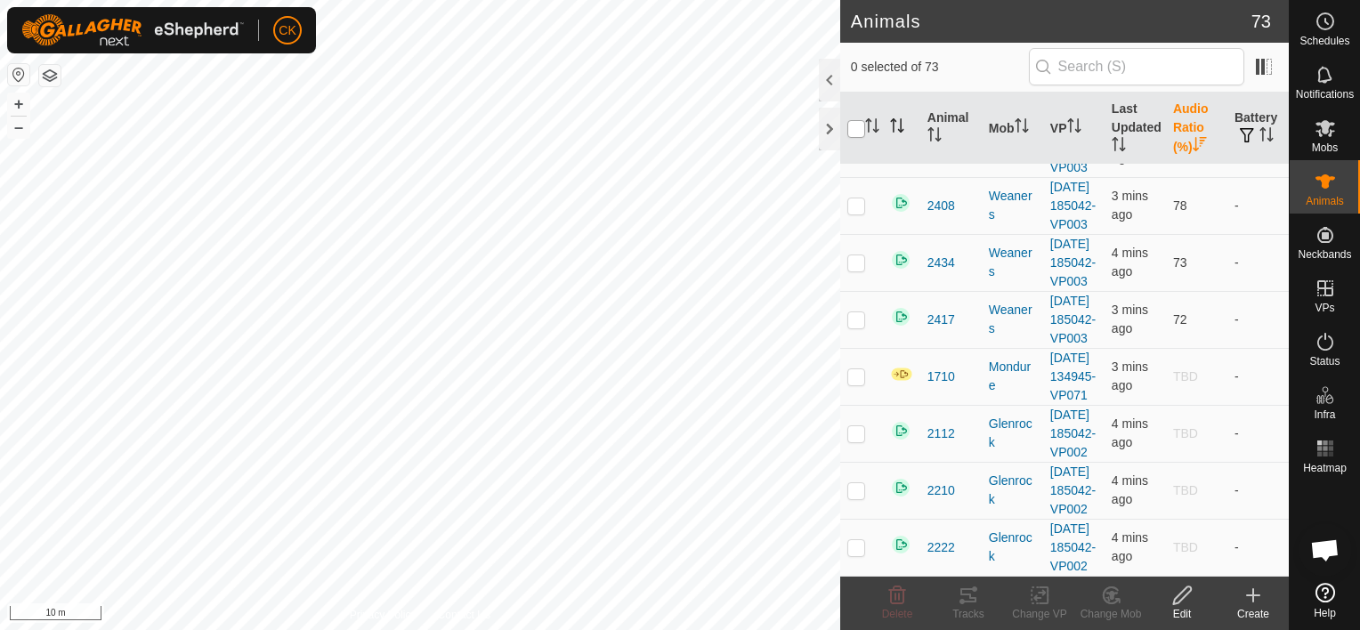
checkbox input "true"
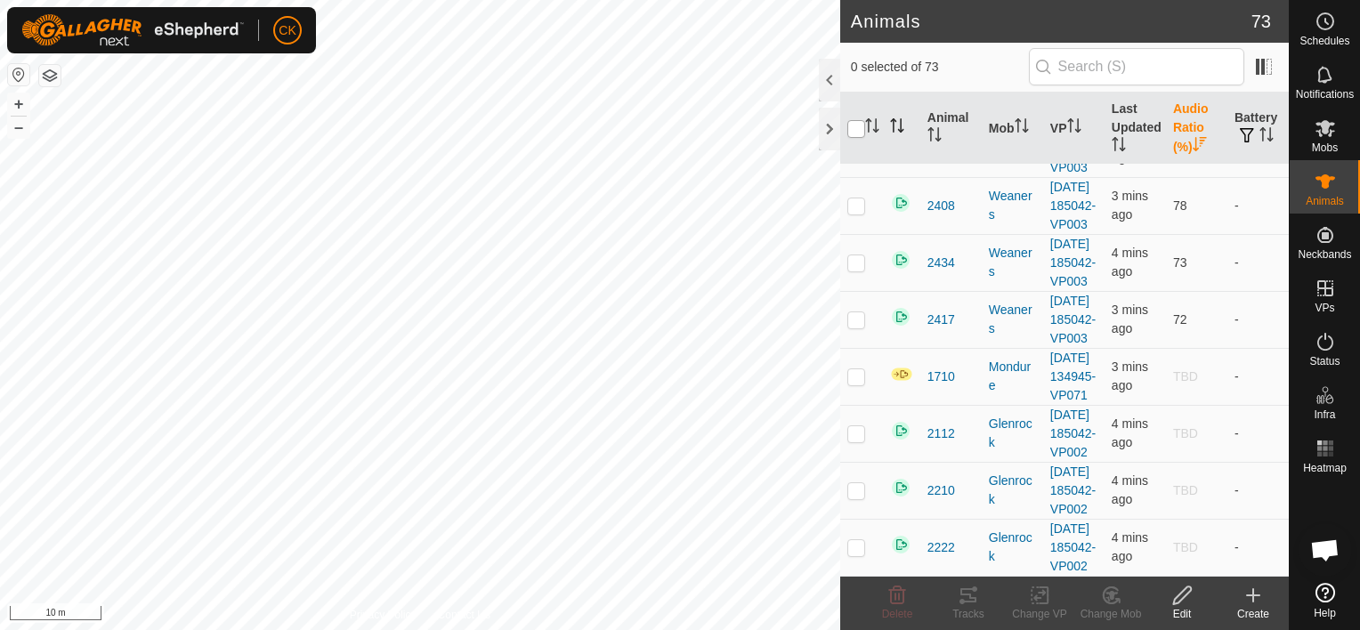
checkbox input "true"
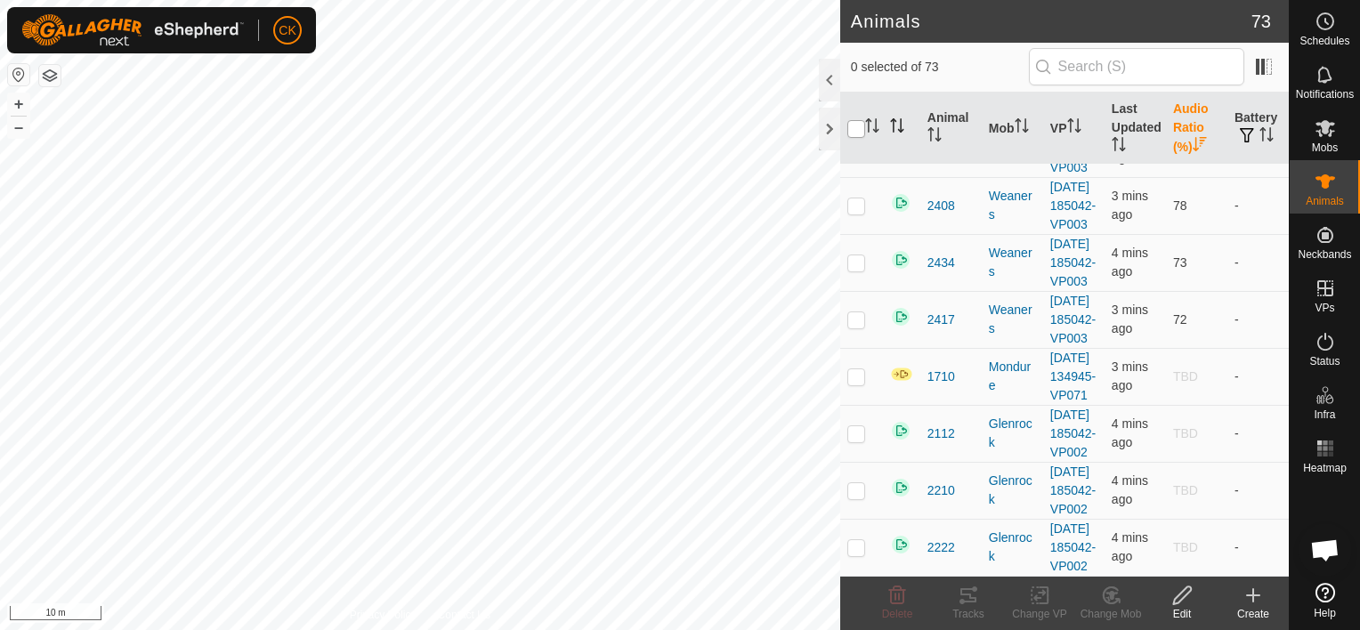
checkbox input "true"
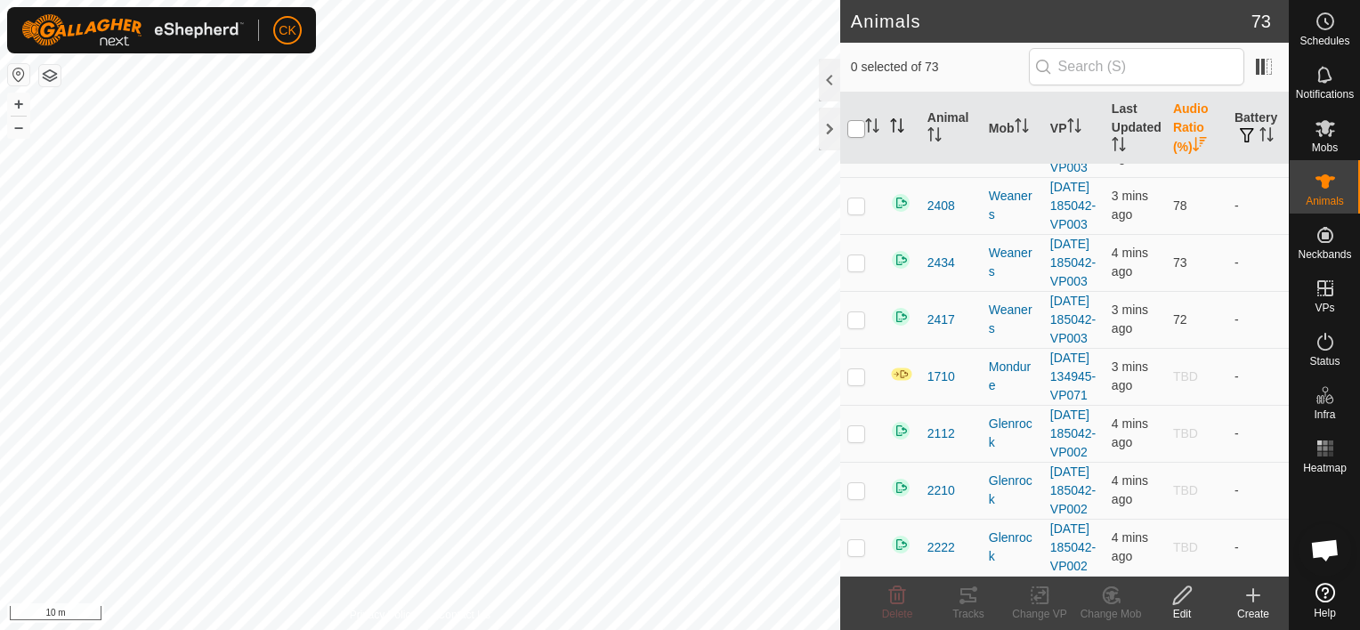
checkbox input "true"
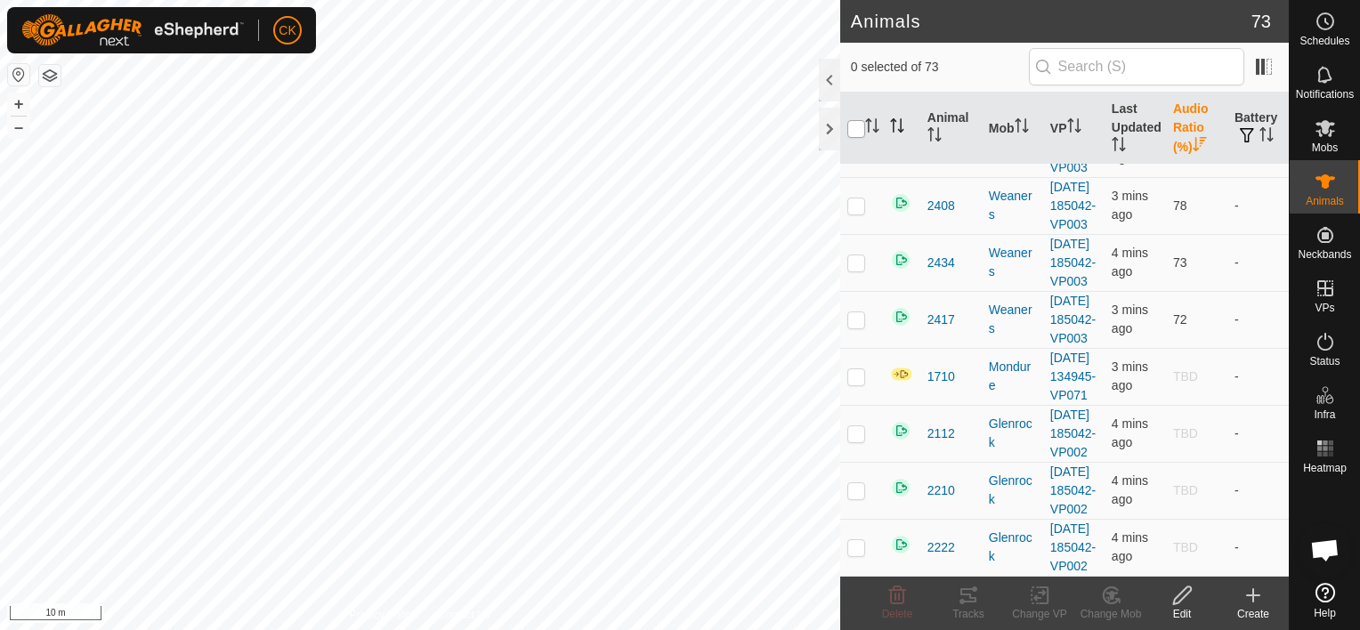
checkbox input "true"
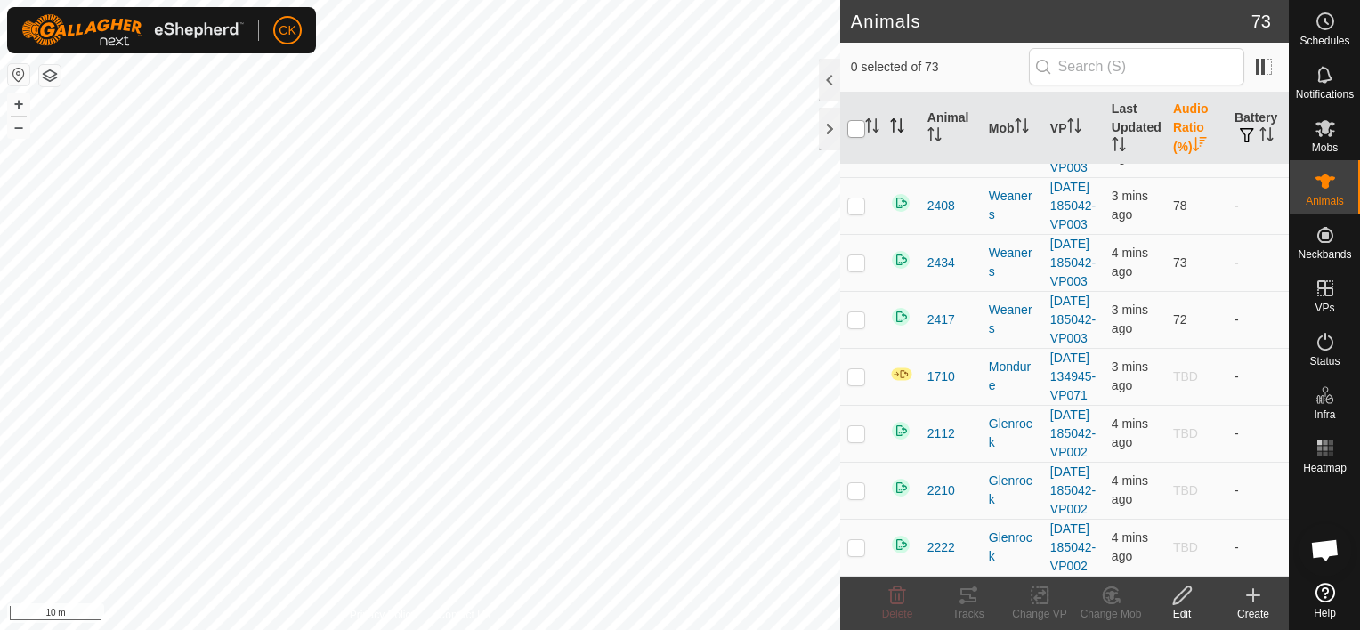
checkbox input "true"
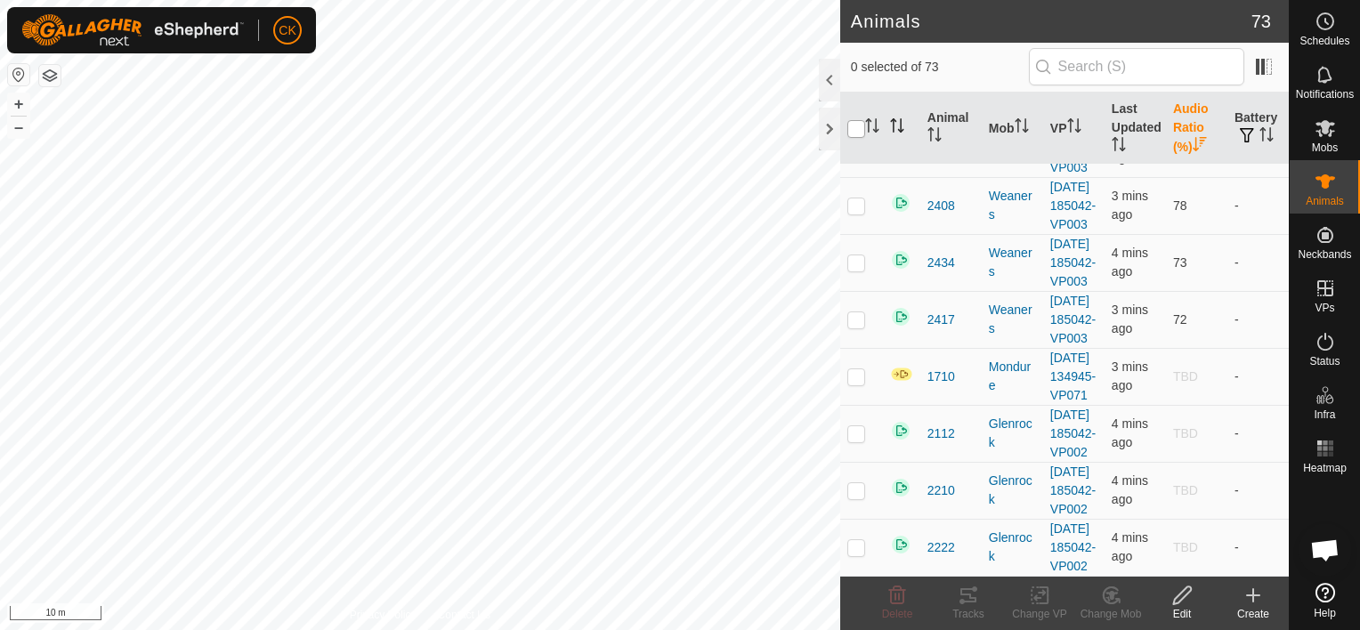
checkbox input "true"
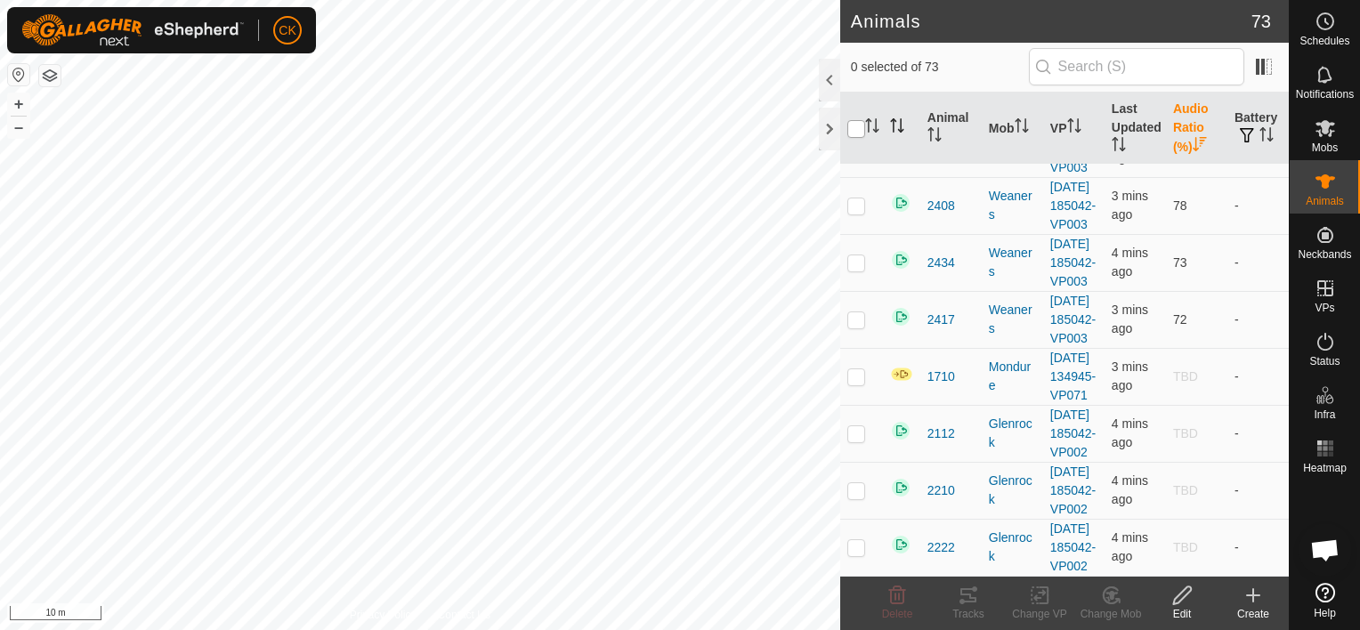
checkbox input "true"
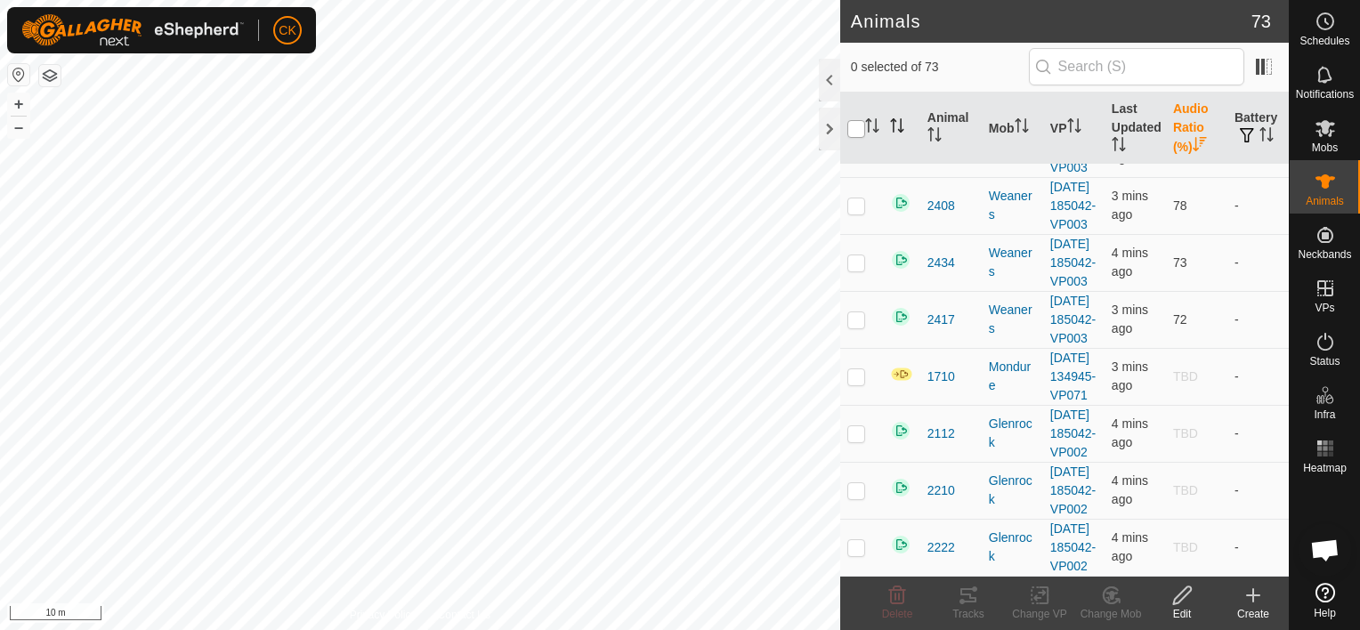
checkbox input "true"
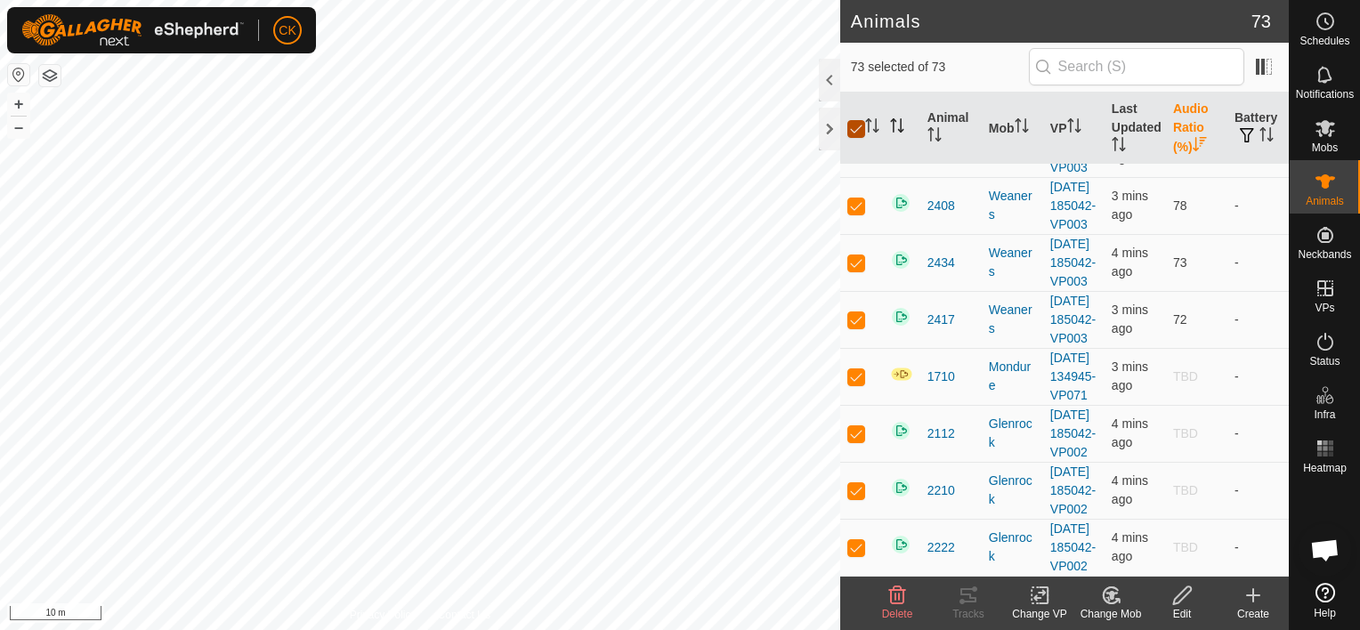
click at [857, 122] on input "checkbox" at bounding box center [857, 129] width 18 height 18
checkbox input "false"
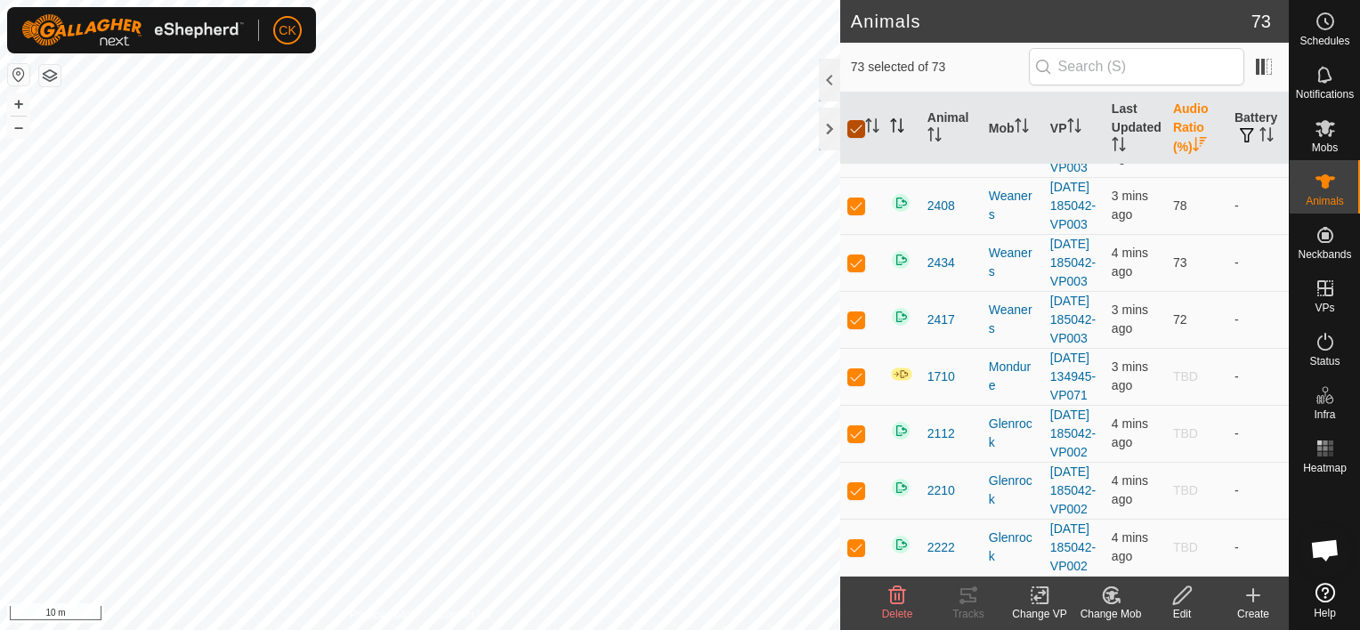
checkbox input "false"
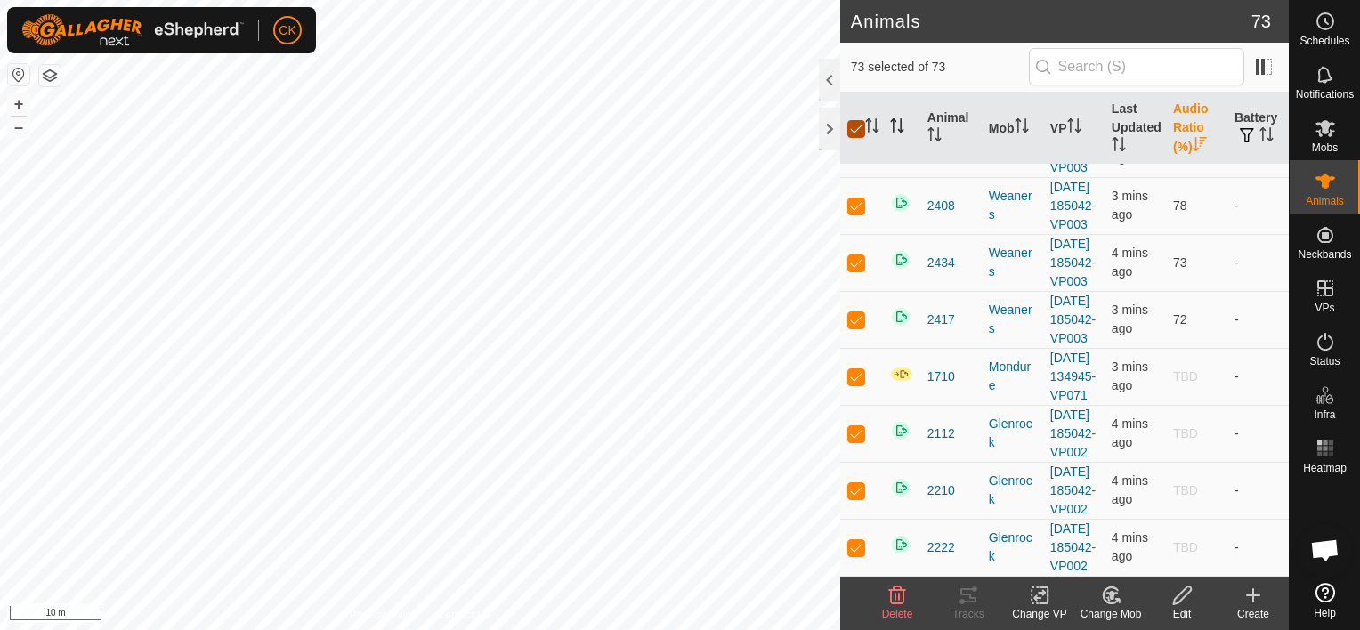
checkbox input "false"
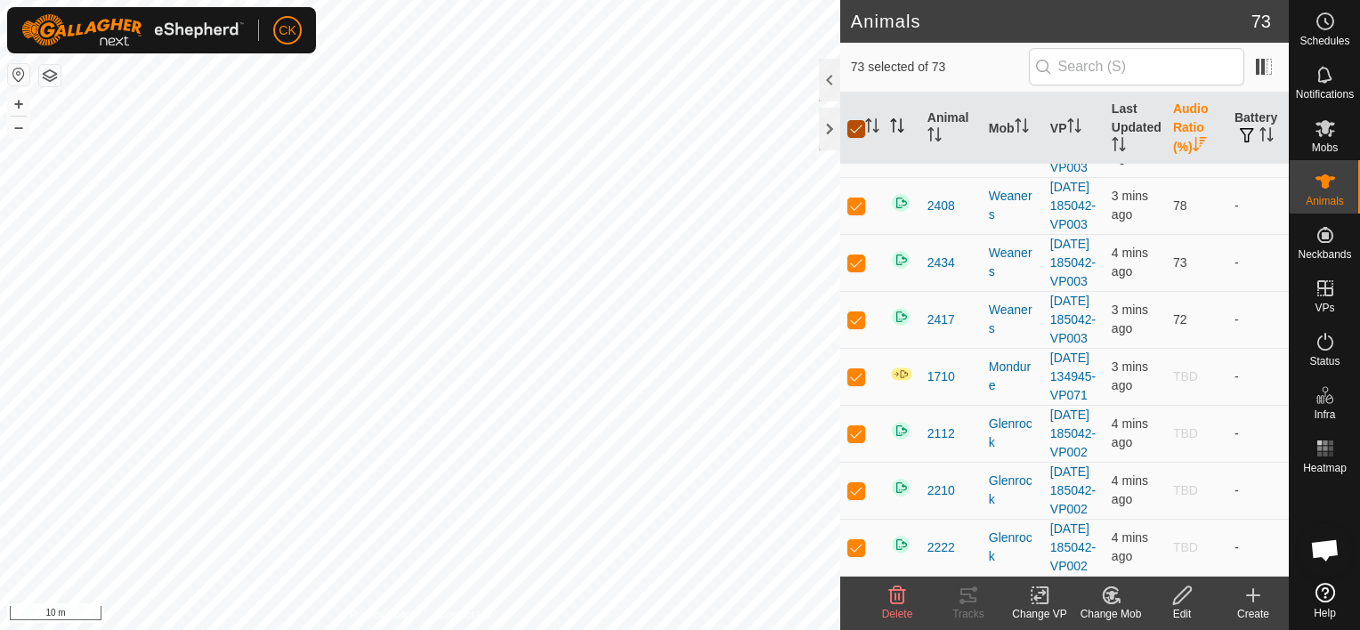
checkbox input "false"
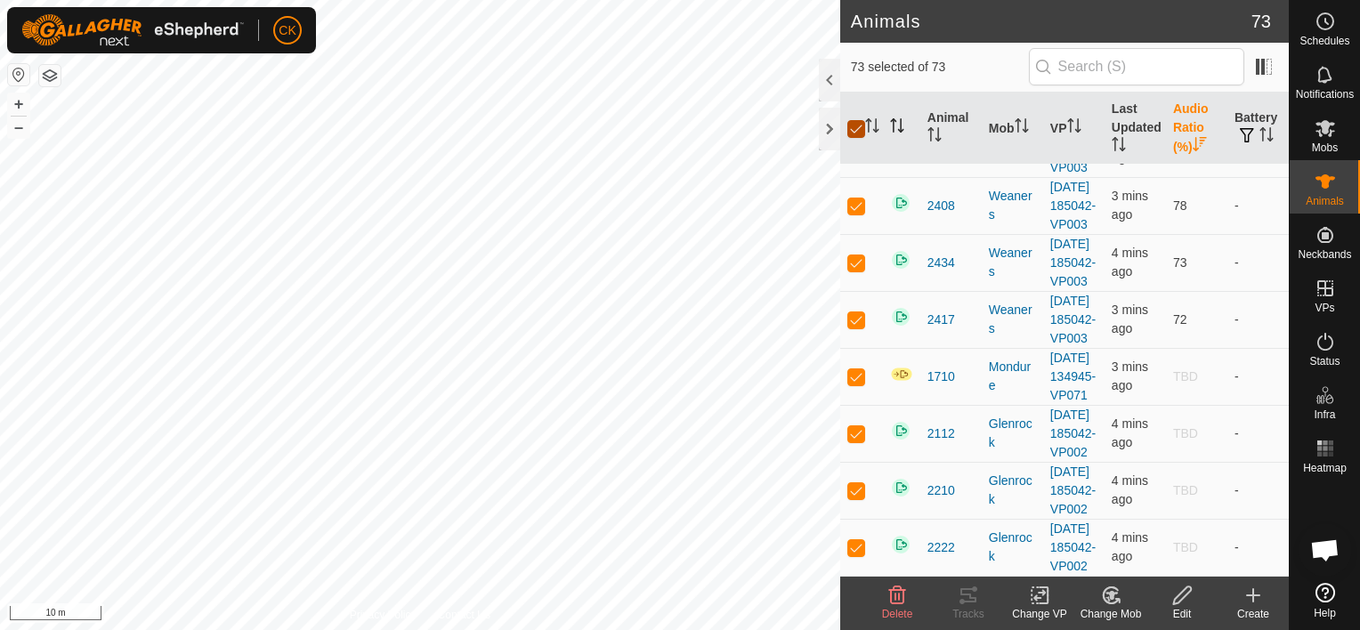
checkbox input "false"
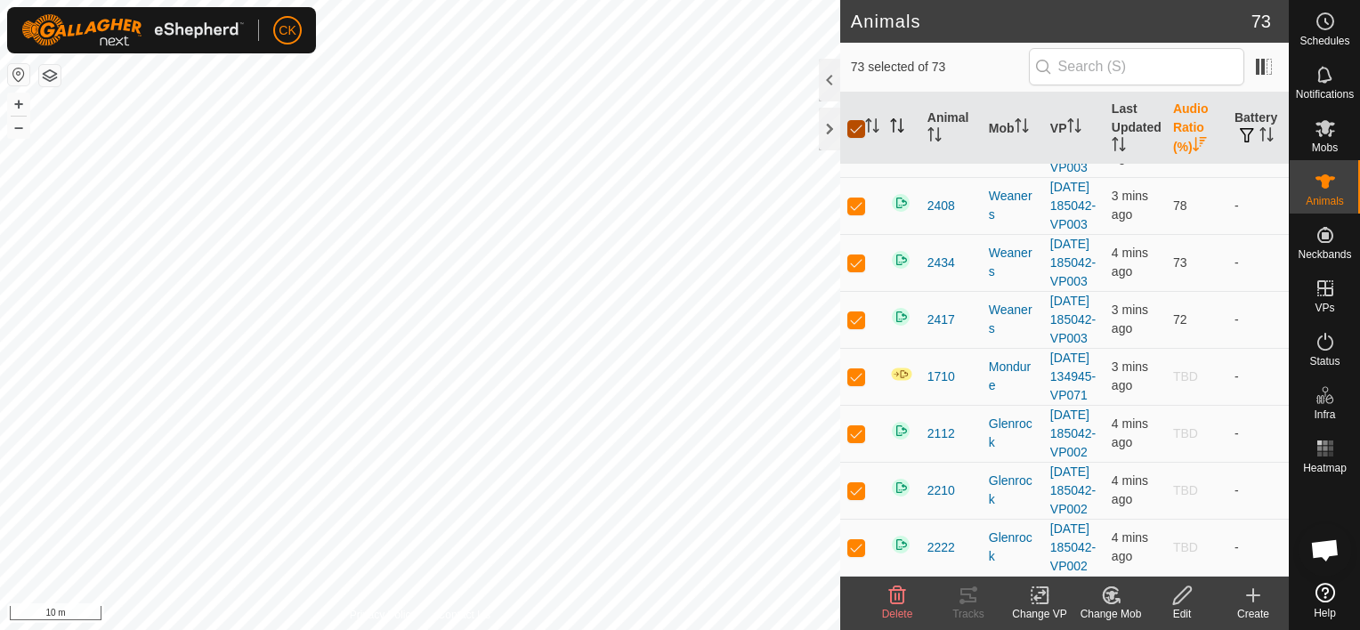
checkbox input "false"
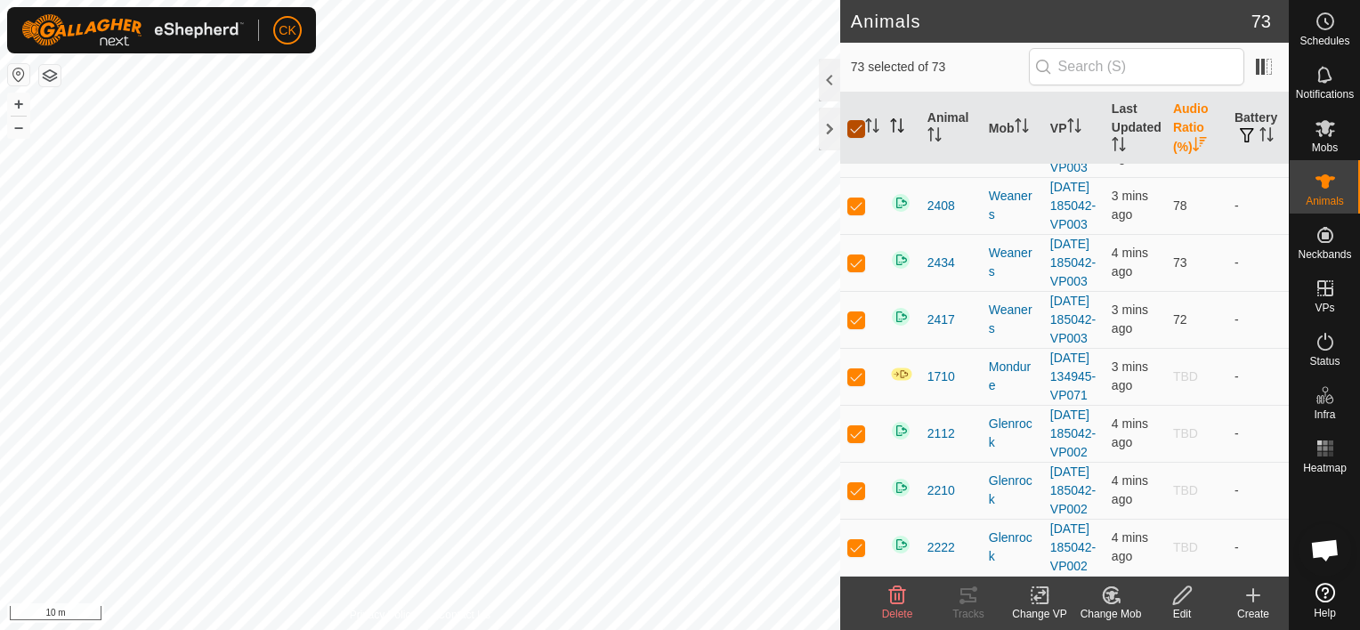
checkbox input "false"
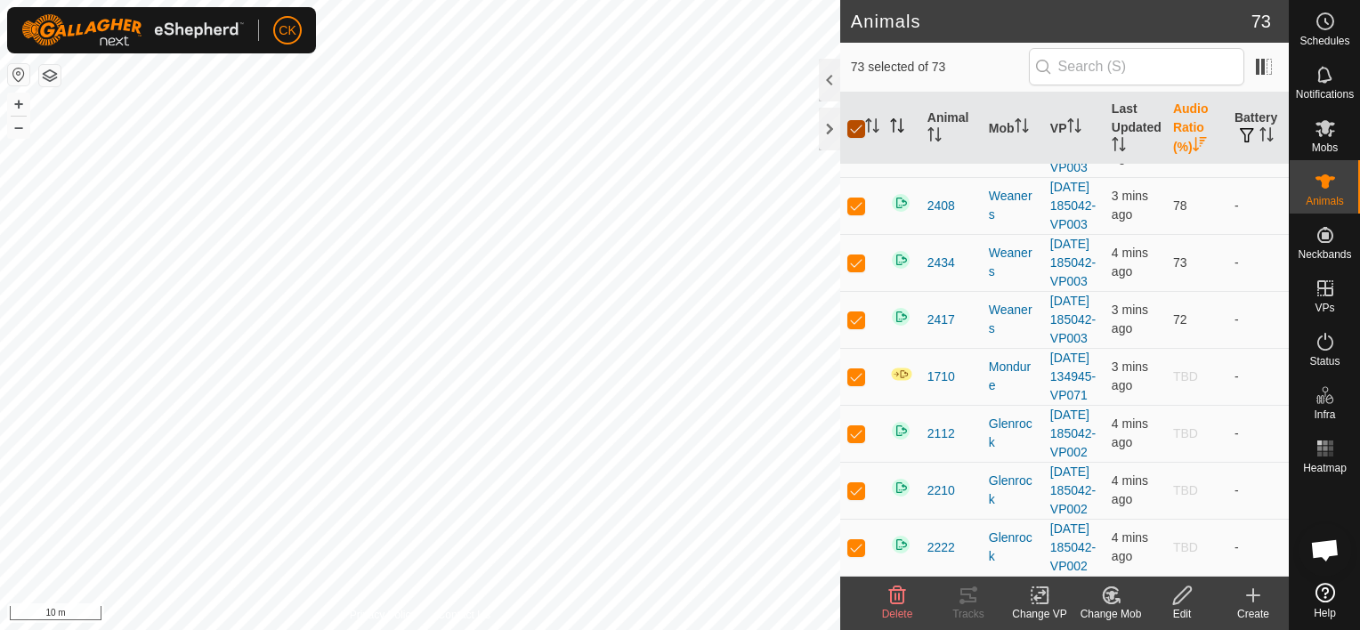
checkbox input "false"
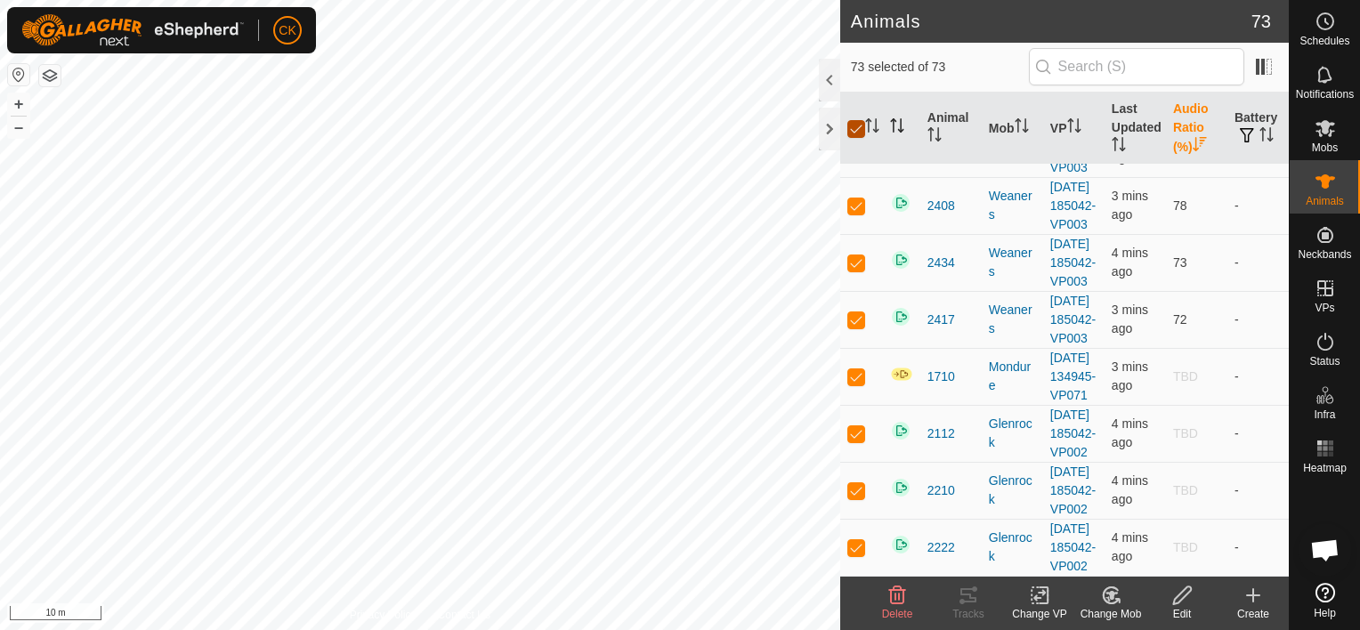
checkbox input "false"
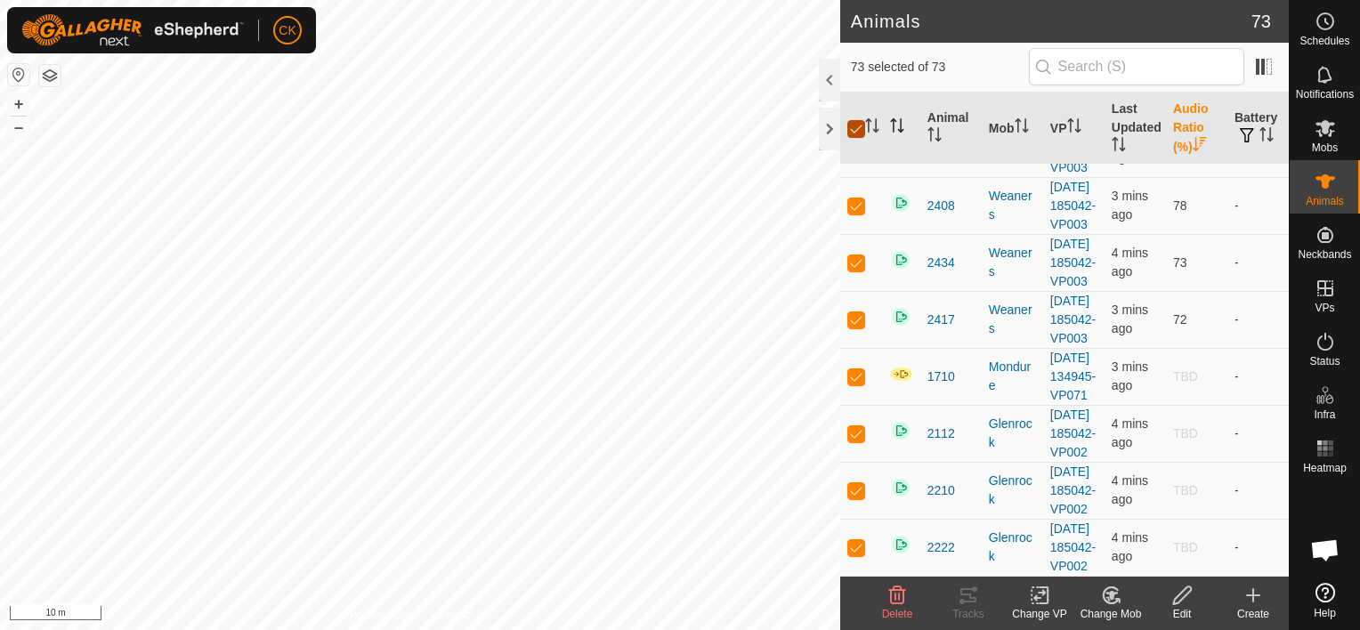
checkbox input "false"
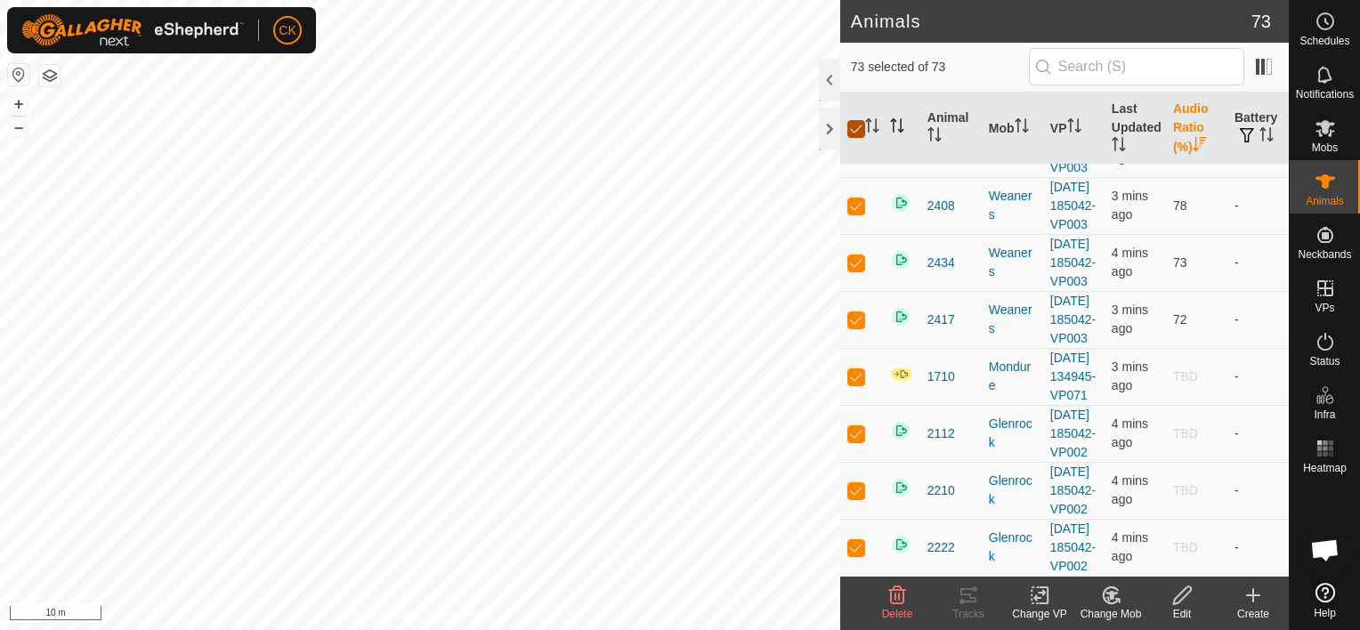
checkbox input "false"
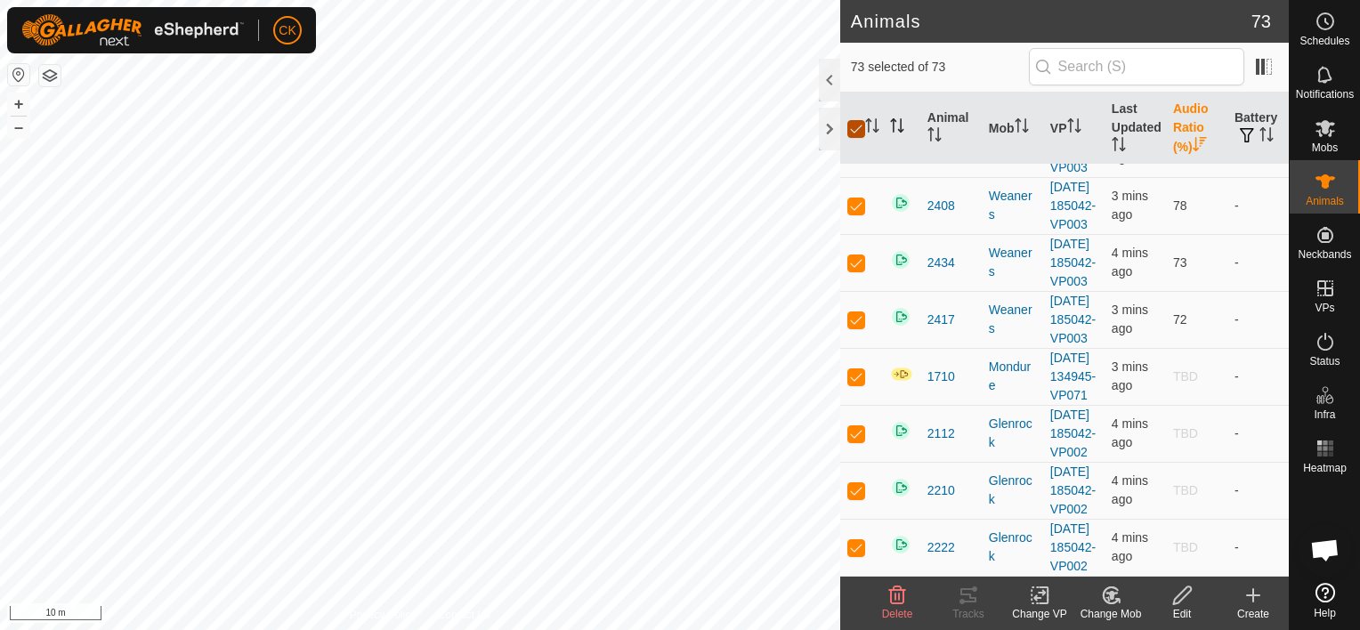
checkbox input "false"
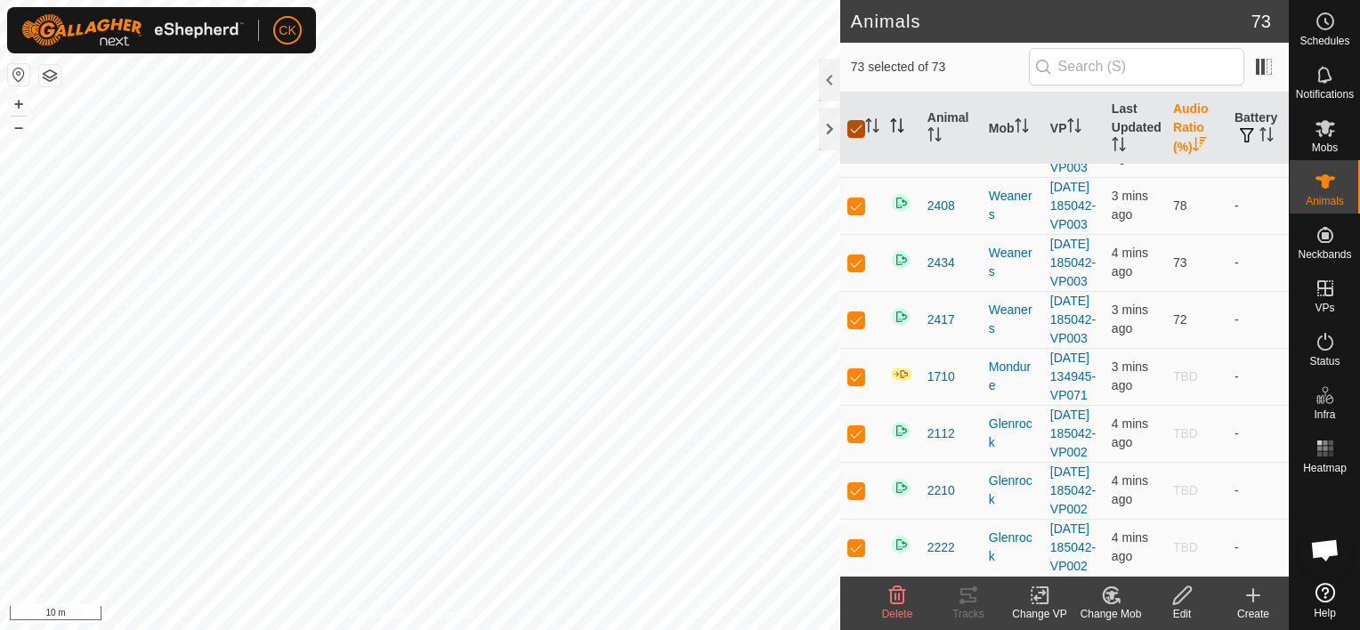
checkbox input "false"
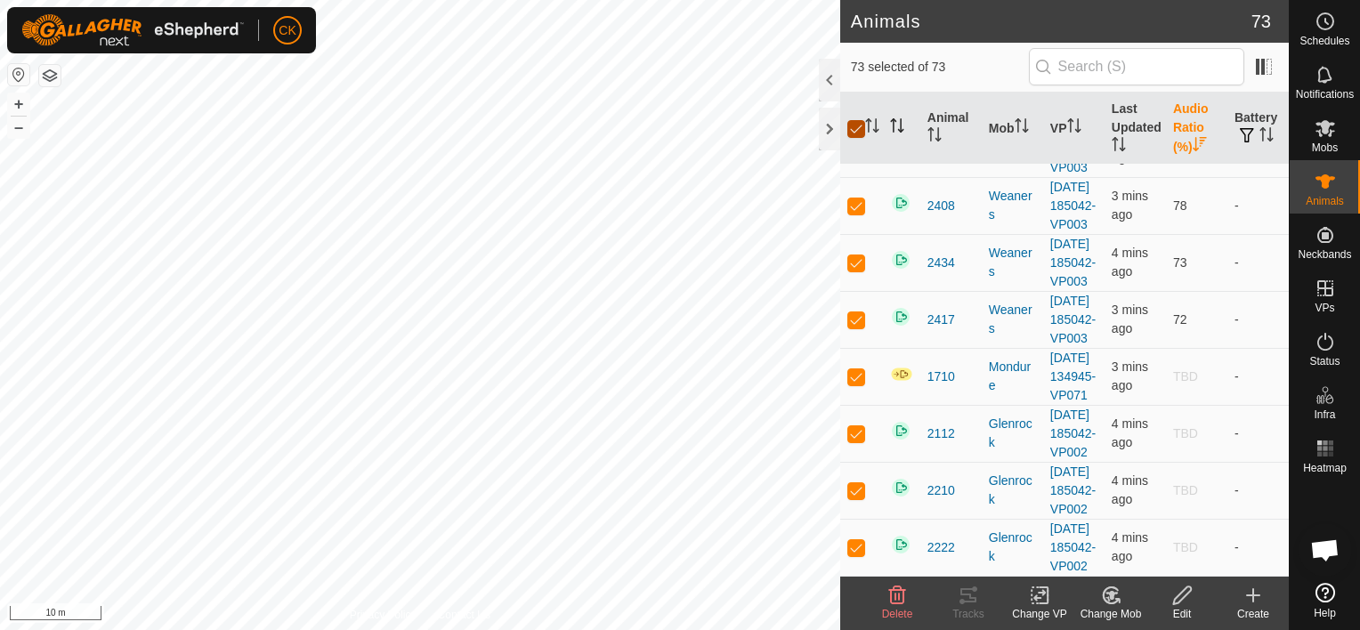
checkbox input "false"
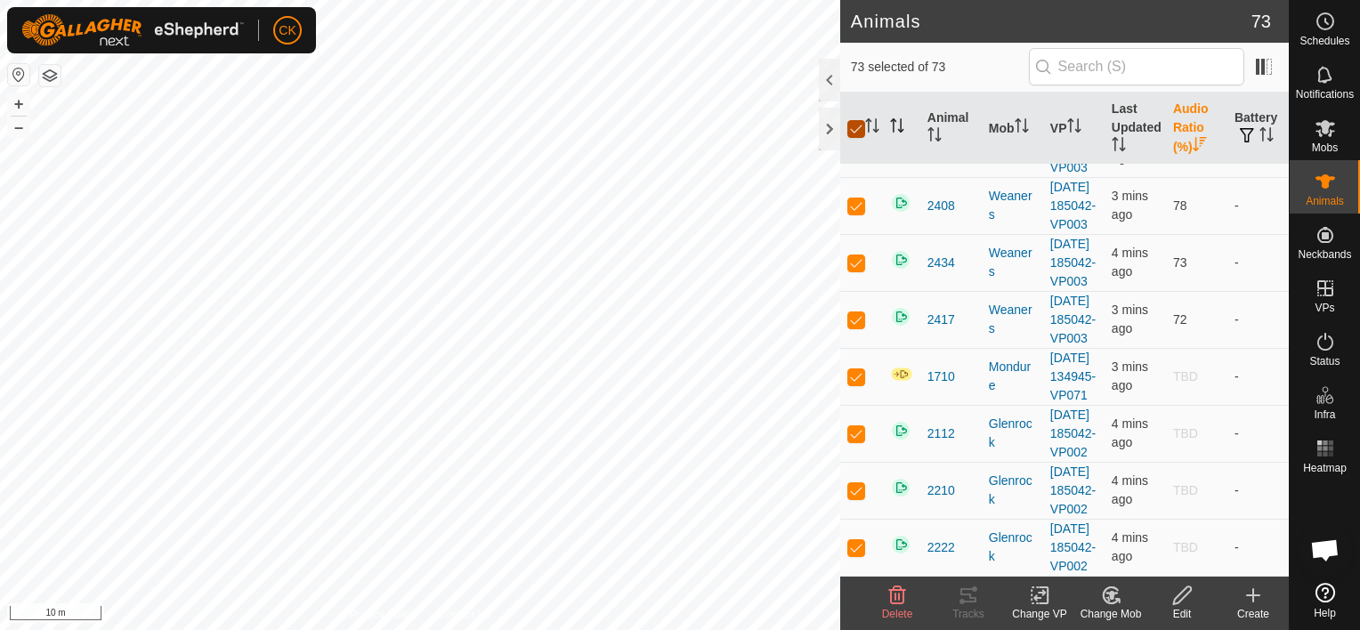
checkbox input "false"
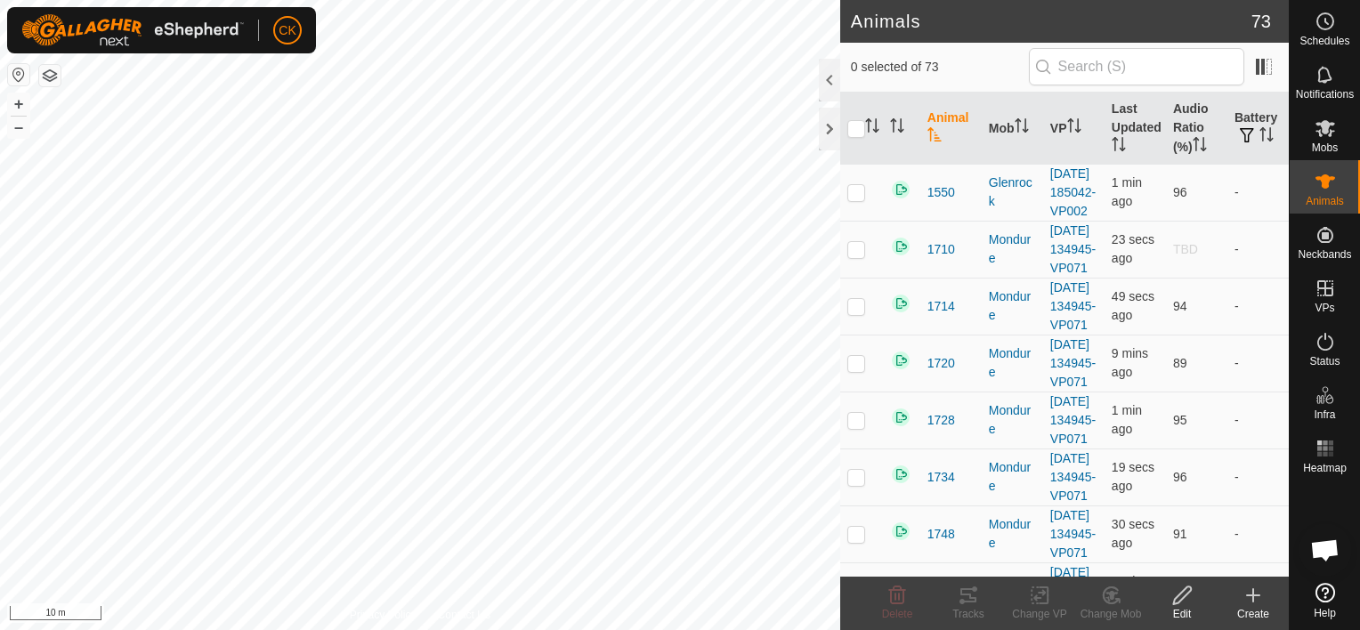
scroll to position [534, 0]
checkbox input "true"
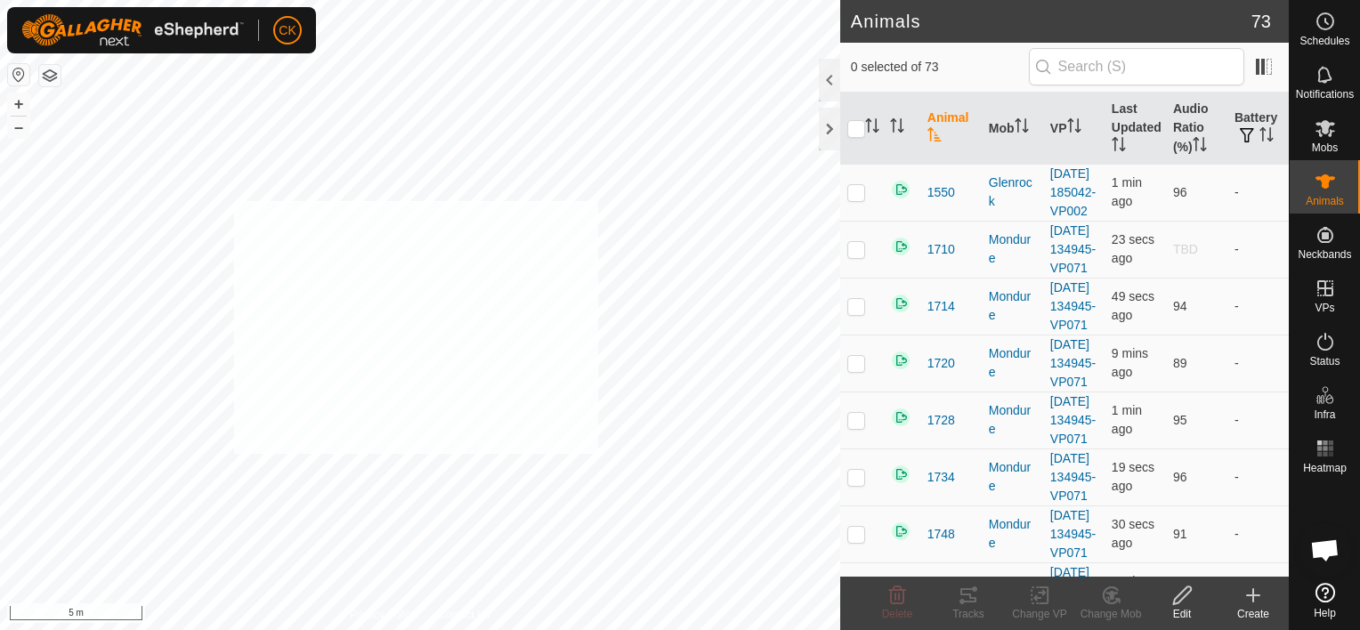
checkbox input "true"
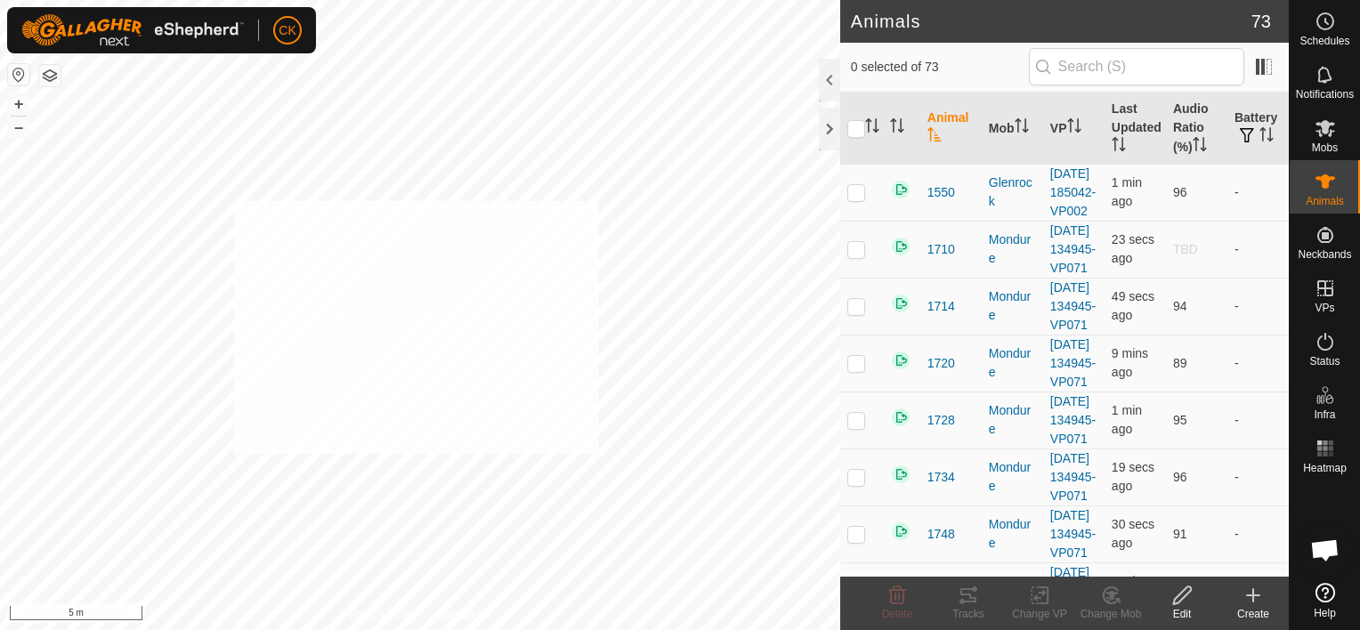
checkbox input "true"
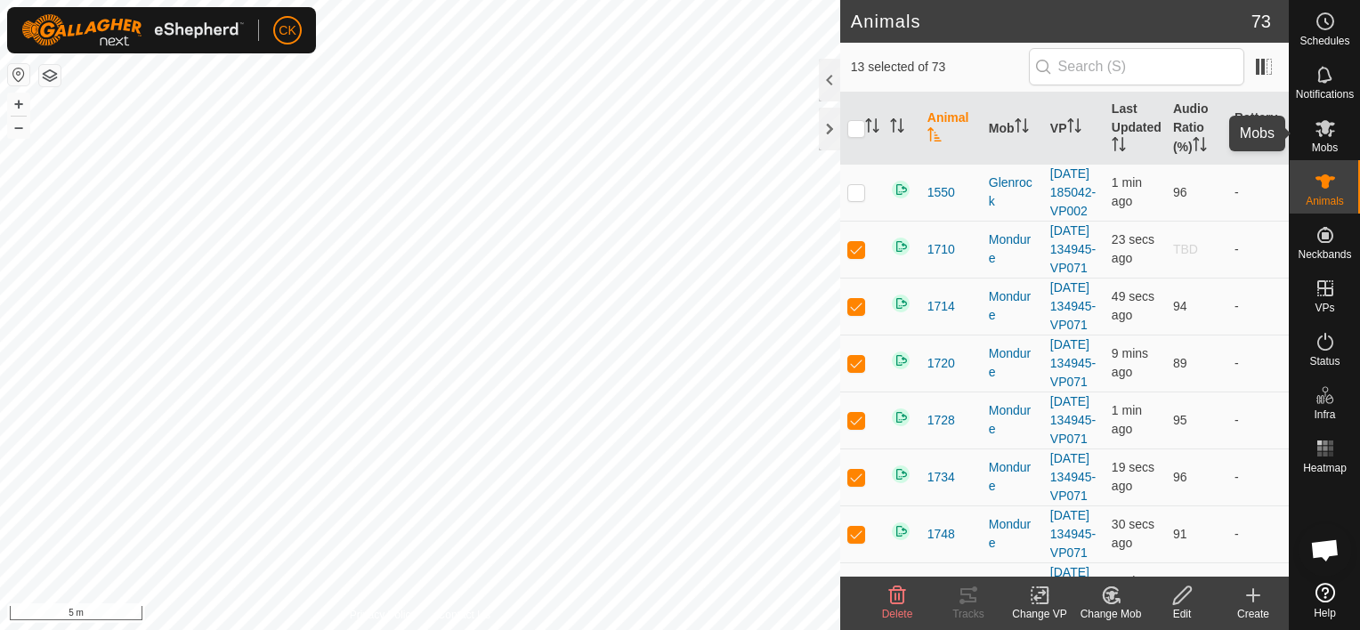
click at [1324, 119] on icon at bounding box center [1325, 128] width 21 height 21
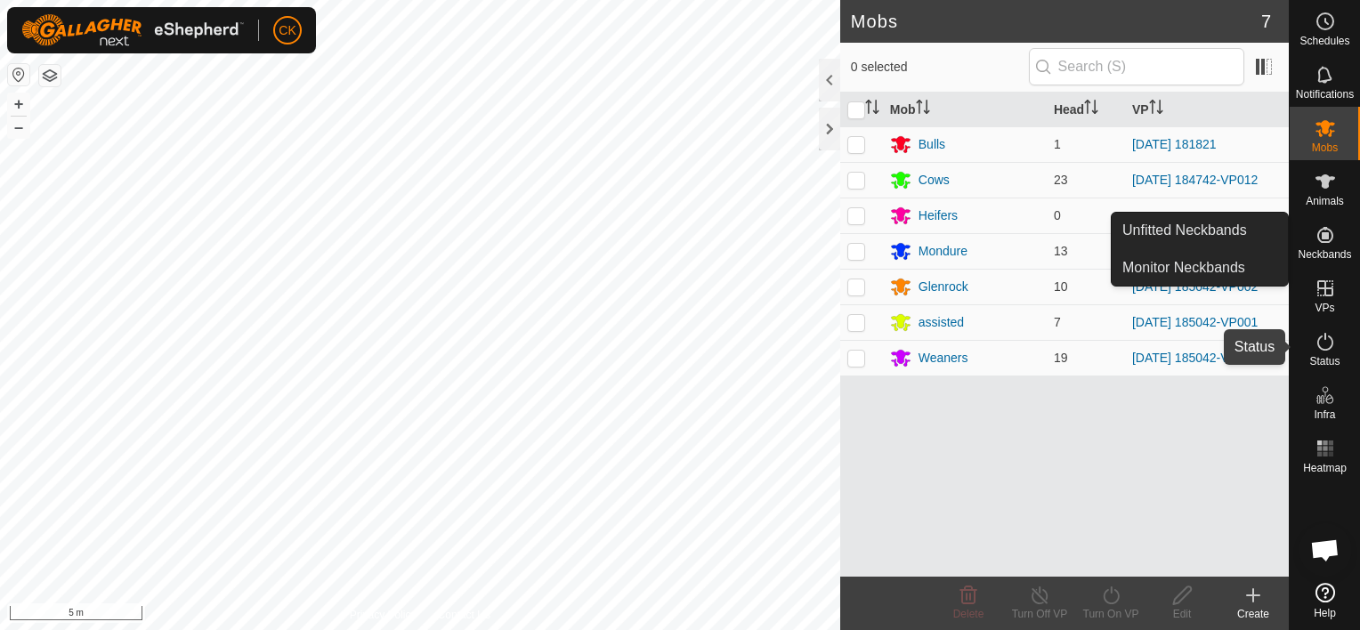
click at [1319, 335] on icon at bounding box center [1325, 341] width 21 height 21
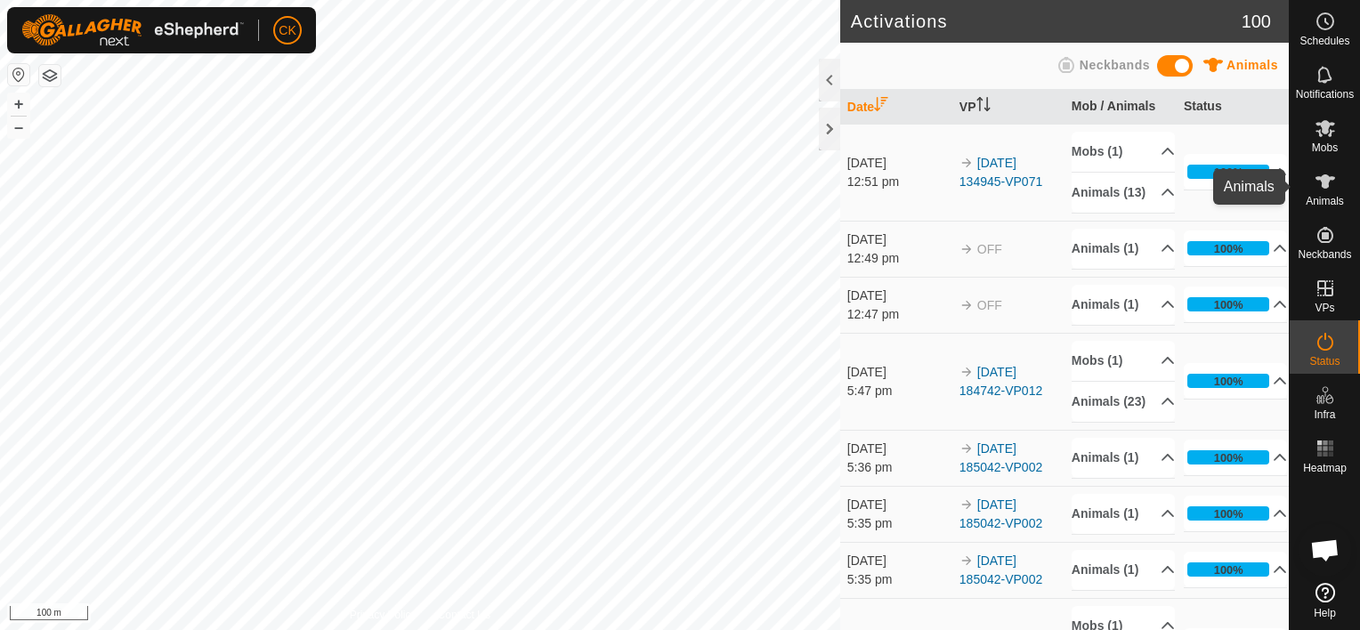
click at [1329, 176] on icon at bounding box center [1325, 181] width 21 height 21
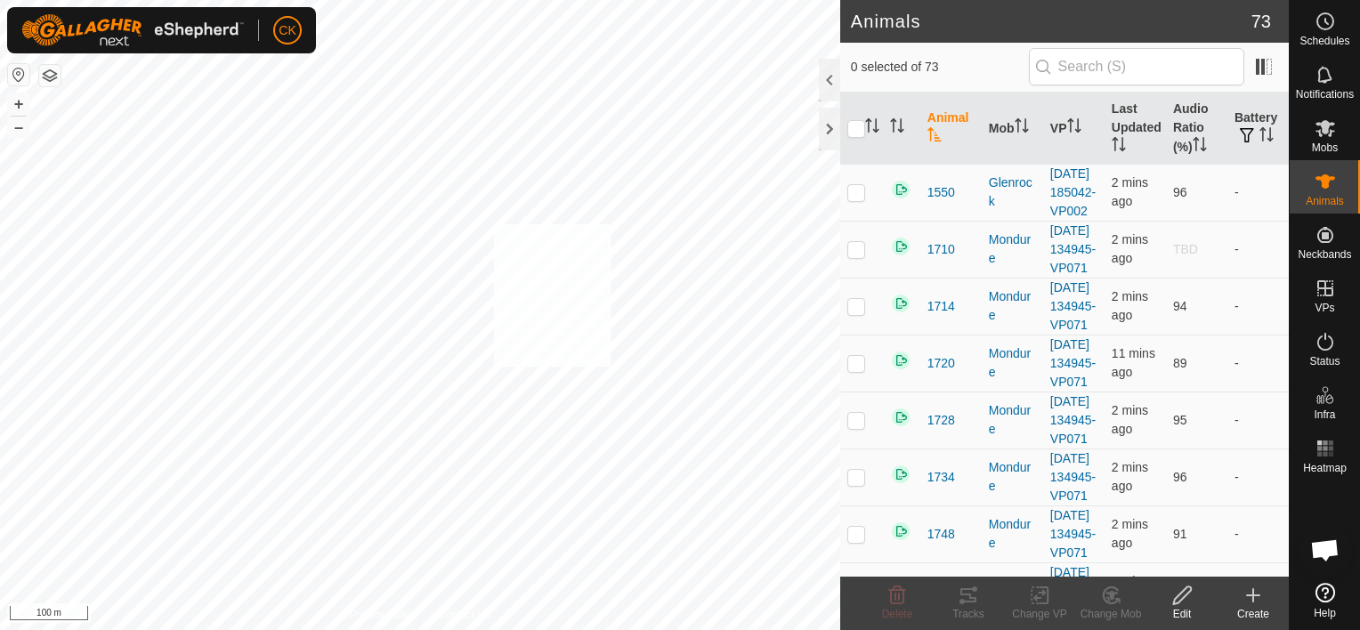
checkbox input "true"
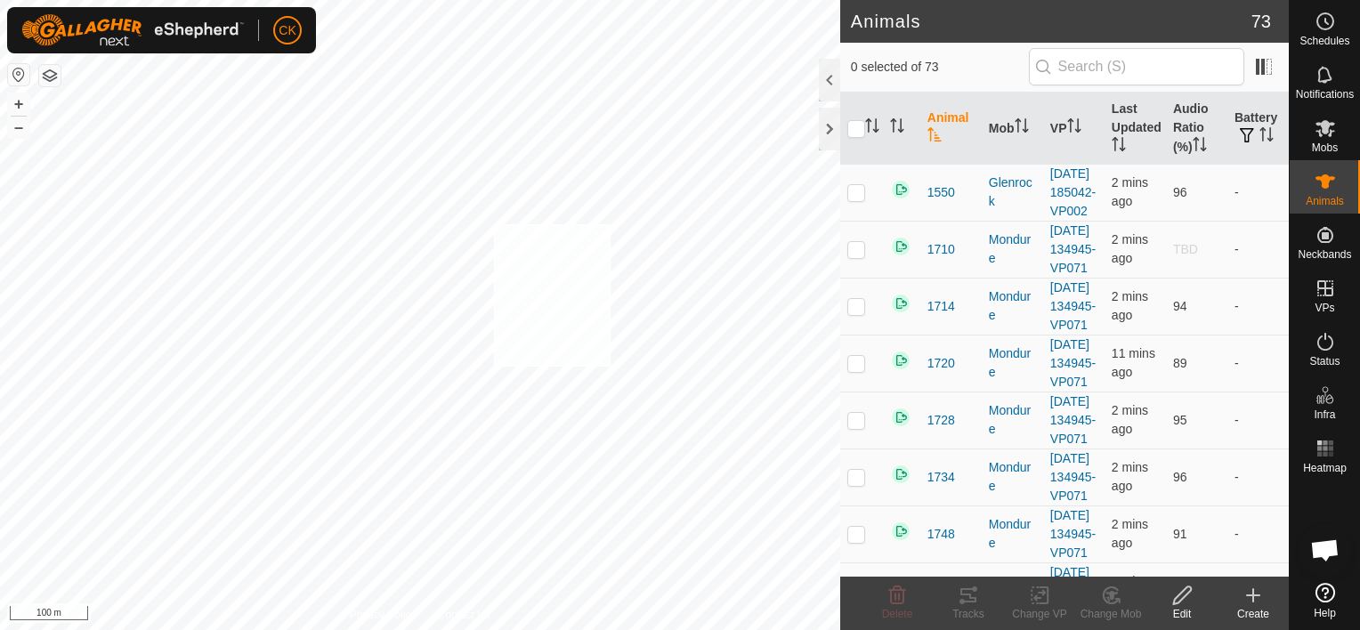
checkbox input "true"
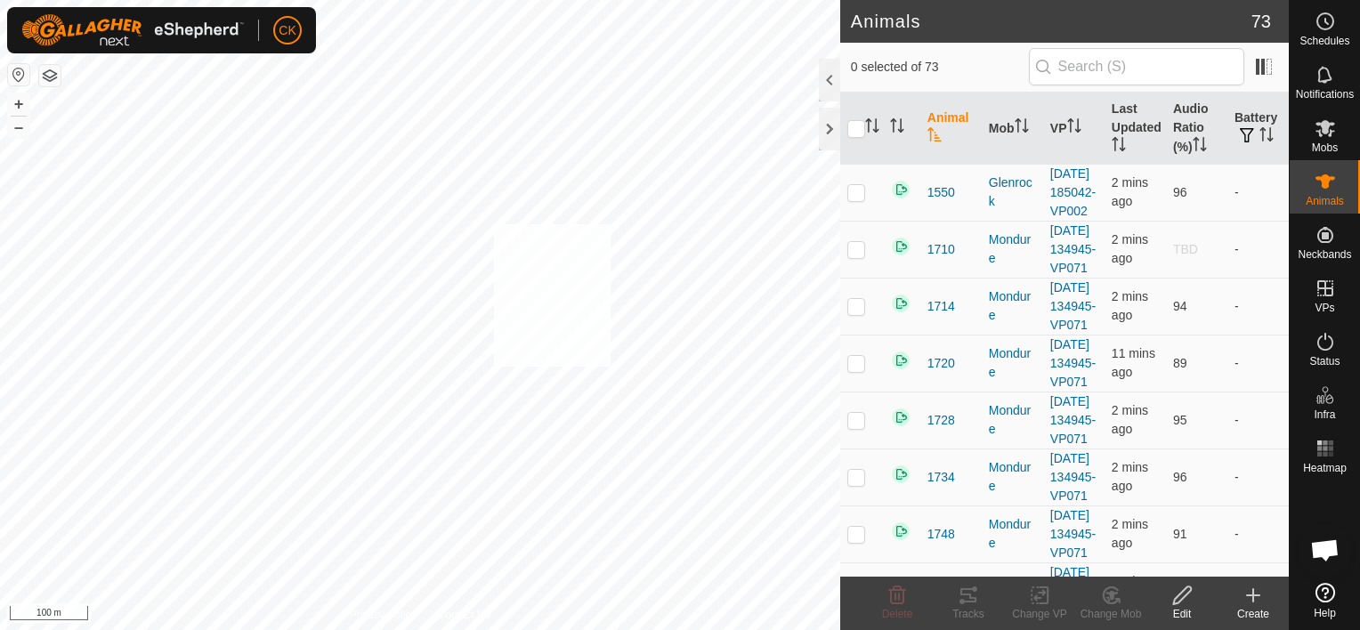
checkbox input "true"
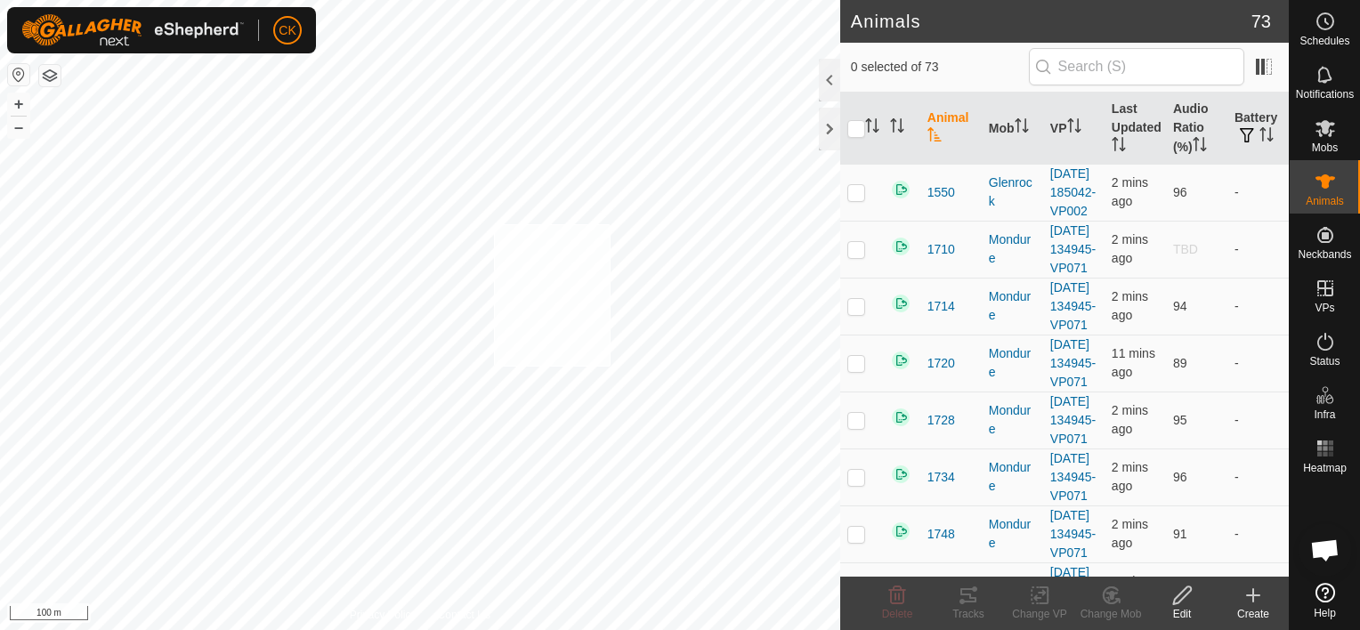
checkbox input "true"
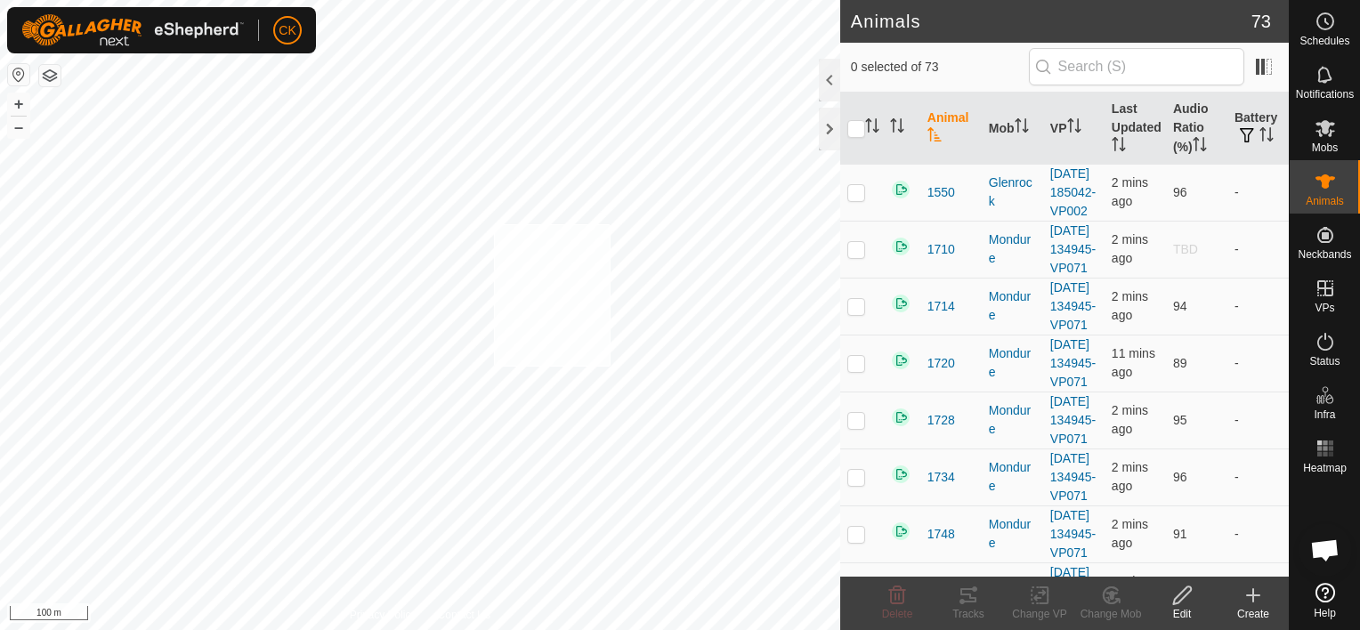
checkbox input "true"
click at [852, 125] on input "checkbox" at bounding box center [857, 129] width 18 height 18
checkbox input "true"
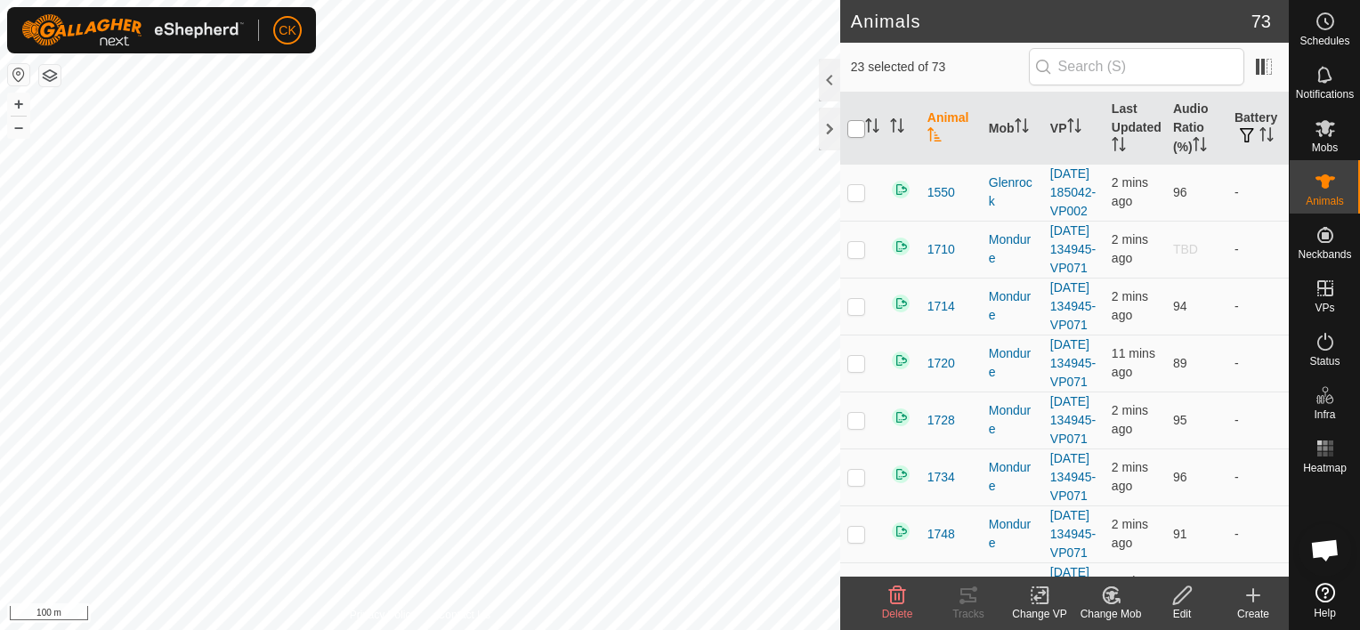
checkbox input "true"
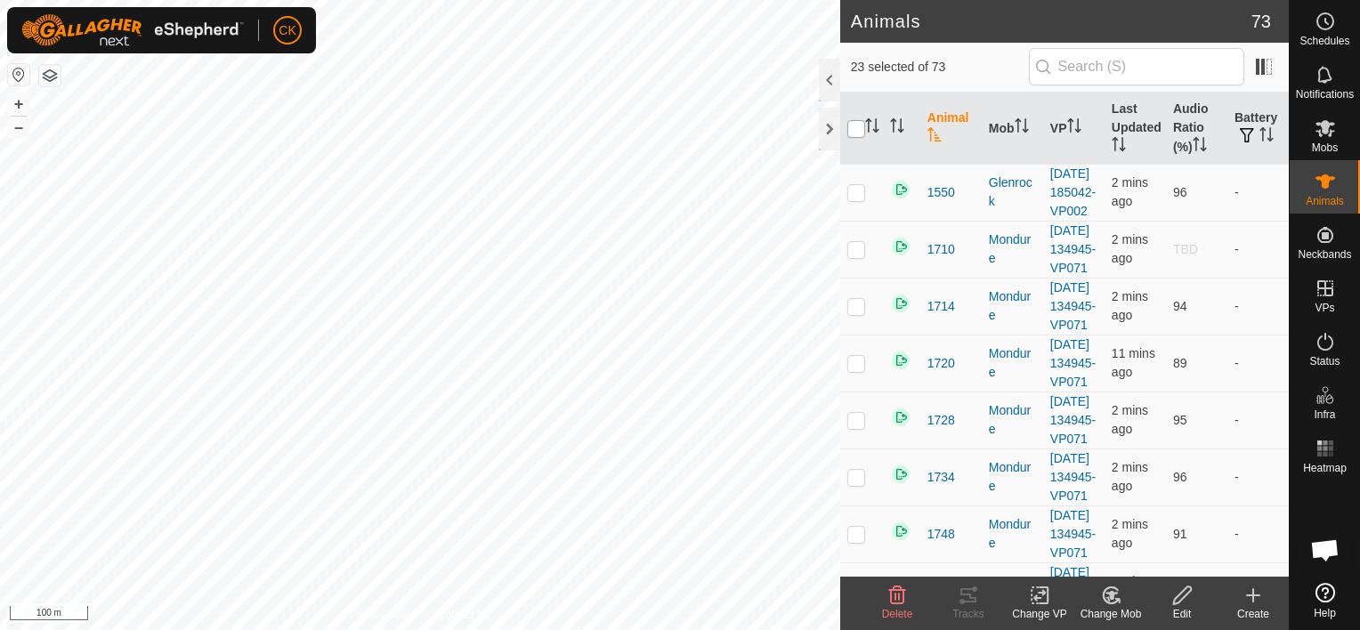
checkbox input "true"
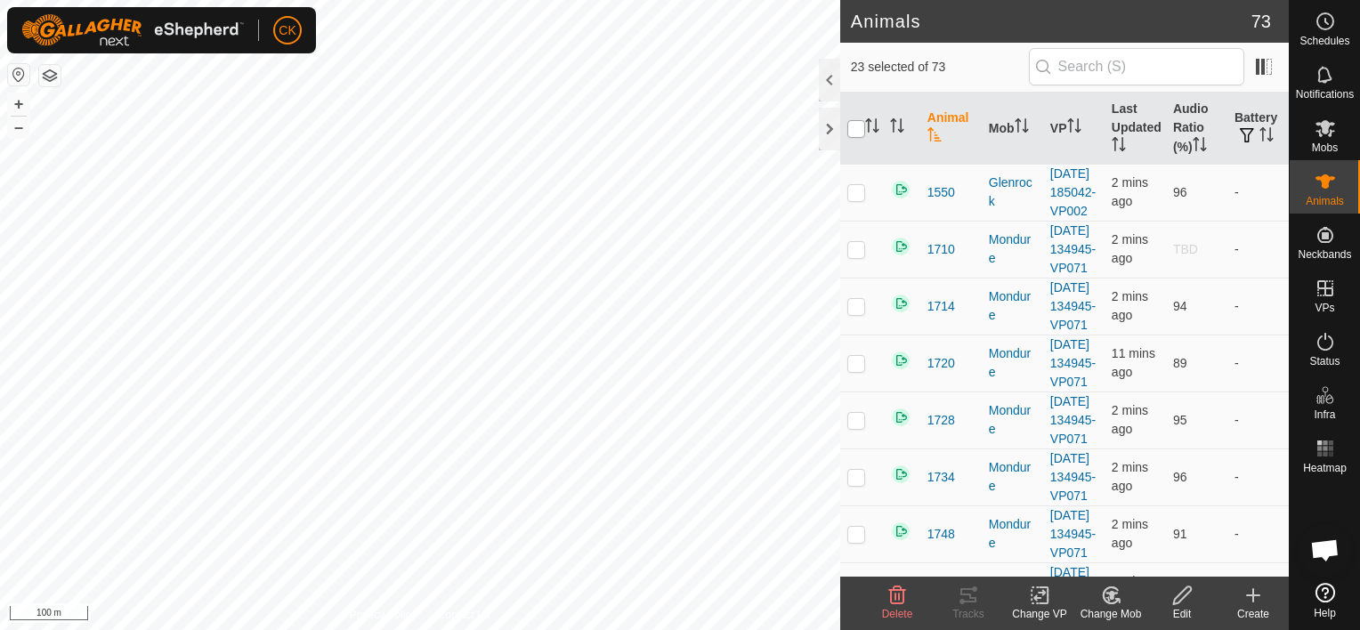
checkbox input "true"
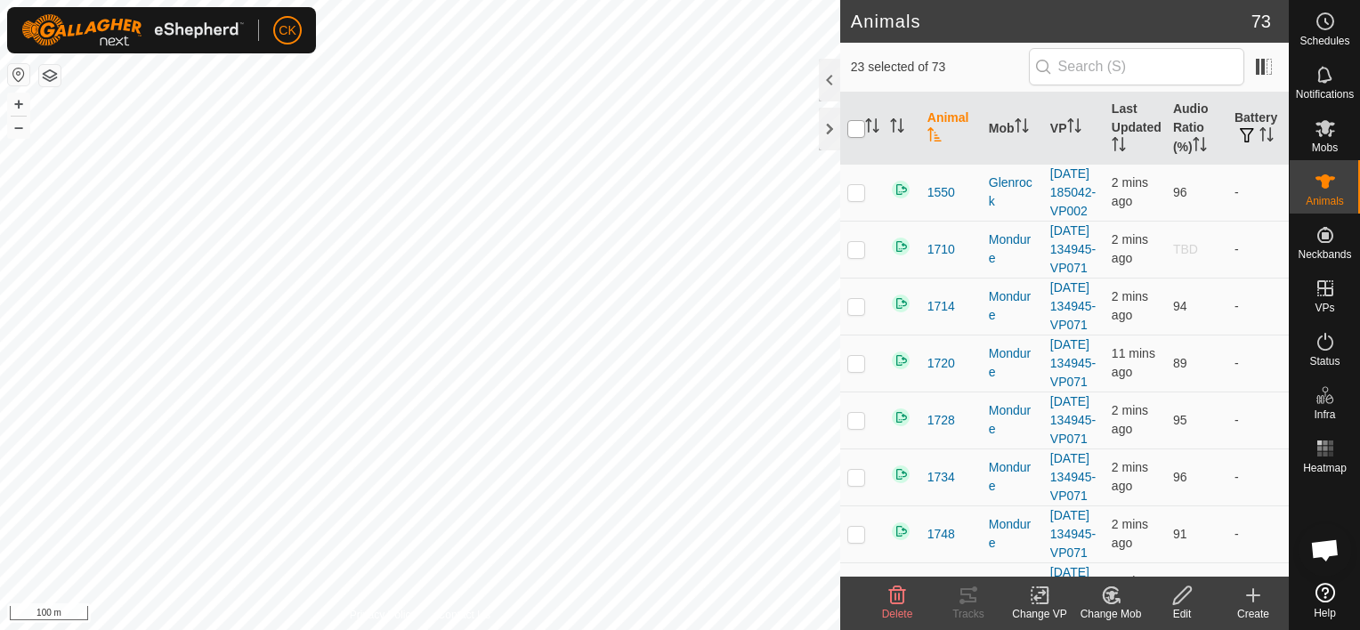
checkbox input "true"
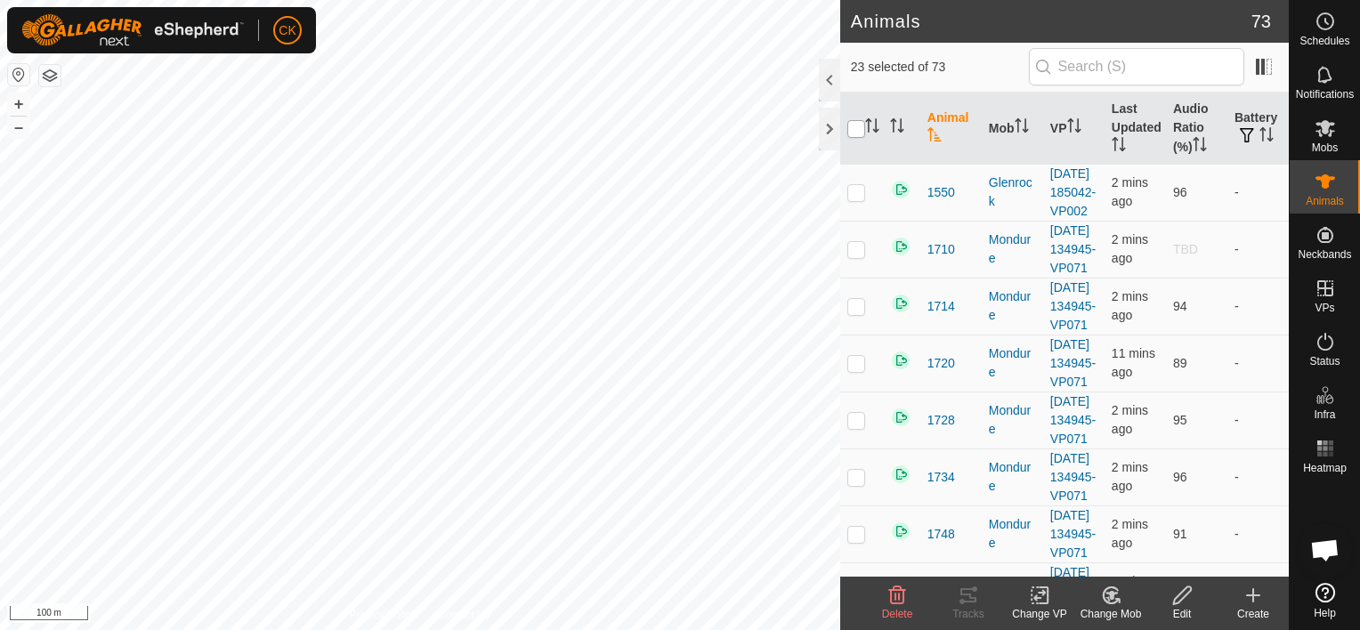
checkbox input "true"
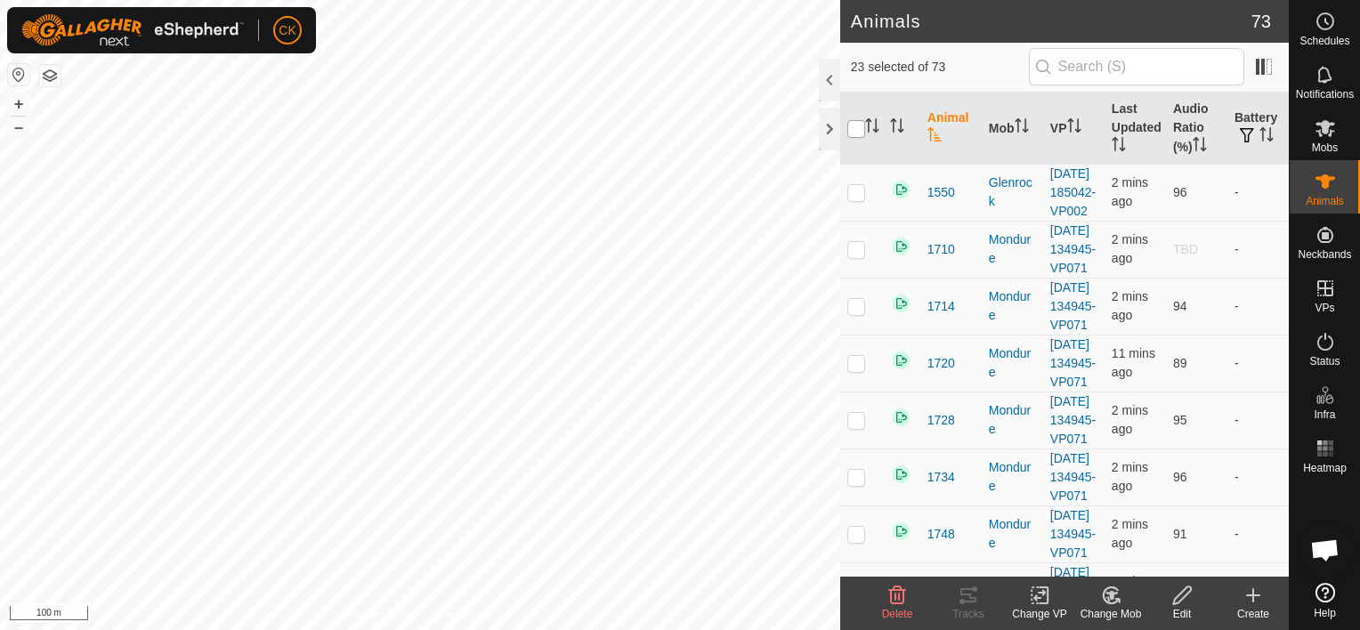
checkbox input "true"
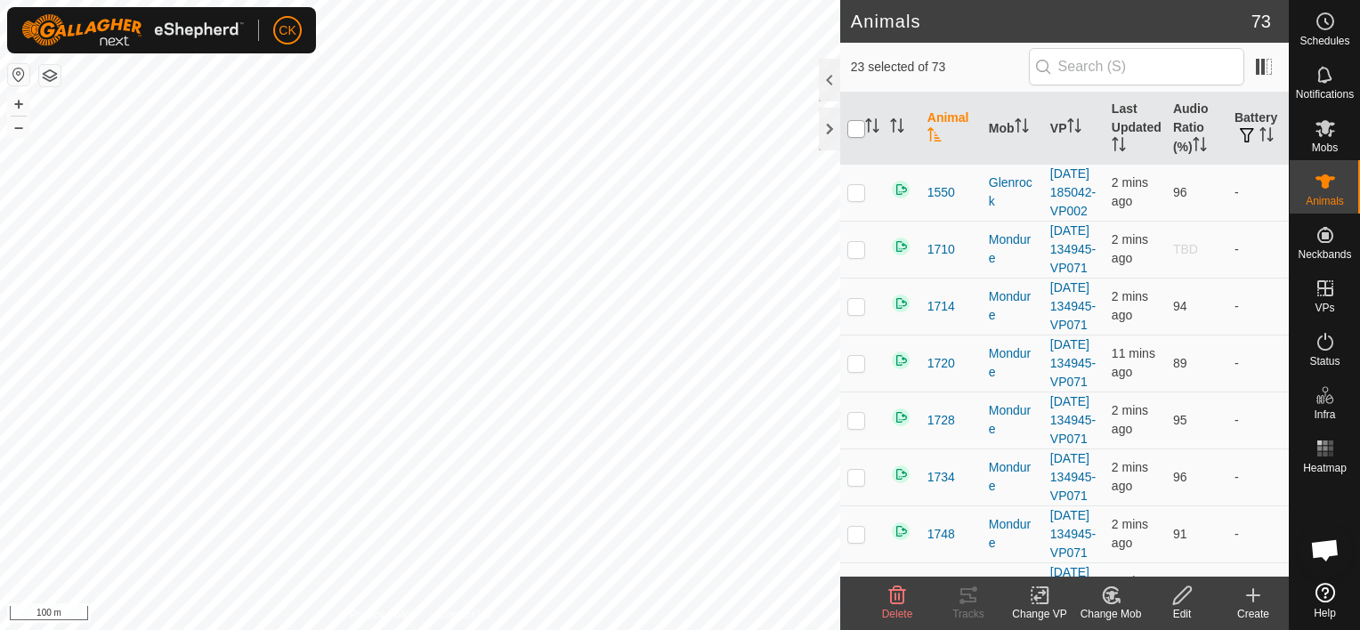
checkbox input "true"
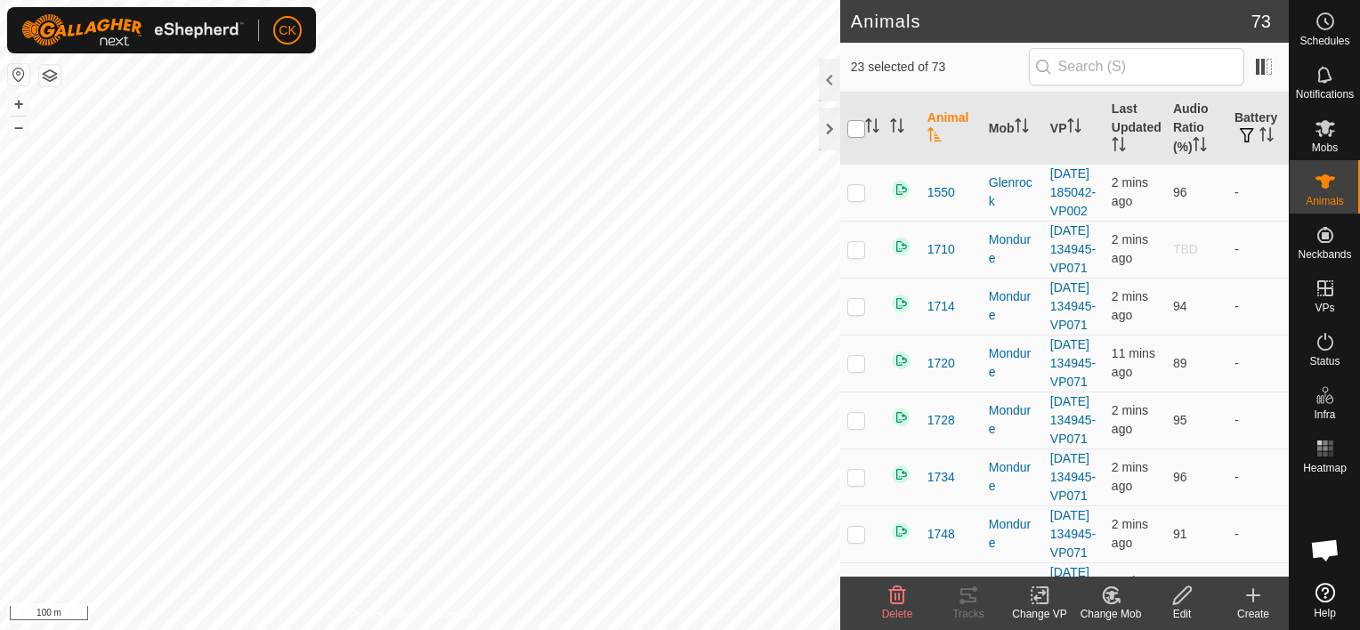
checkbox input "true"
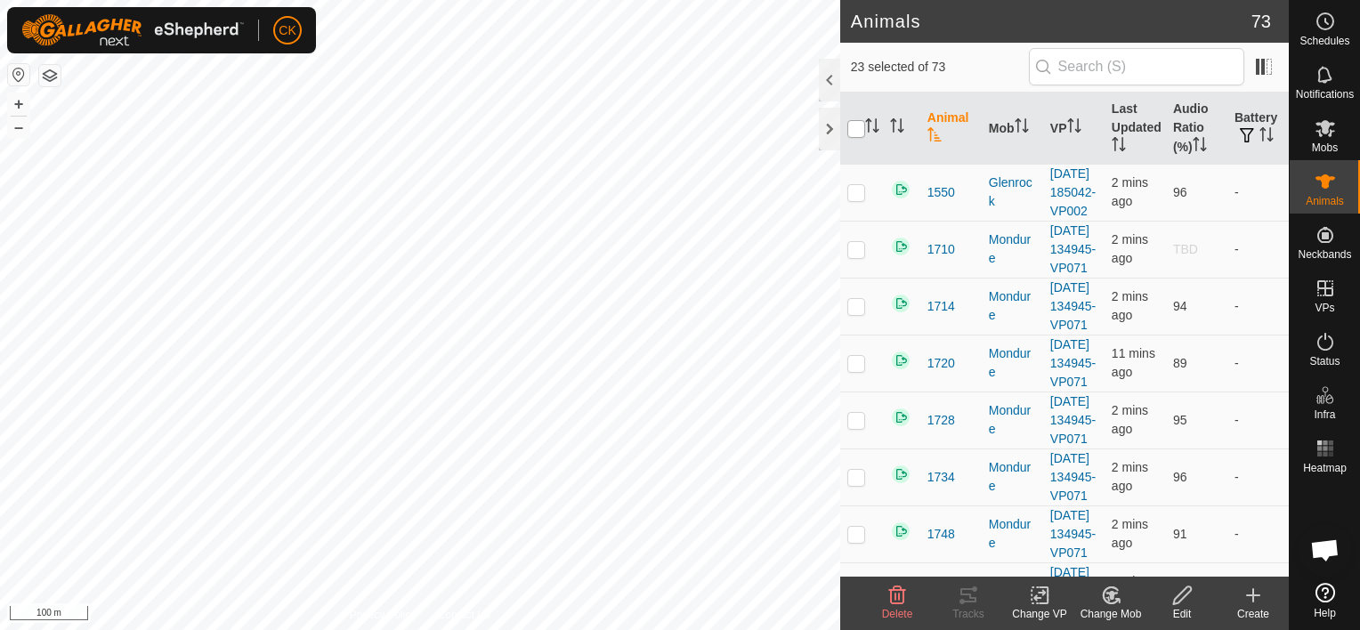
checkbox input "true"
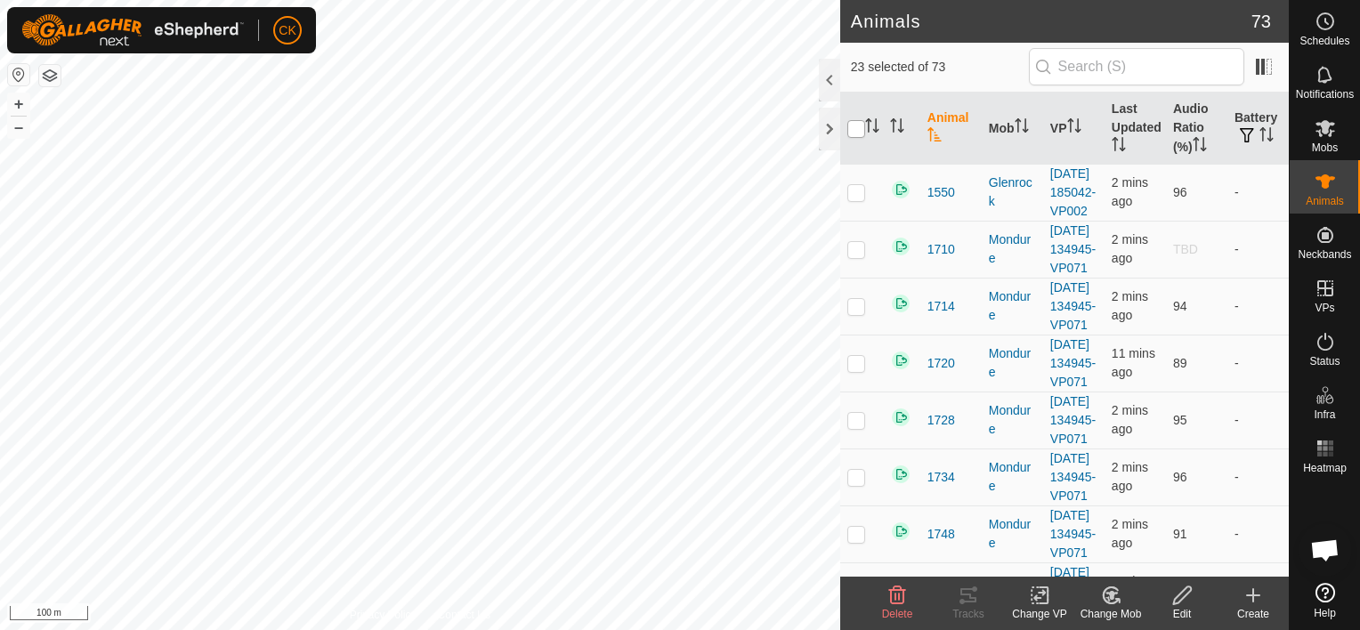
checkbox input "true"
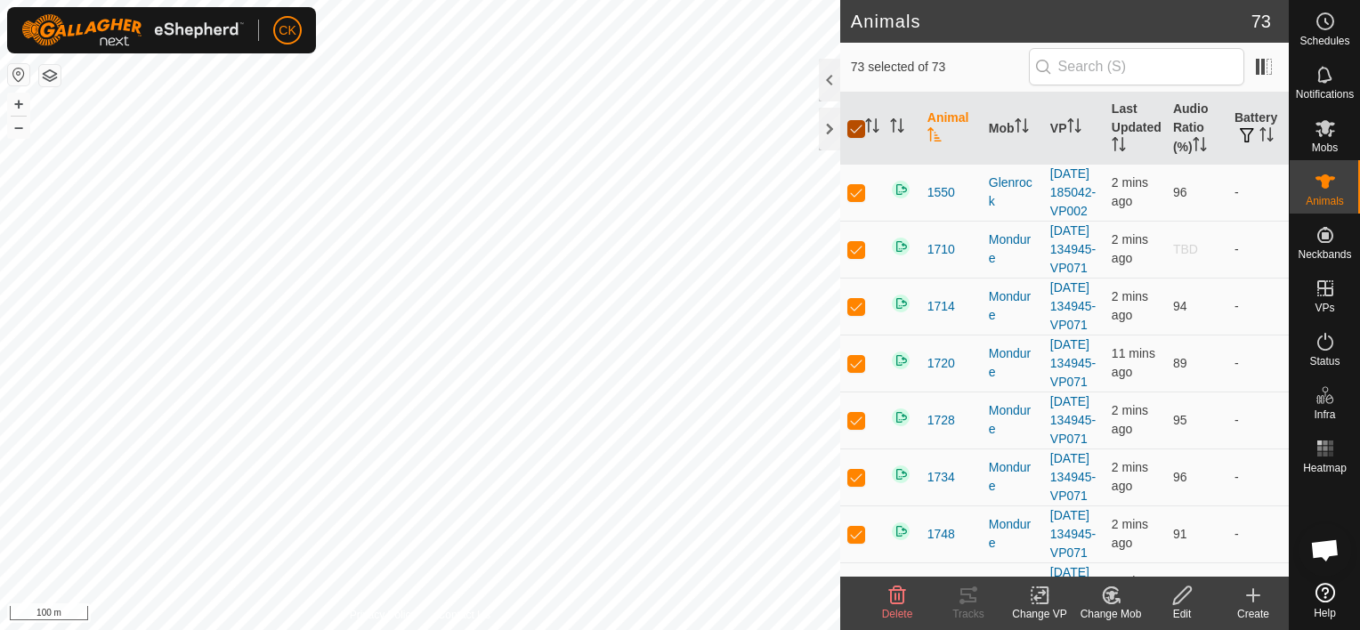
click at [852, 125] on input "checkbox" at bounding box center [857, 129] width 18 height 18
checkbox input "false"
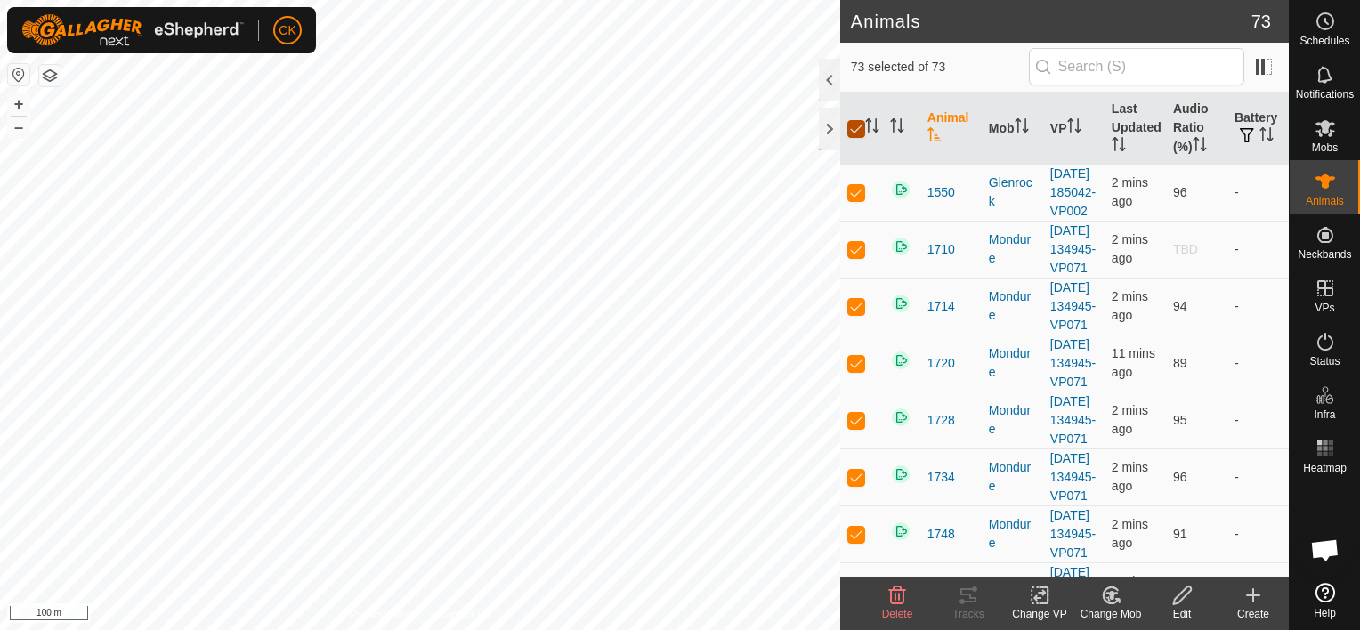
checkbox input "false"
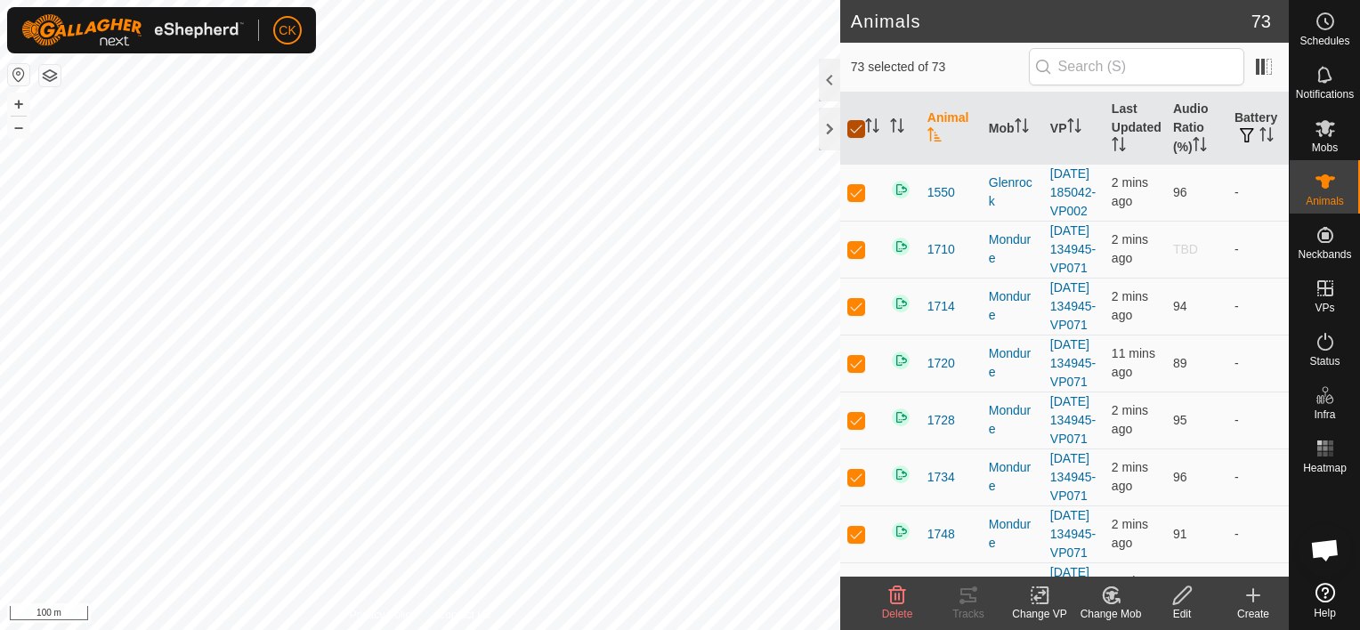
checkbox input "false"
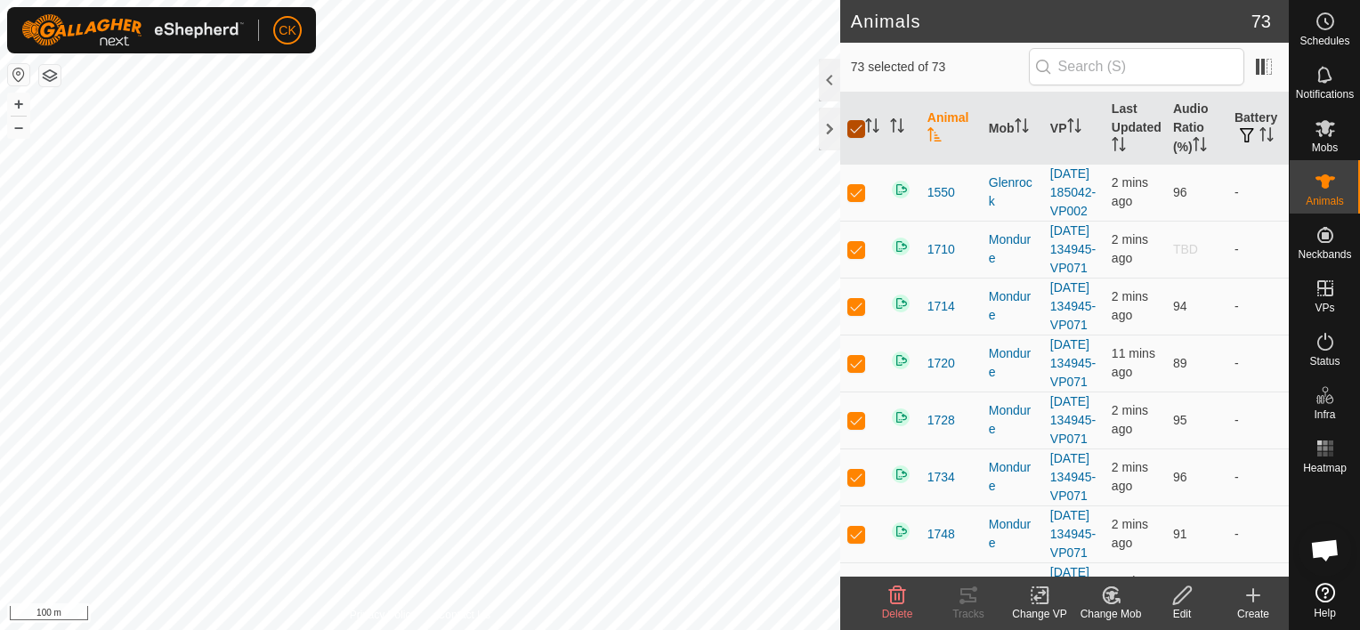
checkbox input "false"
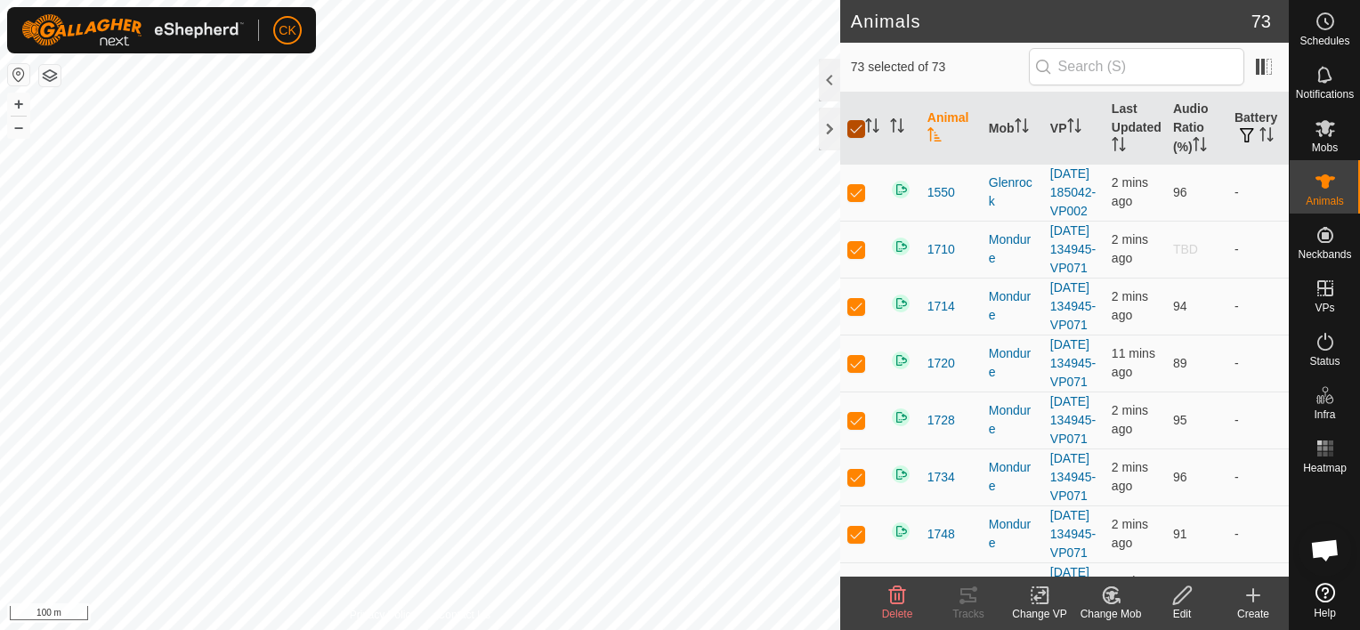
checkbox input "false"
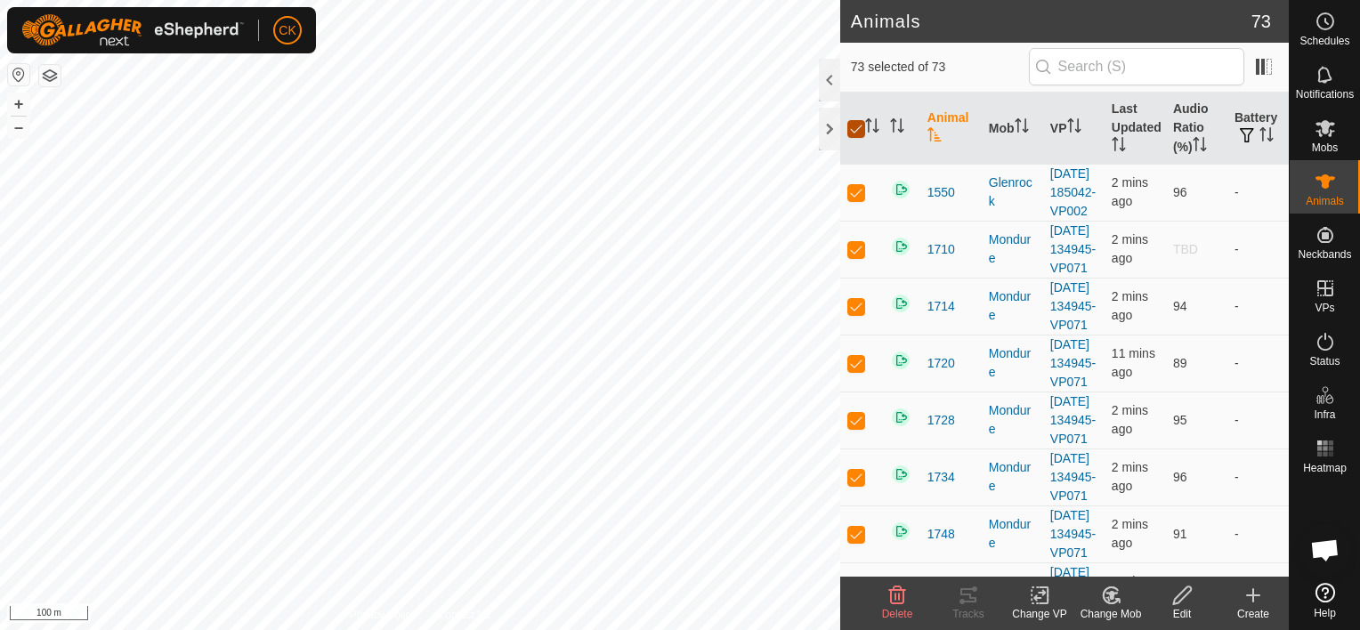
checkbox input "false"
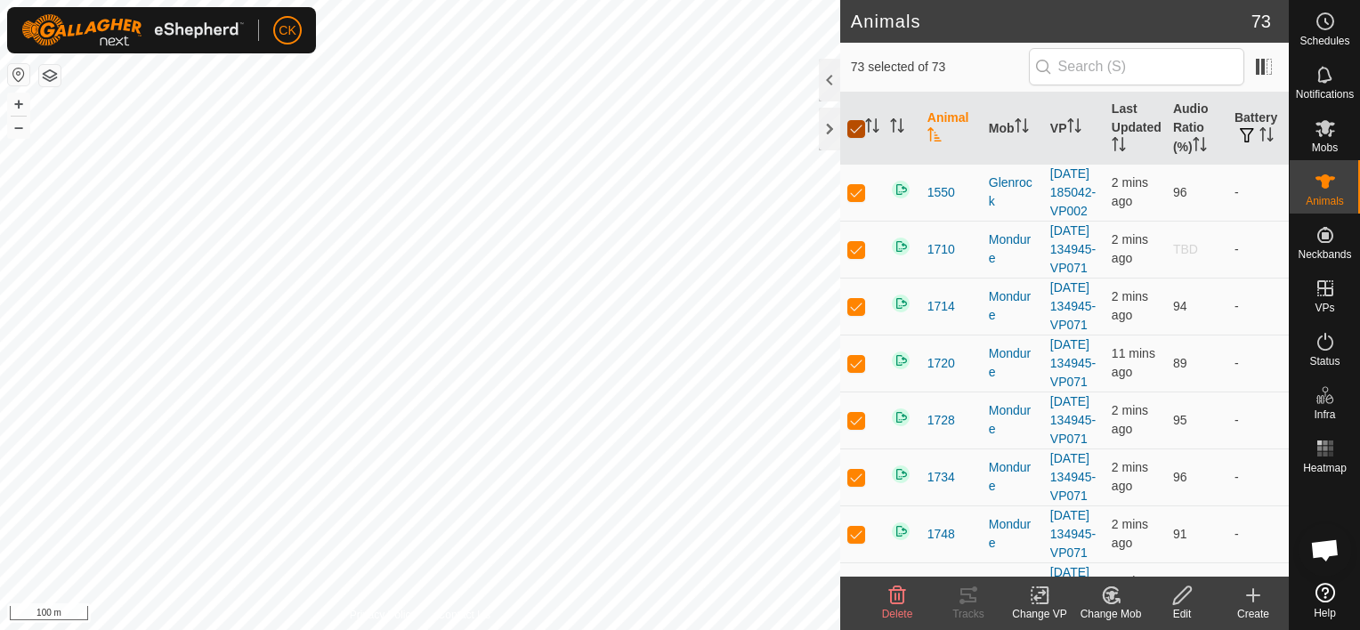
checkbox input "false"
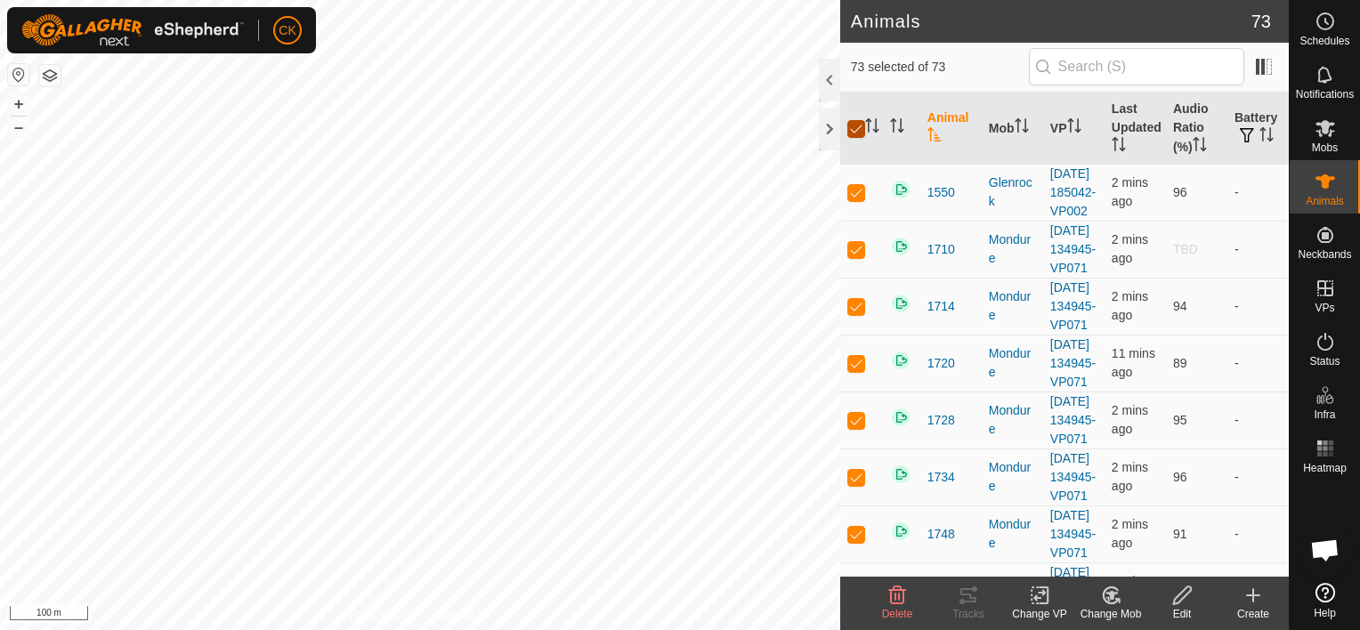
checkbox input "false"
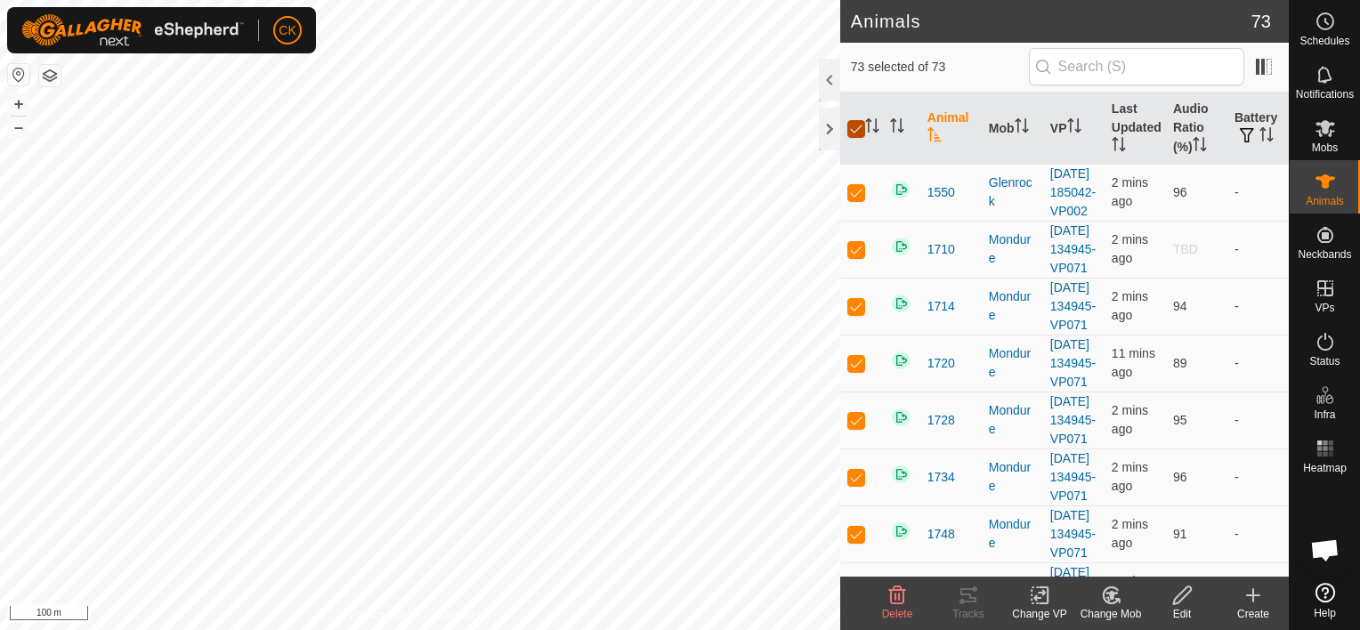
checkbox input "false"
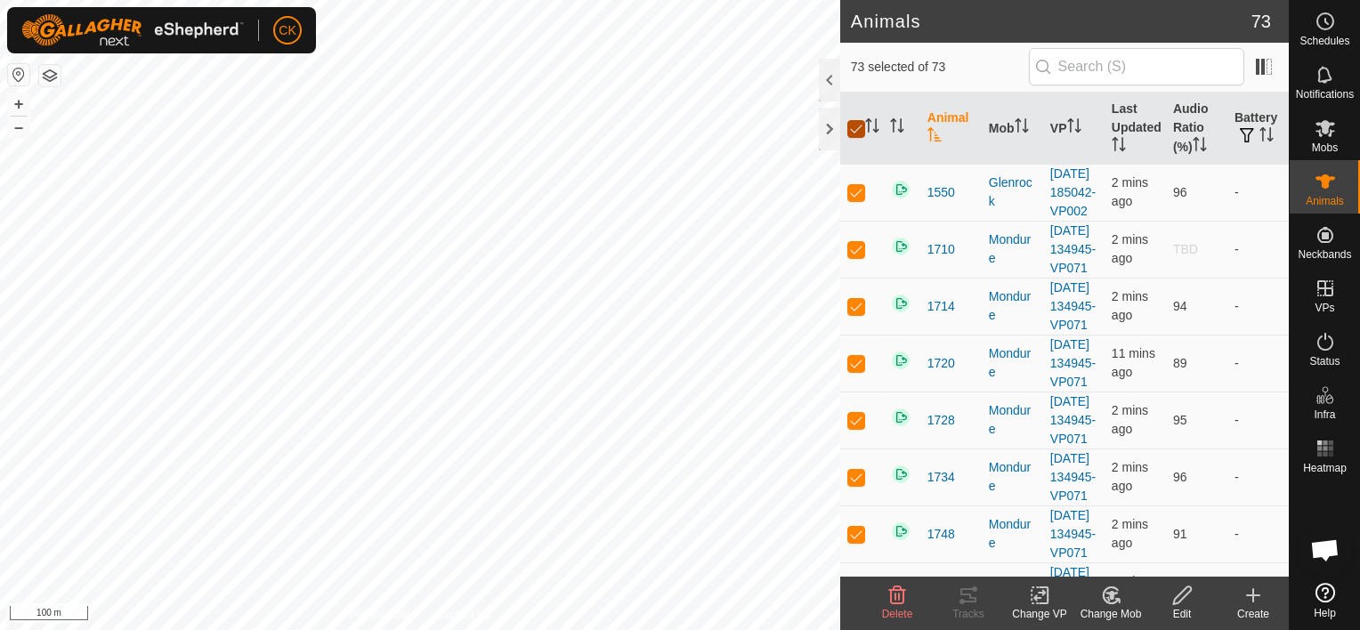
checkbox input "false"
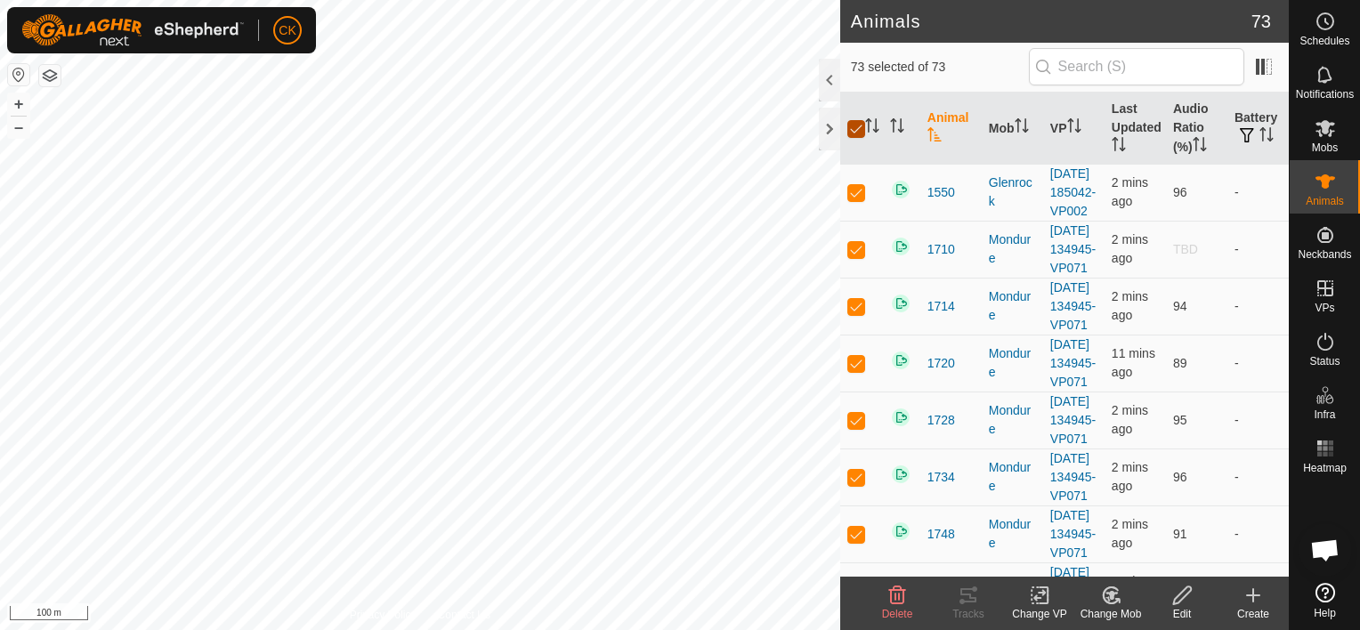
checkbox input "false"
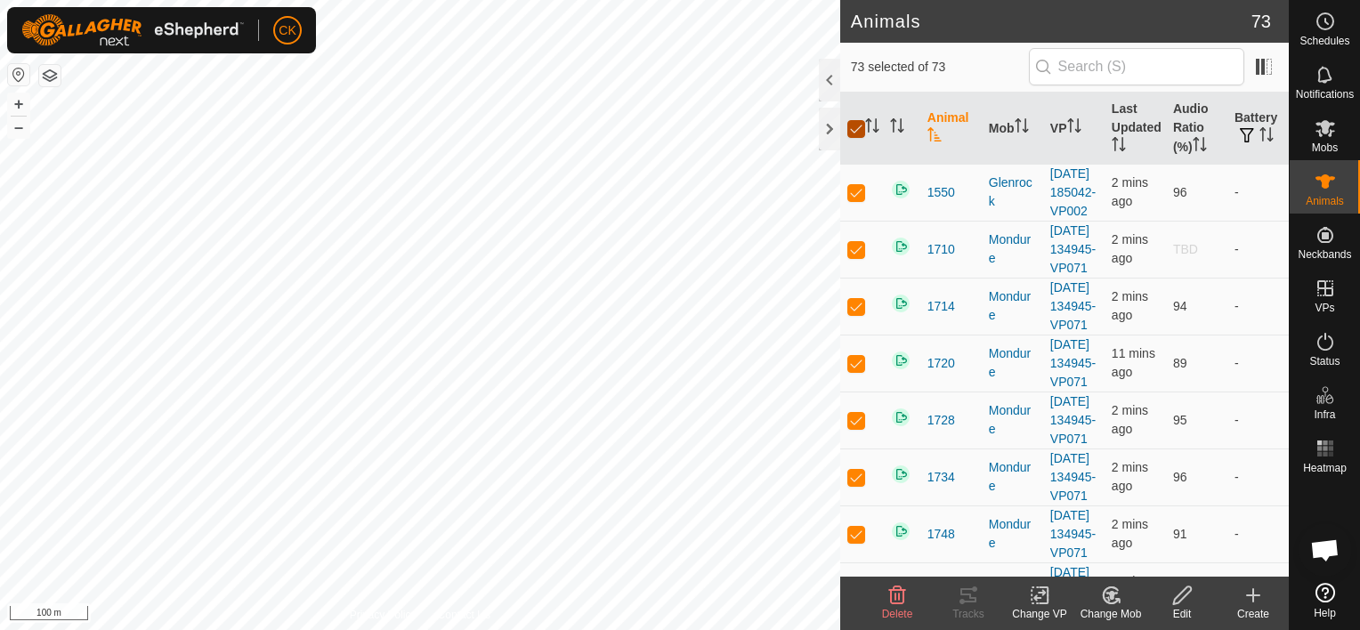
checkbox input "false"
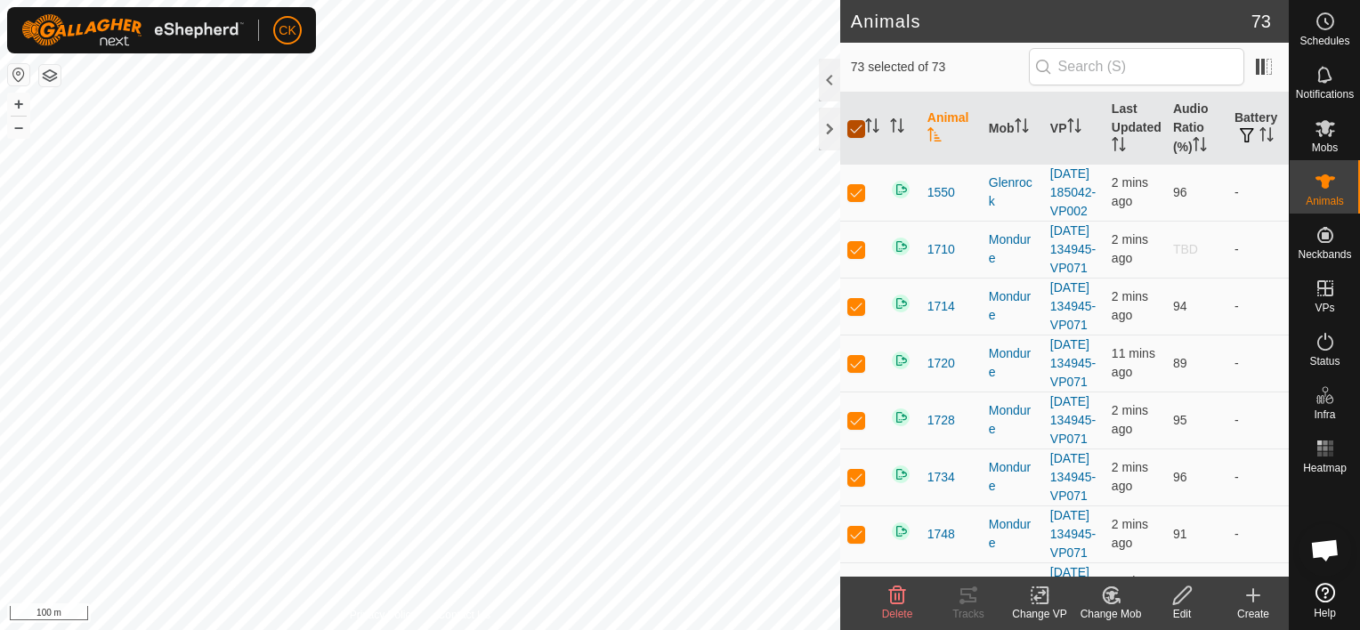
checkbox input "false"
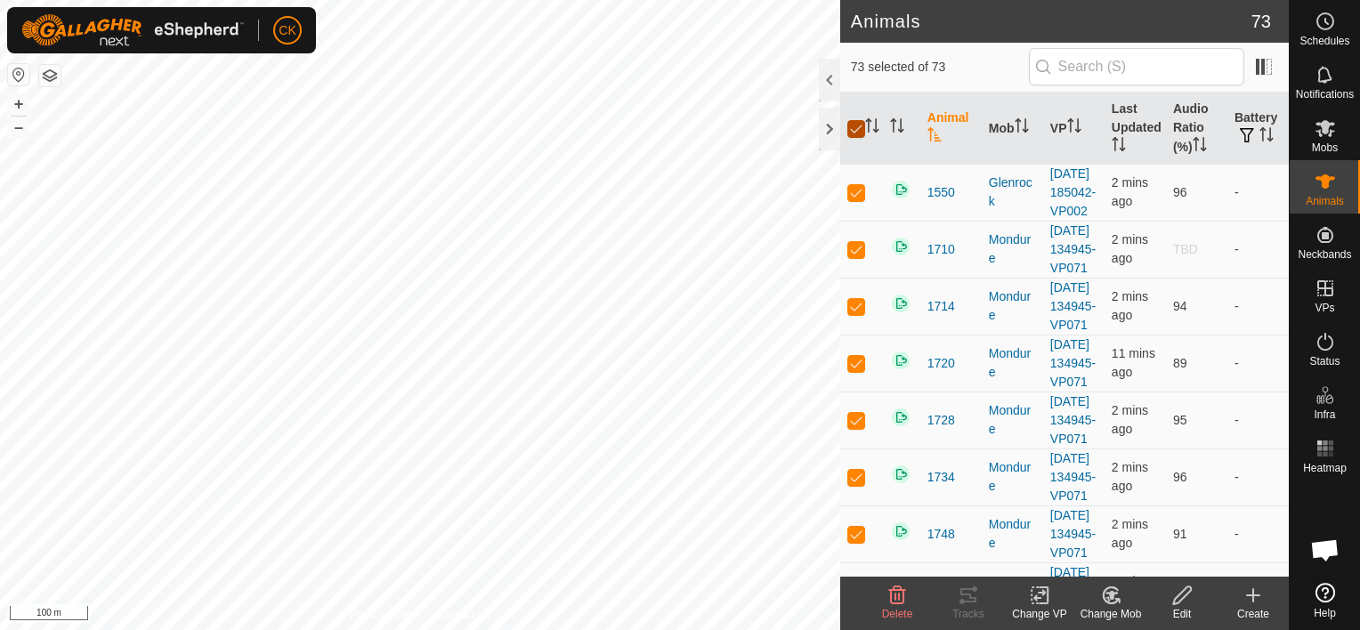
checkbox input "false"
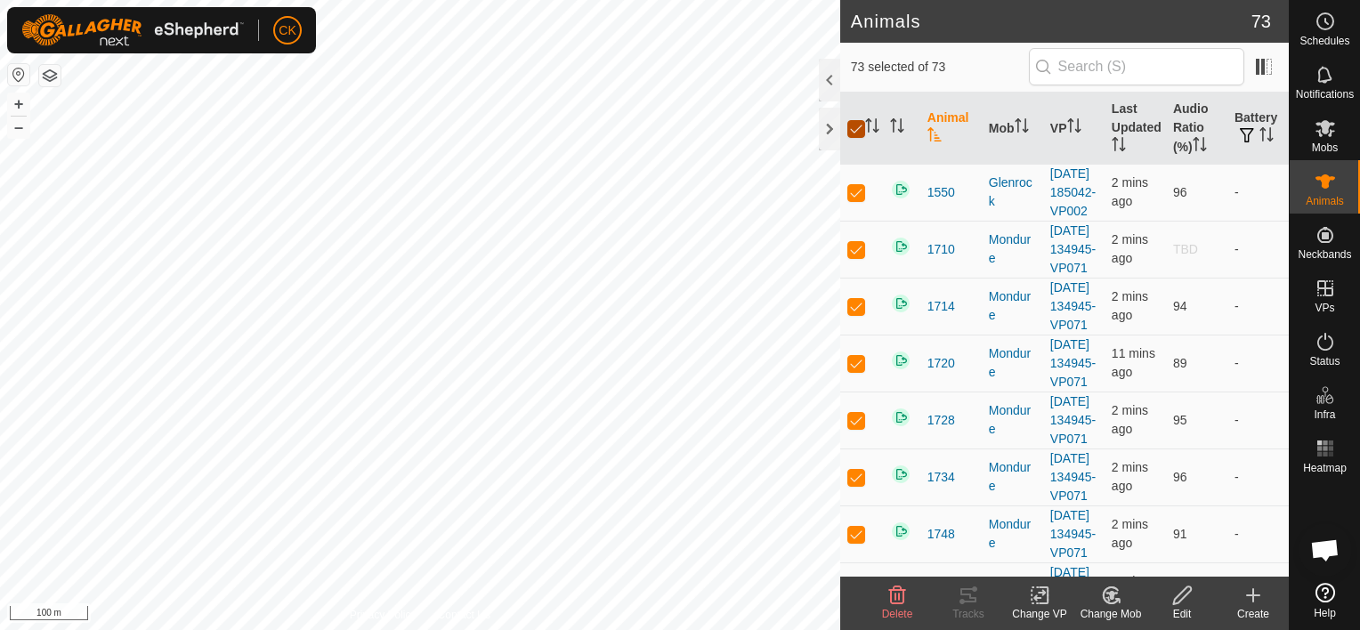
checkbox input "false"
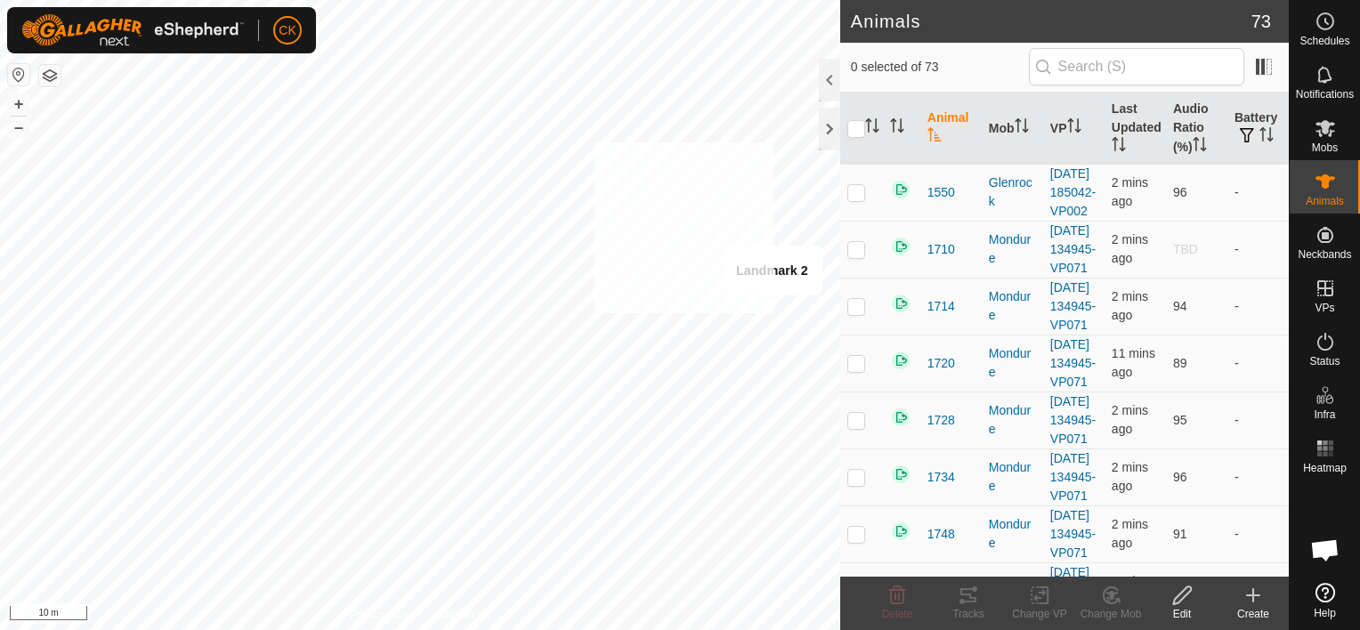
checkbox input "true"
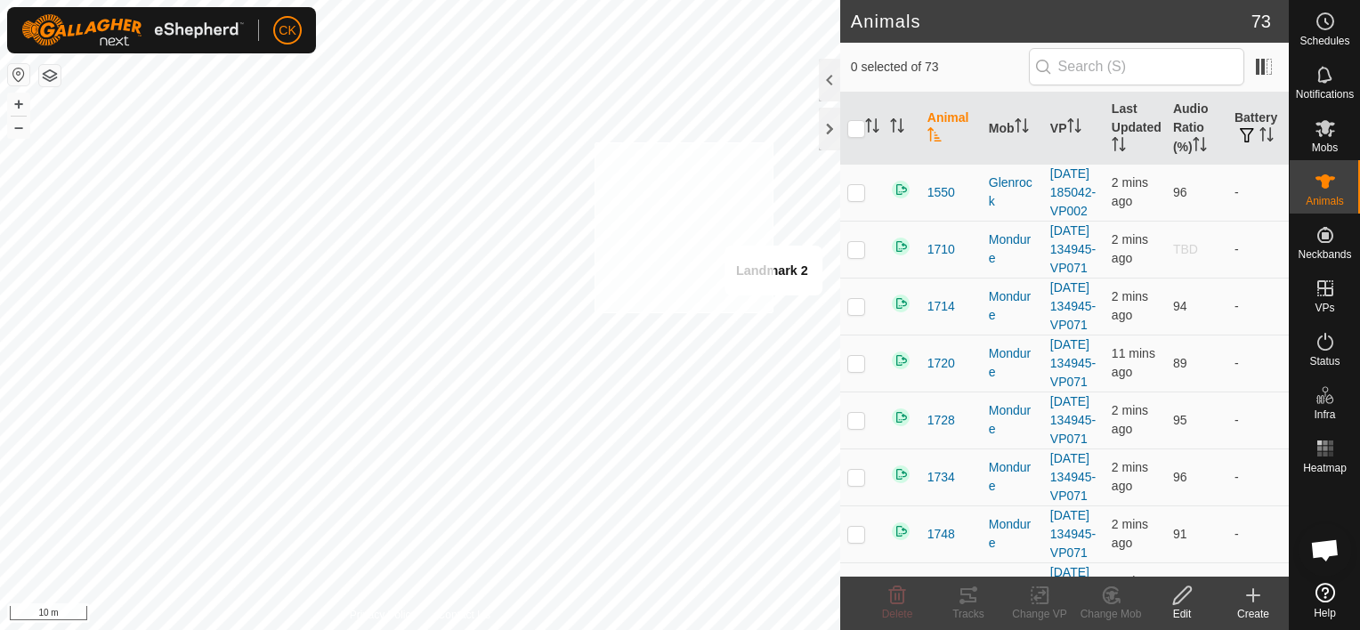
checkbox input "true"
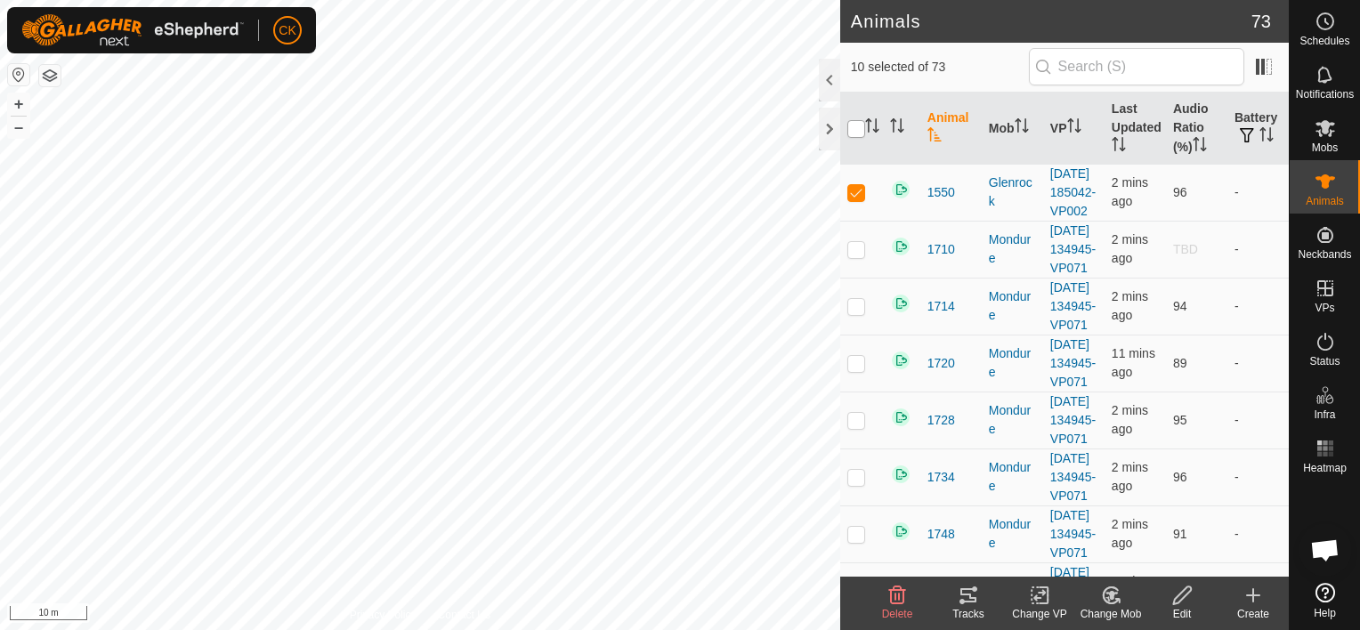
click at [852, 127] on input "checkbox" at bounding box center [857, 129] width 18 height 18
checkbox input "true"
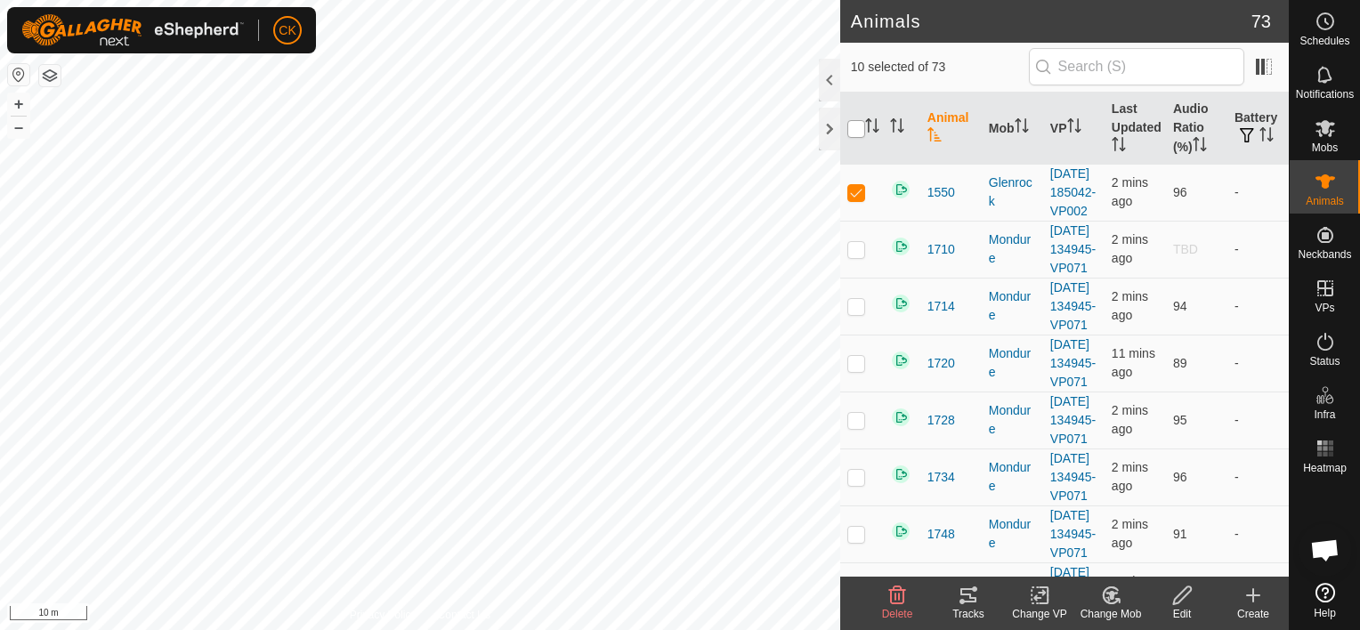
checkbox input "true"
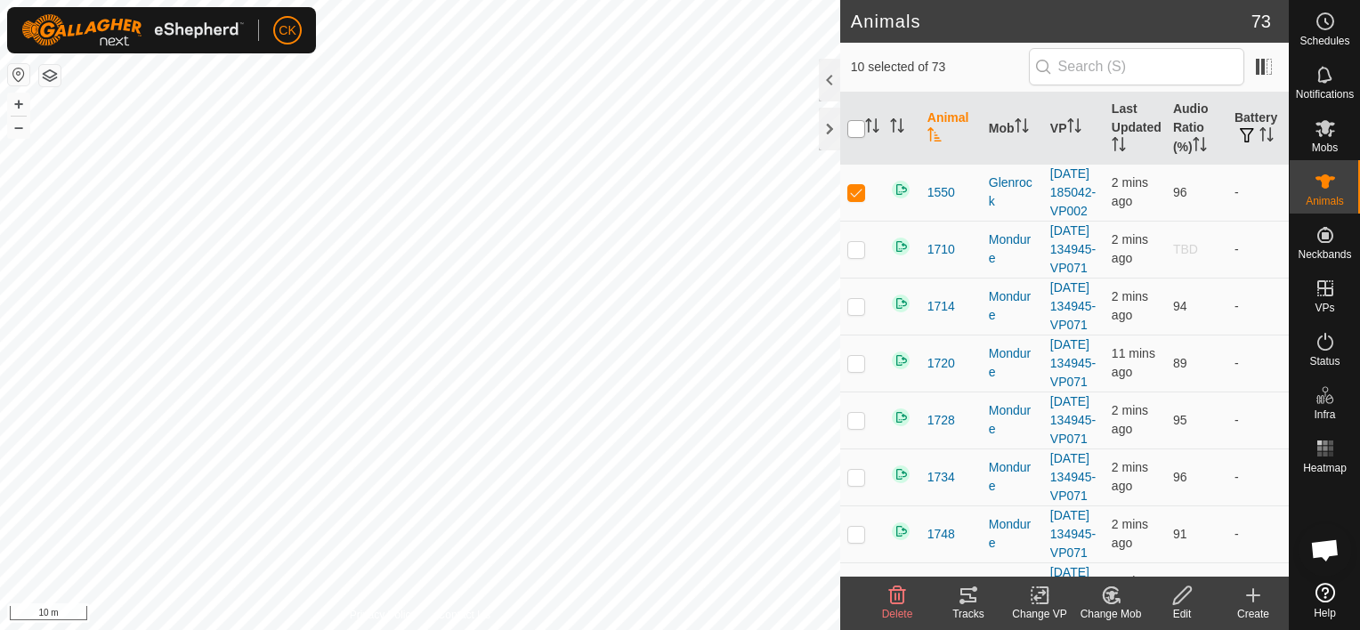
checkbox input "true"
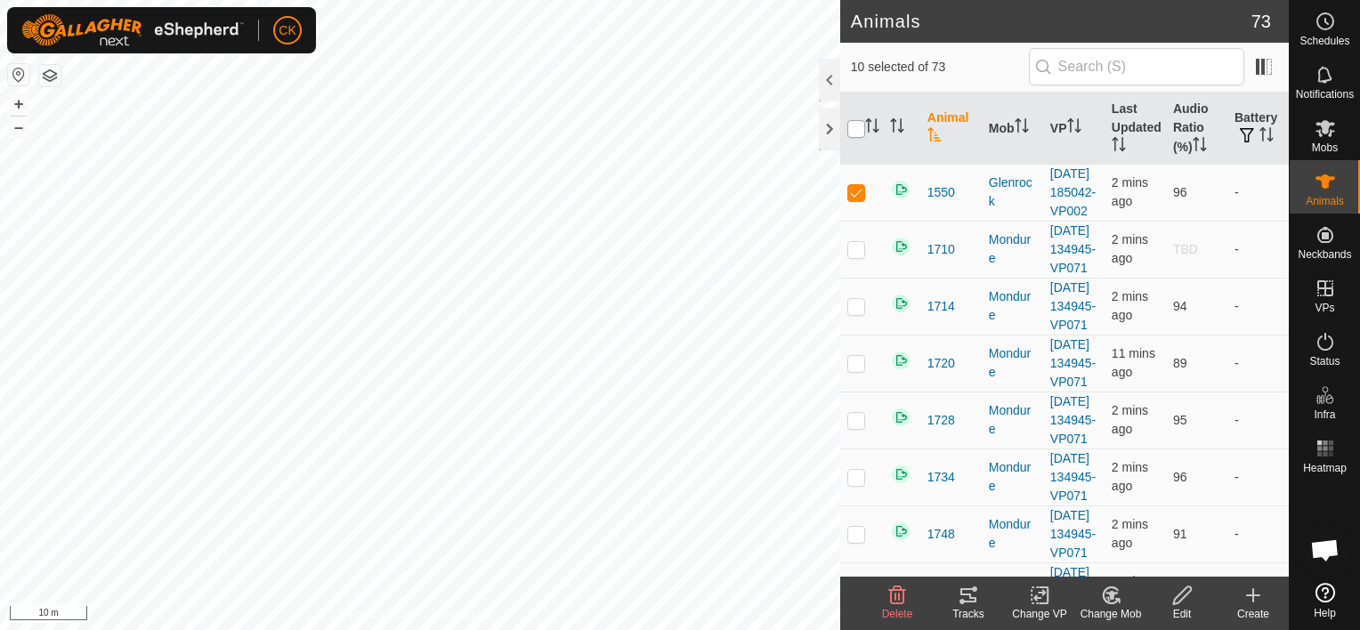
checkbox input "true"
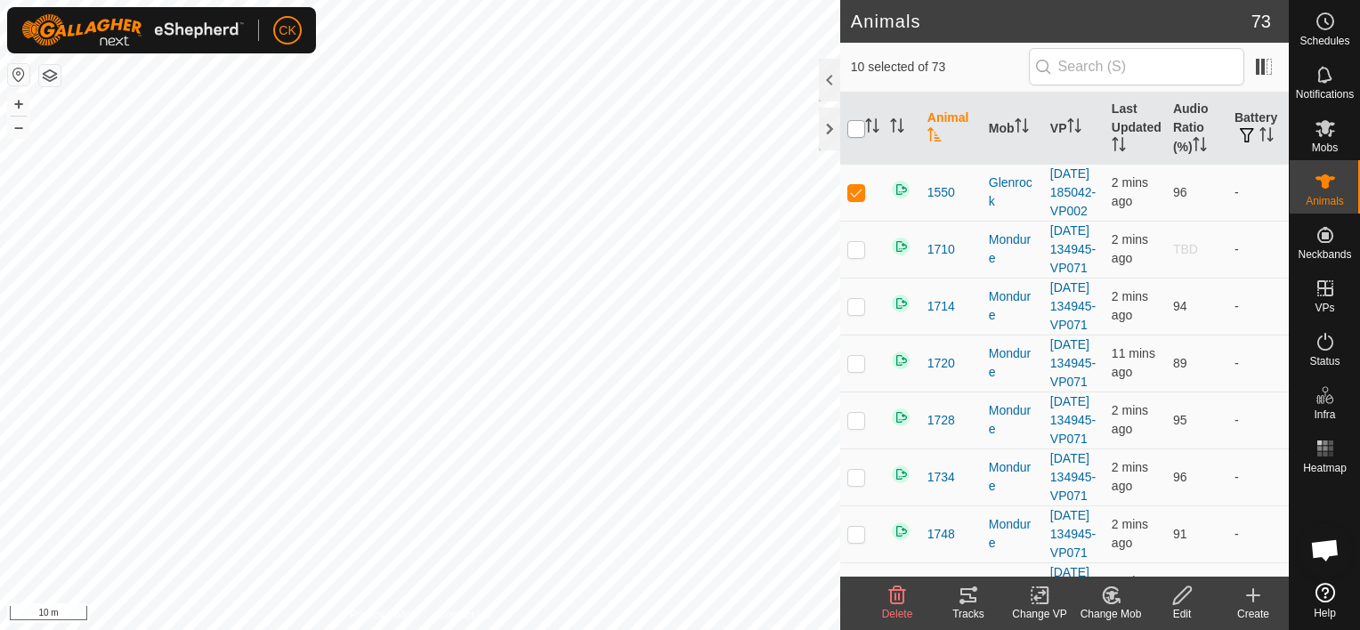
checkbox input "true"
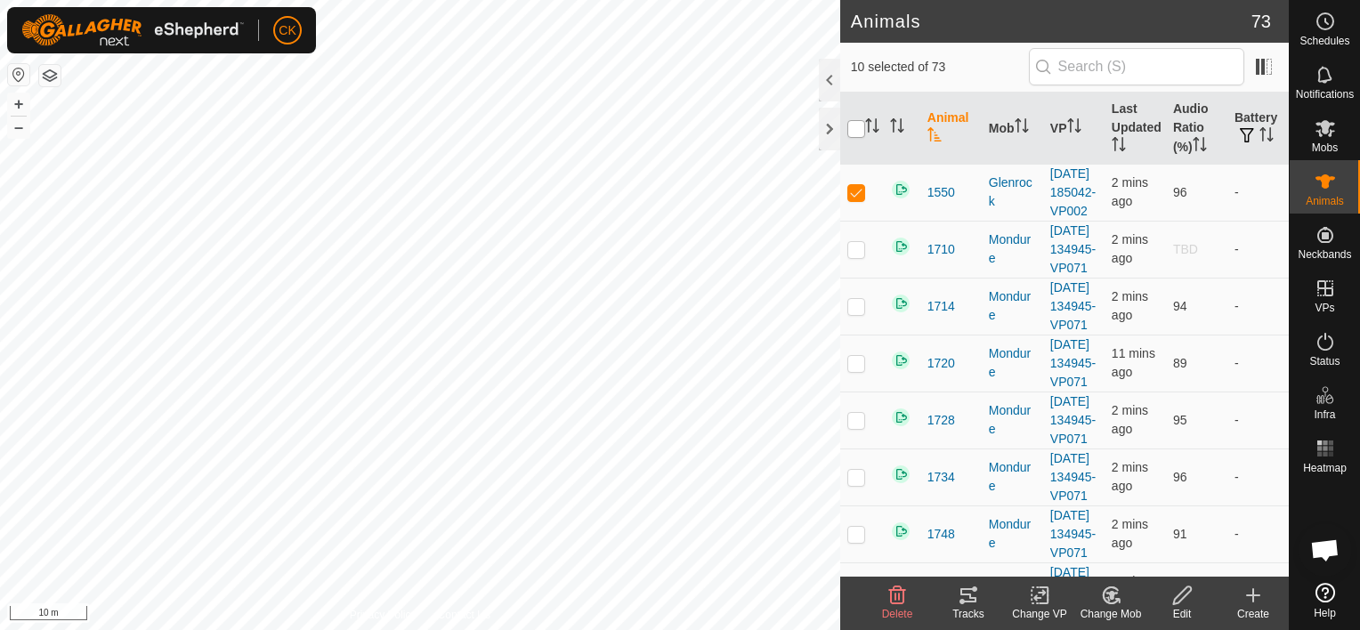
checkbox input "true"
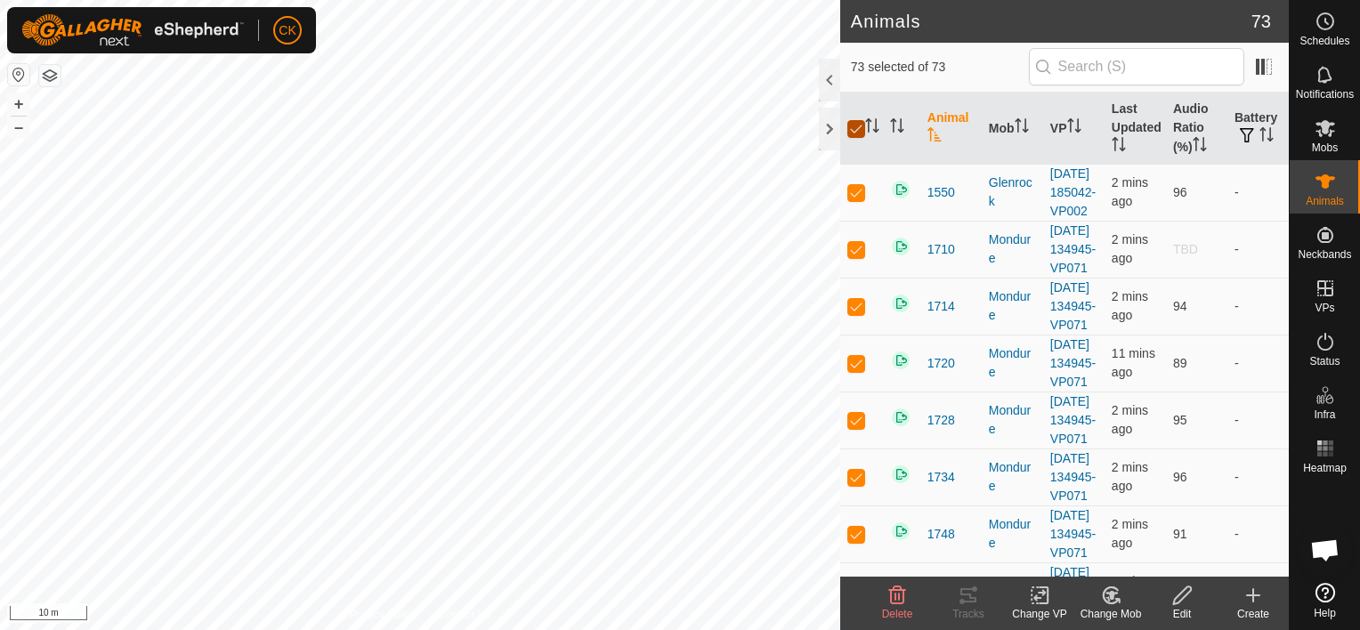
click at [852, 127] on input "checkbox" at bounding box center [857, 129] width 18 height 18
click at [852, 126] on input "checkbox" at bounding box center [857, 129] width 18 height 18
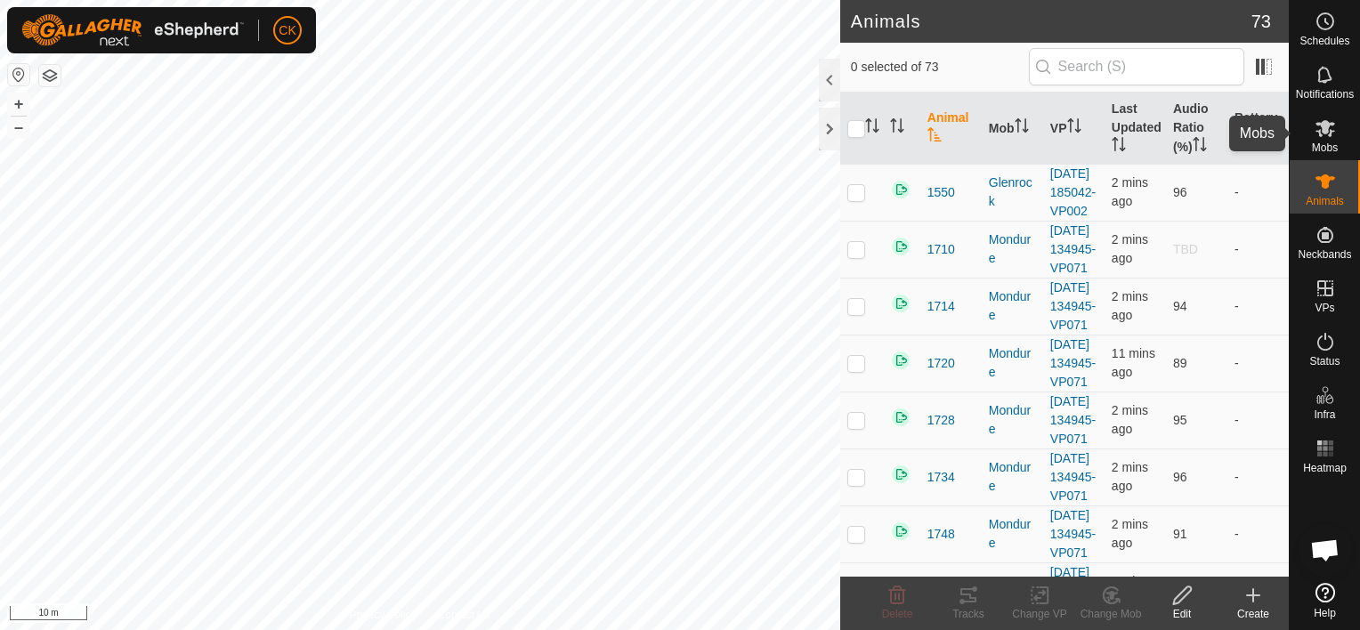
click at [1327, 126] on icon at bounding box center [1326, 128] width 20 height 17
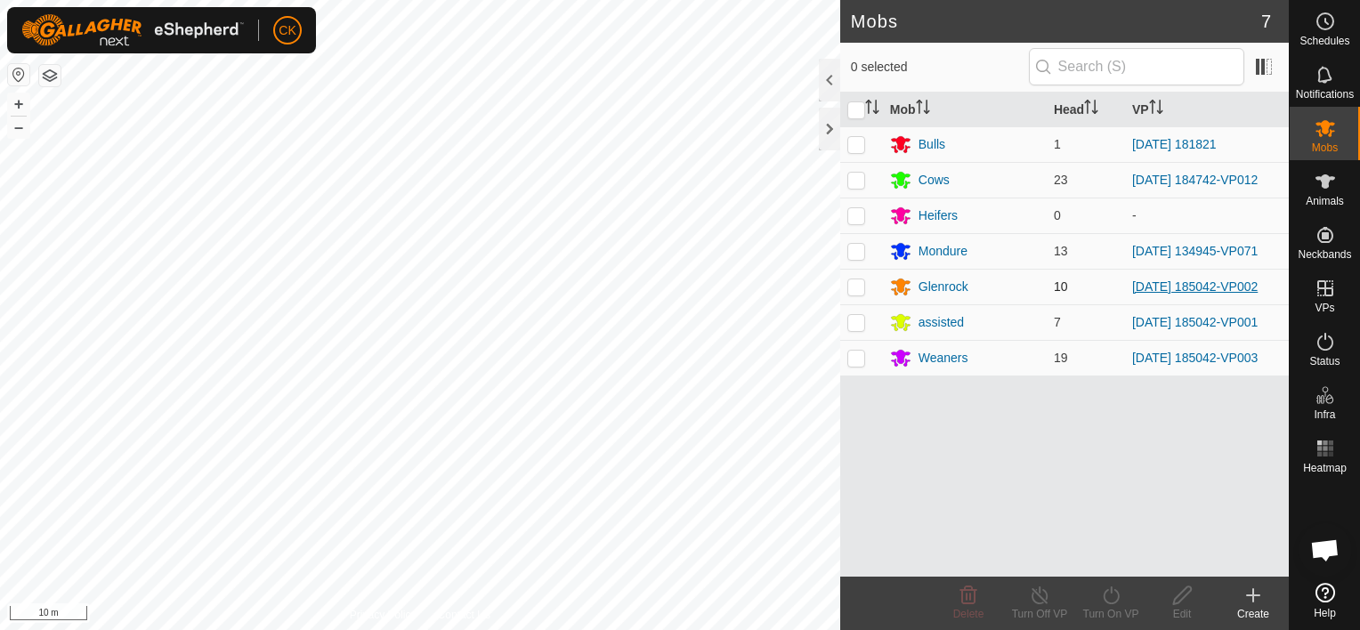
click at [1194, 284] on link "[DATE] 185042-VP002" at bounding box center [1195, 287] width 126 height 14
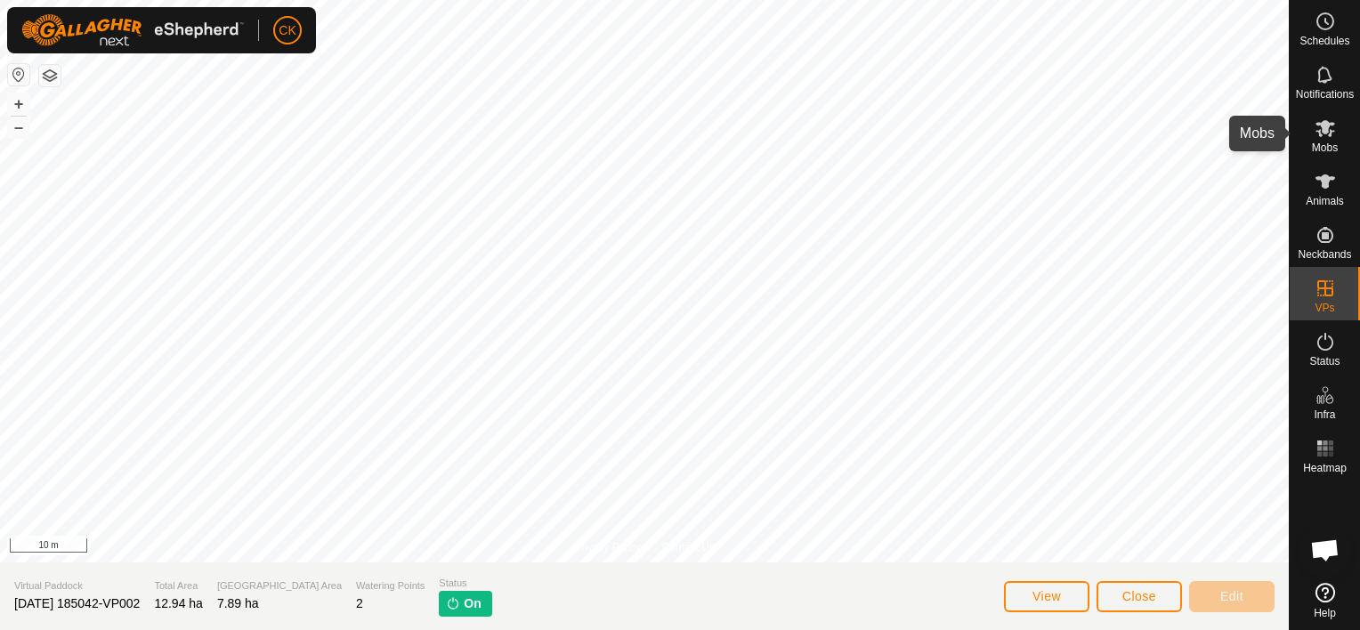
click at [1318, 128] on icon at bounding box center [1325, 128] width 21 height 21
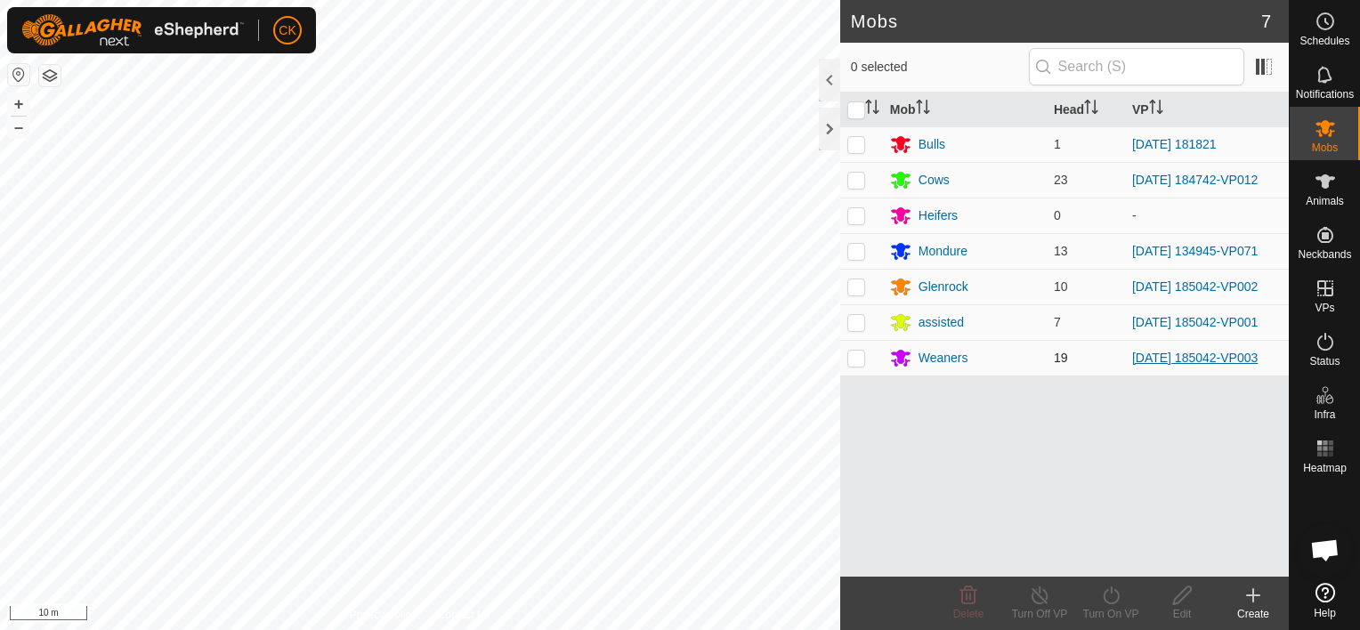
click at [1172, 355] on link "[DATE] 185042-VP003" at bounding box center [1195, 358] width 126 height 14
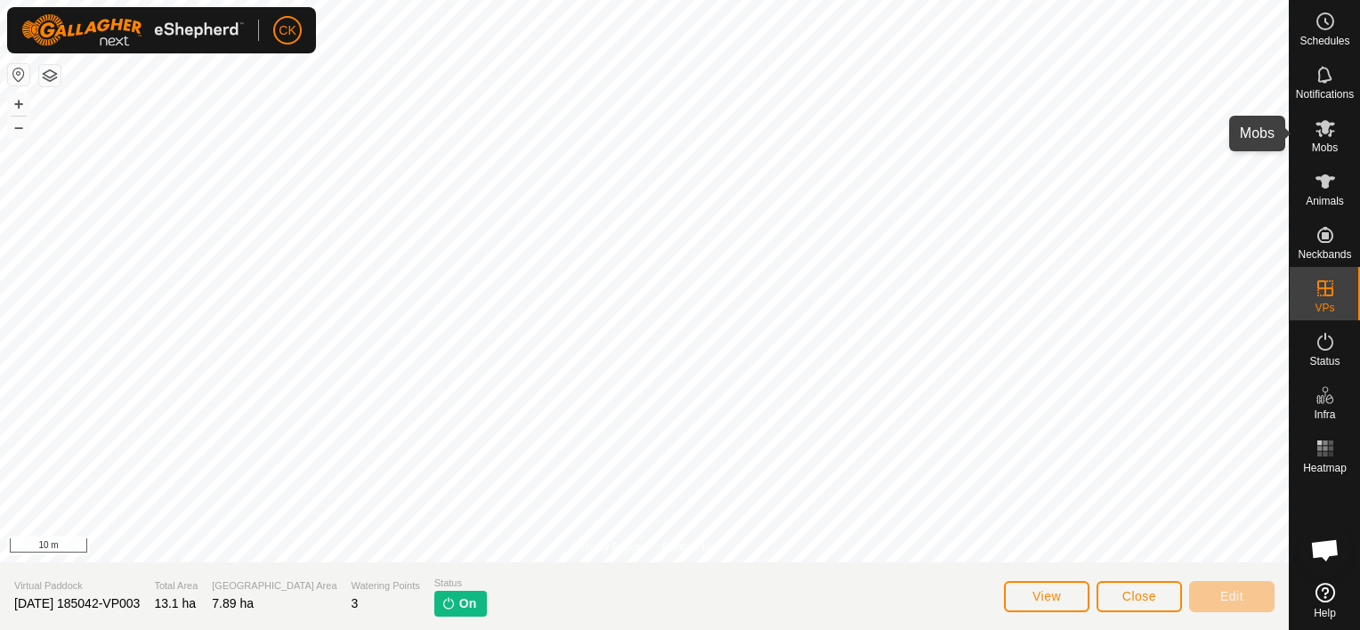
click at [1320, 124] on icon at bounding box center [1326, 128] width 20 height 17
